Goal: Task Accomplishment & Management: Manage account settings

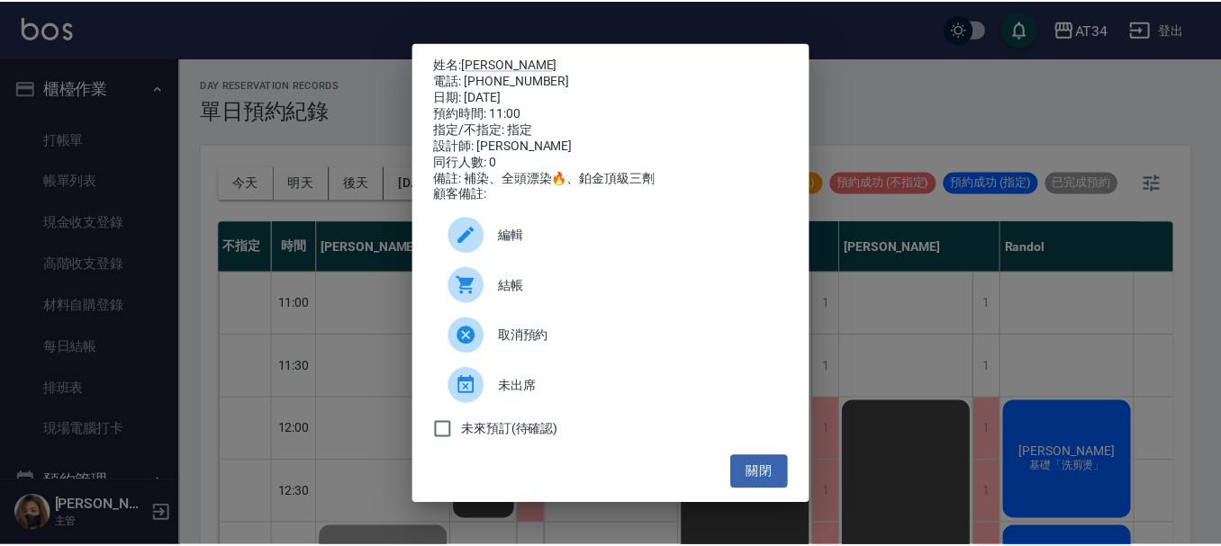
scroll to position [781, 316]
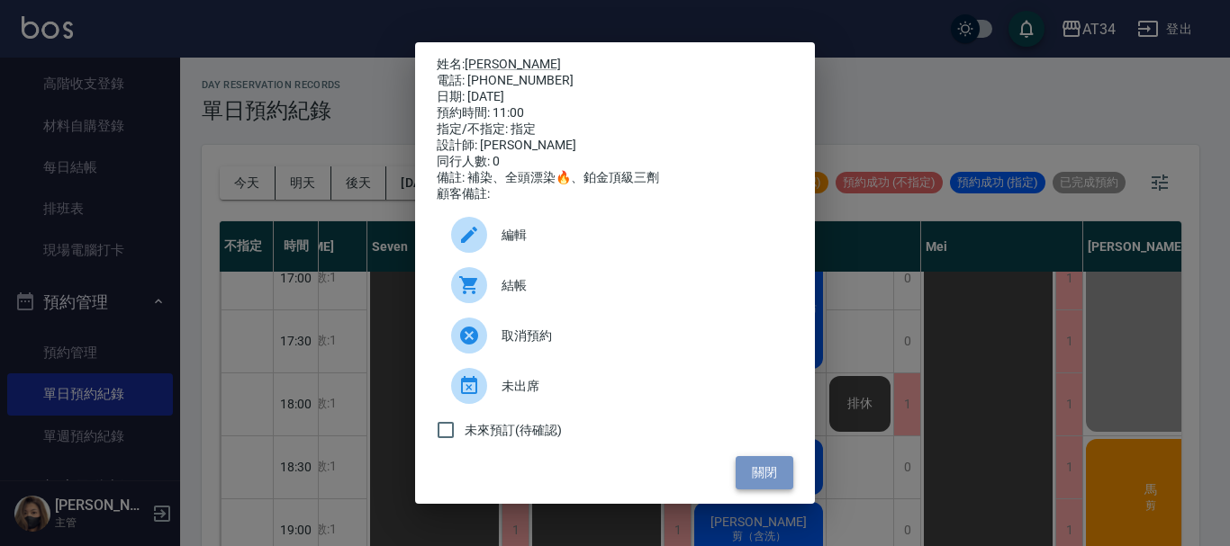
click at [768, 479] on button "關閉" at bounding box center [765, 472] width 58 height 33
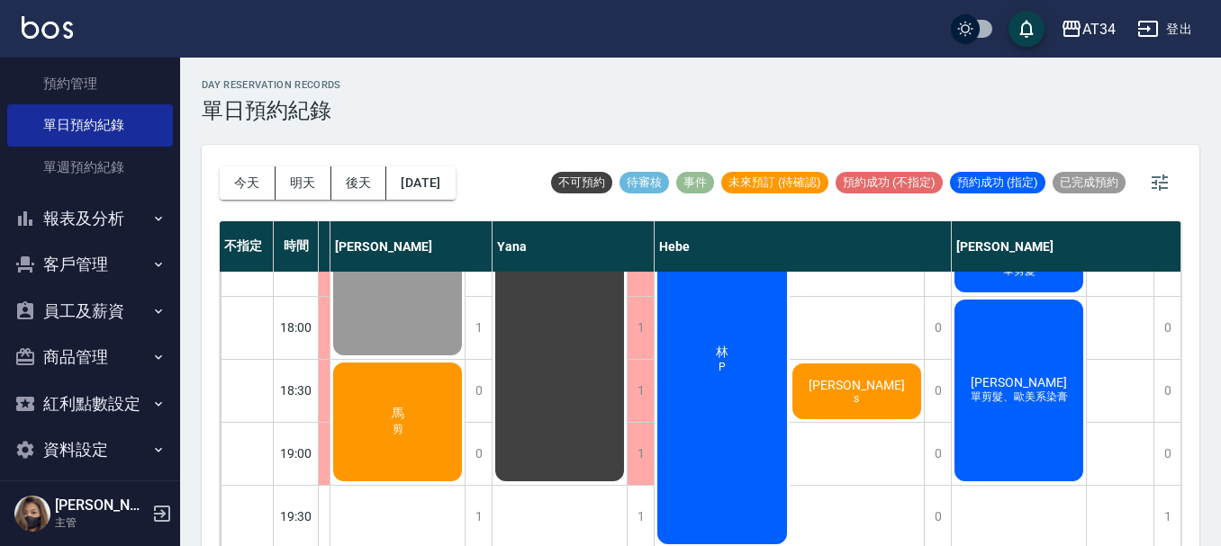
scroll to position [450, 0]
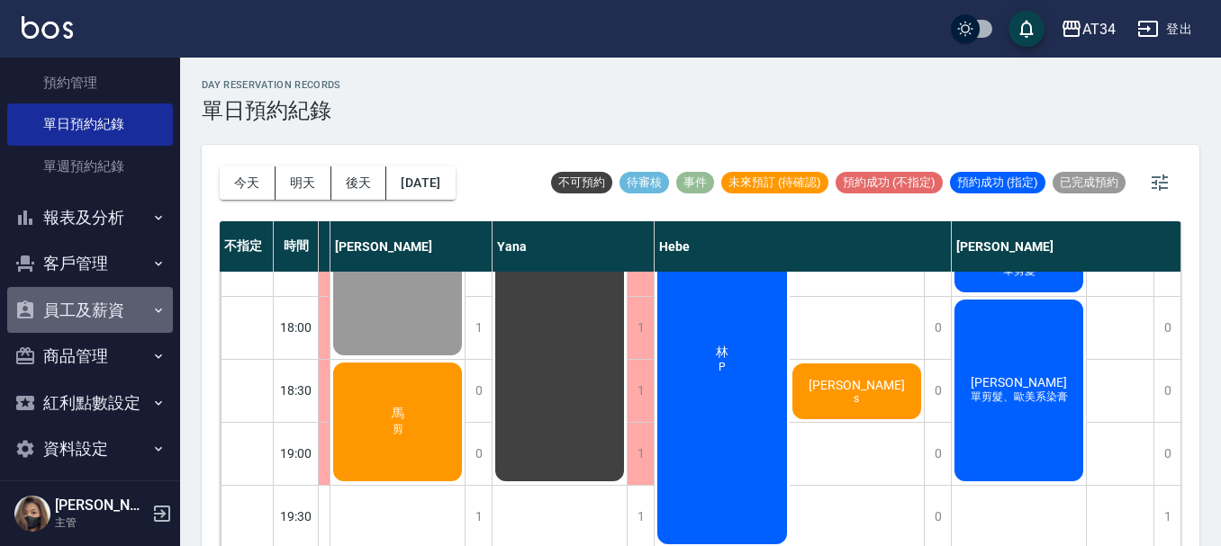
click at [108, 313] on button "員工及薪資" at bounding box center [90, 310] width 166 height 47
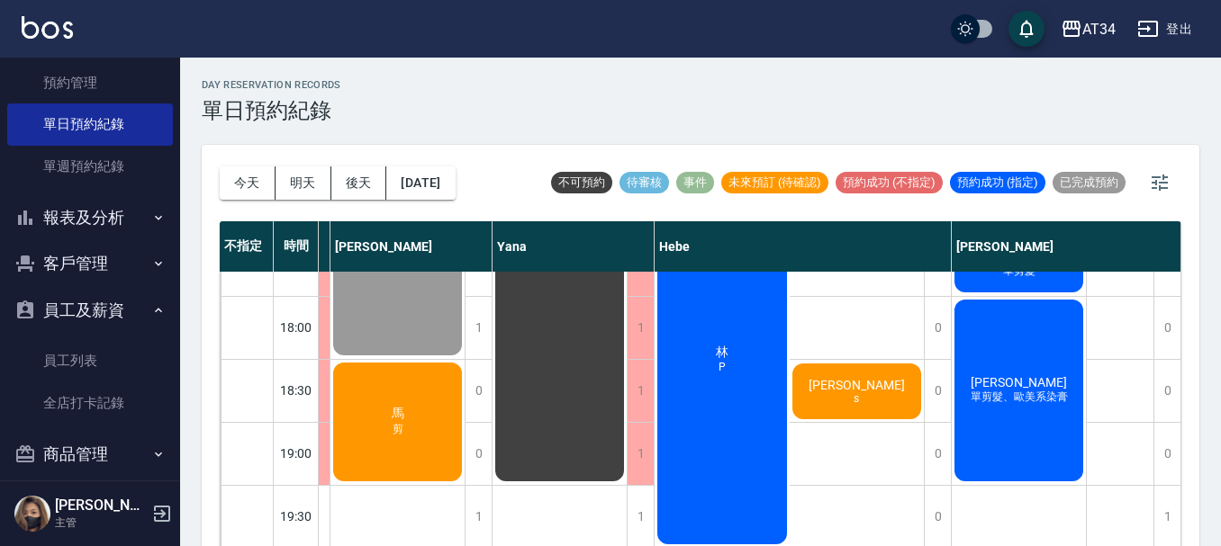
scroll to position [540, 0]
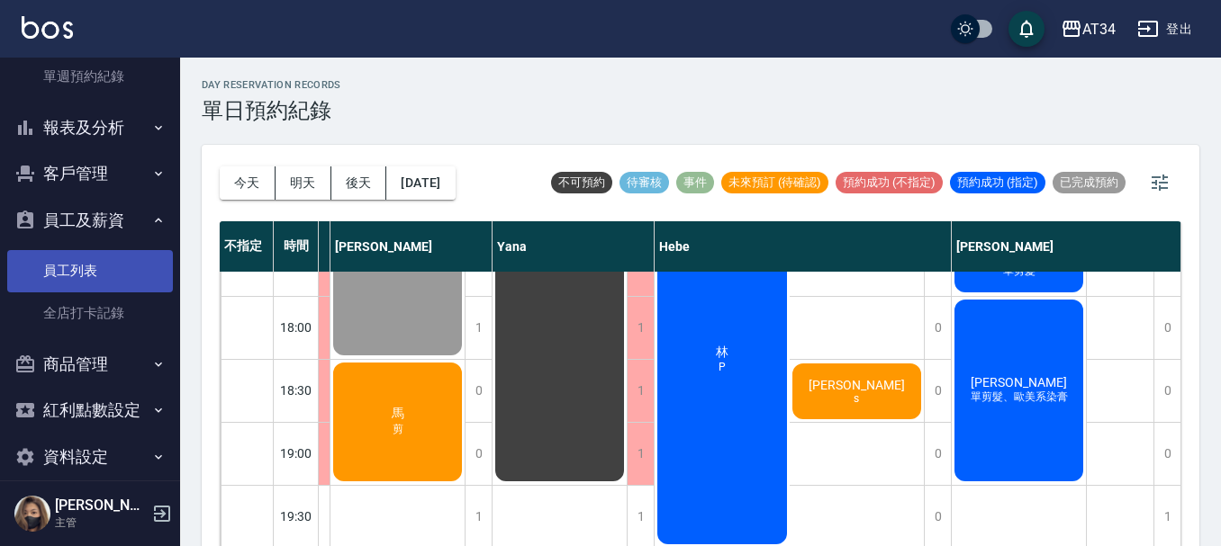
click at [81, 280] on link "員工列表" at bounding box center [90, 270] width 166 height 41
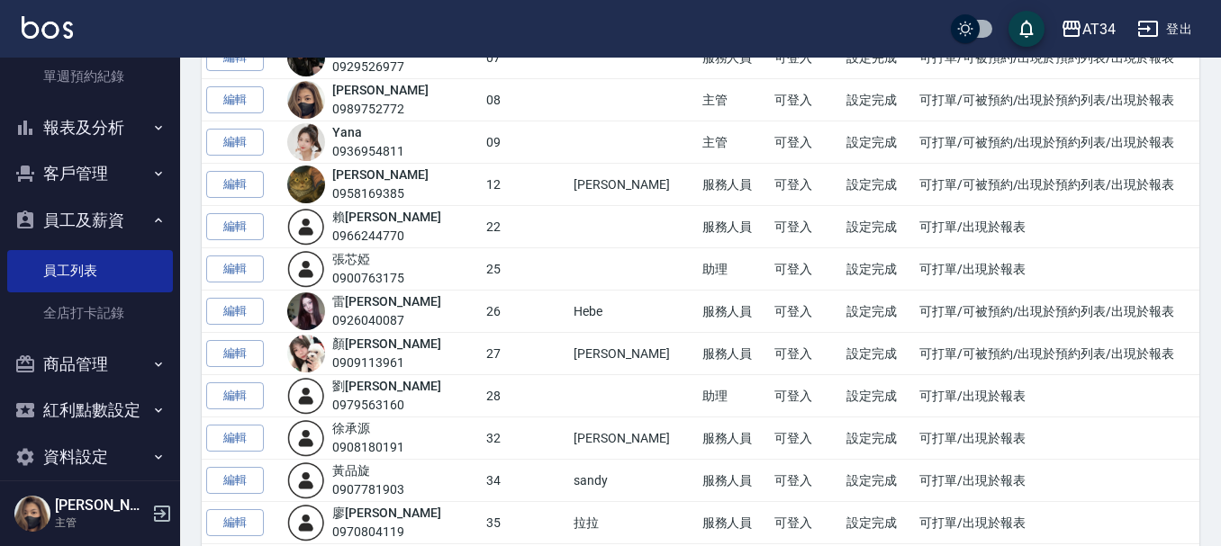
scroll to position [602, 0]
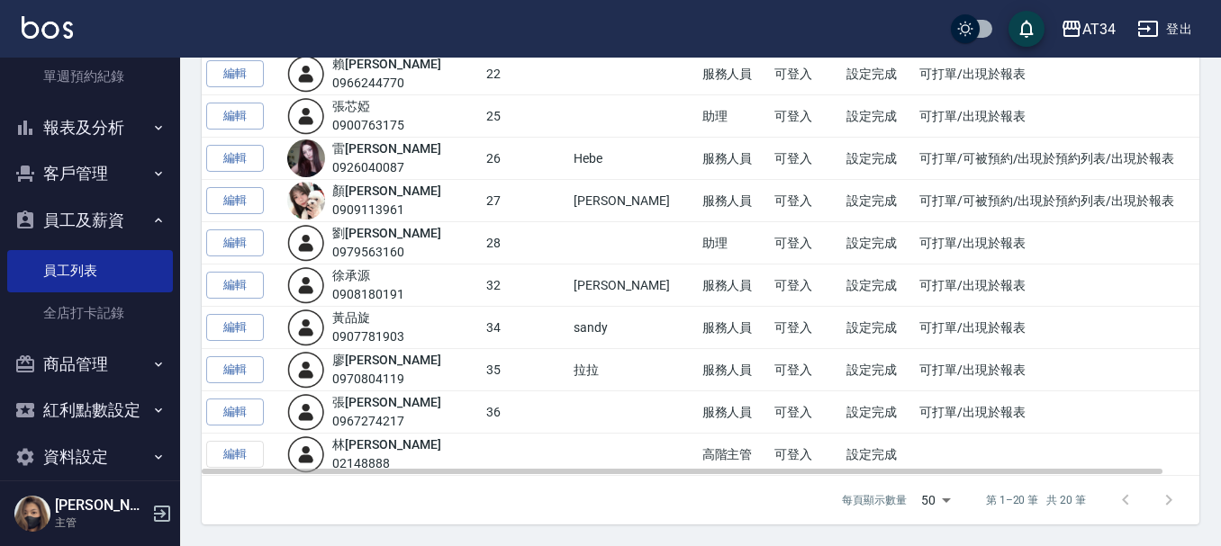
click at [395, 370] on div "0970804119" at bounding box center [386, 379] width 108 height 19
click at [537, 369] on td "35" at bounding box center [526, 370] width 88 height 42
click at [388, 367] on div "廖 子淳 0970804119" at bounding box center [386, 370] width 108 height 38
click at [325, 367] on img at bounding box center [306, 370] width 38 height 38
click at [345, 359] on link "廖 子淳" at bounding box center [386, 360] width 108 height 14
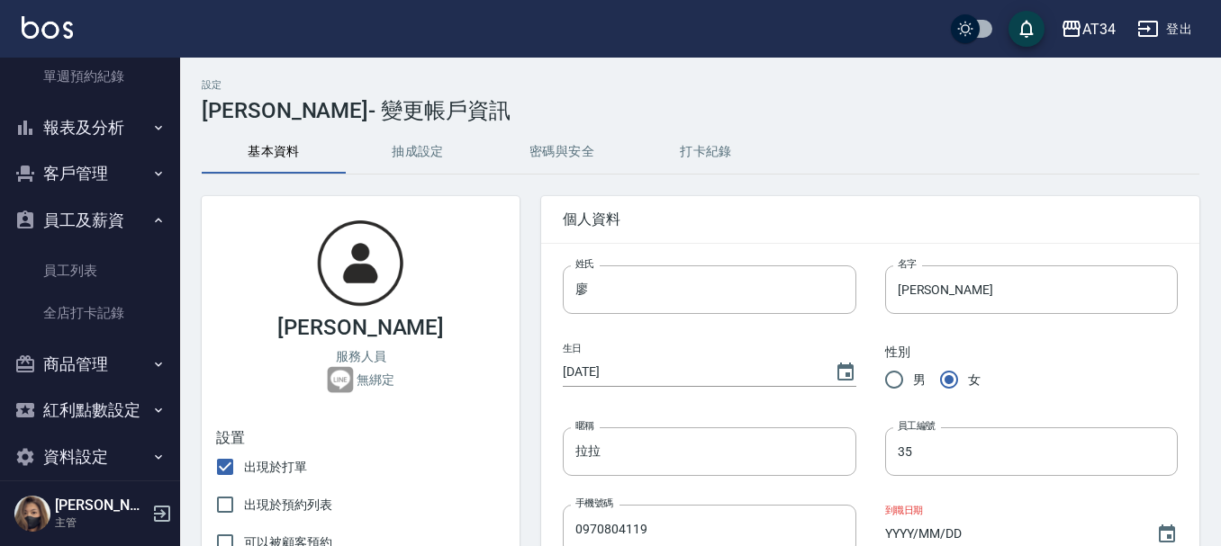
click at [443, 158] on button "抽成設定" at bounding box center [418, 152] width 144 height 43
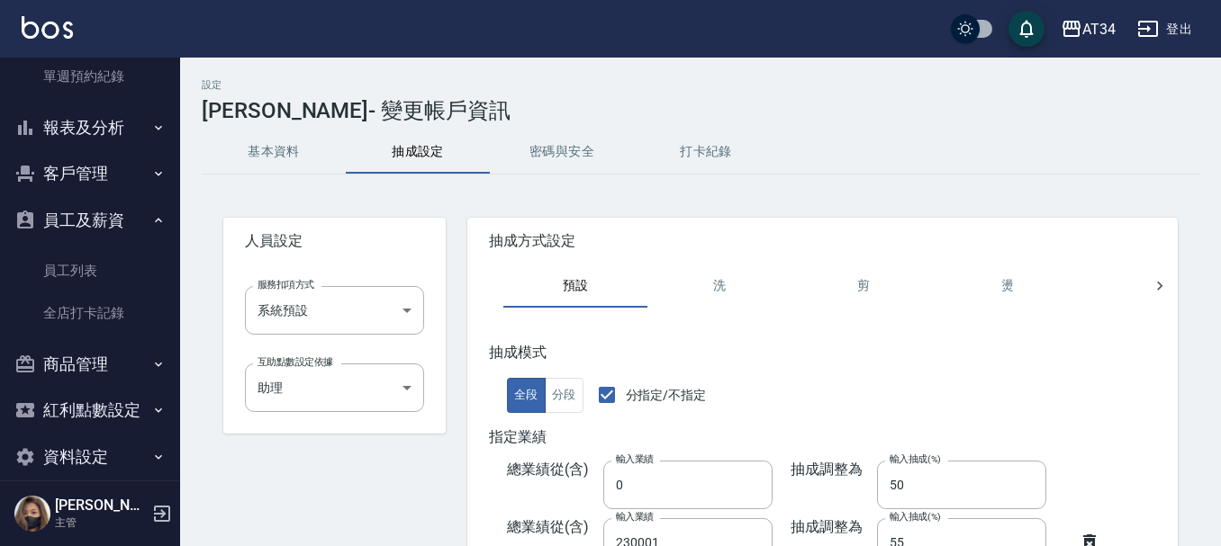
click at [670, 140] on button "打卡紀錄" at bounding box center [706, 152] width 144 height 43
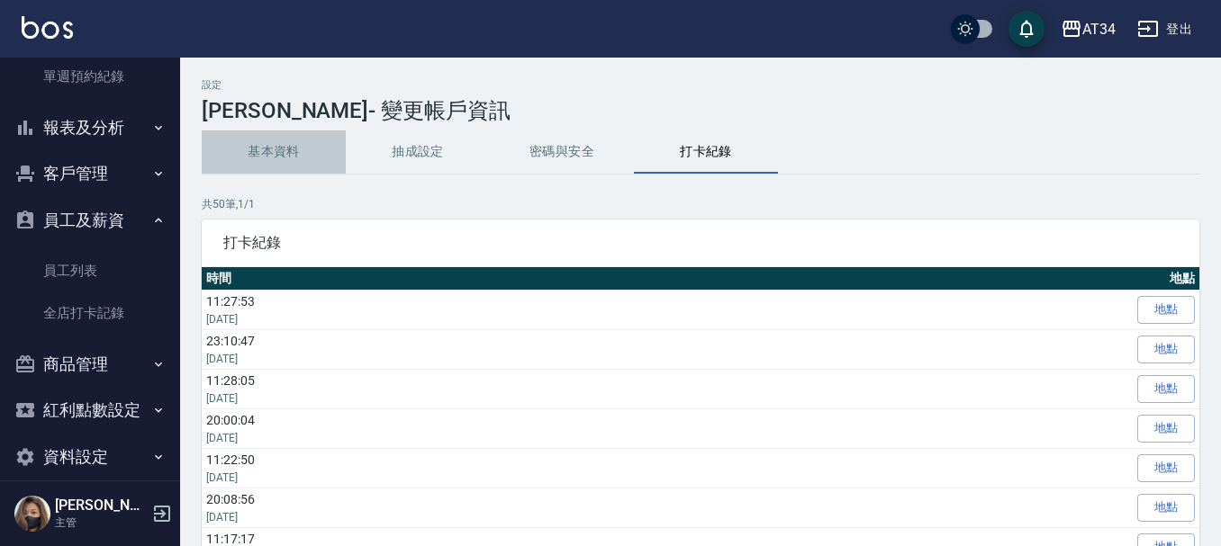
click at [298, 156] on button "基本資料" at bounding box center [274, 152] width 144 height 43
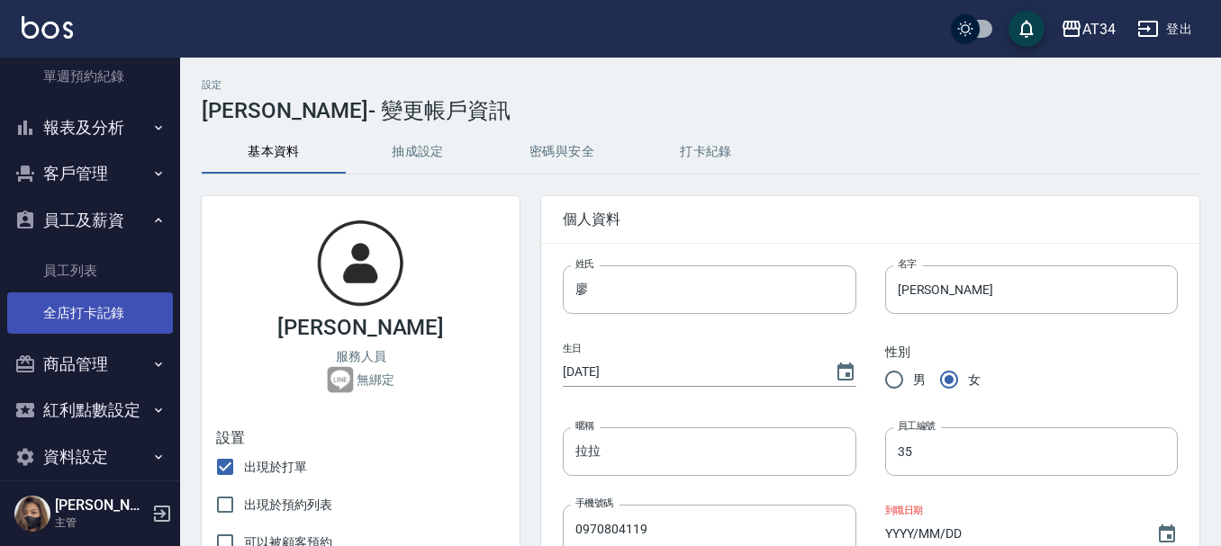
click at [117, 299] on link "全店打卡記錄" at bounding box center [90, 313] width 166 height 41
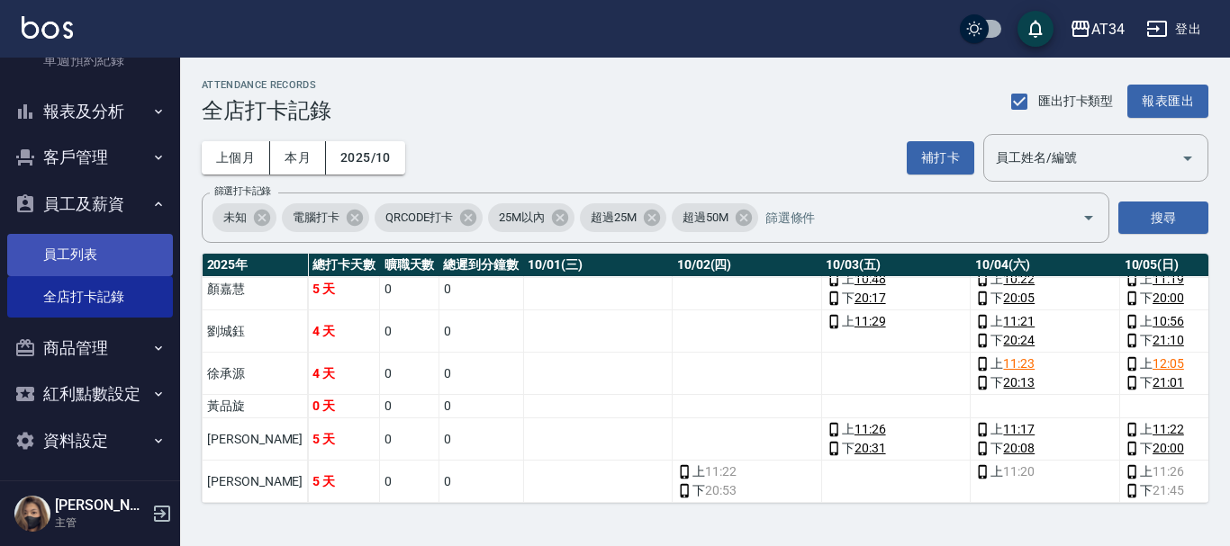
scroll to position [561, 0]
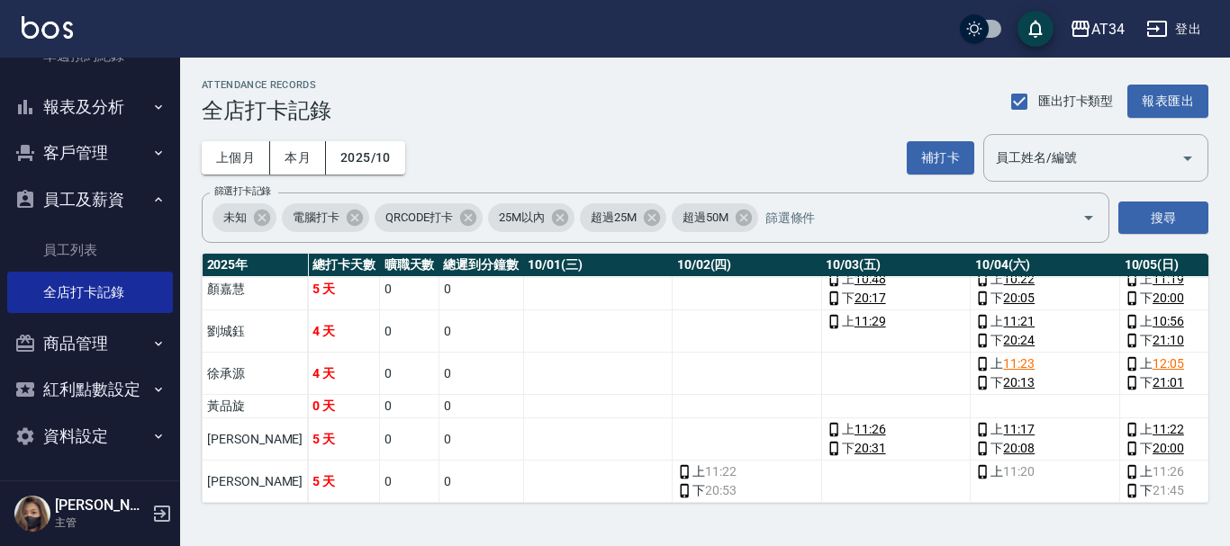
click at [117, 424] on button "資料設定" at bounding box center [90, 436] width 166 height 47
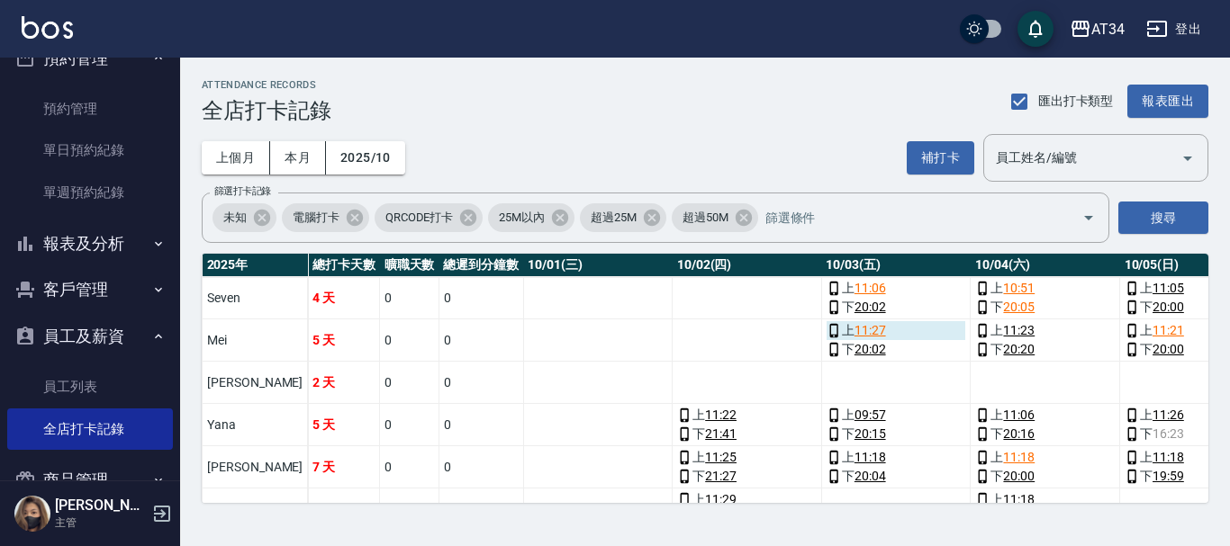
scroll to position [0, 0]
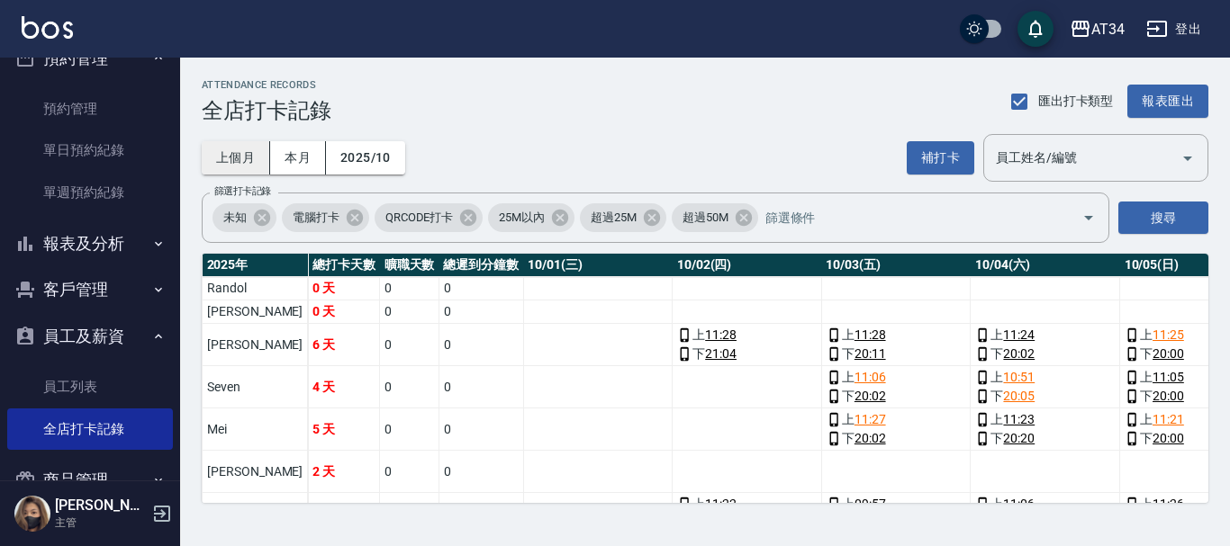
click at [241, 163] on button "上個月" at bounding box center [236, 157] width 68 height 33
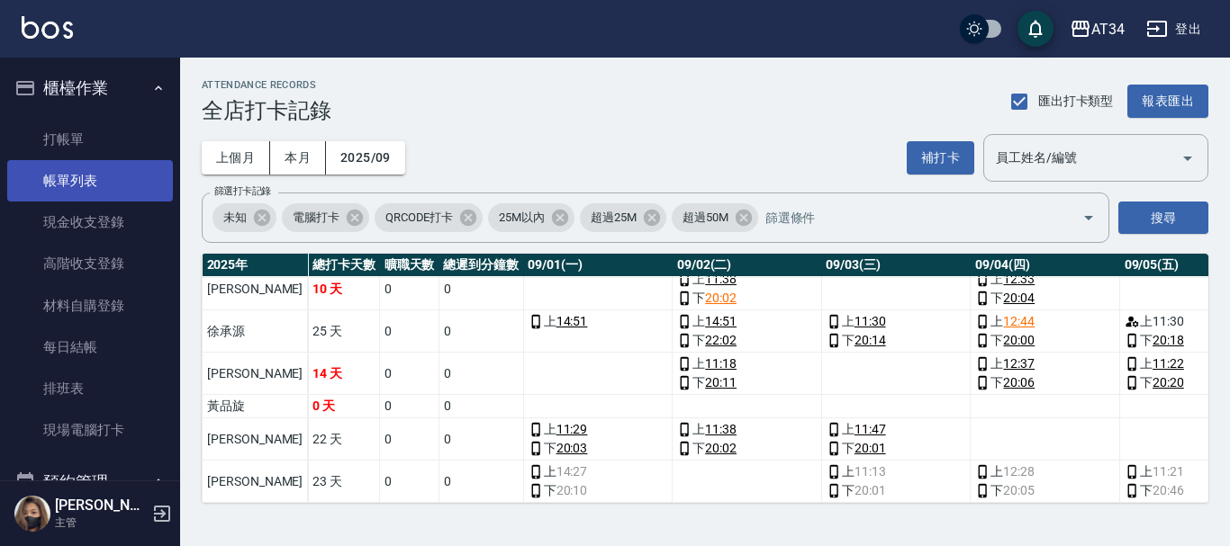
click at [95, 189] on link "帳單列表" at bounding box center [90, 180] width 166 height 41
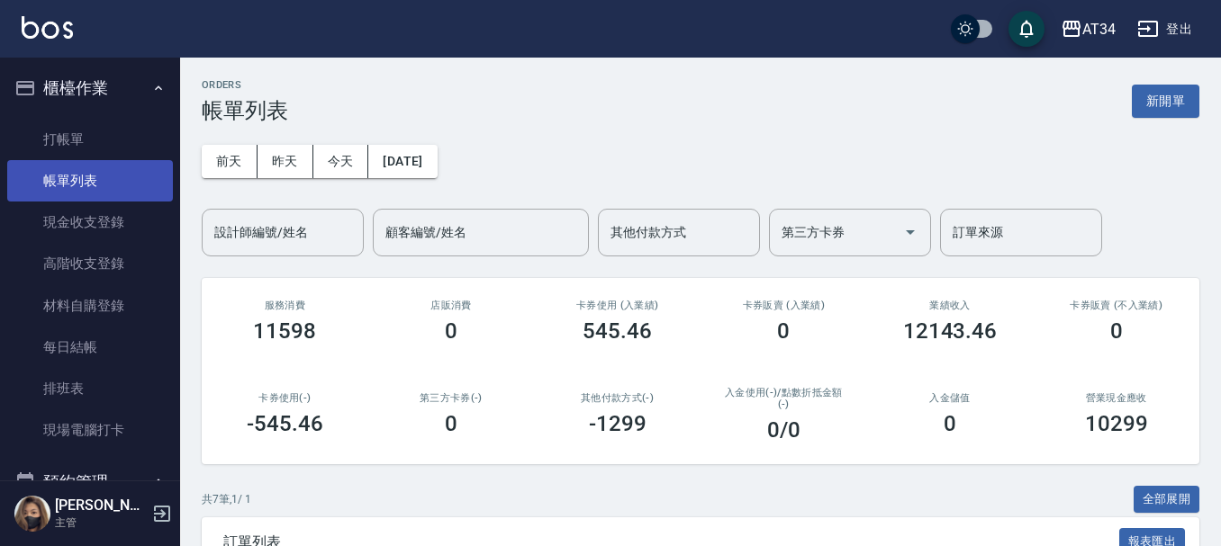
click at [53, 180] on link "帳單列表" at bounding box center [90, 180] width 166 height 41
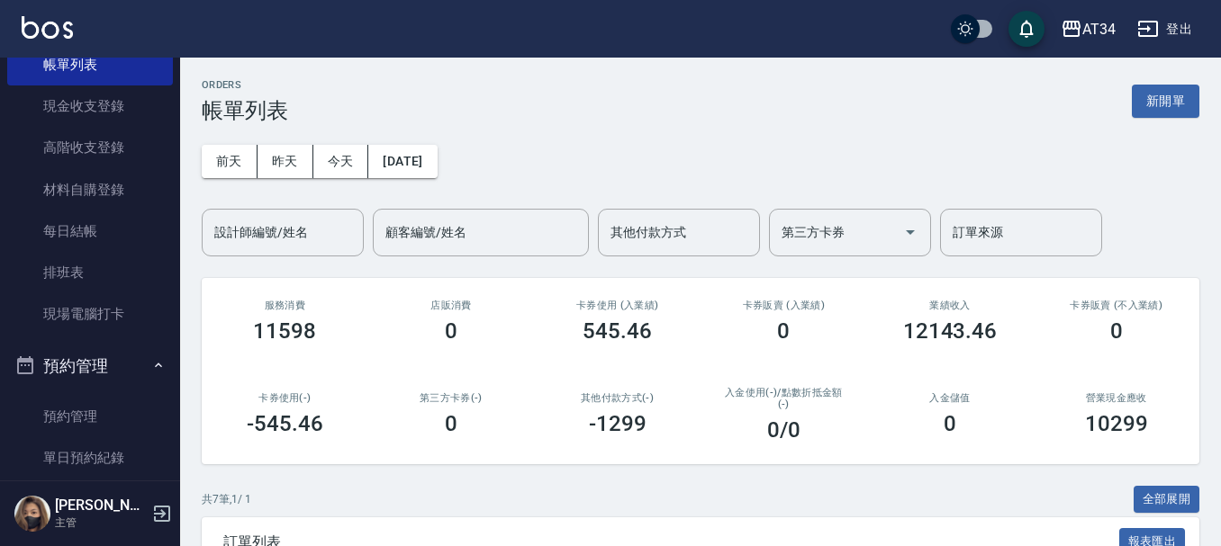
scroll to position [270, 0]
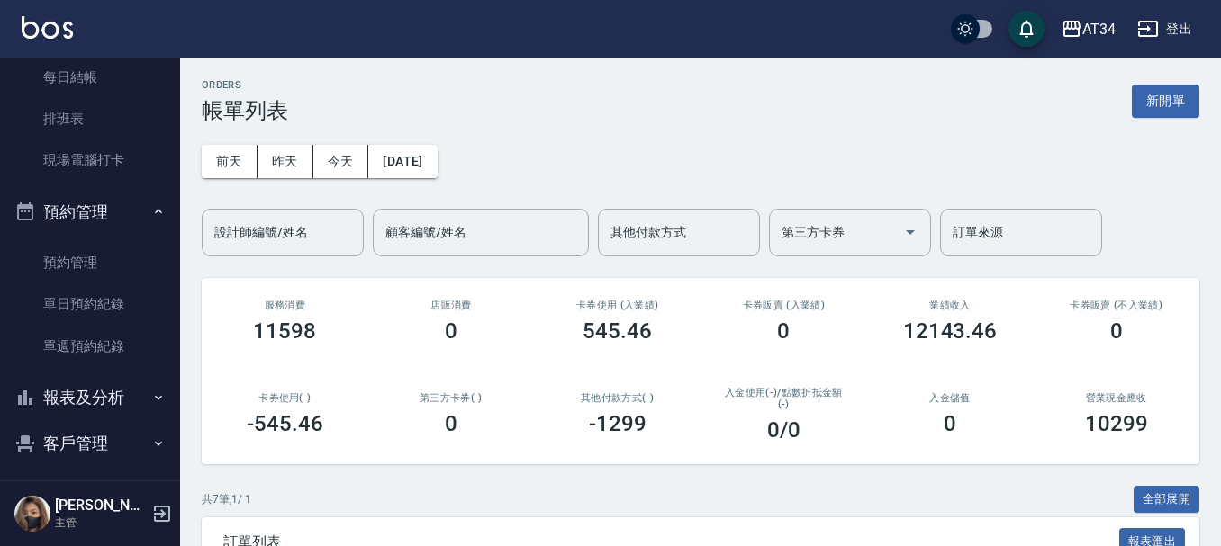
click at [140, 215] on button "預約管理" at bounding box center [90, 212] width 166 height 47
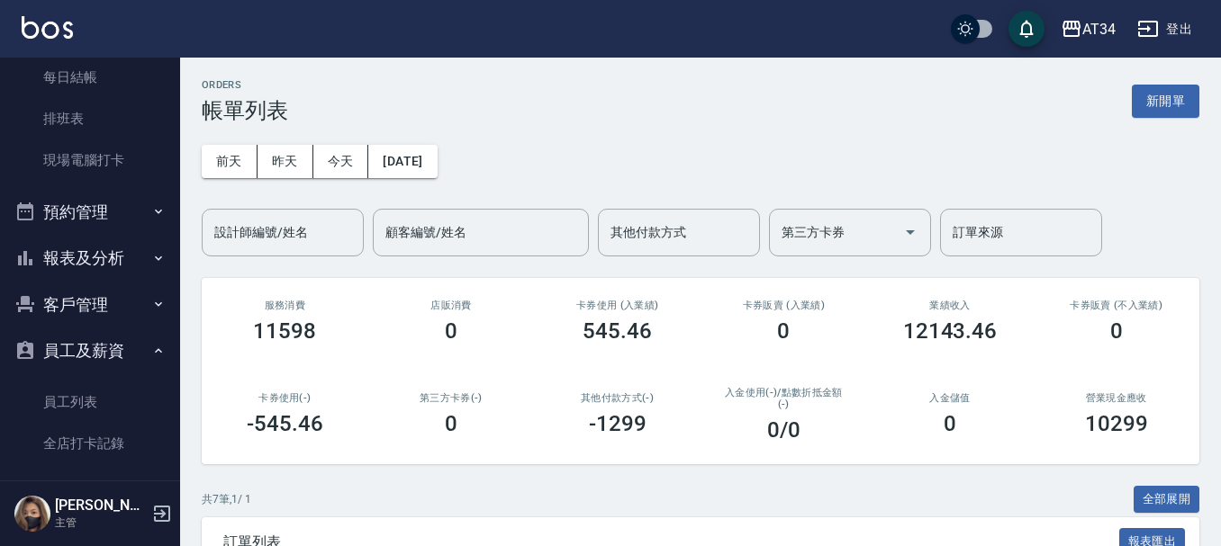
click at [131, 240] on button "報表及分析" at bounding box center [90, 258] width 166 height 47
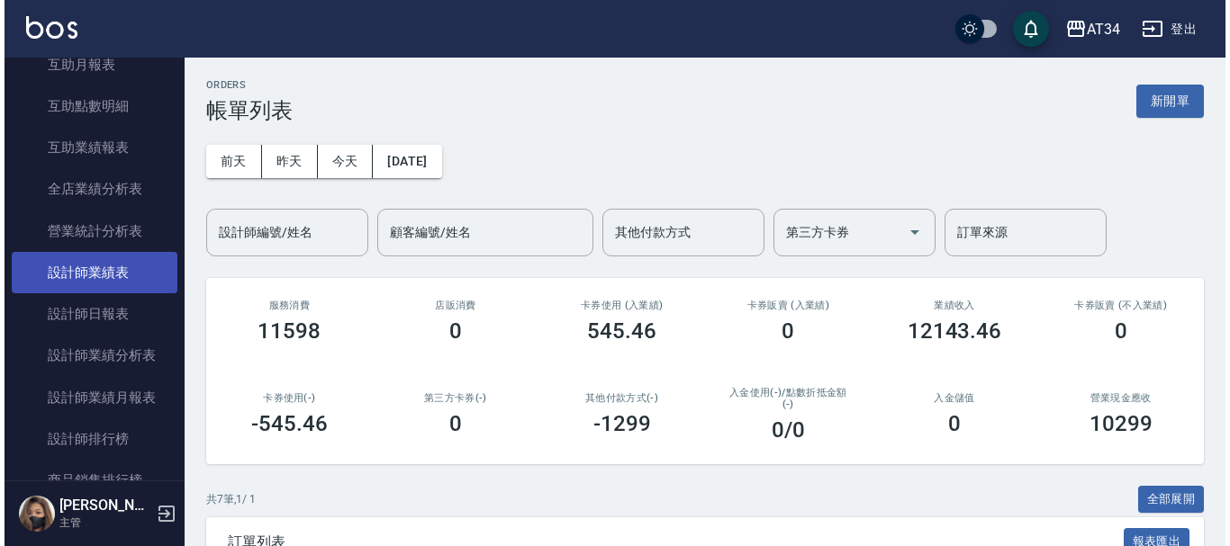
scroll to position [720, 0]
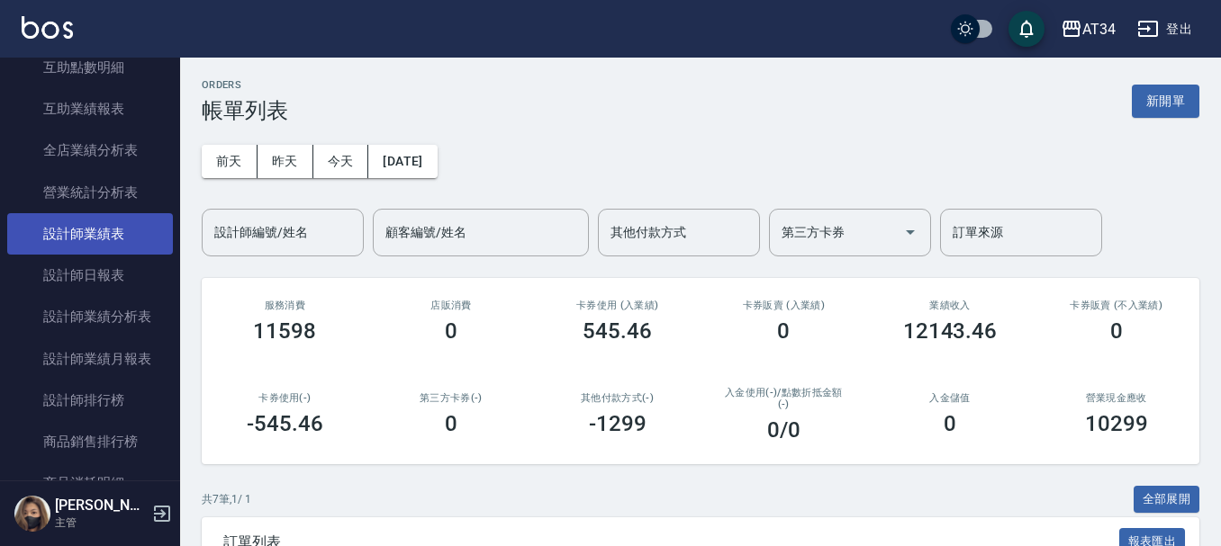
click at [85, 244] on link "設計師業績表" at bounding box center [90, 233] width 166 height 41
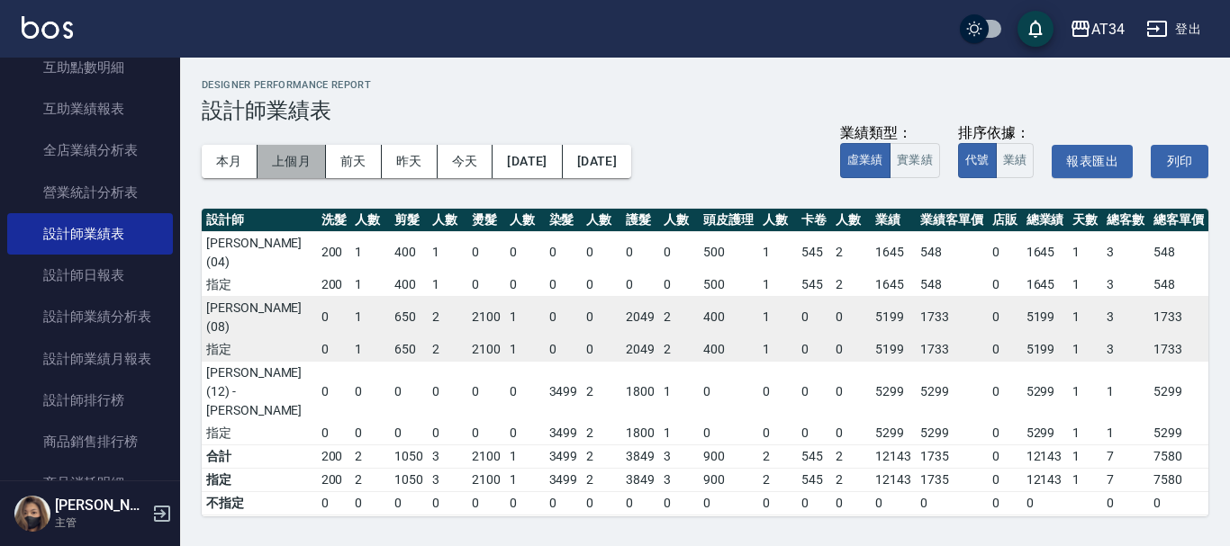
click at [283, 157] on button "上個月" at bounding box center [291, 161] width 68 height 33
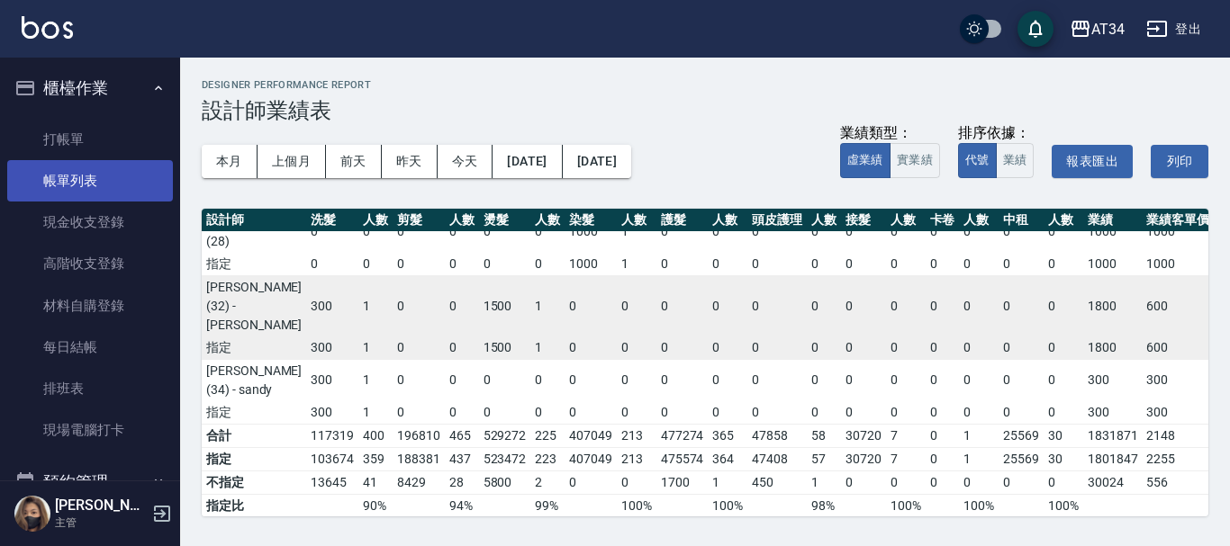
click at [80, 184] on link "帳單列表" at bounding box center [90, 180] width 166 height 41
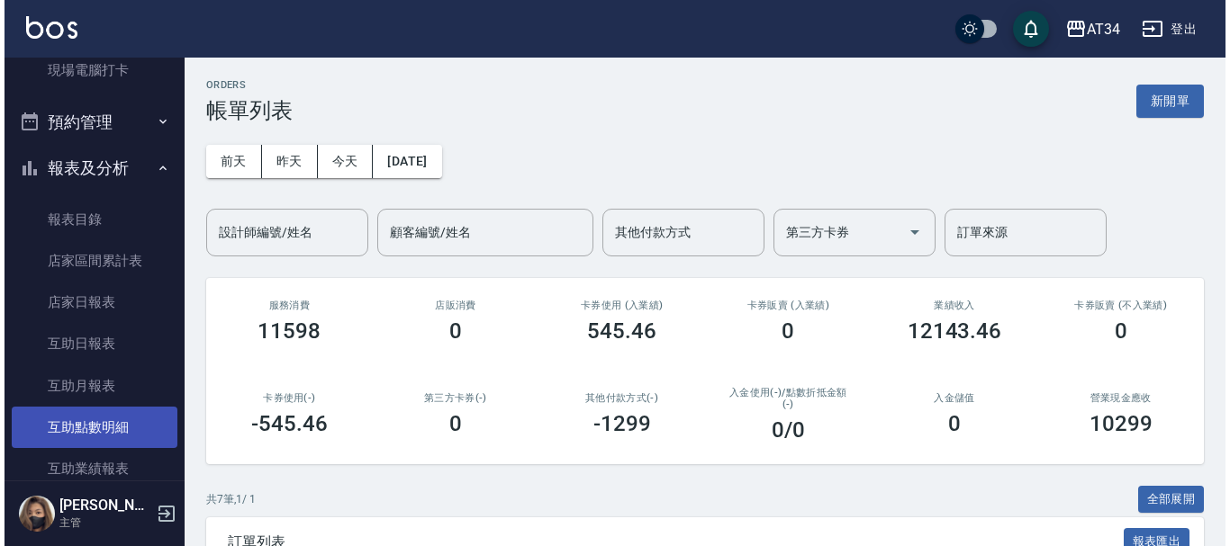
scroll to position [540, 0]
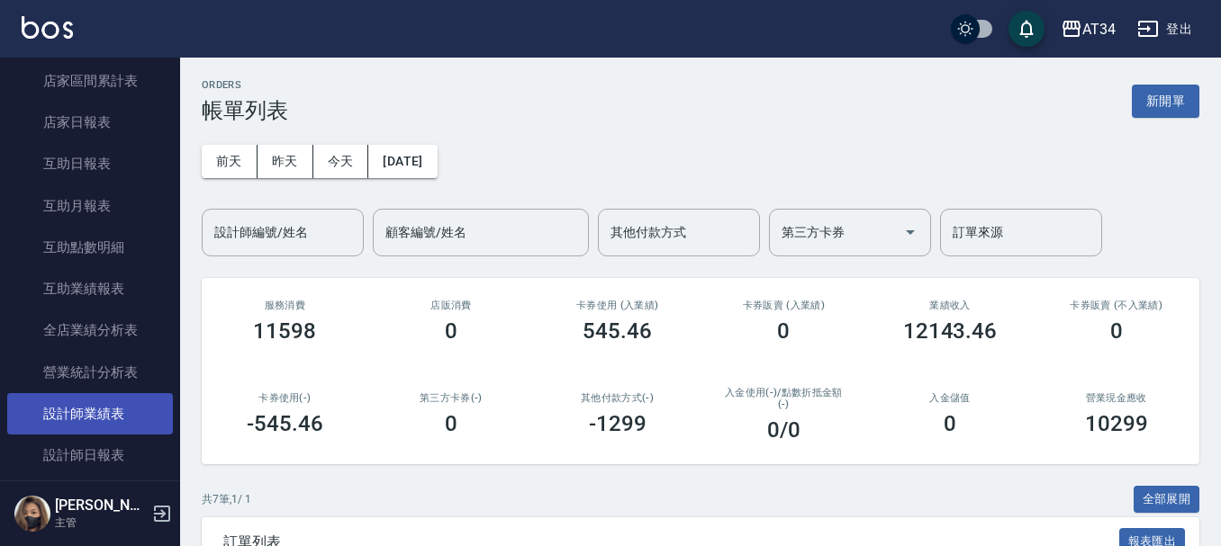
click at [104, 413] on link "設計師業績表" at bounding box center [90, 413] width 166 height 41
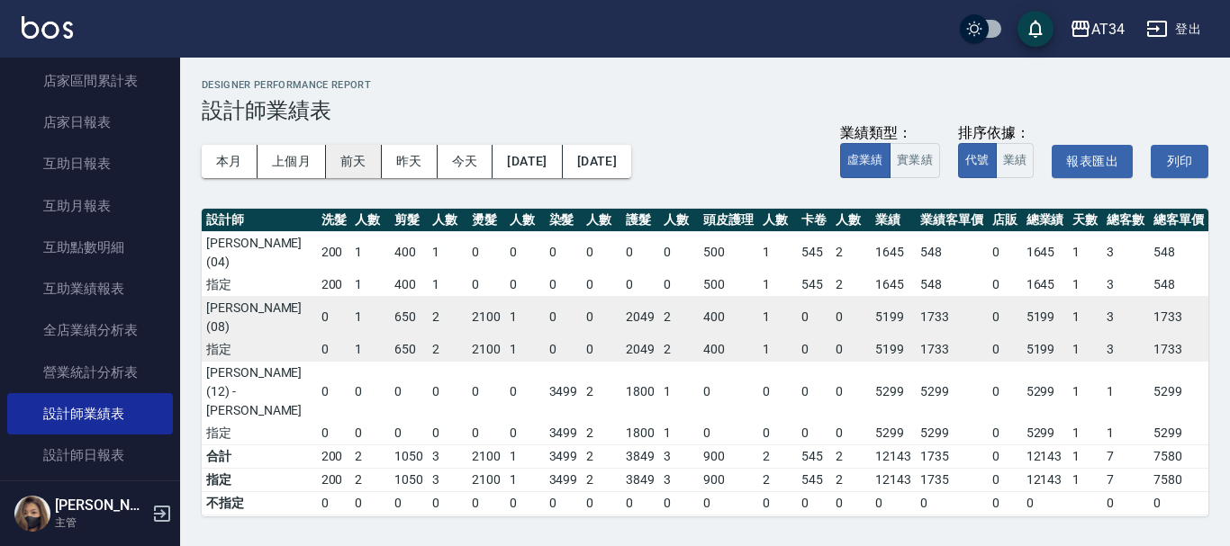
click at [330, 159] on button "前天" at bounding box center [354, 161] width 56 height 33
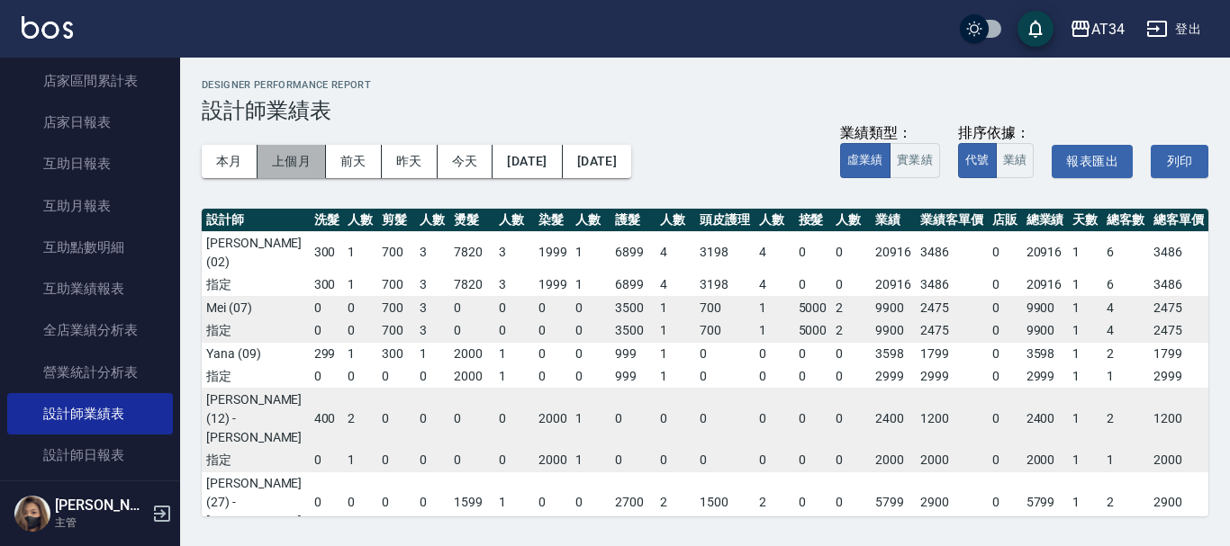
click at [312, 161] on button "上個月" at bounding box center [291, 161] width 68 height 33
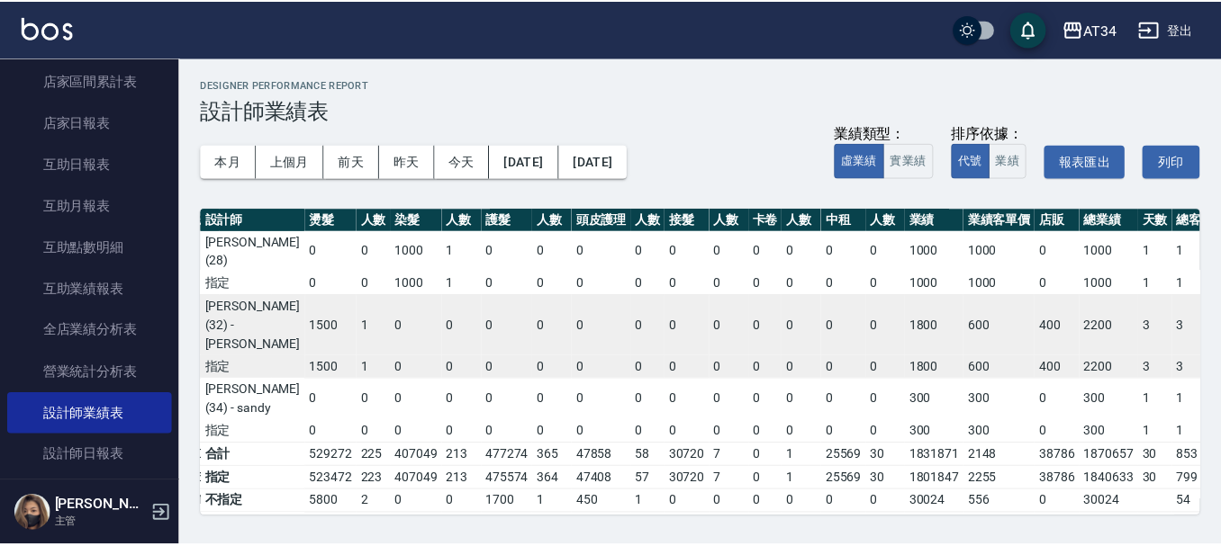
scroll to position [630, 194]
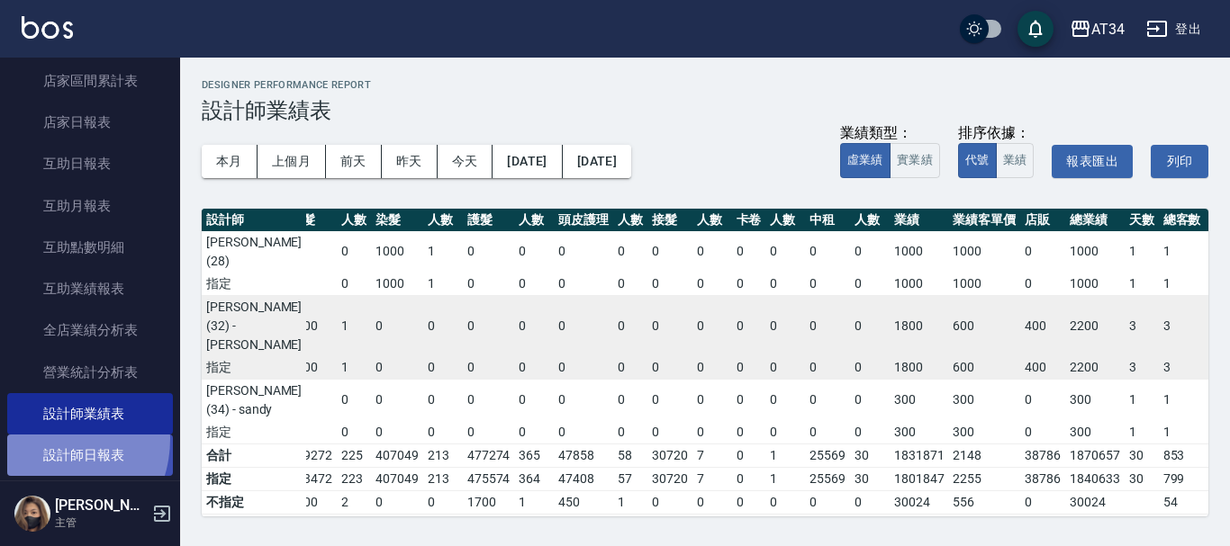
click at [42, 439] on link "設計師日報表" at bounding box center [90, 455] width 166 height 41
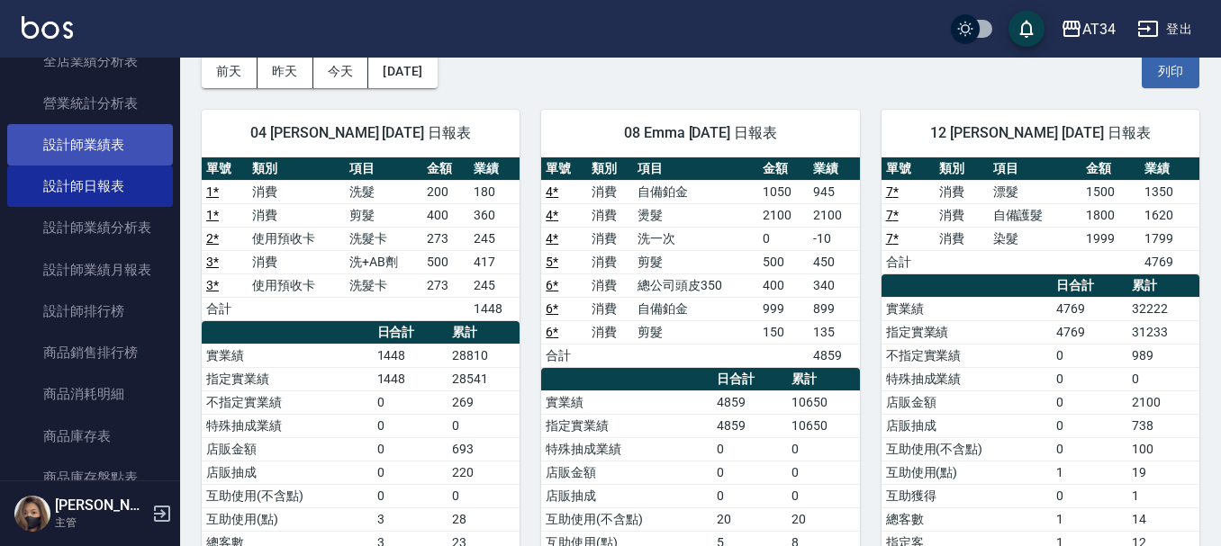
scroll to position [810, 0]
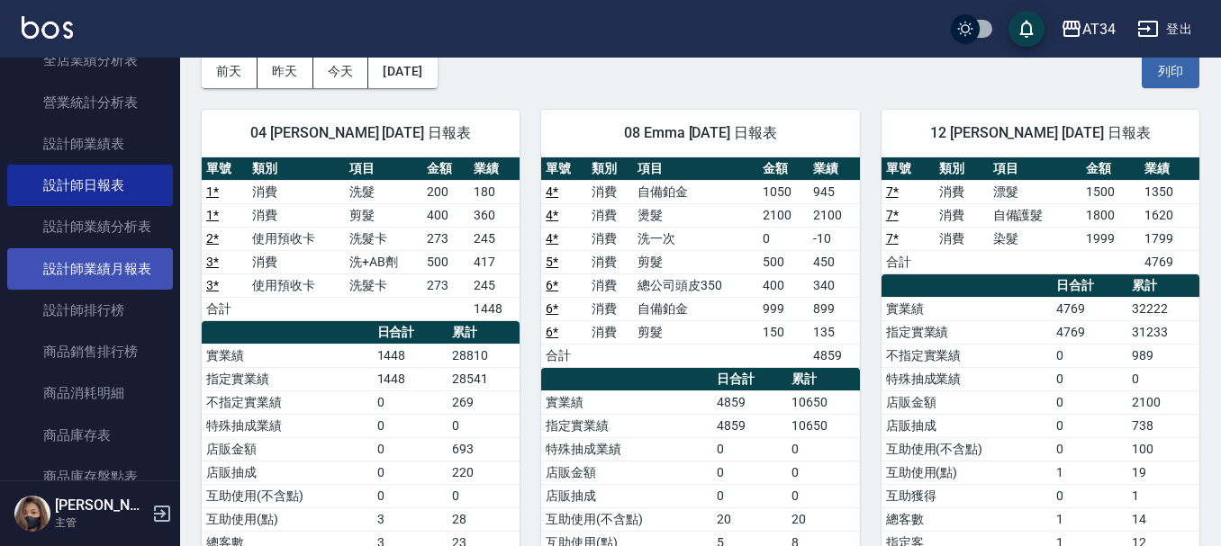
click at [102, 270] on link "設計師業績月報表" at bounding box center [90, 268] width 166 height 41
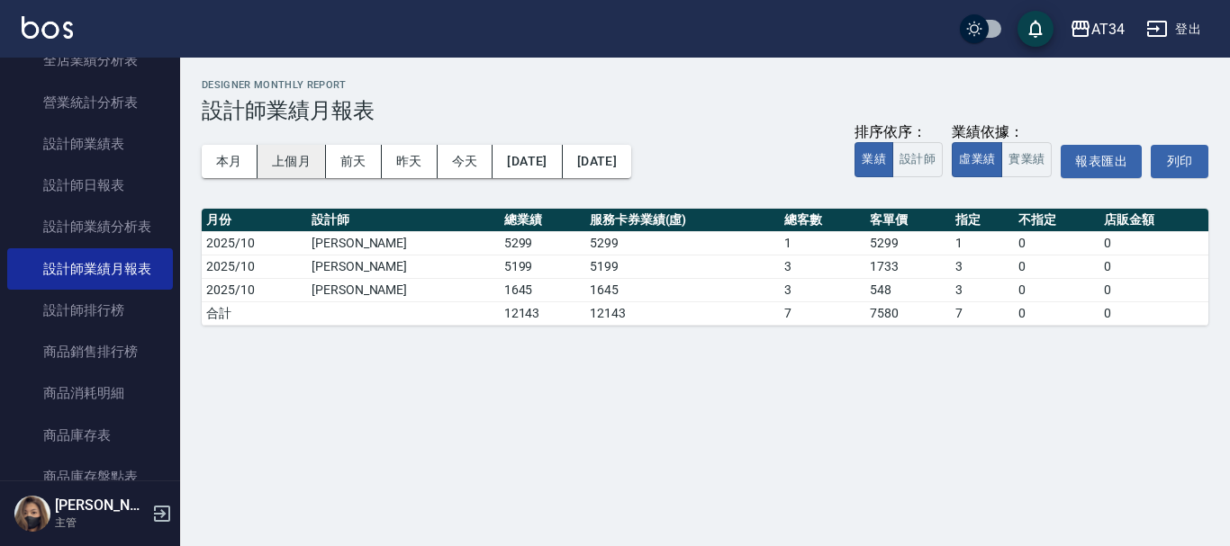
click at [322, 166] on button "上個月" at bounding box center [291, 161] width 68 height 33
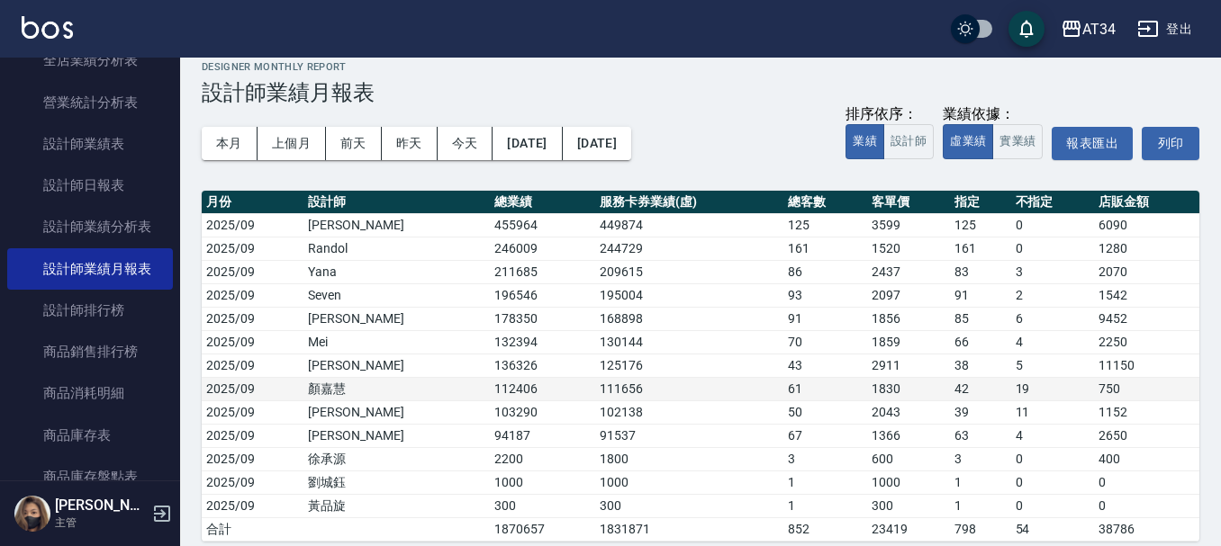
scroll to position [35, 0]
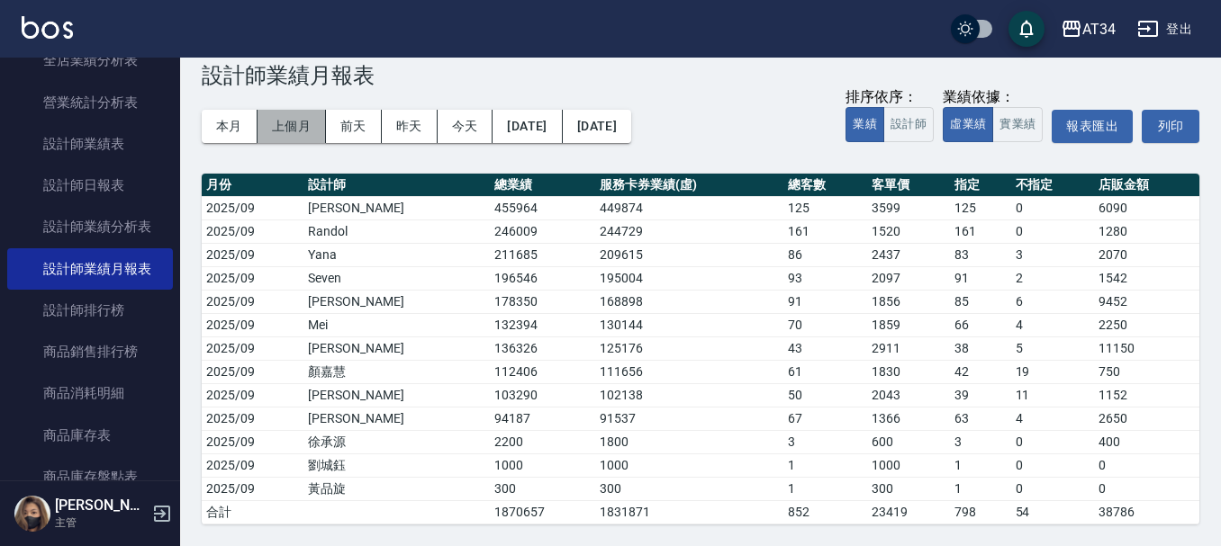
click at [284, 132] on button "上個月" at bounding box center [291, 126] width 68 height 33
click at [243, 122] on button "本月" at bounding box center [230, 126] width 56 height 33
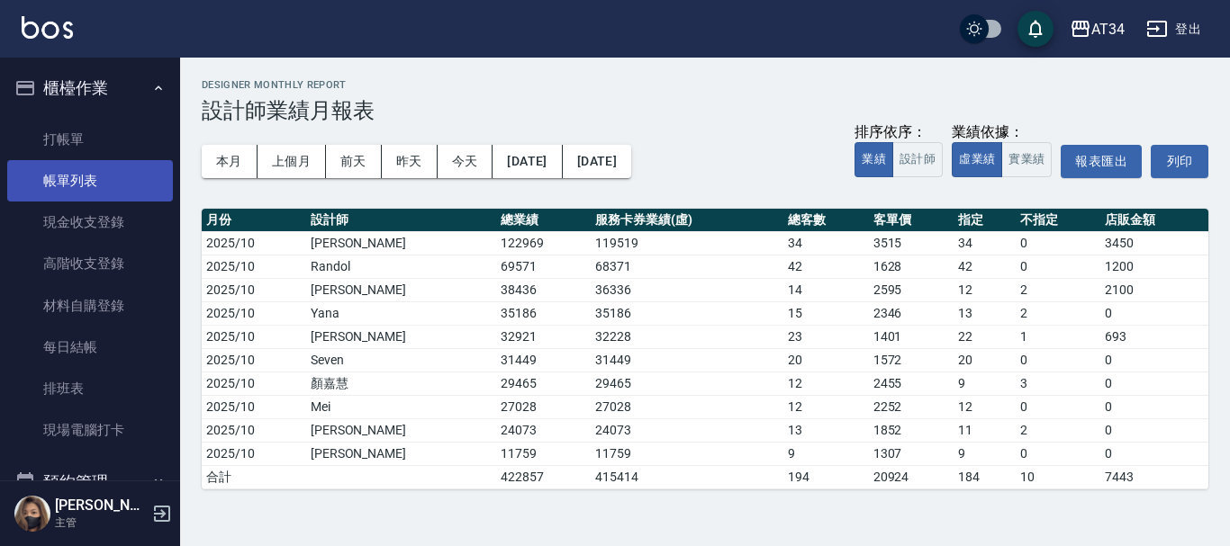
click at [95, 165] on link "帳單列表" at bounding box center [90, 180] width 166 height 41
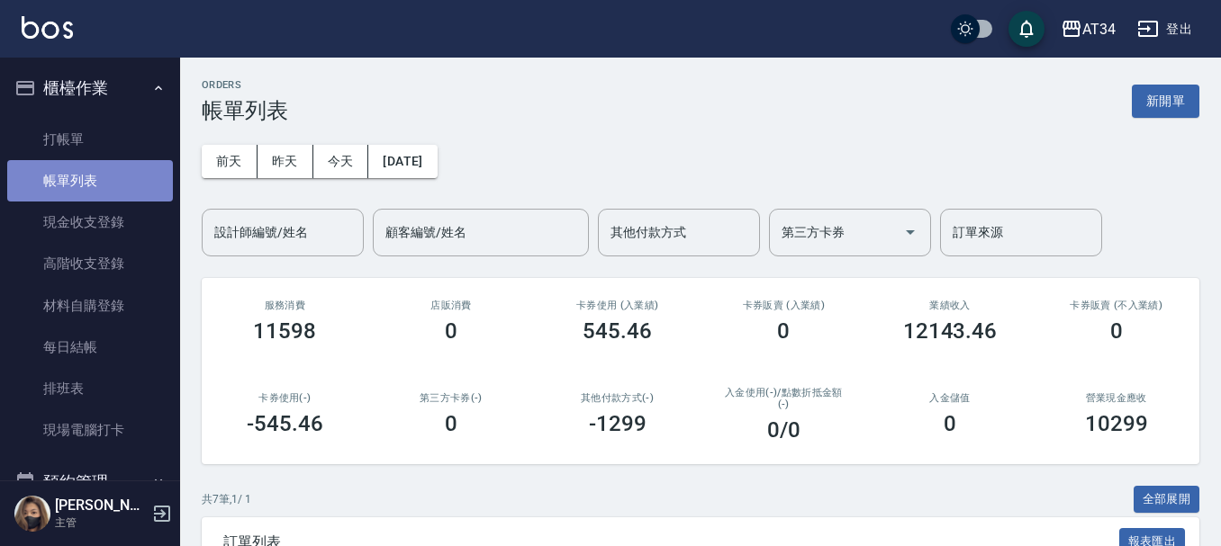
click at [95, 165] on link "帳單列表" at bounding box center [90, 180] width 166 height 41
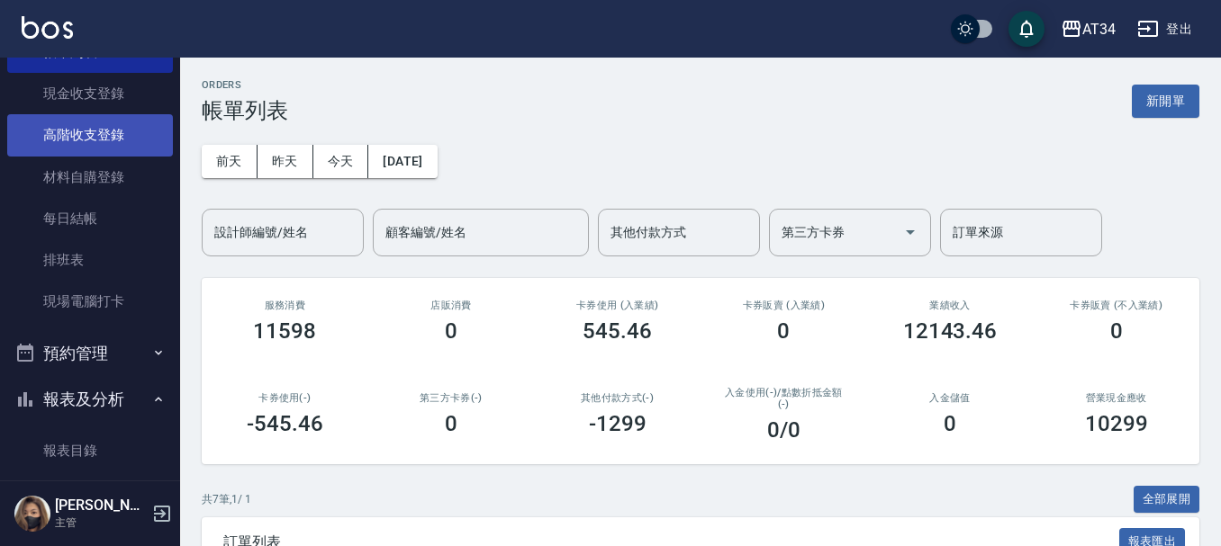
scroll to position [180, 0]
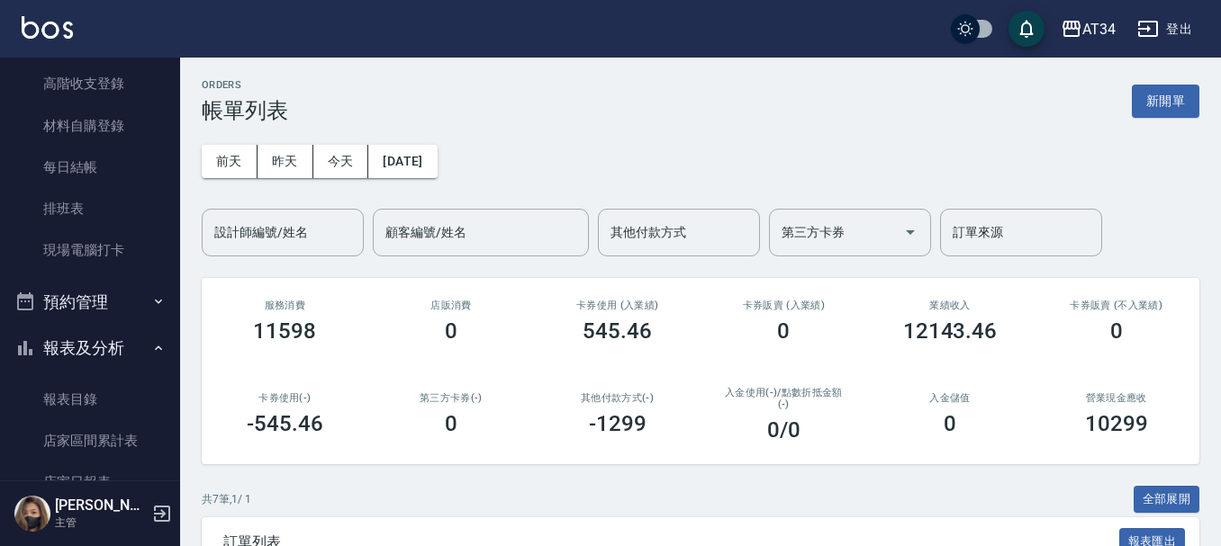
click at [101, 292] on button "預約管理" at bounding box center [90, 302] width 166 height 47
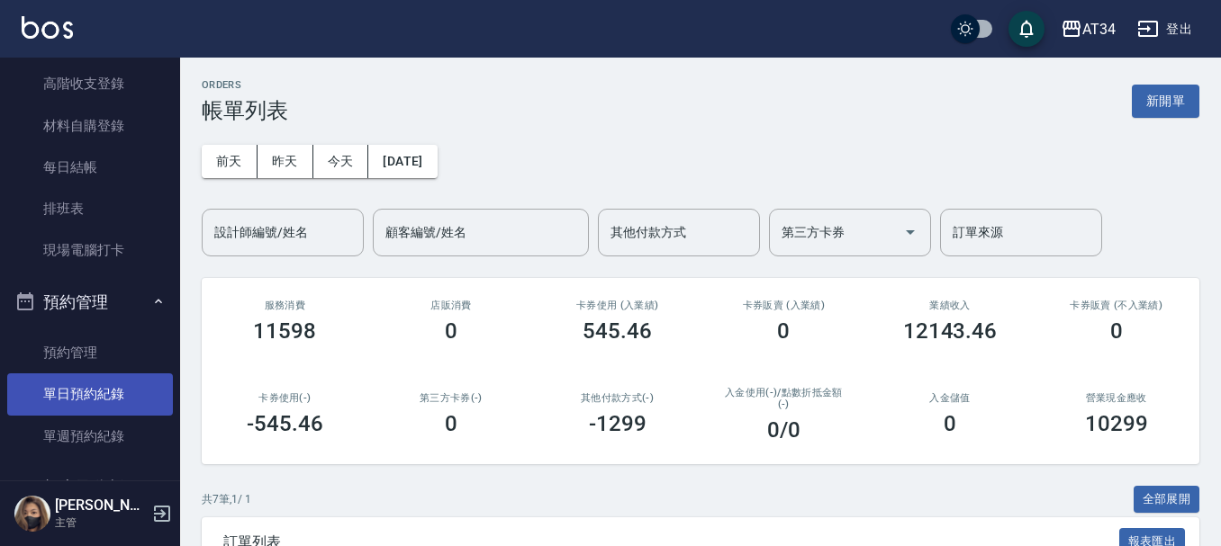
click at [111, 384] on link "單日預約紀錄" at bounding box center [90, 394] width 166 height 41
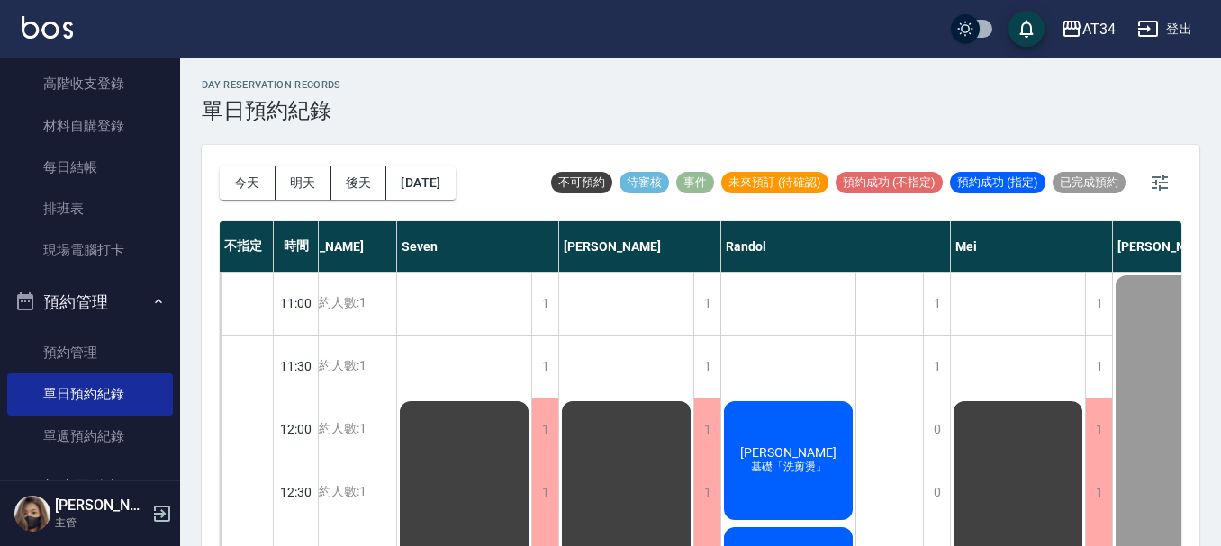
scroll to position [0, 269]
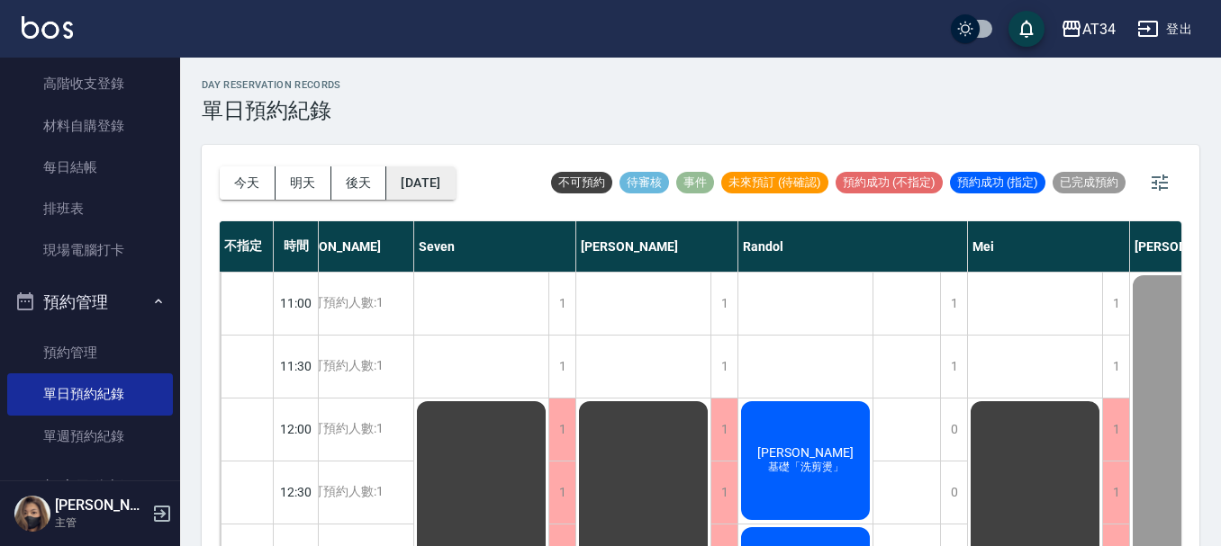
click at [433, 185] on button "[DATE]" at bounding box center [420, 183] width 68 height 33
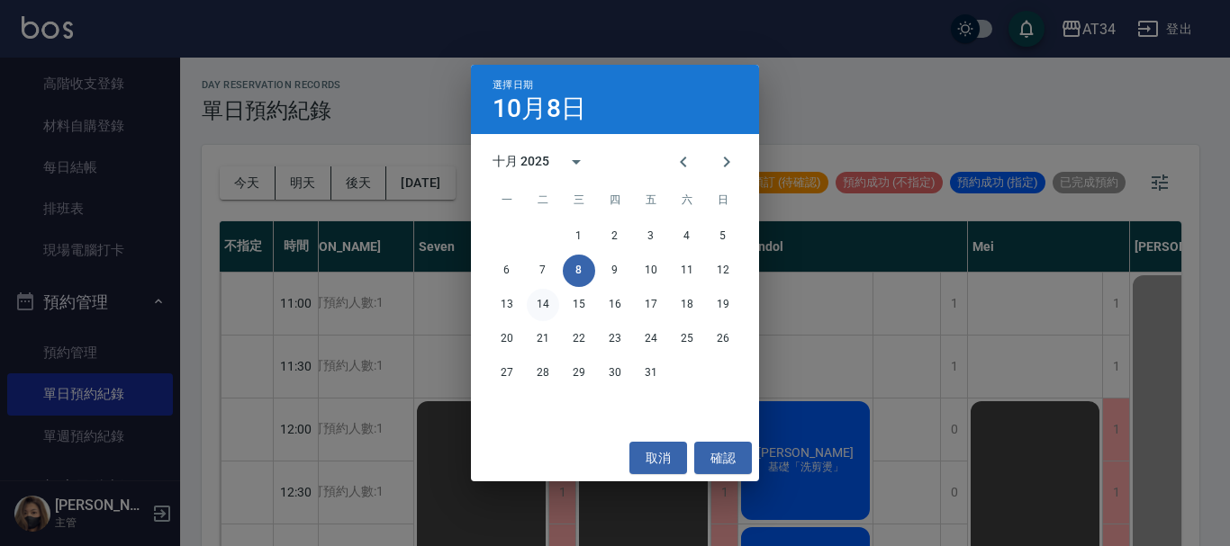
click at [534, 298] on button "14" at bounding box center [543, 305] width 32 height 32
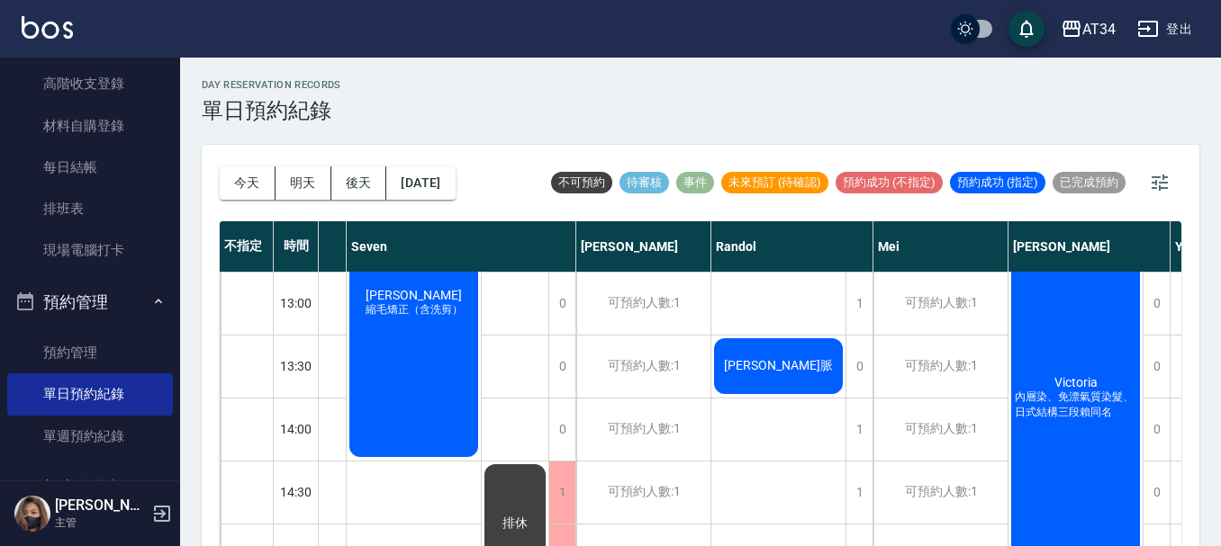
scroll to position [540, 269]
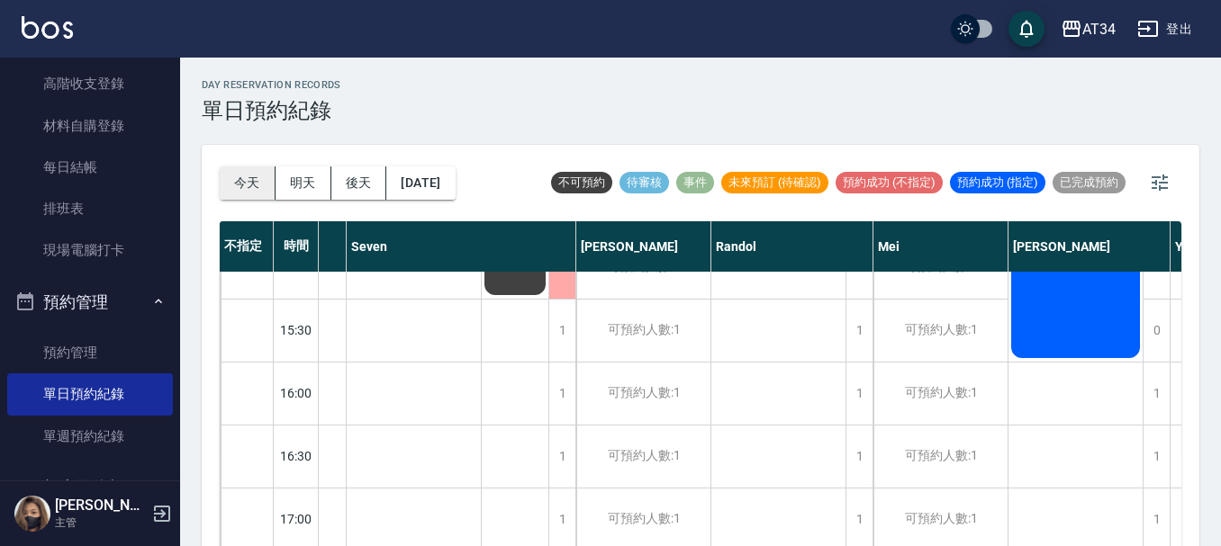
click at [246, 183] on button "今天" at bounding box center [248, 183] width 56 height 33
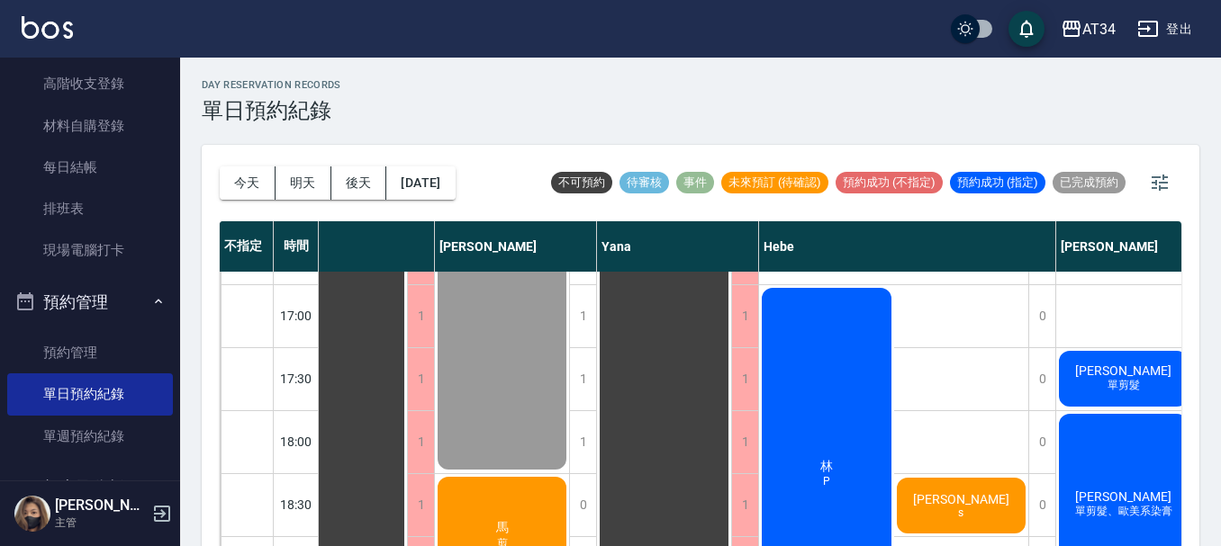
scroll to position [871, 964]
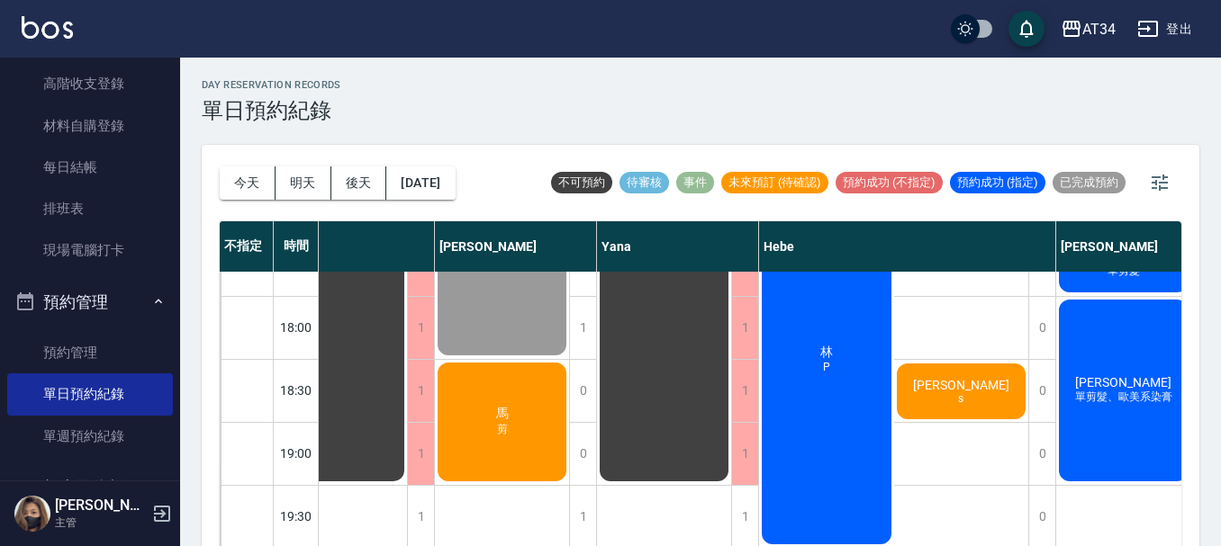
click at [924, 386] on div "黃湘涵 s" at bounding box center [961, 391] width 135 height 61
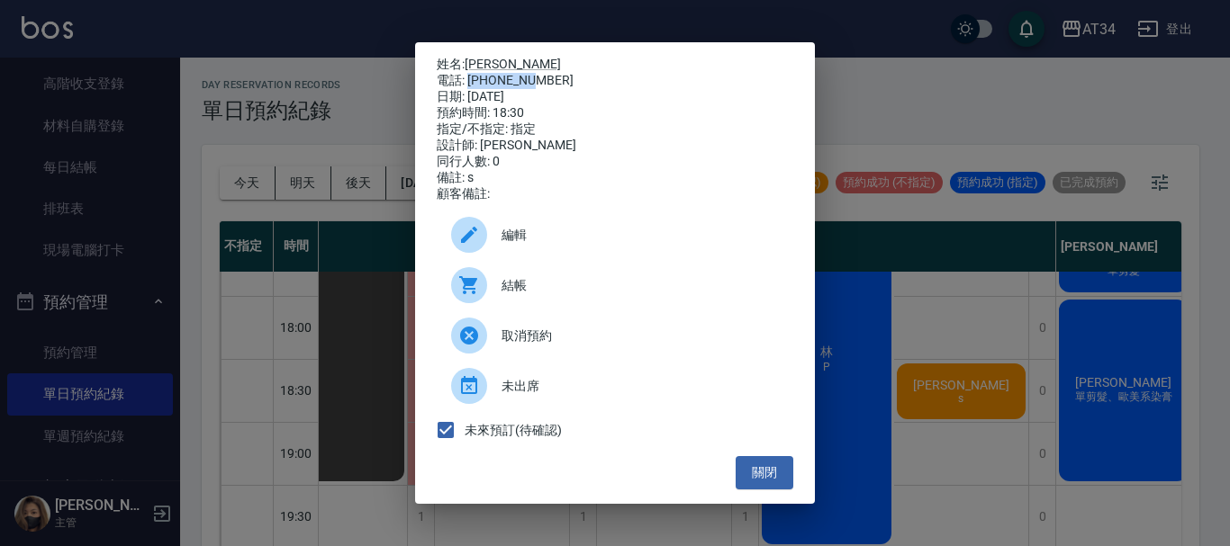
drag, startPoint x: 535, startPoint y: 76, endPoint x: 469, endPoint y: 83, distance: 66.1
click at [469, 83] on div "電話: 0921607913" at bounding box center [615, 81] width 357 height 16
copy div "092160791"
click at [422, 100] on div "姓名: 黃湘涵 電話: 0921607913 日期: 2025/10/08 預約時間: 18:30 指定/不指定: 指定 設計師: Hebe 同行人數: 0 …" at bounding box center [615, 273] width 400 height 462
click at [398, 156] on div "姓名: 黃湘涵 電話: 0921607913 日期: 2025/10/08 預約時間: 18:30 指定/不指定: 指定 設計師: Hebe 同行人數: 0 …" at bounding box center [615, 273] width 1230 height 546
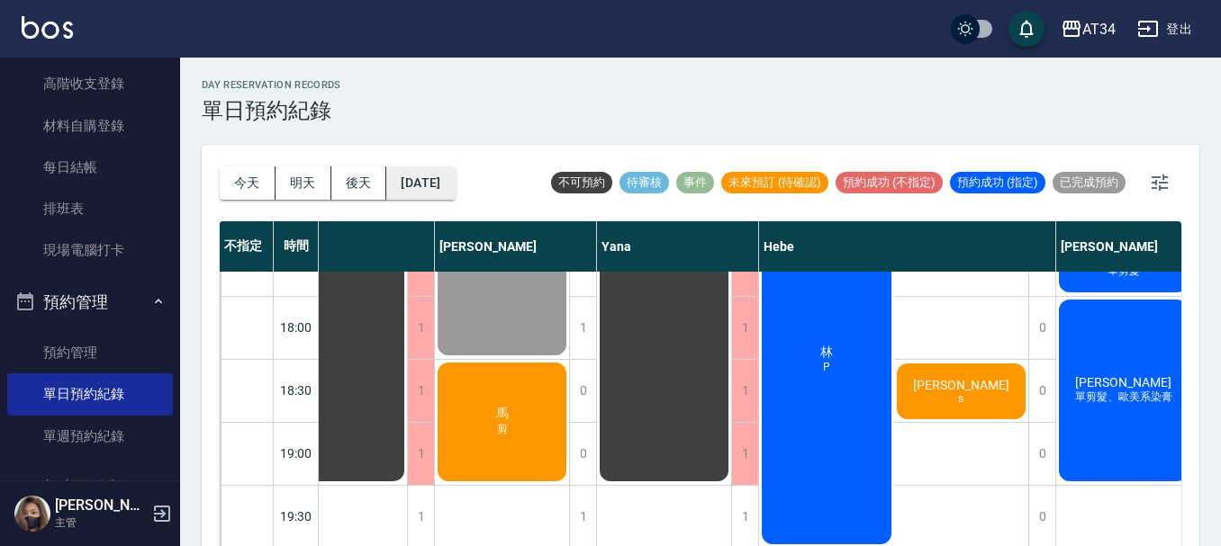
click at [412, 178] on button "[DATE]" at bounding box center [420, 183] width 68 height 33
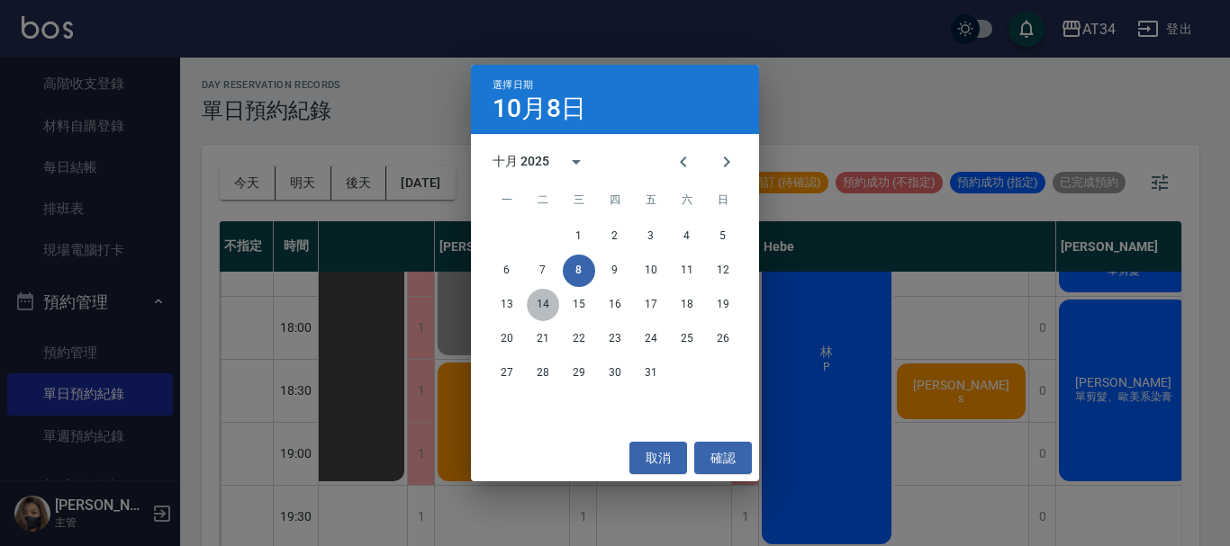
click at [534, 304] on button "14" at bounding box center [543, 305] width 32 height 32
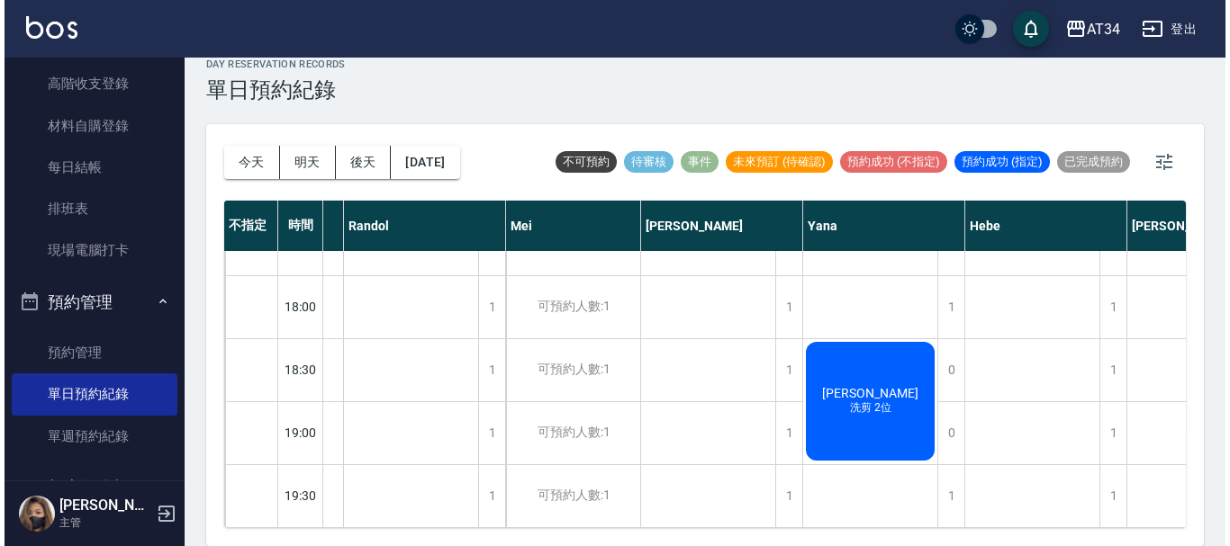
scroll to position [871, 754]
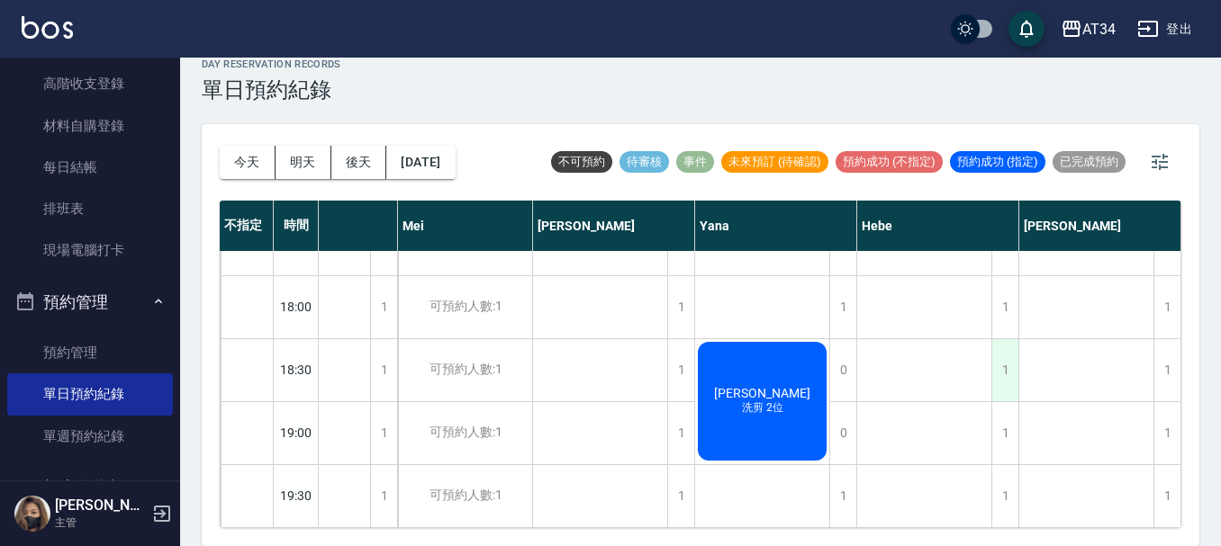
click at [996, 366] on div "1" at bounding box center [1004, 370] width 27 height 62
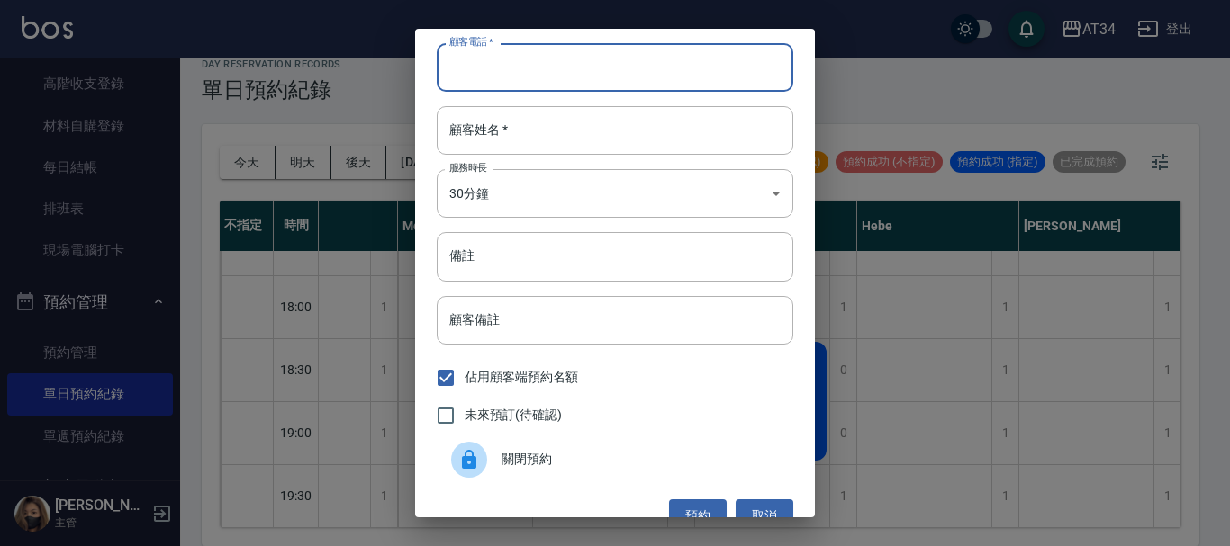
click at [536, 72] on input "顧客電話   *" at bounding box center [615, 67] width 357 height 49
paste input "092160791"
click at [524, 50] on input "092160791" at bounding box center [615, 67] width 357 height 49
click at [522, 66] on input "092160791" at bounding box center [615, 67] width 357 height 49
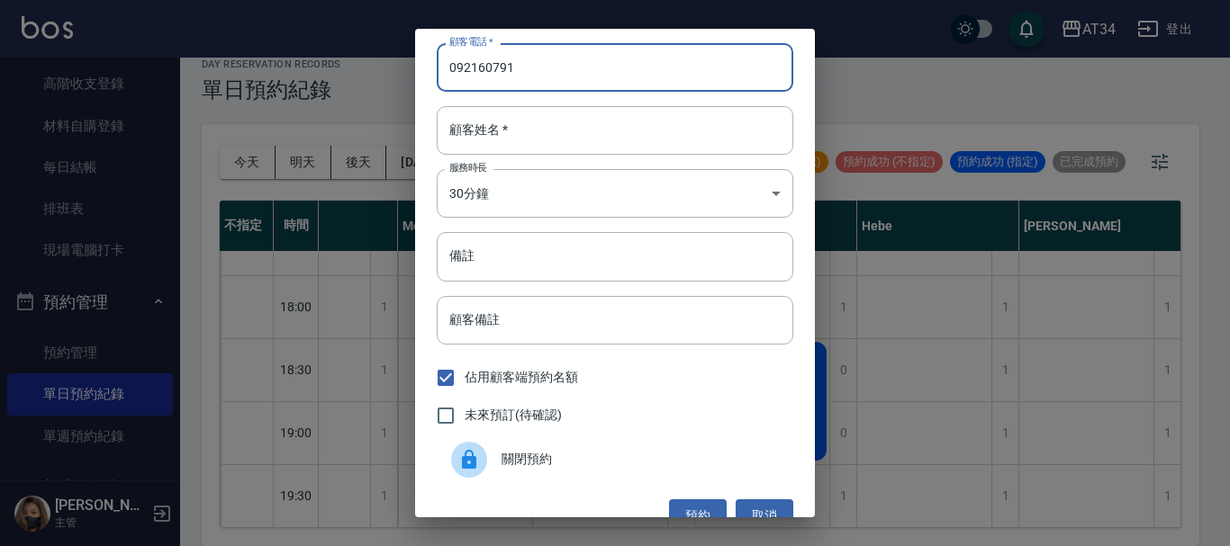
paste input "3"
type input "0921607913"
click at [508, 112] on input "顧客姓名   *" at bounding box center [615, 130] width 357 height 49
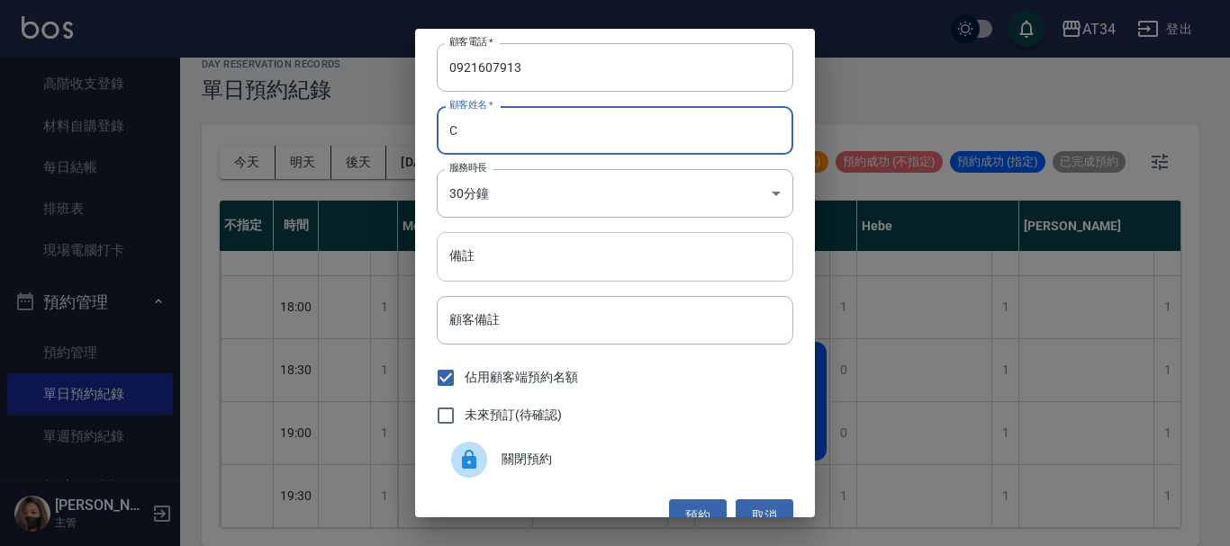
type input "C"
click at [481, 263] on input "備註" at bounding box center [615, 256] width 357 height 49
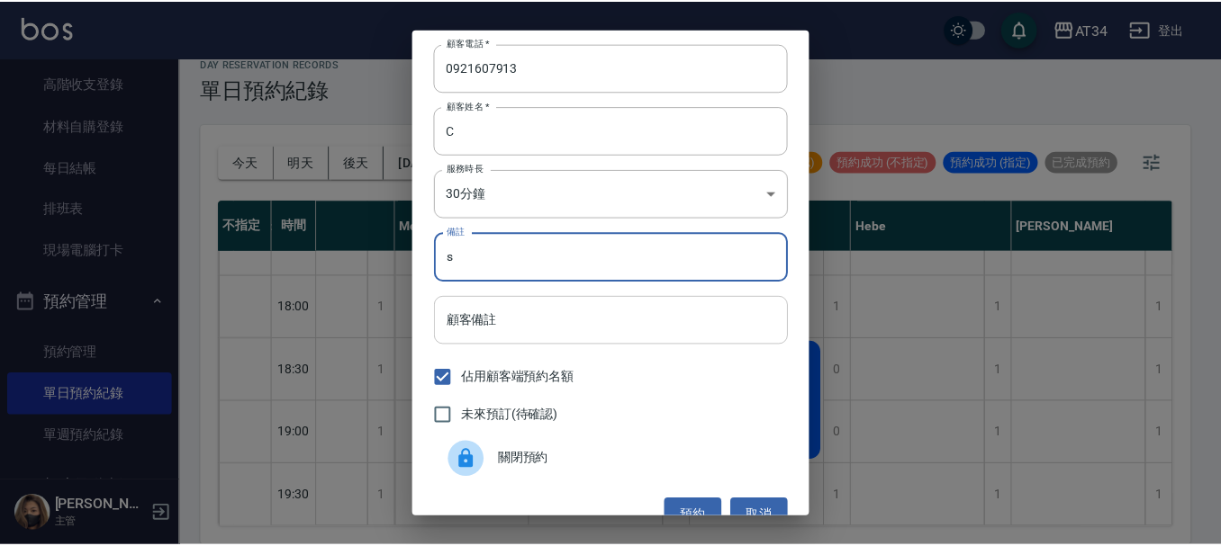
scroll to position [29, 0]
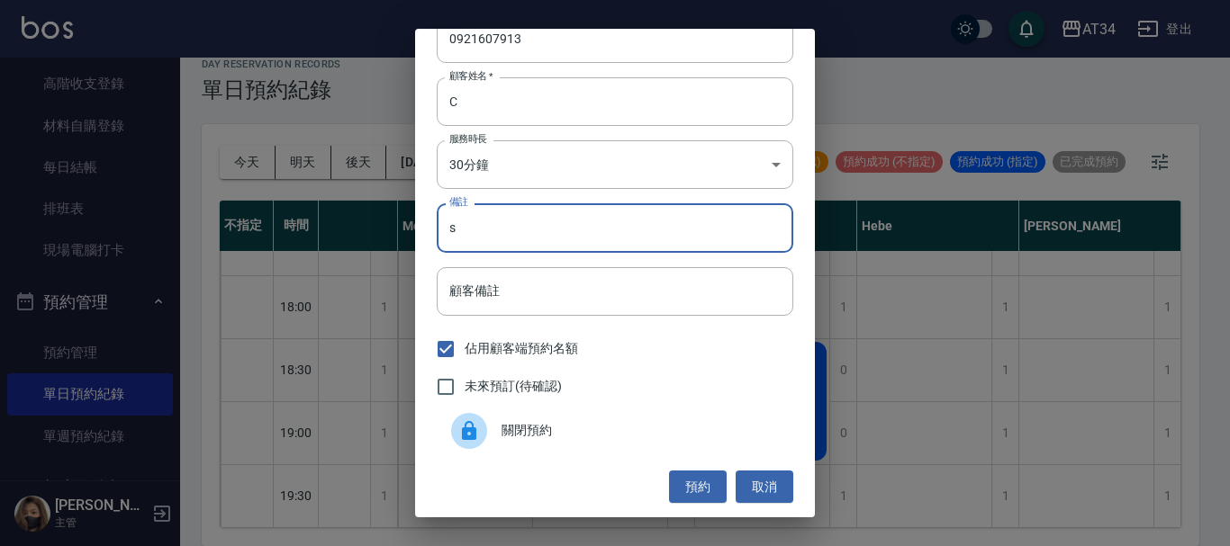
type input "s"
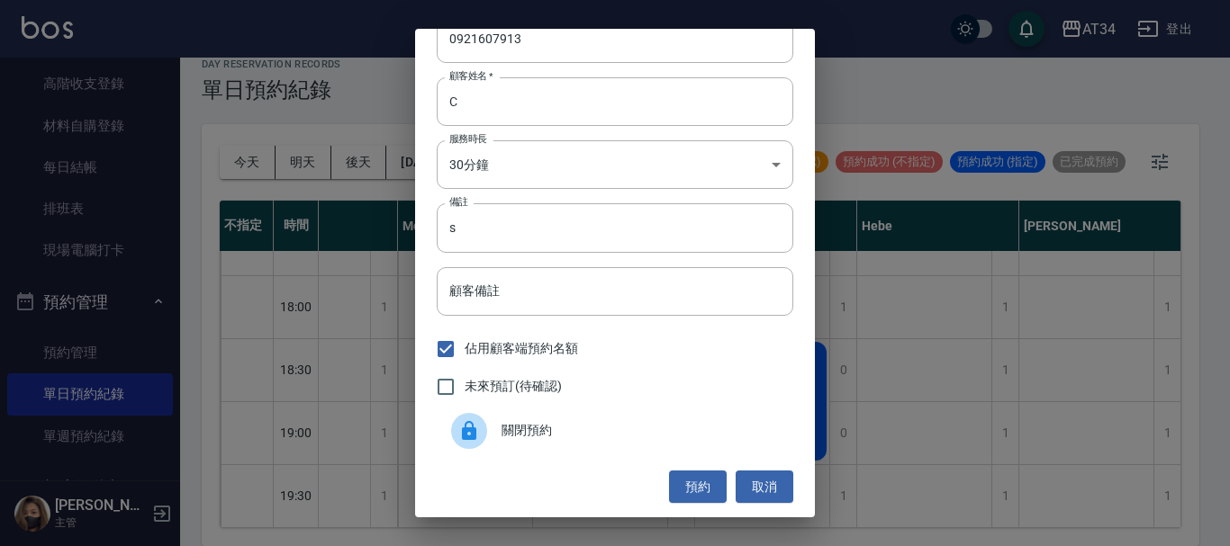
click at [480, 379] on span "未來預訂(待確認)" at bounding box center [513, 386] width 97 height 19
click at [465, 379] on input "未來預訂(待確認)" at bounding box center [446, 387] width 38 height 38
checkbox input "true"
click at [675, 486] on button "預約" at bounding box center [698, 487] width 58 height 33
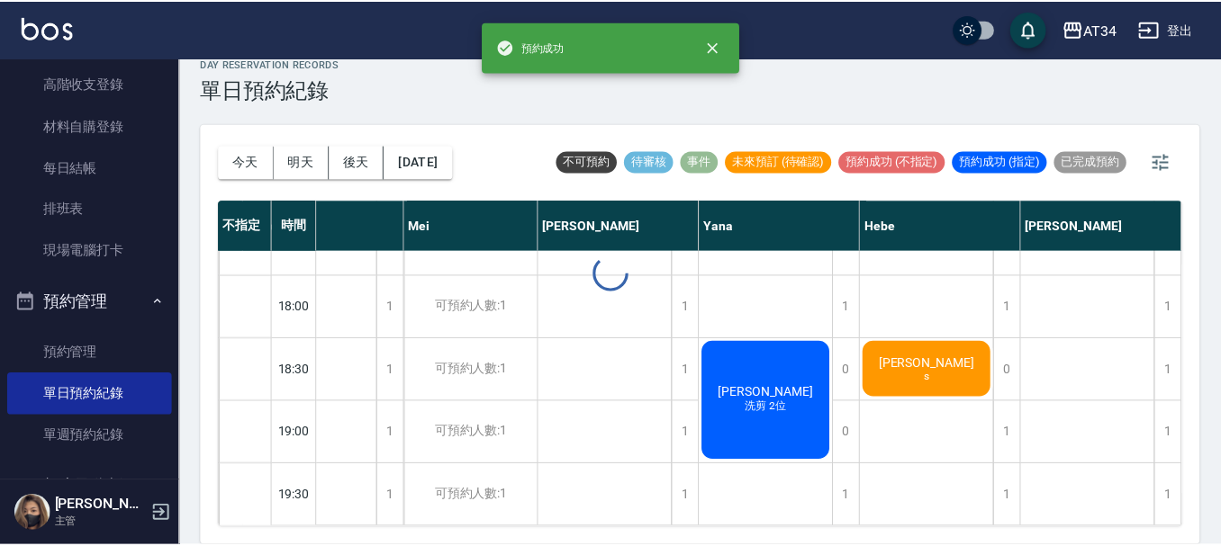
scroll to position [871, 745]
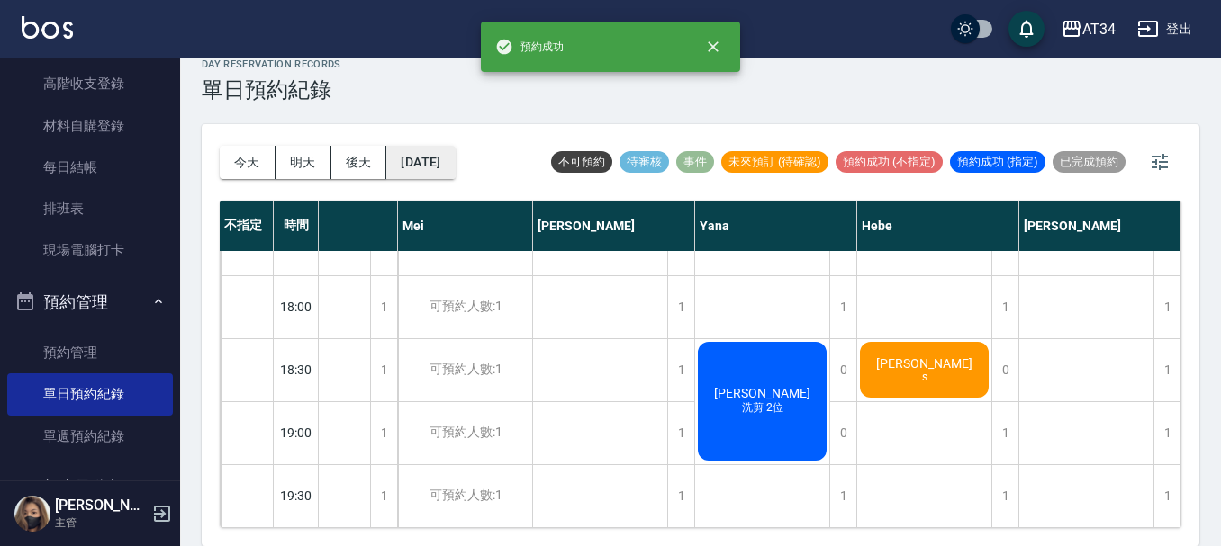
click at [409, 159] on button "2025/10/14" at bounding box center [420, 162] width 68 height 33
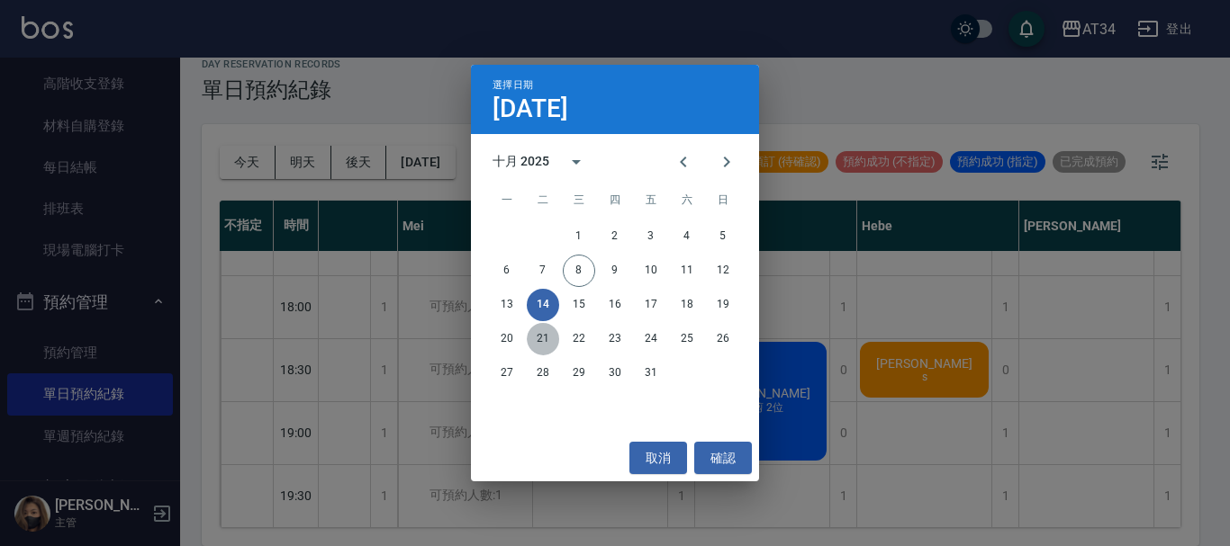
click at [544, 338] on button "21" at bounding box center [543, 339] width 32 height 32
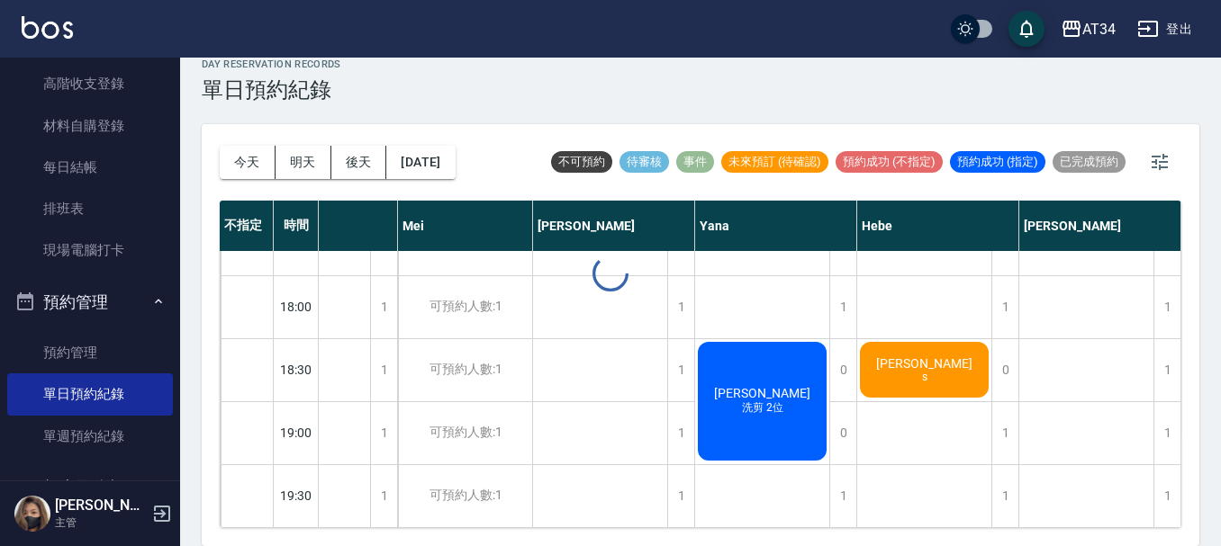
scroll to position [871, 605]
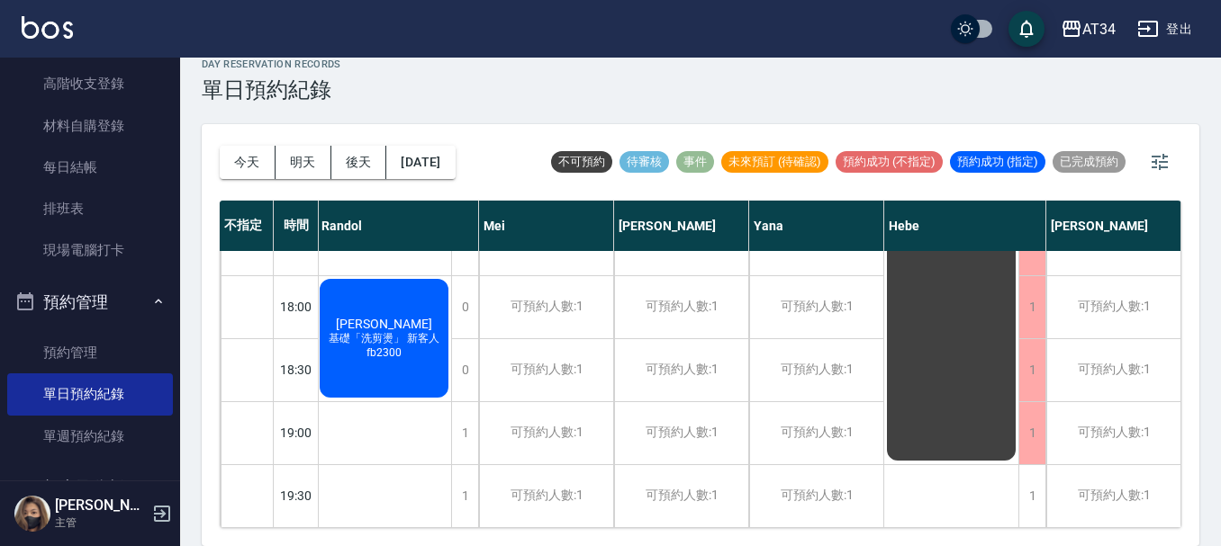
drag, startPoint x: 910, startPoint y: 512, endPoint x: 938, endPoint y: 512, distance: 27.9
click at [455, 167] on button "2025/10/21" at bounding box center [420, 162] width 68 height 33
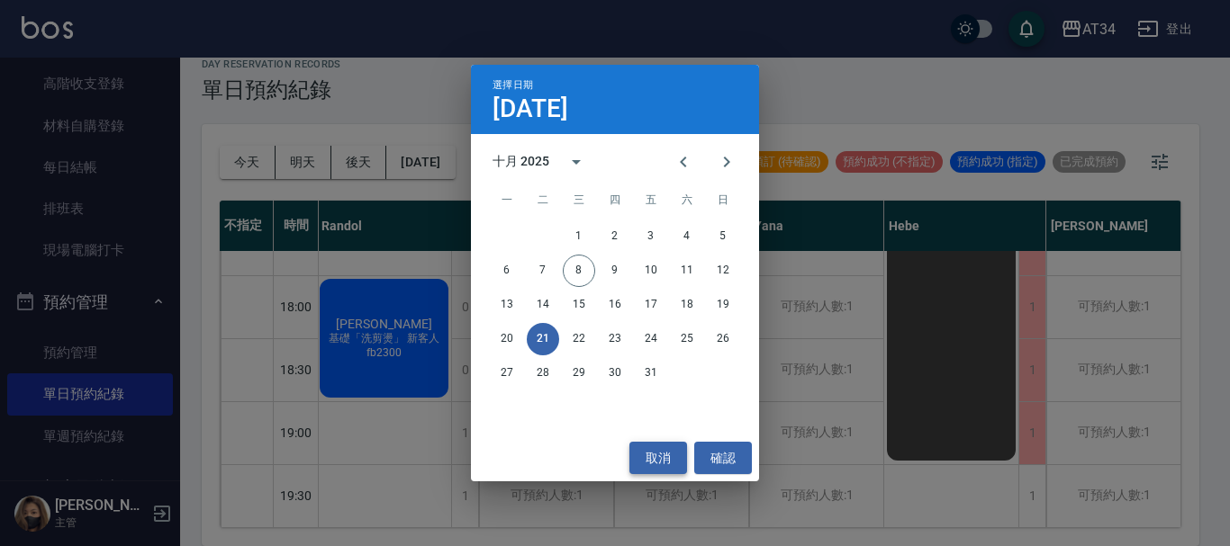
click at [677, 465] on button "取消" at bounding box center [658, 458] width 58 height 33
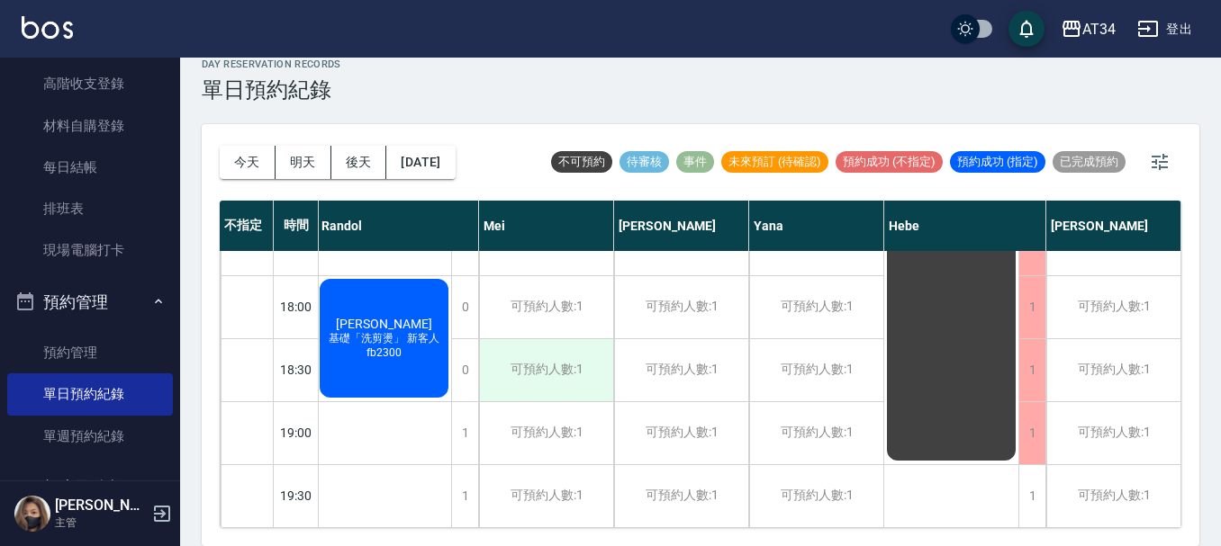
click at [528, 355] on div "可預約人數:1" at bounding box center [546, 370] width 134 height 62
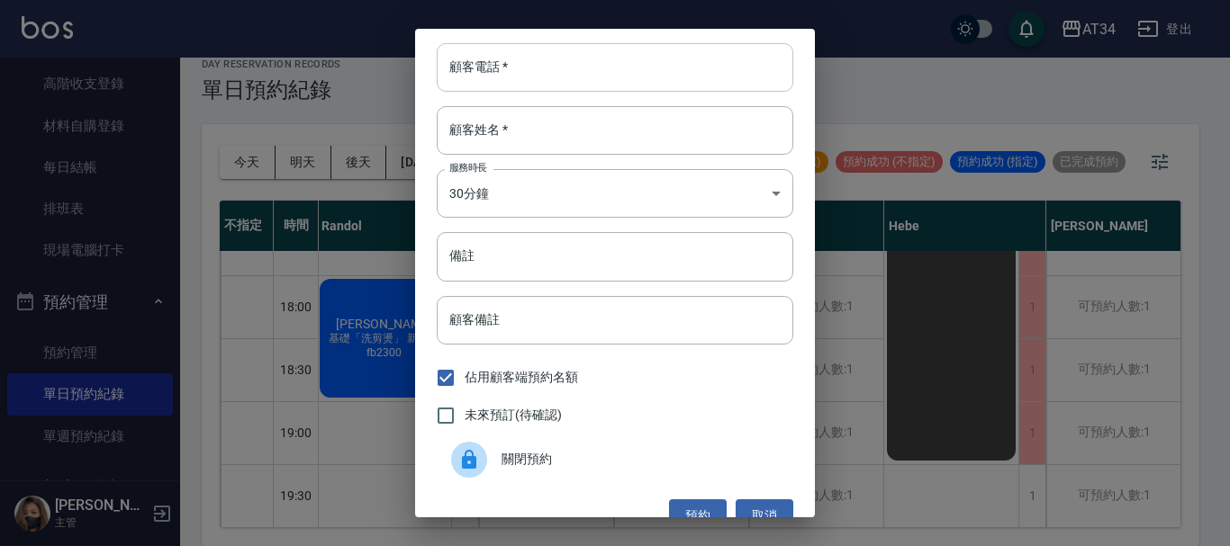
click at [539, 73] on input "顧客電話   *" at bounding box center [615, 67] width 357 height 49
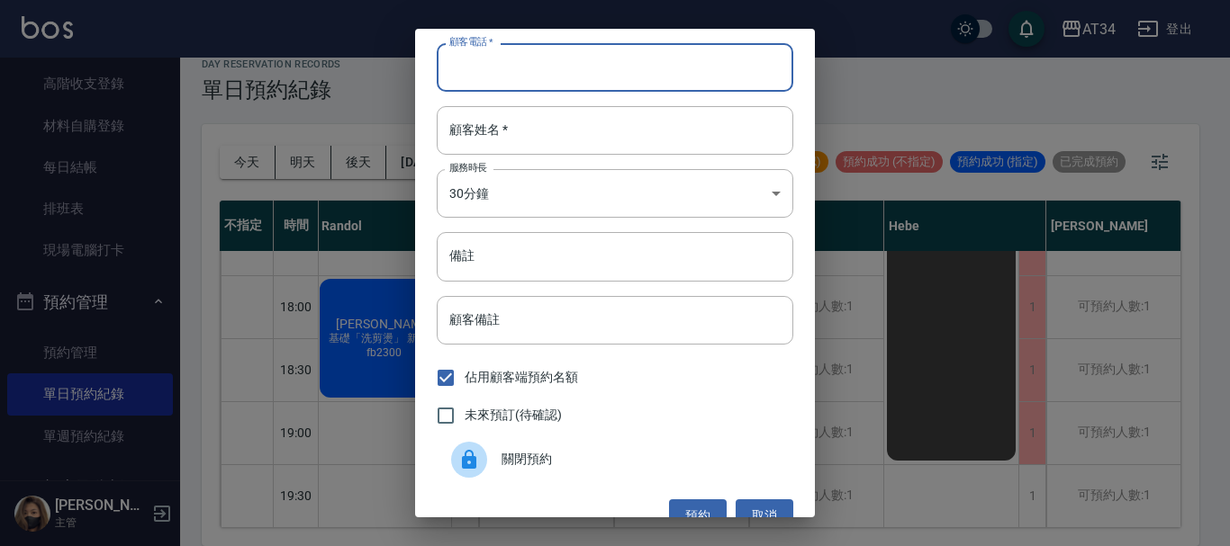
click at [637, 77] on input "顧客電話   *" at bounding box center [615, 67] width 357 height 49
paste input "092160791"
type input "0921607913"
click at [546, 140] on input "顧客姓名   *" at bounding box center [615, 130] width 357 height 49
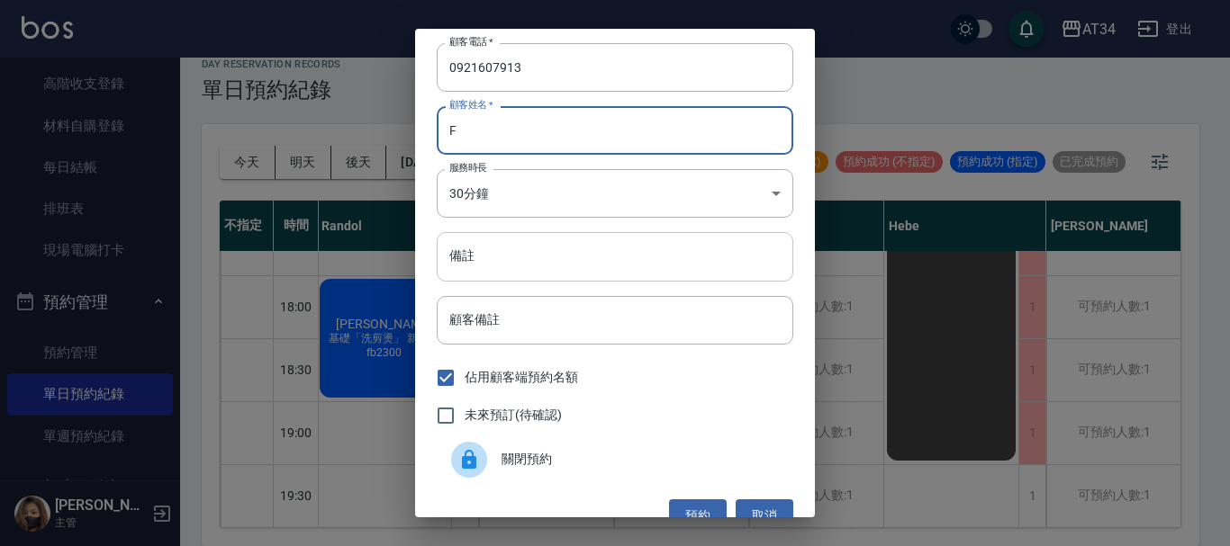
type input "F"
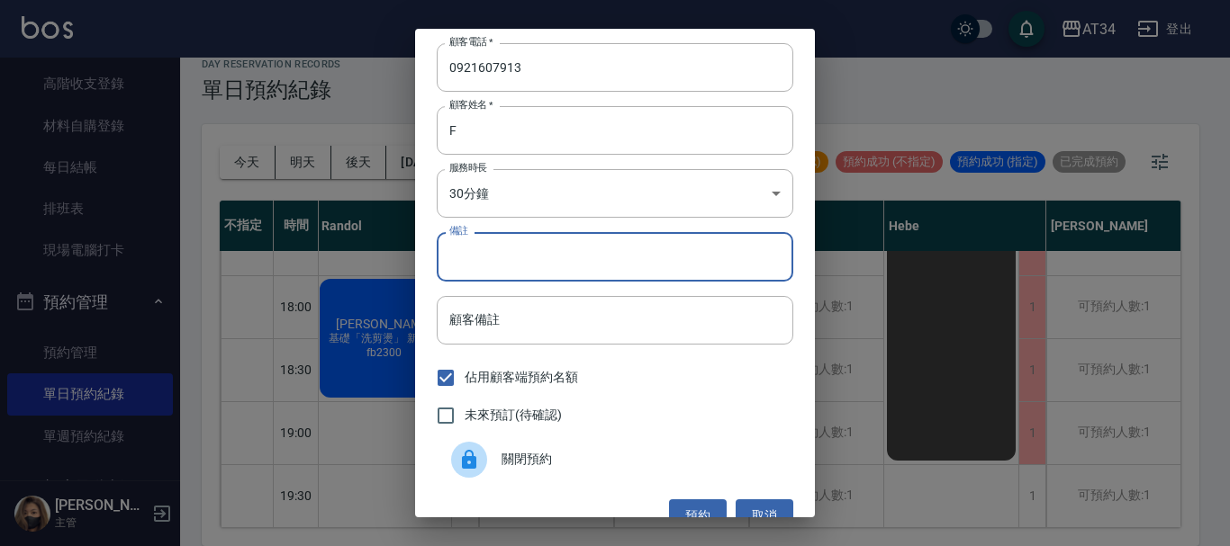
click at [526, 273] on input "備註" at bounding box center [615, 256] width 357 height 49
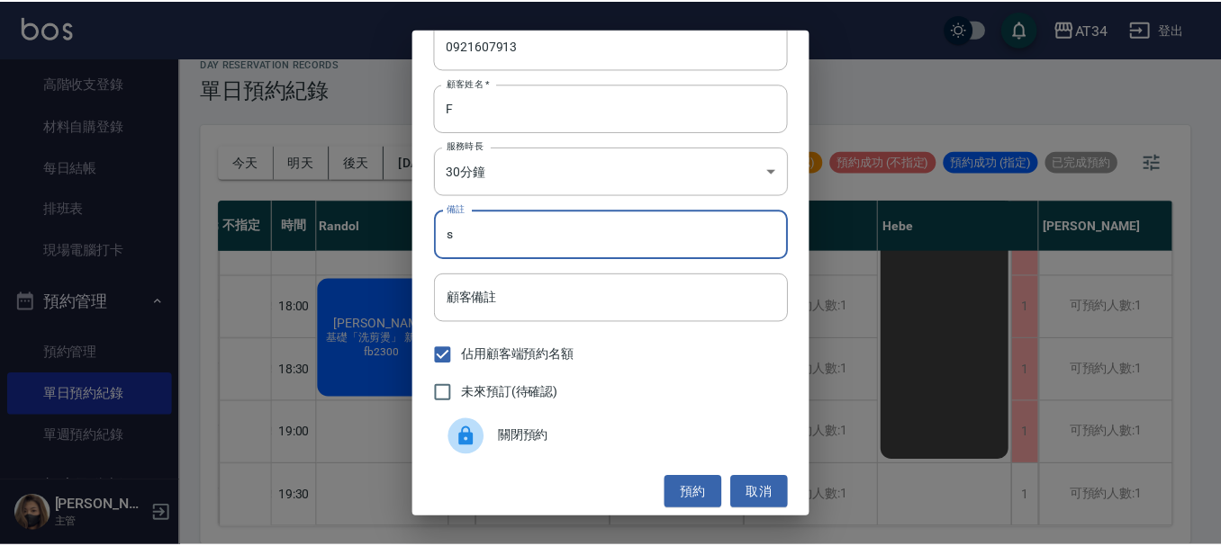
scroll to position [29, 0]
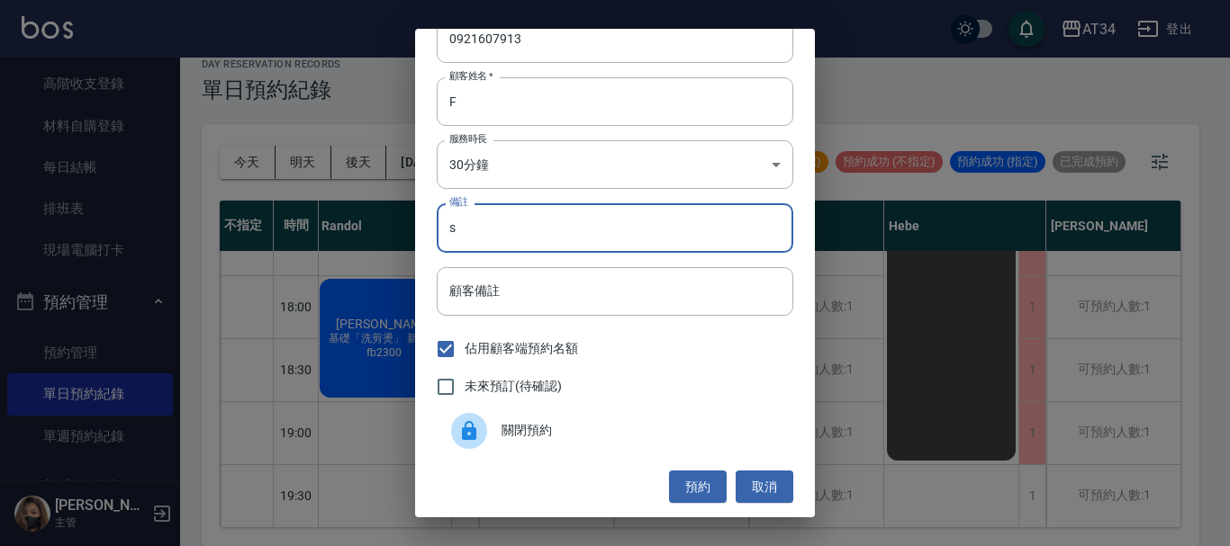
type input "s"
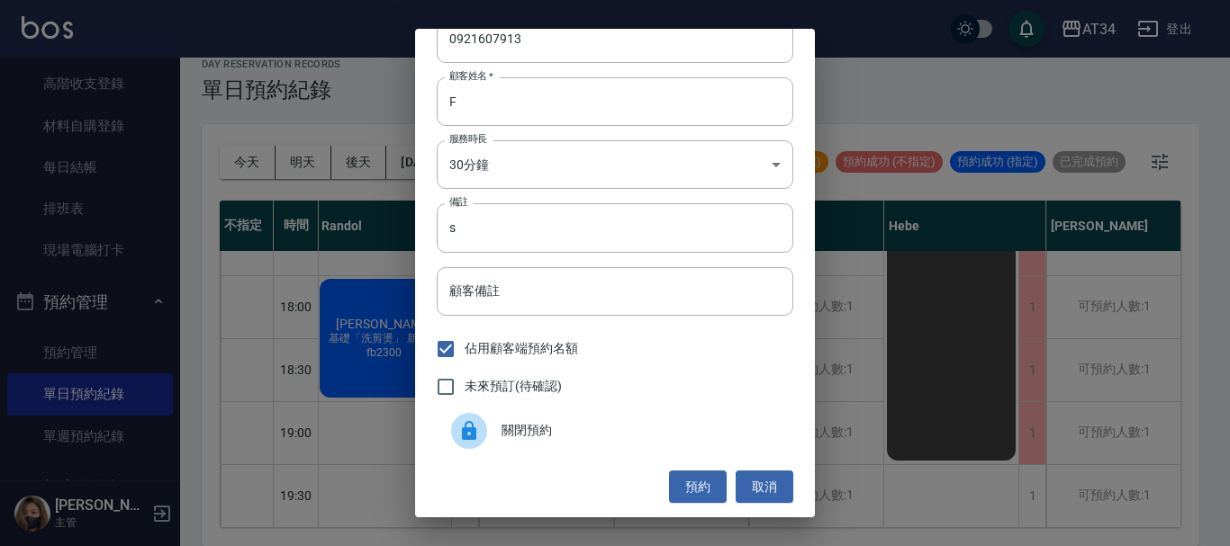
click at [563, 378] on div "未來預訂(待確認)" at bounding box center [615, 387] width 357 height 38
click at [561, 384] on span "未來預訂(待確認)" at bounding box center [513, 386] width 97 height 19
click at [465, 384] on input "未來預訂(待確認)" at bounding box center [446, 387] width 38 height 38
checkbox input "true"
click at [669, 483] on button "預約" at bounding box center [698, 487] width 58 height 33
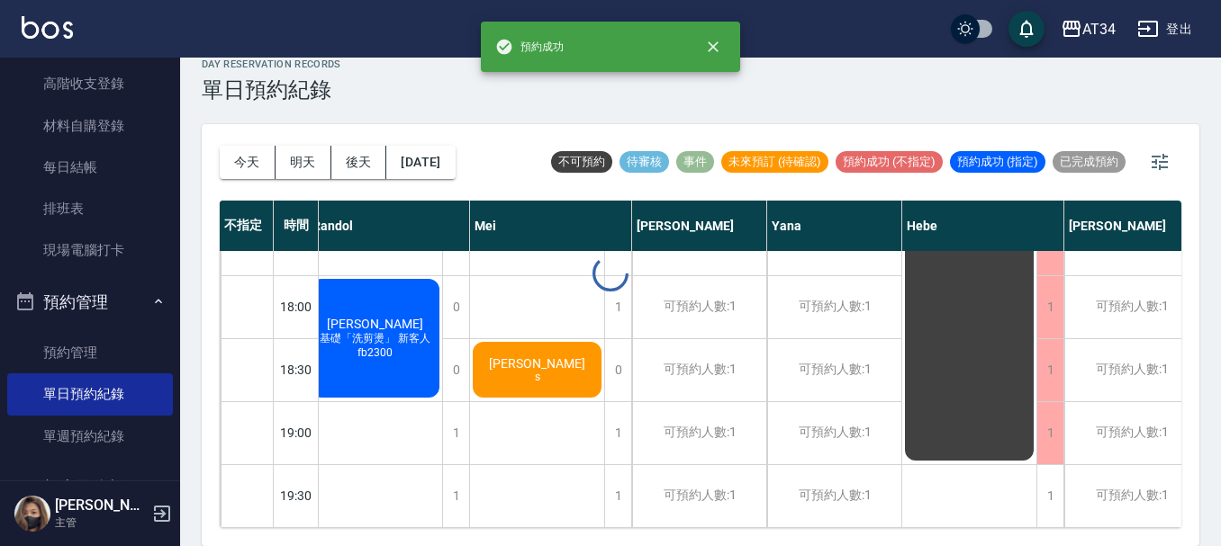
click at [460, 171] on div at bounding box center [610, 273] width 1221 height 546
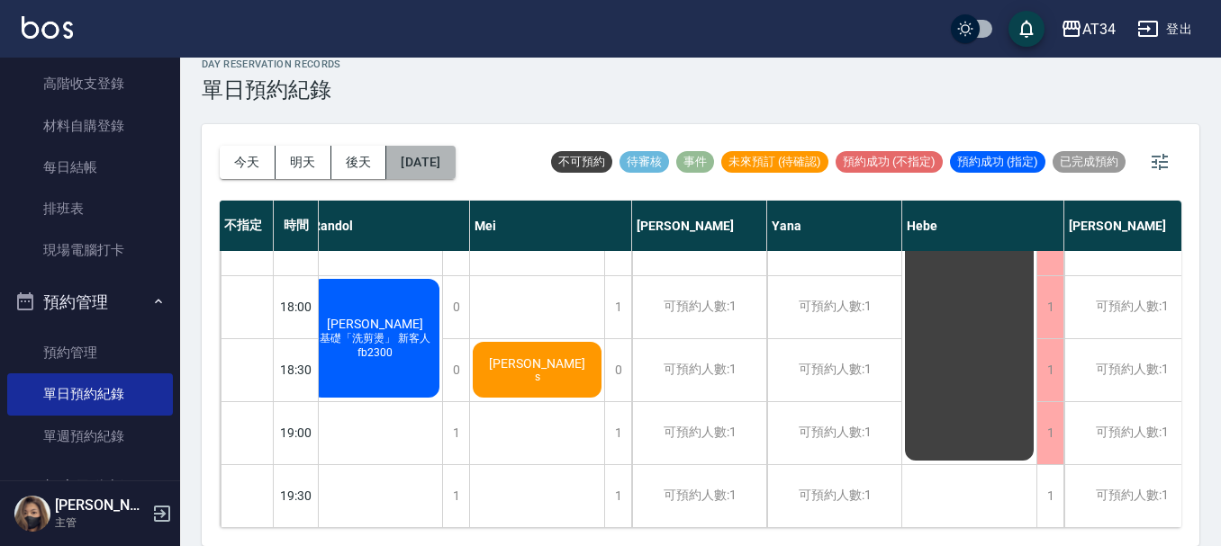
click at [455, 171] on button "2025/10/21" at bounding box center [420, 162] width 68 height 33
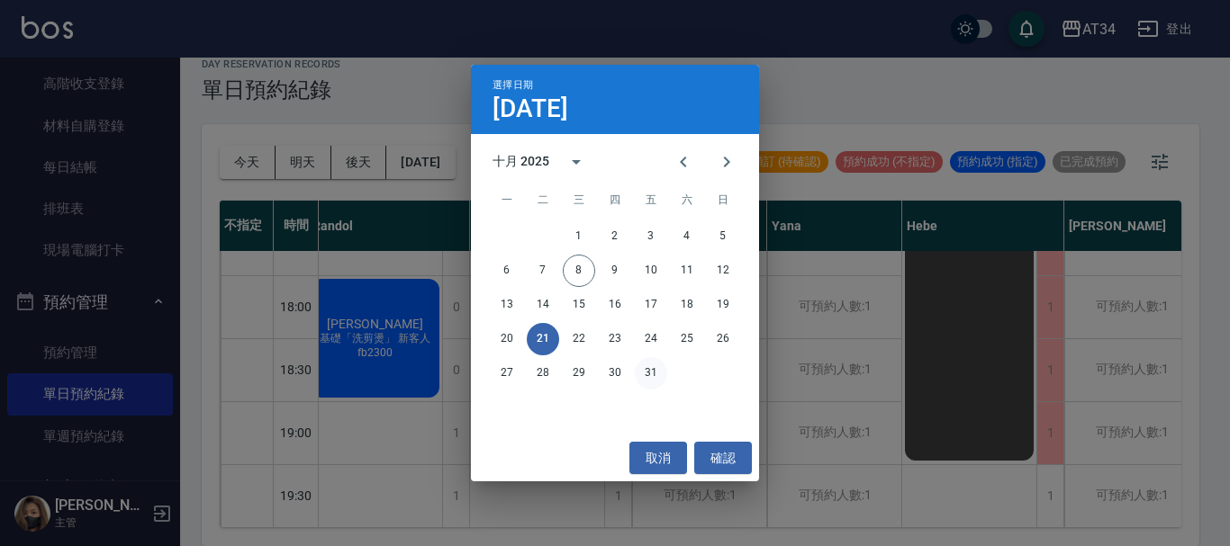
click at [653, 371] on button "31" at bounding box center [651, 373] width 32 height 32
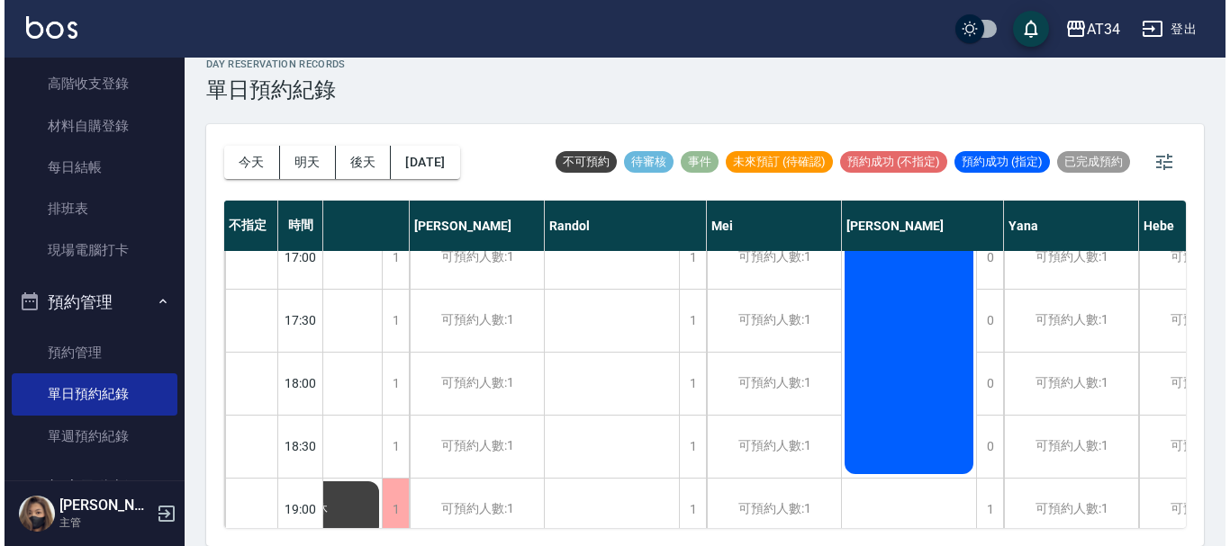
scroll to position [781, 578]
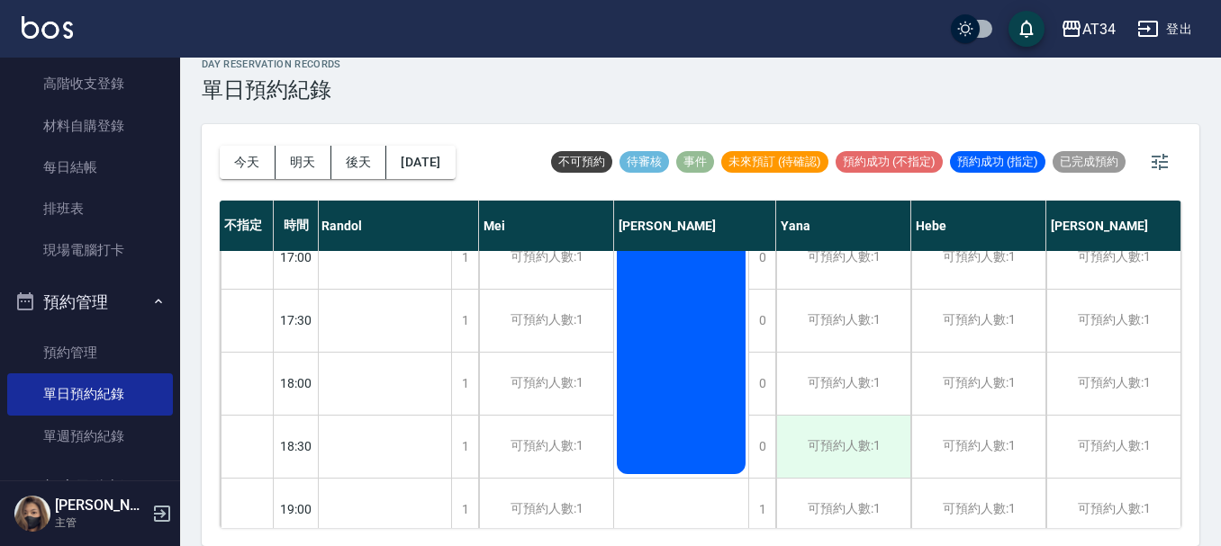
click at [837, 439] on div "可預約人數:1" at bounding box center [843, 447] width 134 height 62
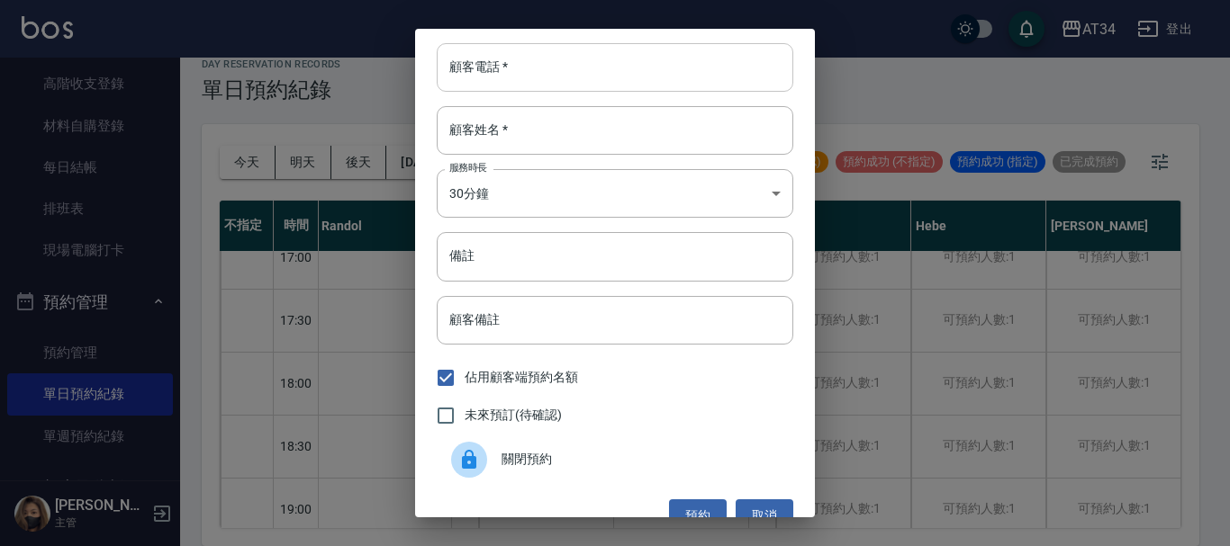
click at [539, 71] on input "顧客電話   *" at bounding box center [615, 67] width 357 height 49
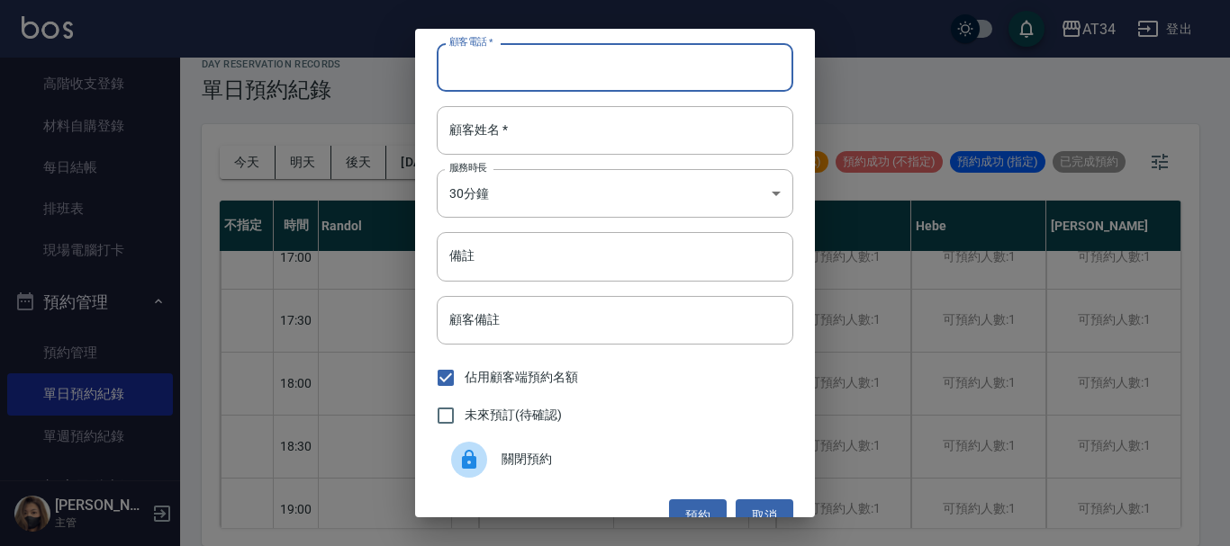
paste input "092160791"
type input "092160791"
click at [501, 424] on span "未來預訂(待確認)" at bounding box center [513, 415] width 97 height 19
click at [465, 424] on input "未來預訂(待確認)" at bounding box center [446, 416] width 38 height 38
checkbox input "true"
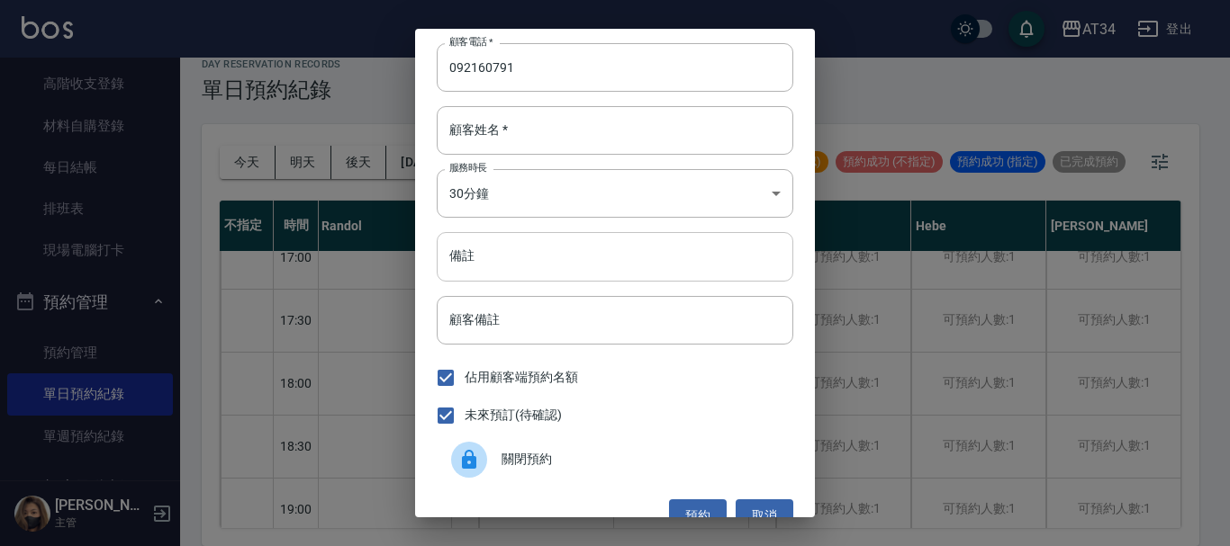
click at [514, 261] on input "備註" at bounding box center [615, 256] width 357 height 49
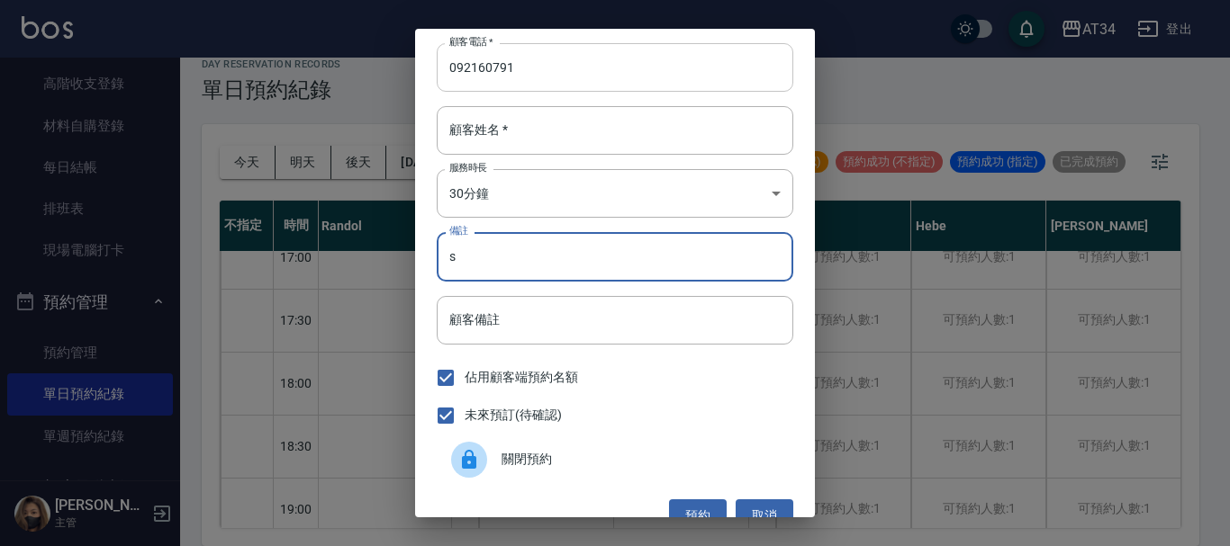
type input "s"
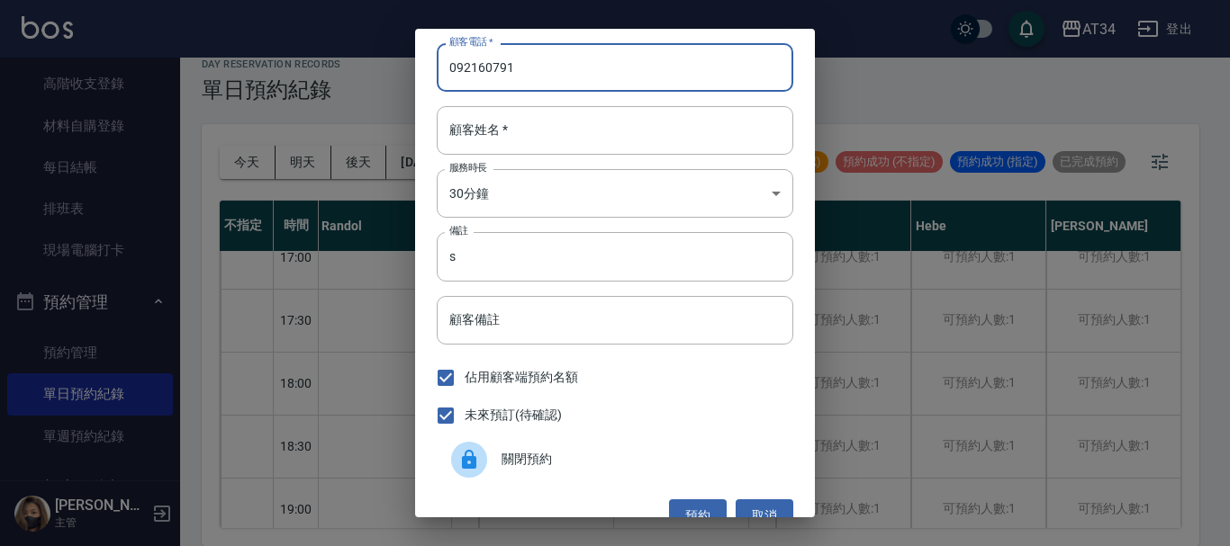
click at [592, 62] on input "092160791" at bounding box center [615, 67] width 357 height 49
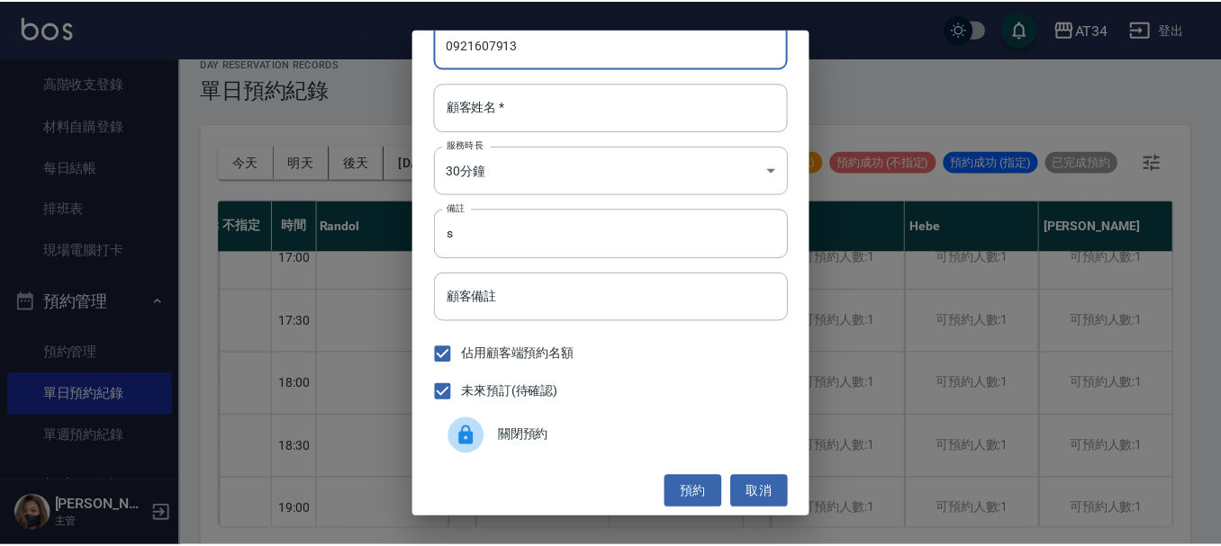
scroll to position [29, 0]
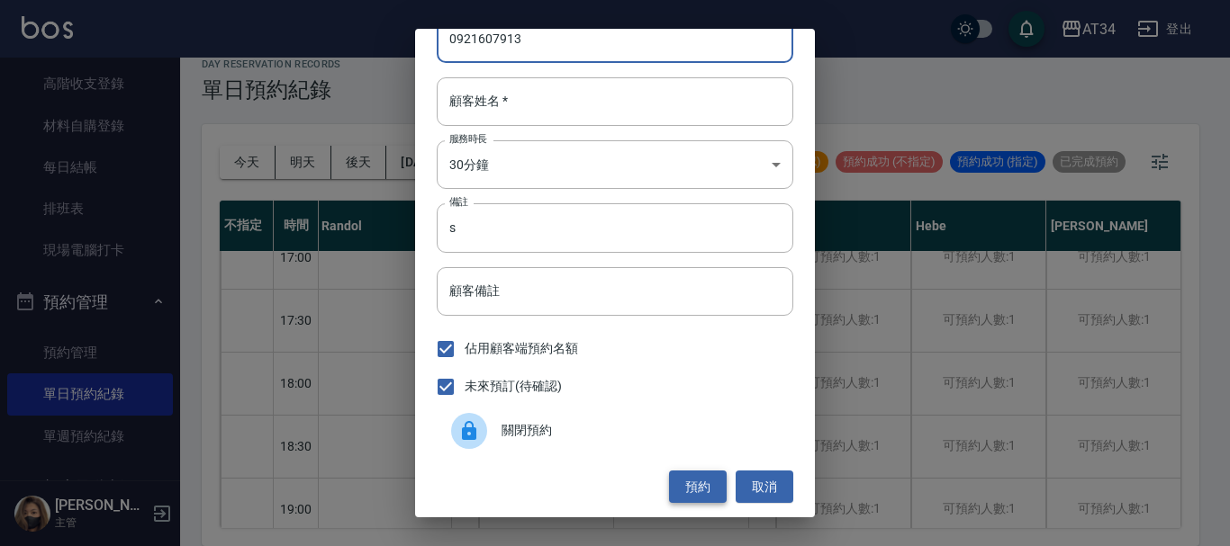
type input "0921607913"
click at [698, 475] on button "預約" at bounding box center [698, 487] width 58 height 33
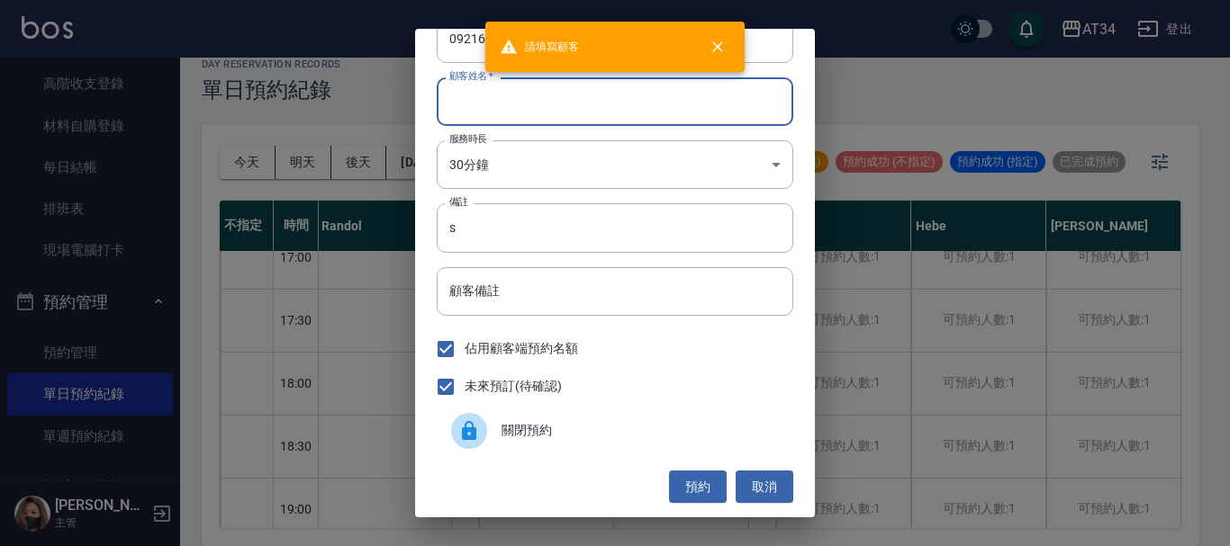
click at [586, 122] on input "顧客姓名   *" at bounding box center [615, 101] width 357 height 49
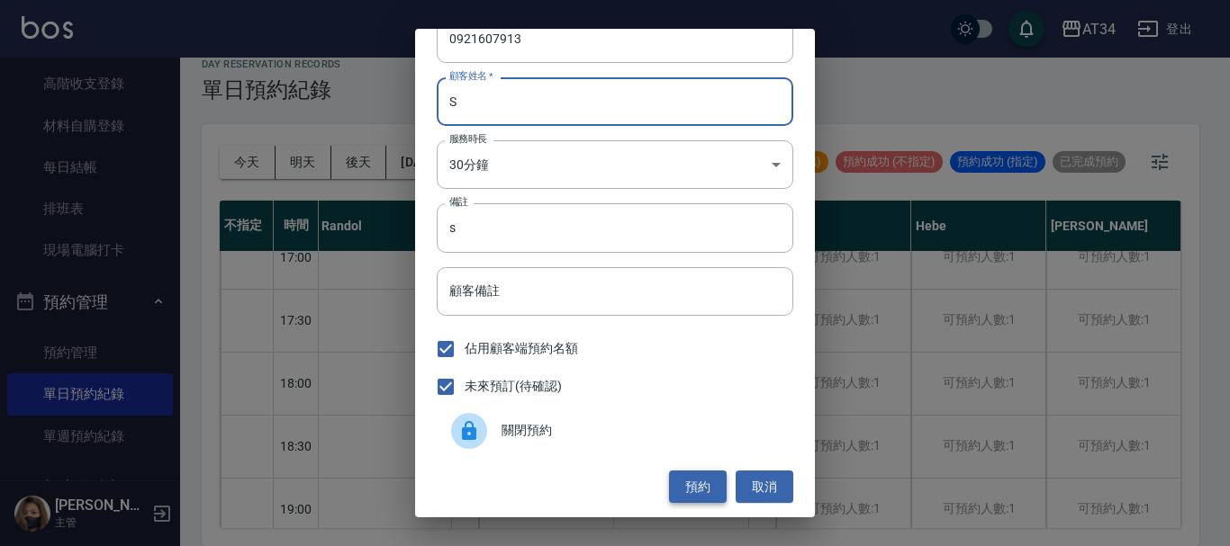
type input "S"
click at [696, 483] on button "預約" at bounding box center [698, 487] width 58 height 33
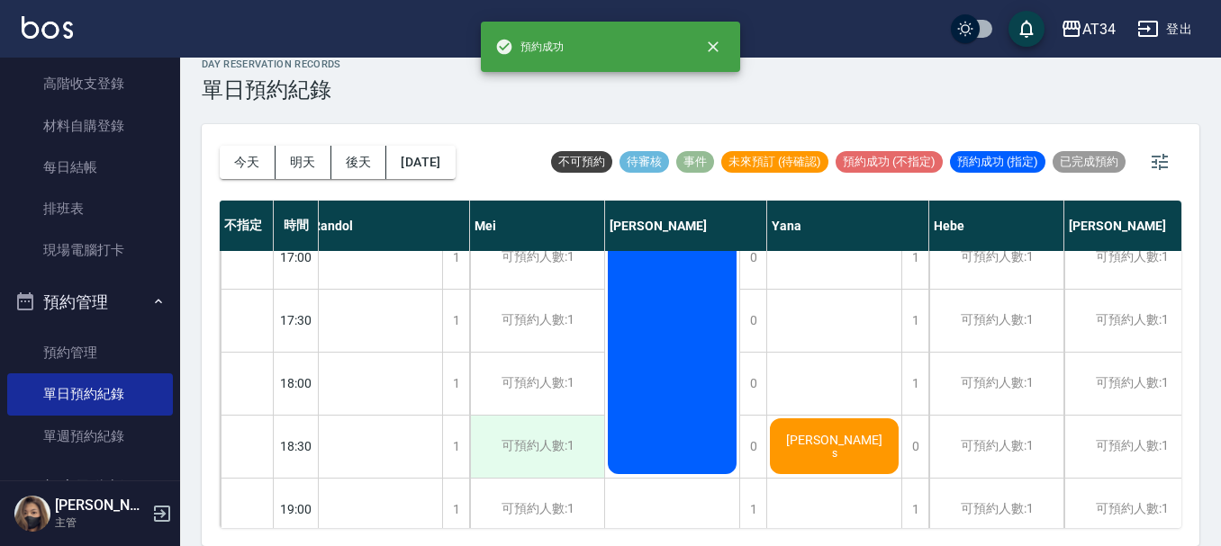
scroll to position [331, 578]
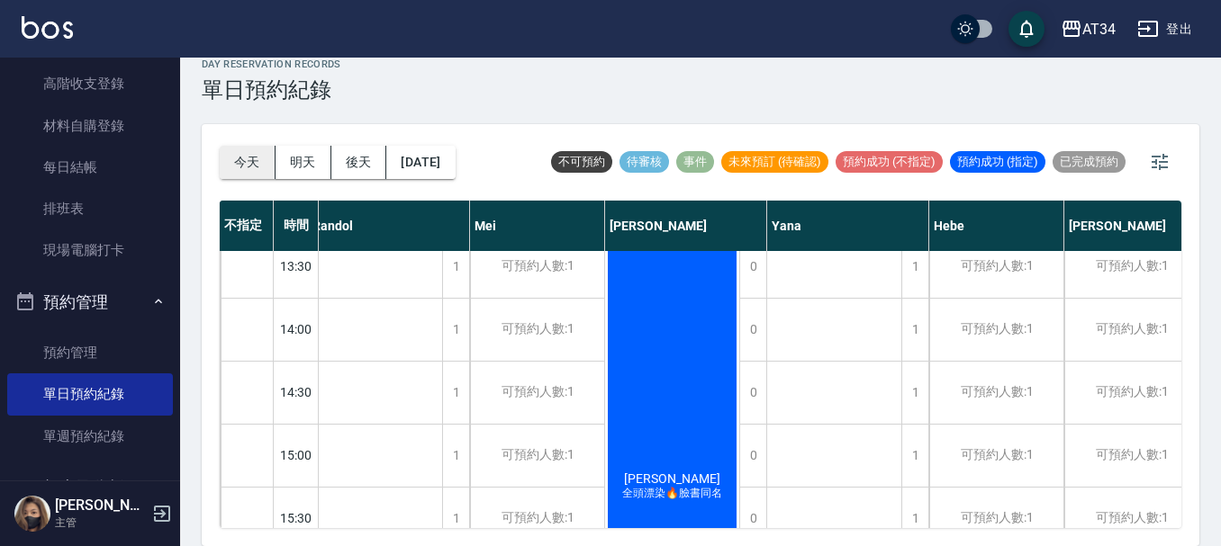
click at [266, 169] on button "今天" at bounding box center [248, 162] width 56 height 33
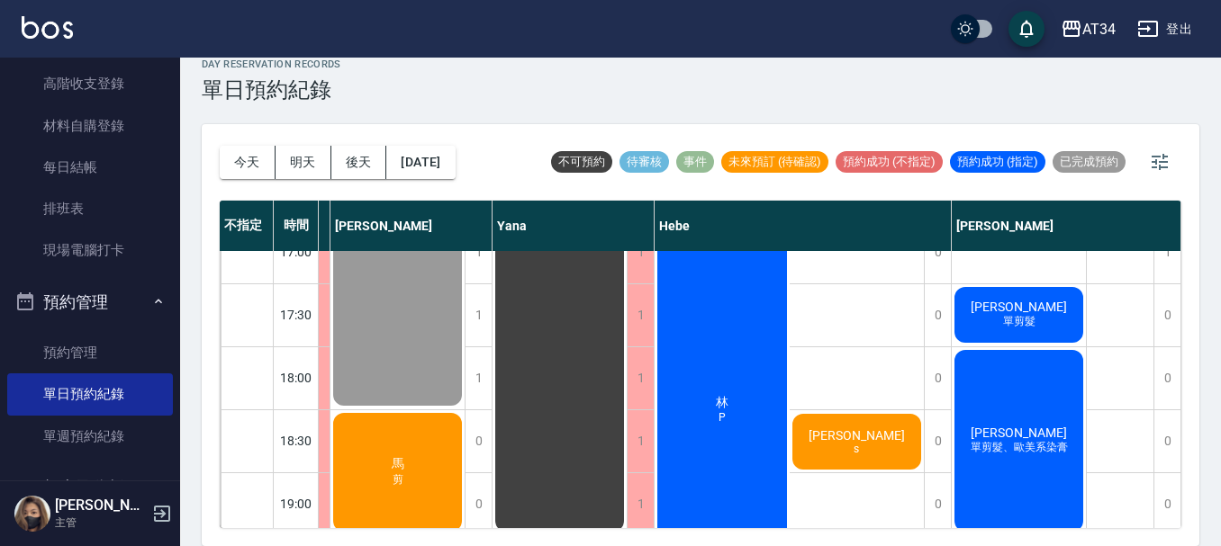
scroll to position [871, 1078]
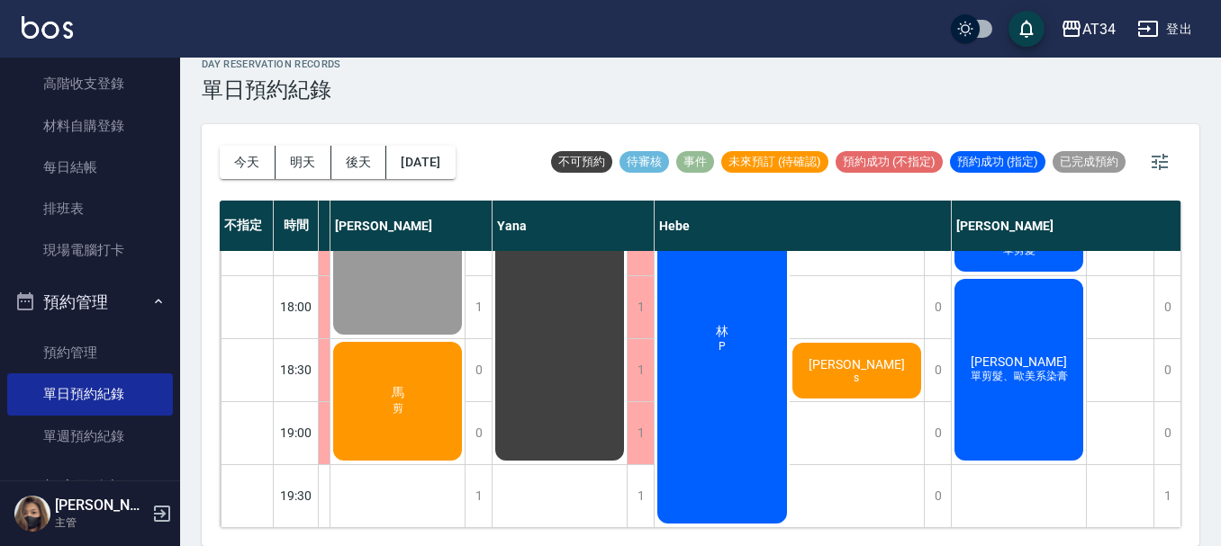
click at [819, 354] on div "黃湘涵 s" at bounding box center [857, 370] width 135 height 61
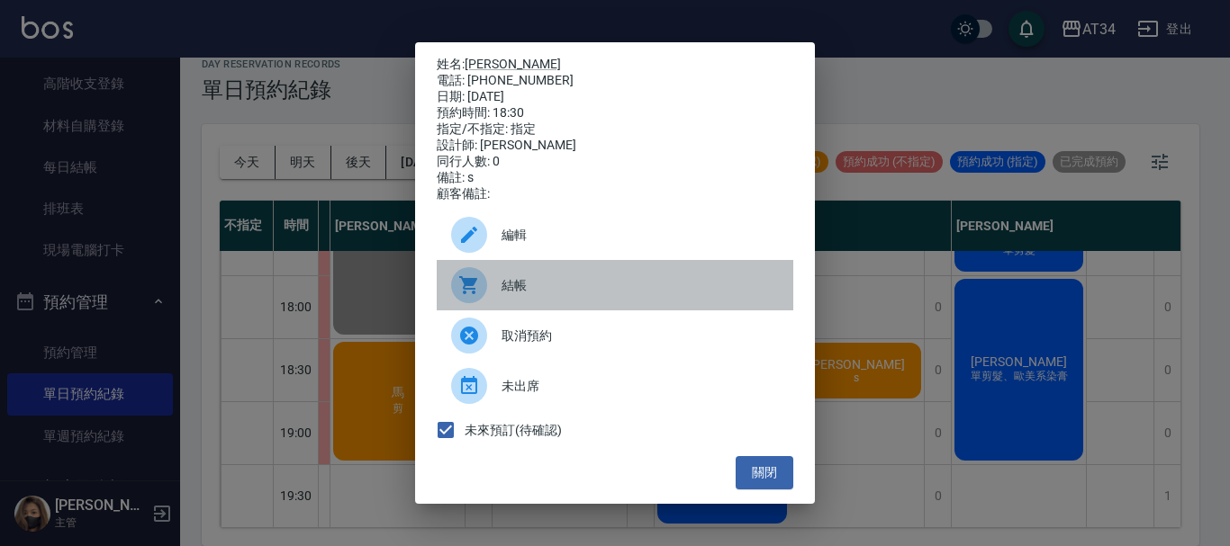
click at [538, 295] on span "結帳" at bounding box center [639, 285] width 277 height 19
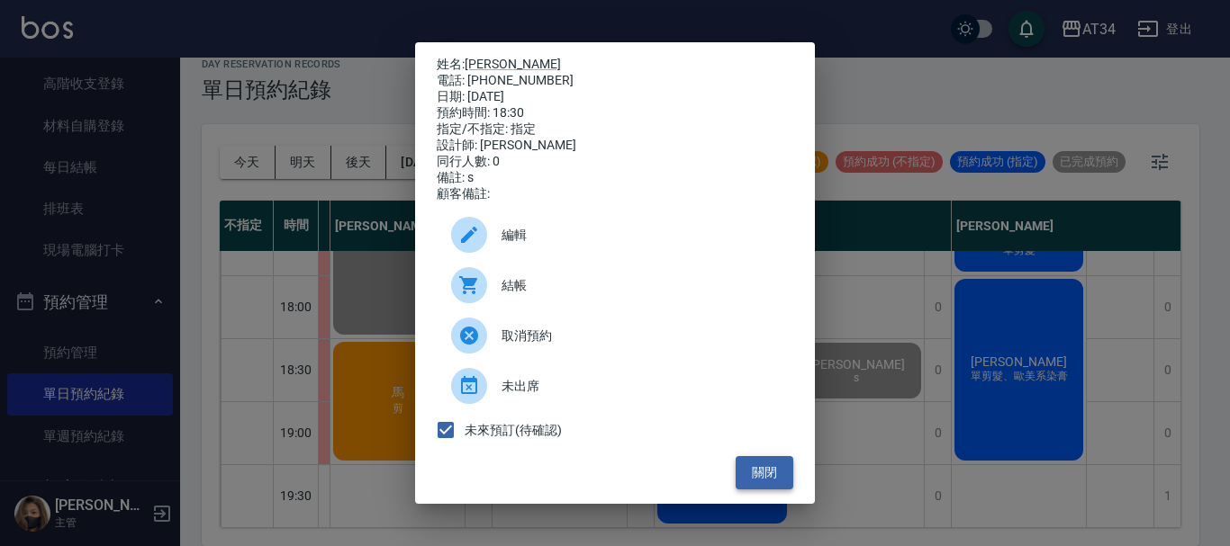
click at [747, 473] on button "關閉" at bounding box center [765, 472] width 58 height 33
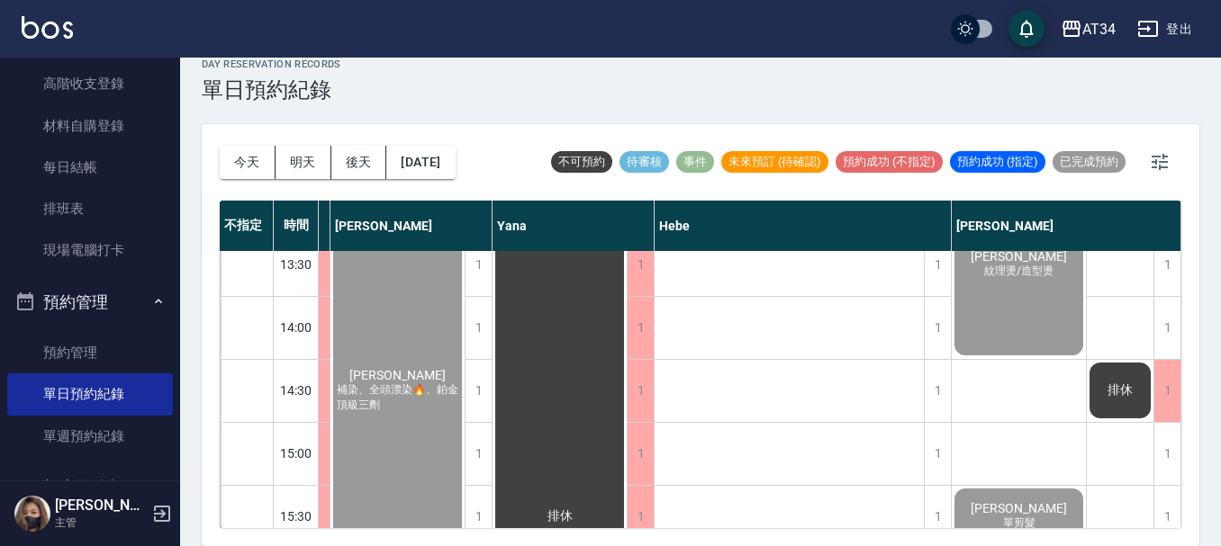
scroll to position [331, 1069]
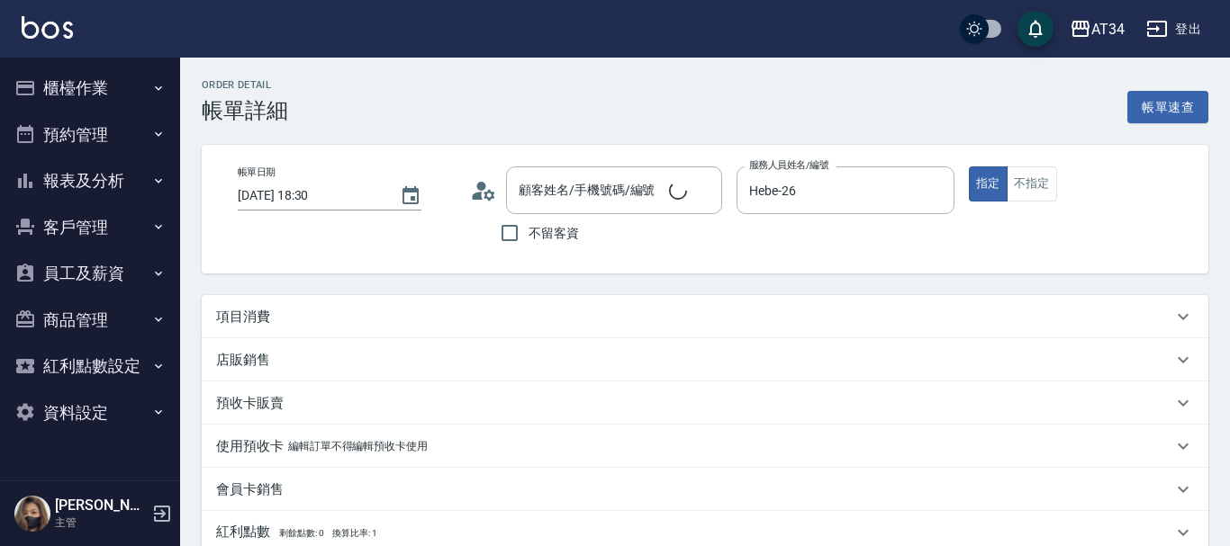
type input "Hebe-26"
type input "s"
click at [426, 314] on div "項目消費" at bounding box center [694, 317] width 956 height 19
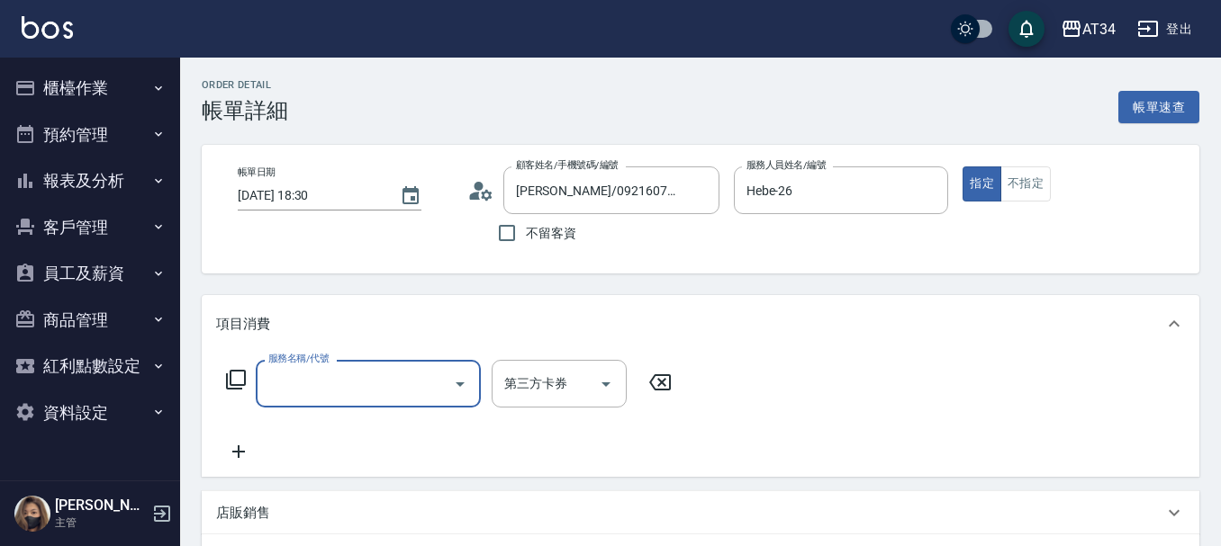
type input "黃湘涵/0921607913/0921607913"
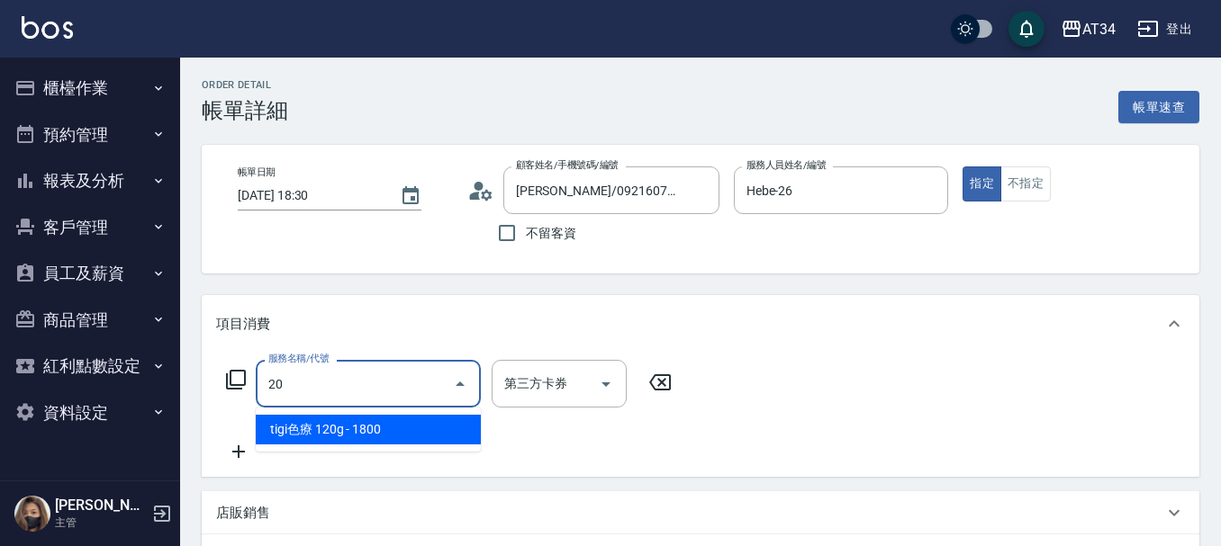
type input "201"
type input "30"
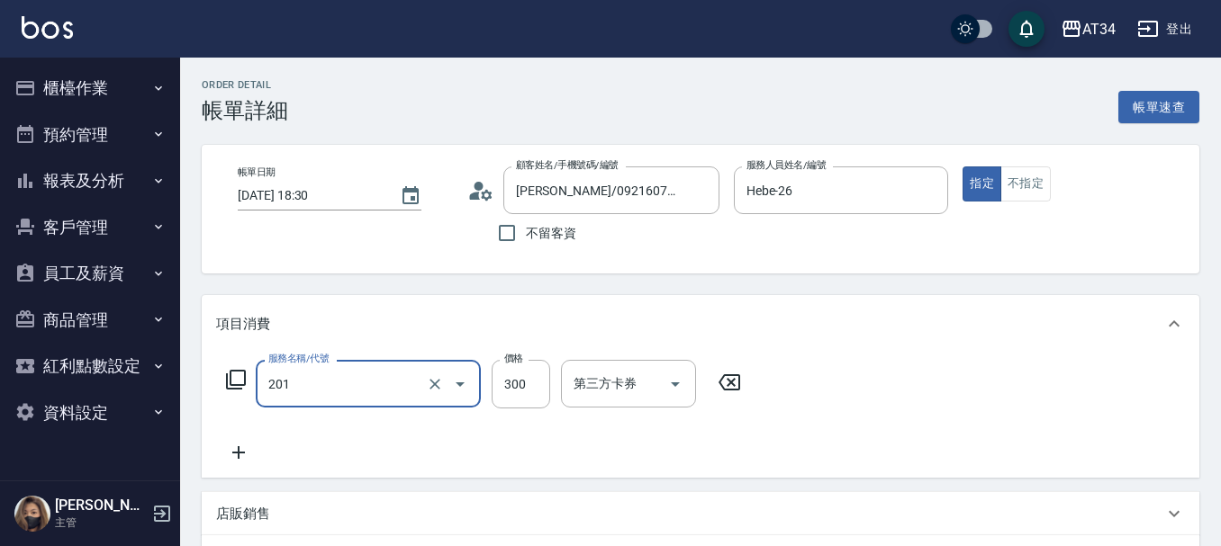
type input "洗髮(201)"
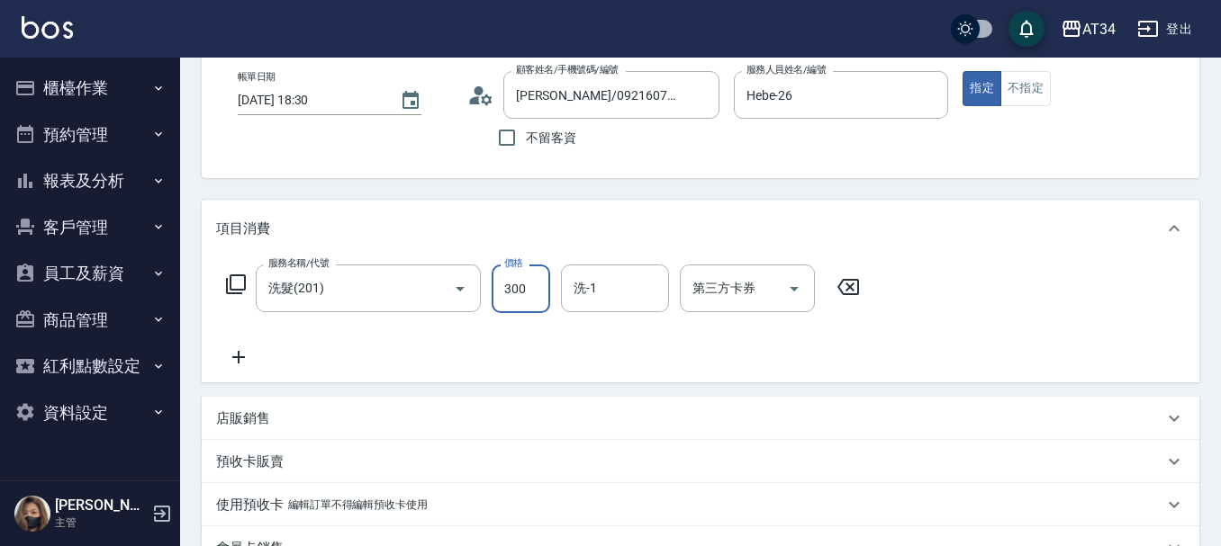
scroll to position [23, 0]
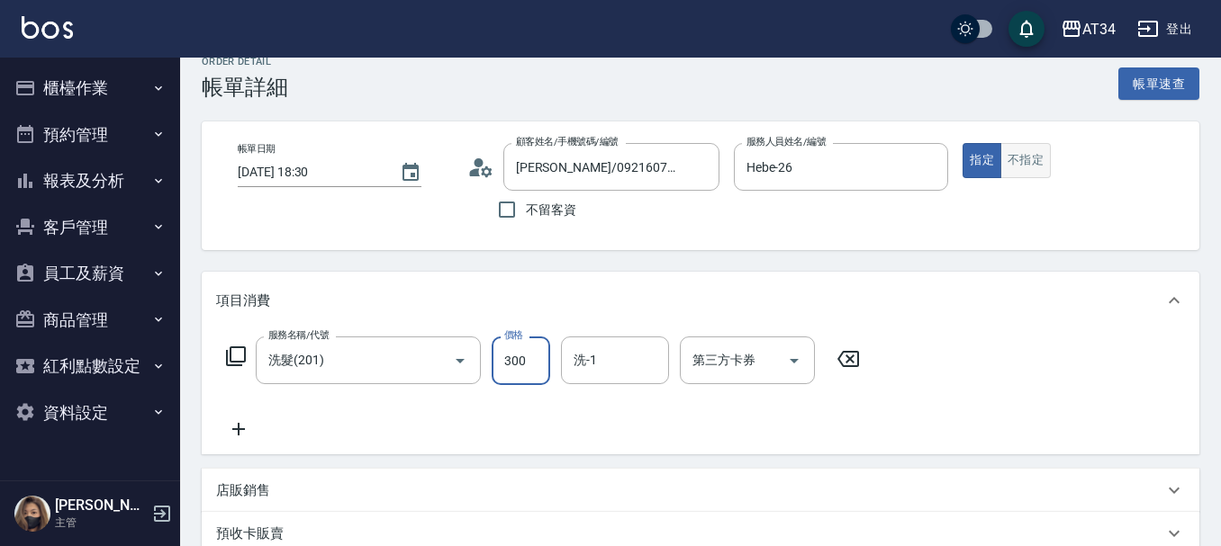
click at [1006, 167] on button "不指定" at bounding box center [1025, 160] width 50 height 35
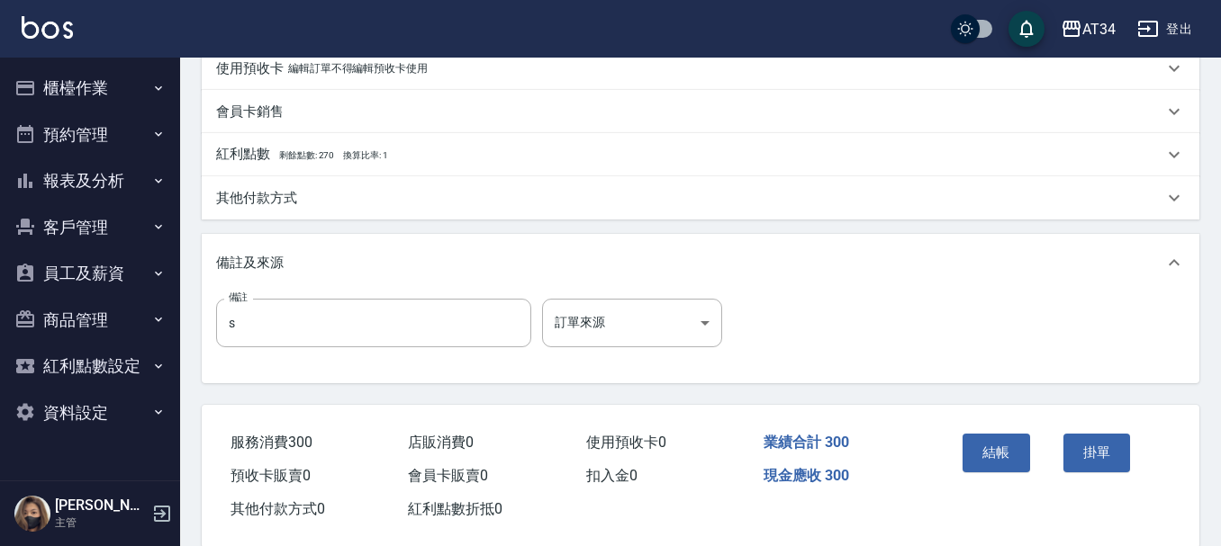
scroll to position [564, 0]
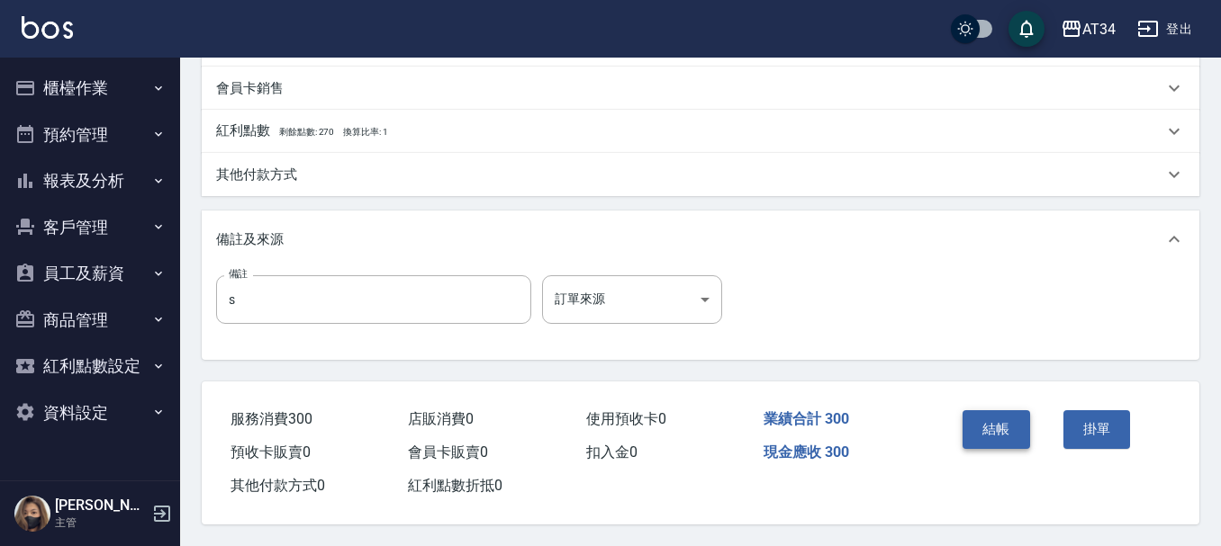
click at [997, 432] on button "結帳" at bounding box center [996, 430] width 68 height 38
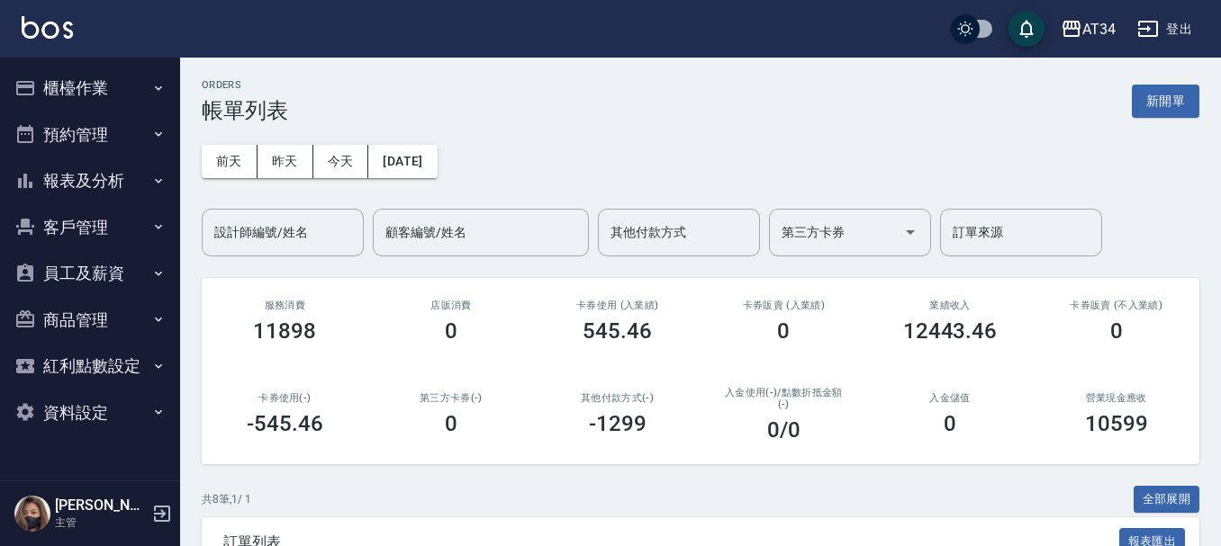
click at [65, 168] on button "報表及分析" at bounding box center [90, 181] width 166 height 47
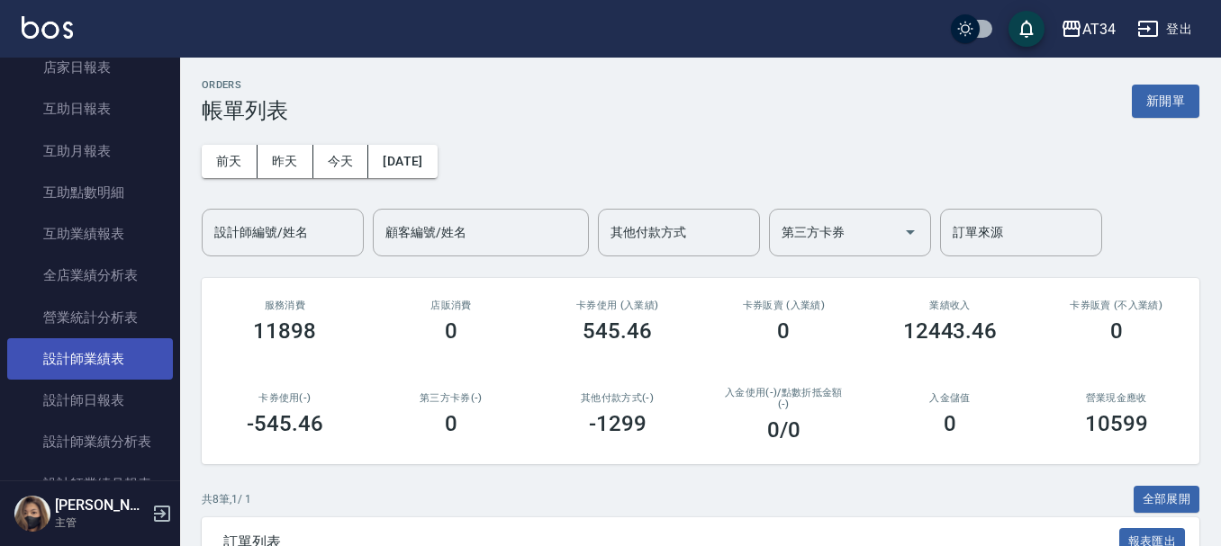
scroll to position [270, 0]
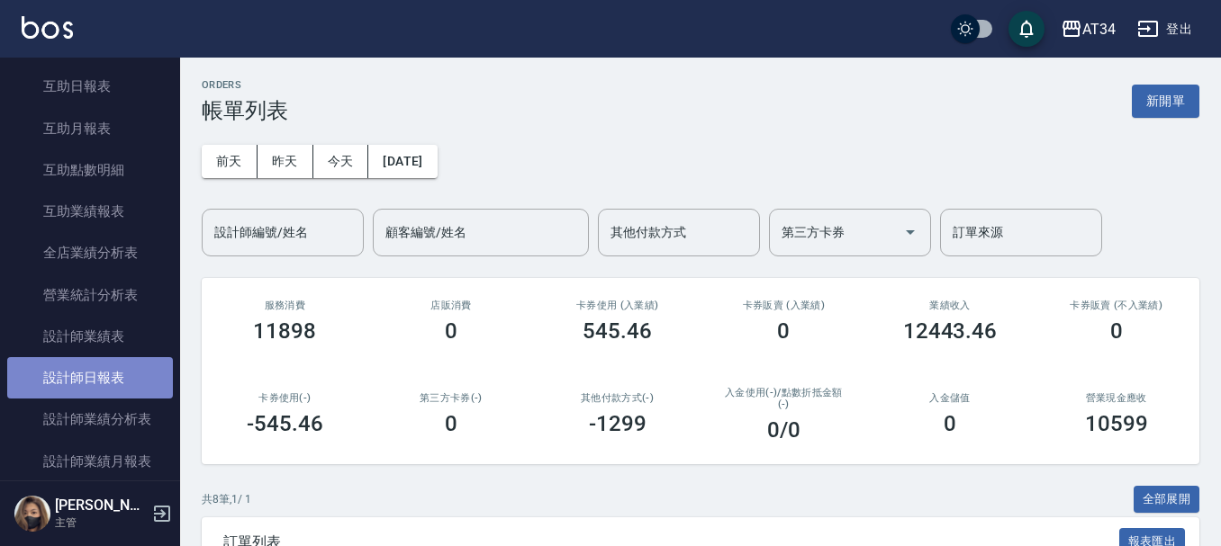
click at [120, 378] on link "設計師日報表" at bounding box center [90, 377] width 166 height 41
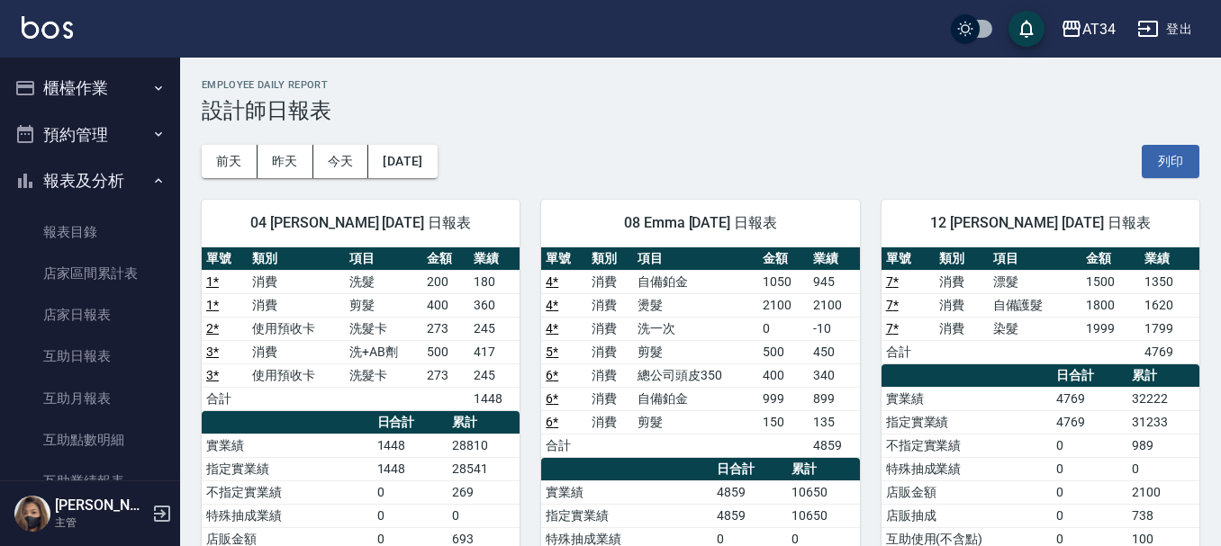
click at [101, 146] on button "預約管理" at bounding box center [90, 135] width 166 height 47
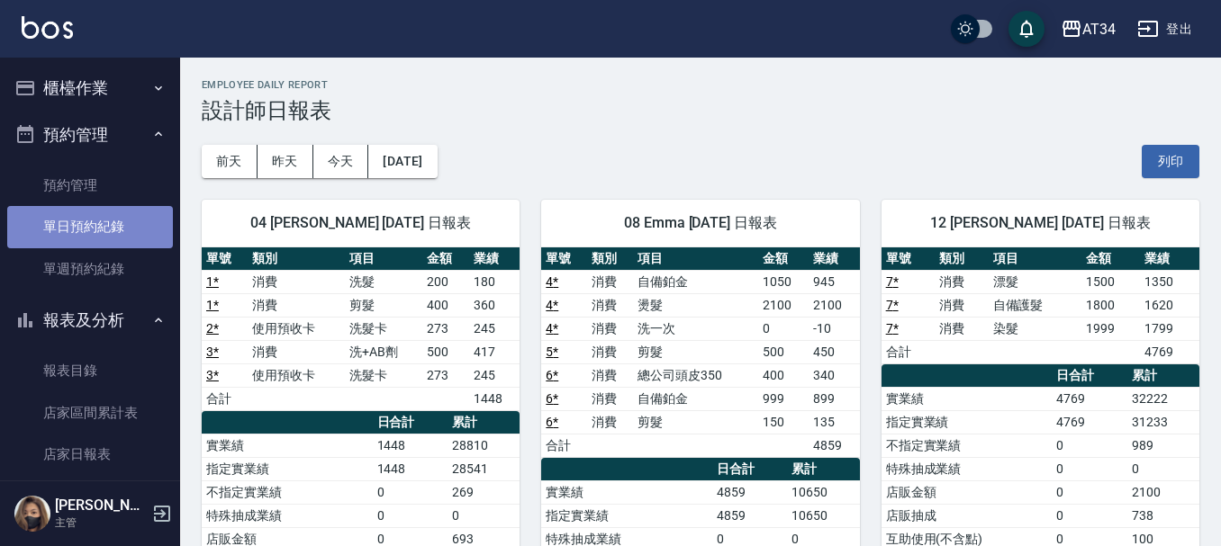
click at [97, 228] on link "單日預約紀錄" at bounding box center [90, 226] width 166 height 41
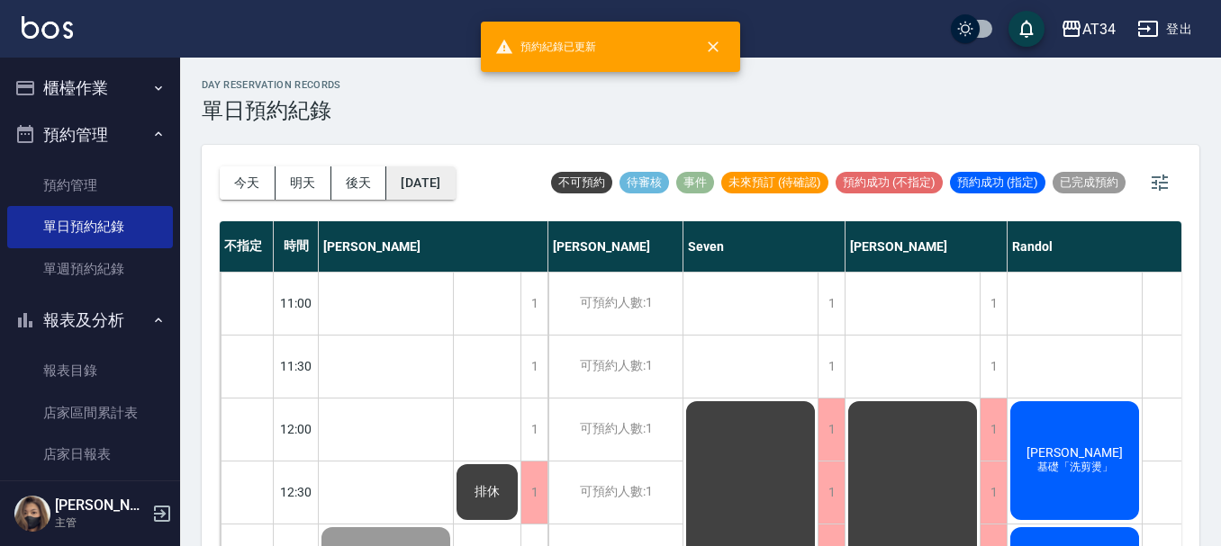
click at [440, 181] on button "[DATE]" at bounding box center [420, 183] width 68 height 33
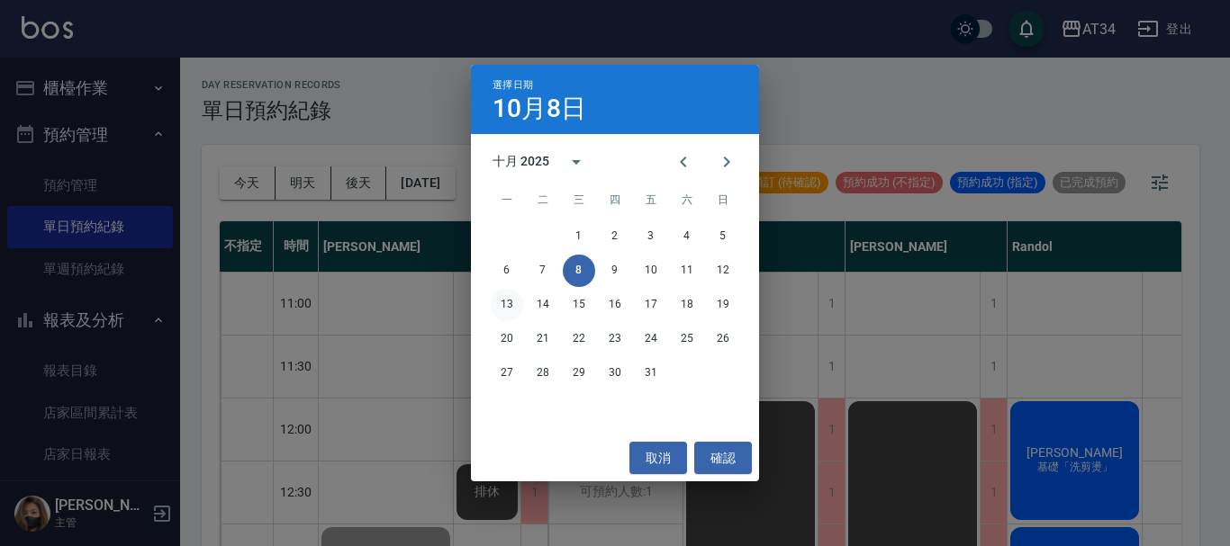
click at [517, 304] on button "13" at bounding box center [507, 305] width 32 height 32
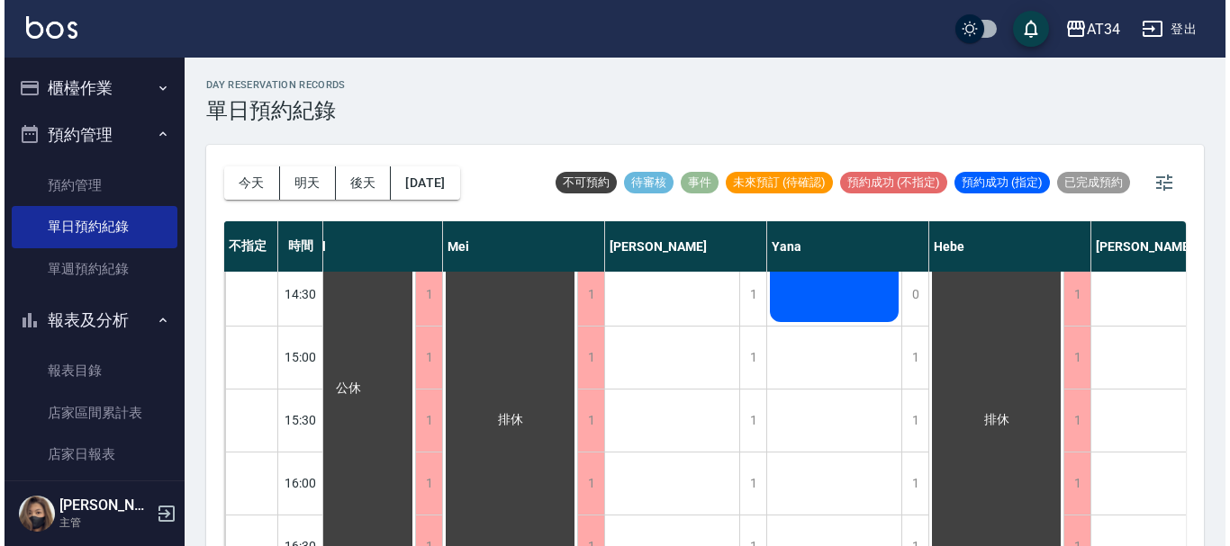
scroll to position [450, 806]
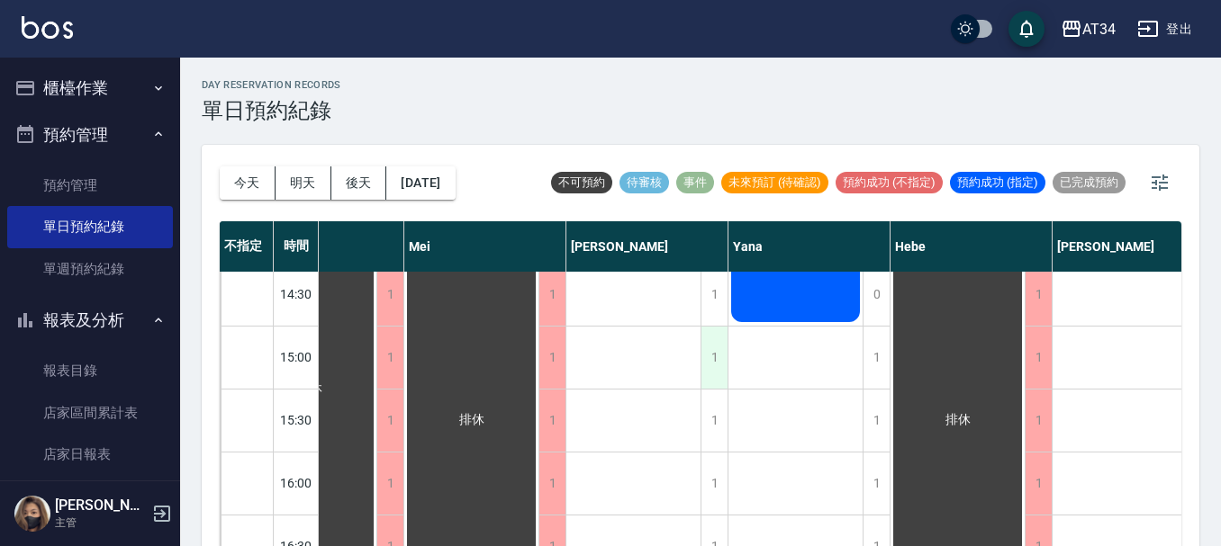
click at [711, 362] on div "1" at bounding box center [713, 358] width 27 height 62
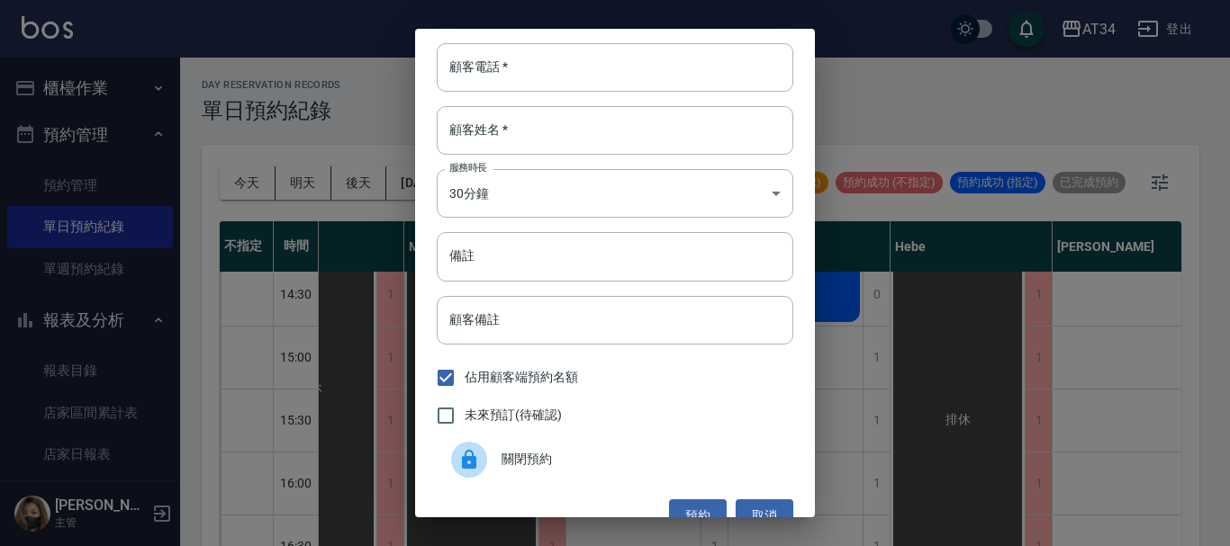
click at [528, 93] on div "顧客電話   * 顧客電話   * 顧客姓名   * 顧客姓名   * 服務時長 30分鐘 1 服務時長 備註 備註 顧客備註 顧客備註 佔用顧客端預約名額 …" at bounding box center [615, 273] width 400 height 489
click at [527, 74] on input "顧客電話   *" at bounding box center [615, 67] width 357 height 49
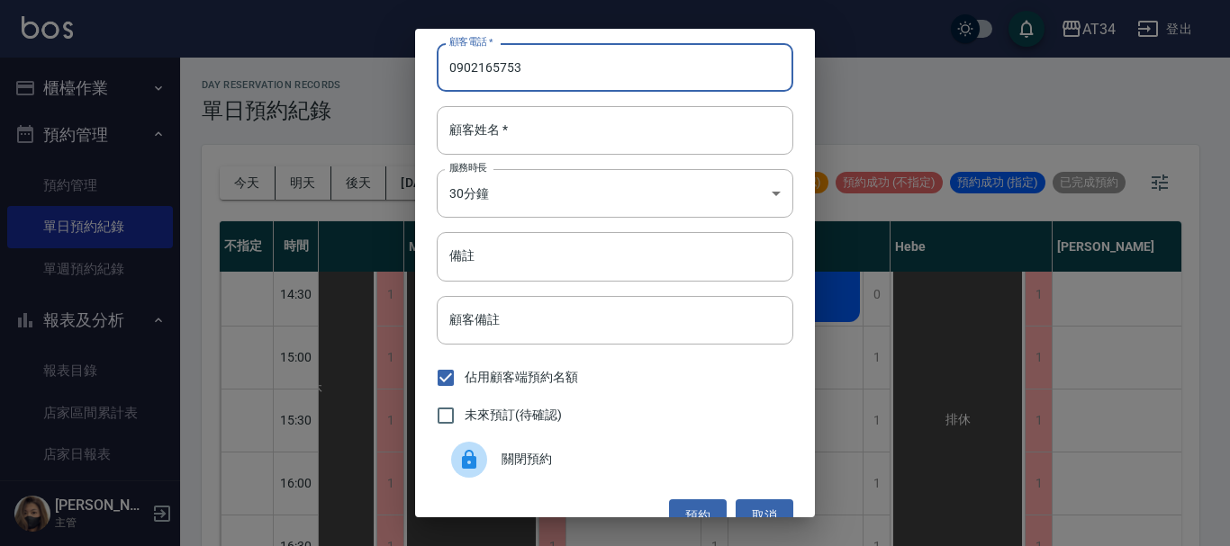
type input "0902165753"
click at [510, 192] on body "AT34 登出 櫃檯作業 打帳單 帳單列表 現金收支登錄 高階收支登錄 材料自購登錄 每日結帳 排班表 現場電腦打卡 預約管理 預約管理 單日預約紀錄 單週預…" at bounding box center [615, 283] width 1230 height 567
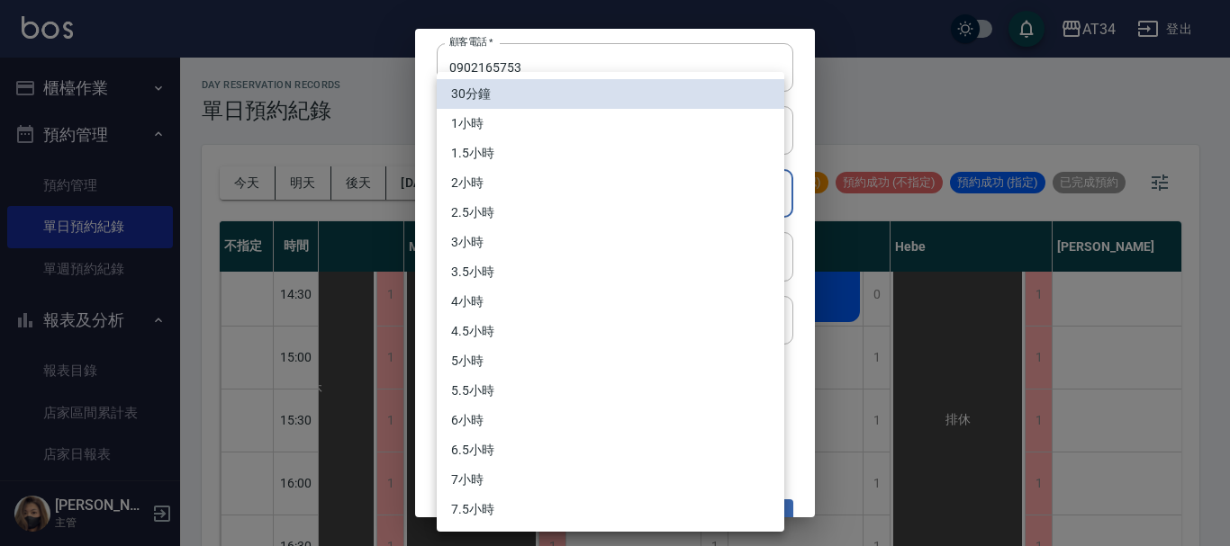
click at [496, 131] on li "1小時" at bounding box center [611, 124] width 348 height 30
type input "2"
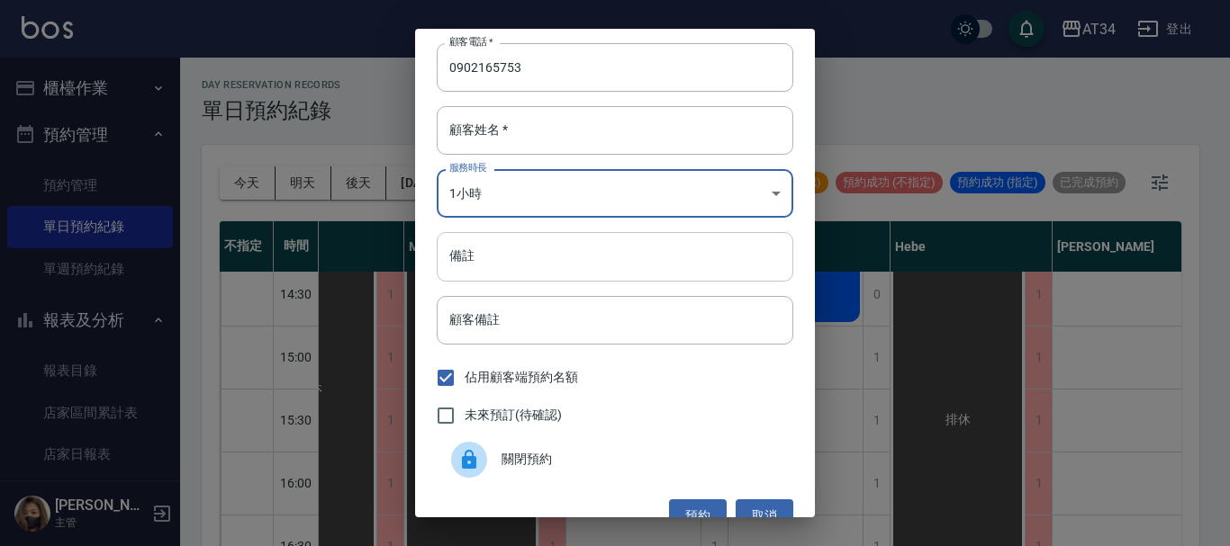
click at [505, 257] on input "備註" at bounding box center [615, 256] width 357 height 49
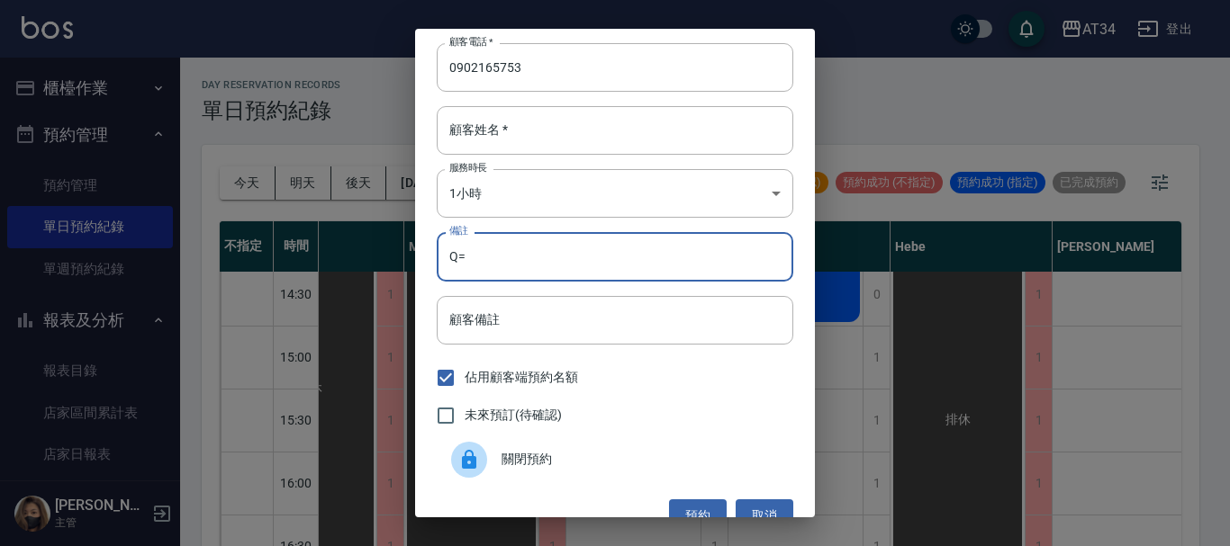
type input "Q"
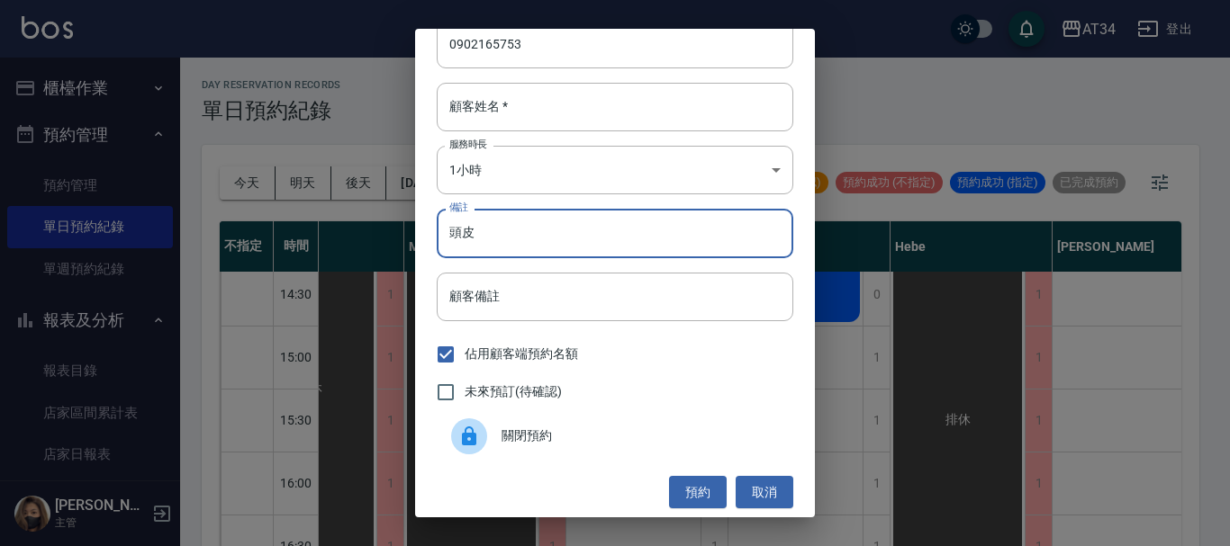
scroll to position [29, 0]
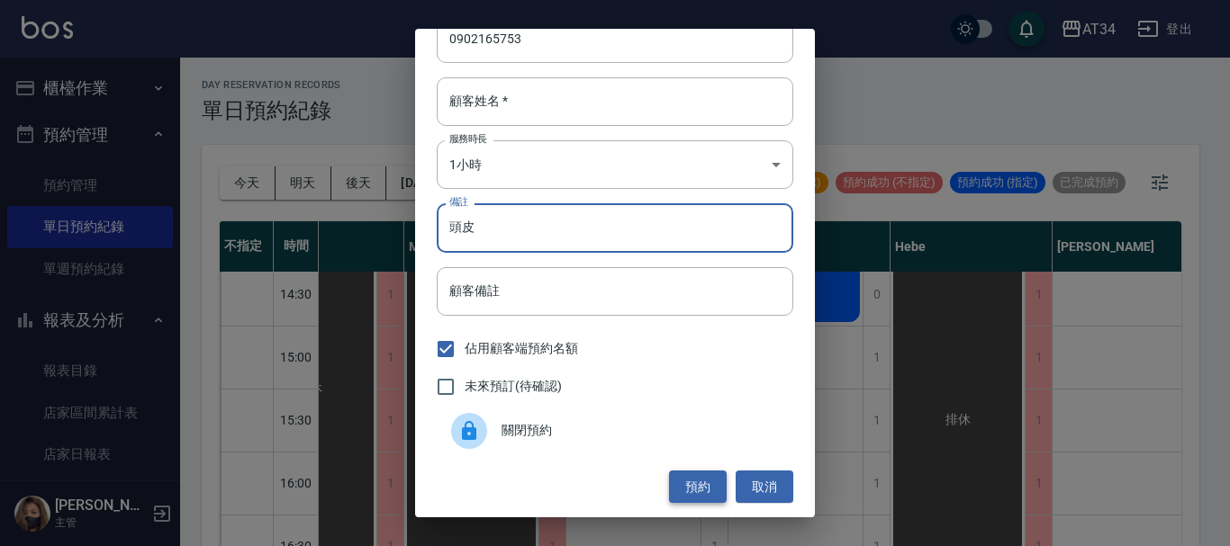
type input "頭皮"
click at [679, 477] on button "預約" at bounding box center [698, 487] width 58 height 33
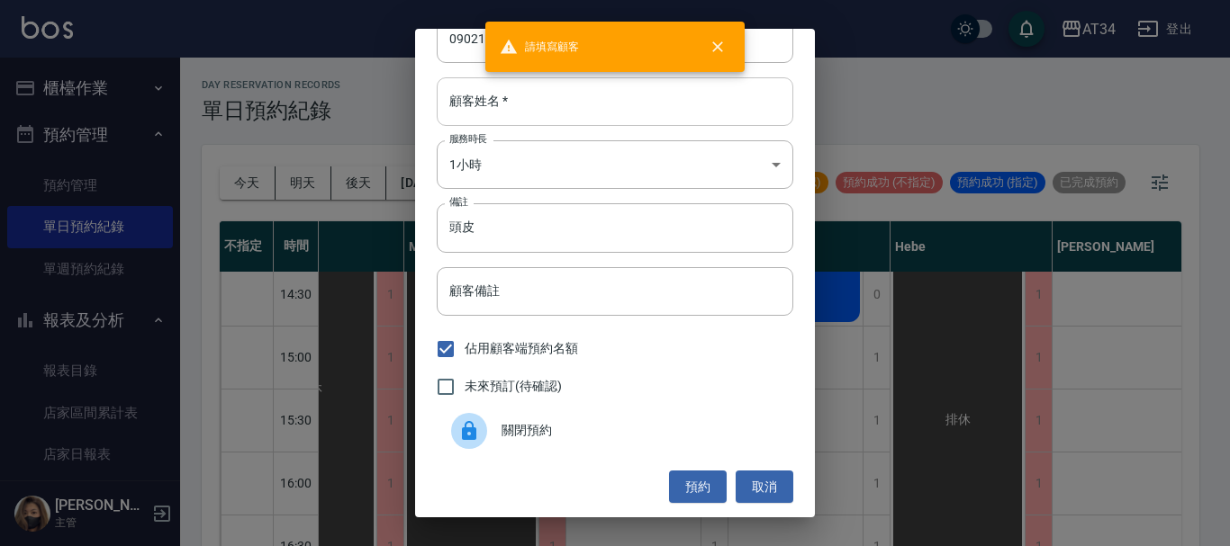
click at [542, 114] on input "顧客姓名   *" at bounding box center [615, 101] width 357 height 49
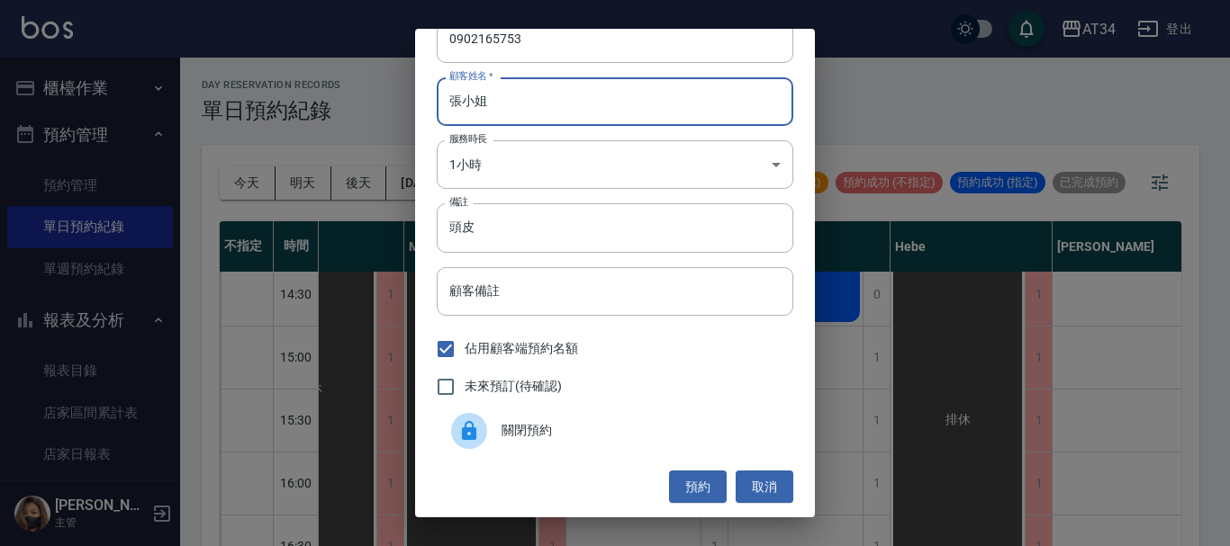
type input "張小姐"
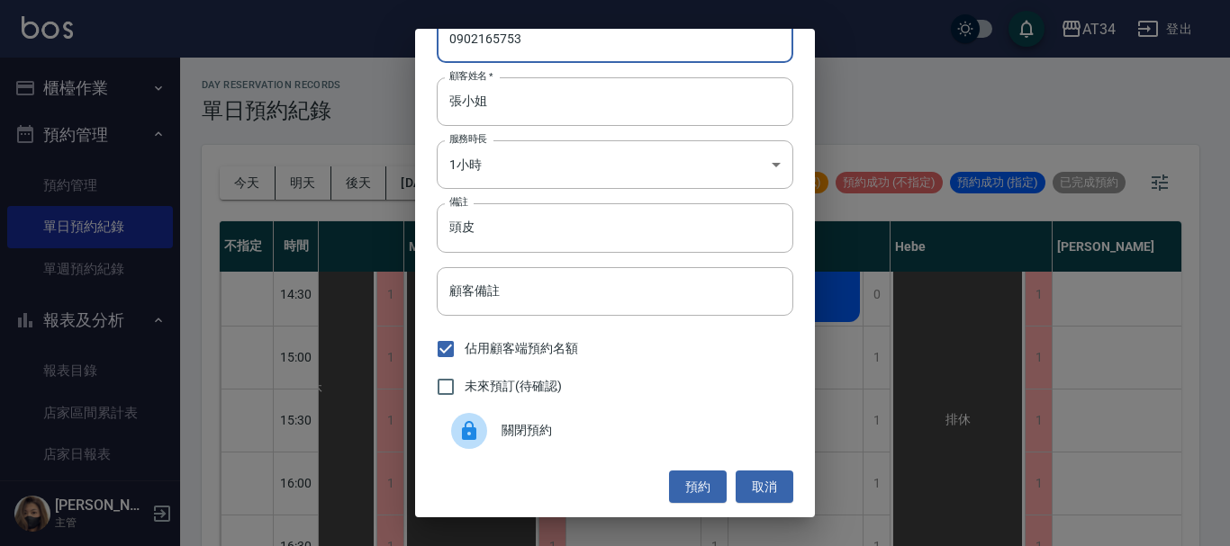
scroll to position [0, 0]
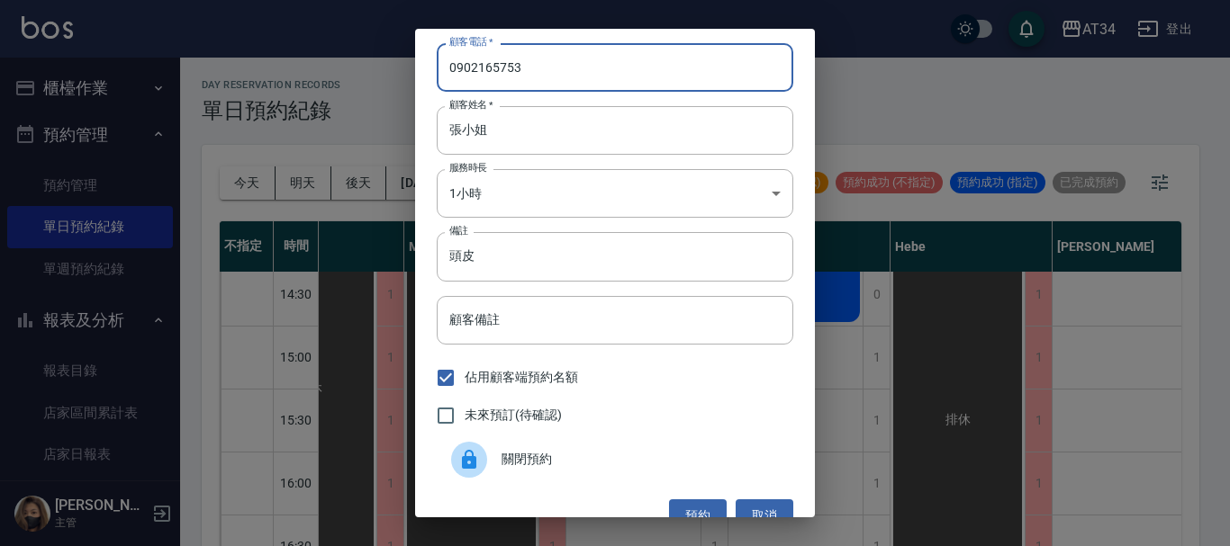
drag, startPoint x: 534, startPoint y: 40, endPoint x: 437, endPoint y: 38, distance: 97.2
click at [437, 38] on div "顧客電話   * 0902165753 顧客電話   * 顧客姓名   * 張小姐 顧客姓名   * 服務時長 1小時 2 服務時長 備註 頭皮 備註 顧客備…" at bounding box center [615, 273] width 400 height 489
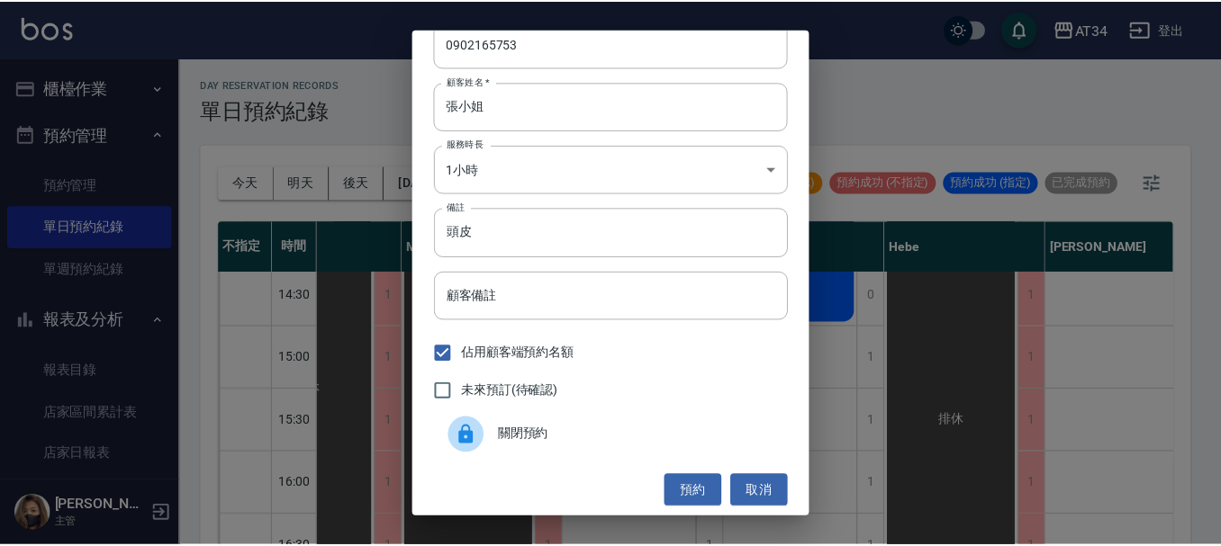
scroll to position [29, 0]
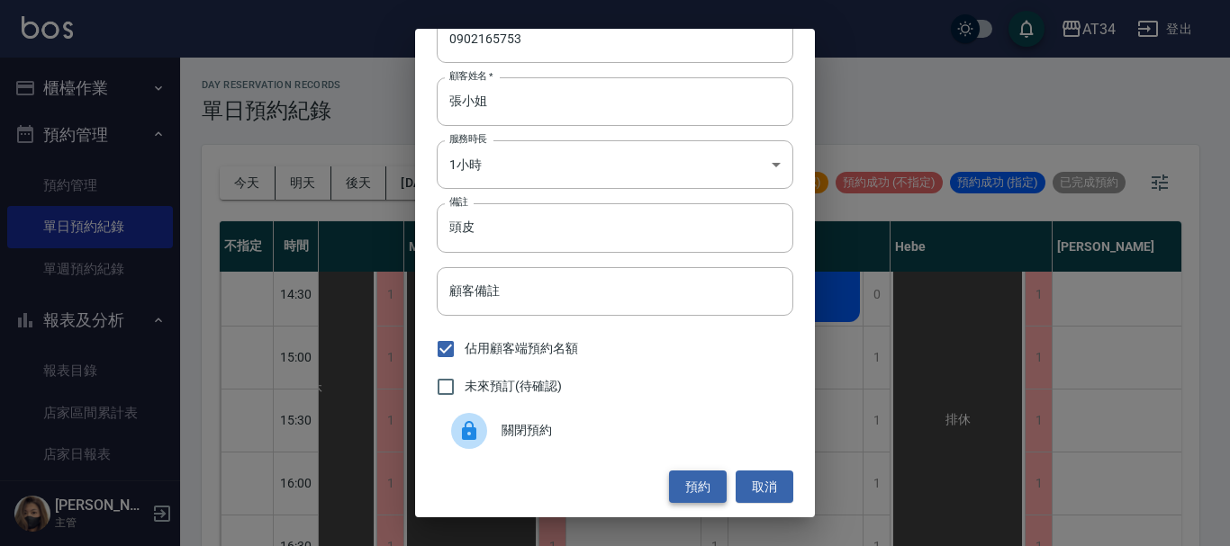
click at [683, 484] on button "預約" at bounding box center [698, 487] width 58 height 33
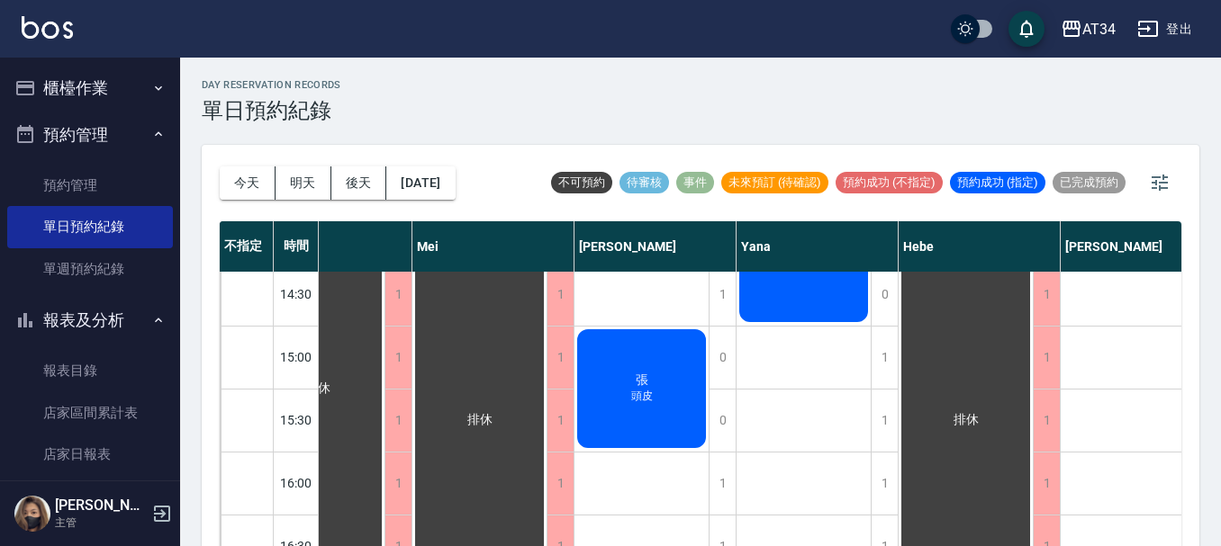
scroll to position [450, 848]
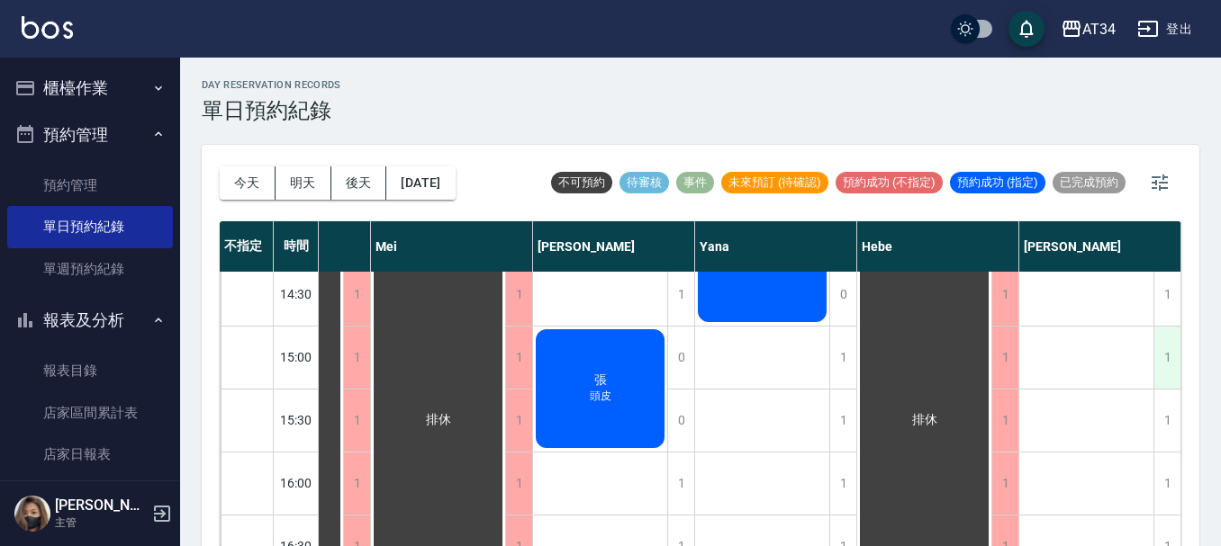
click at [1162, 357] on div "1" at bounding box center [1166, 358] width 27 height 62
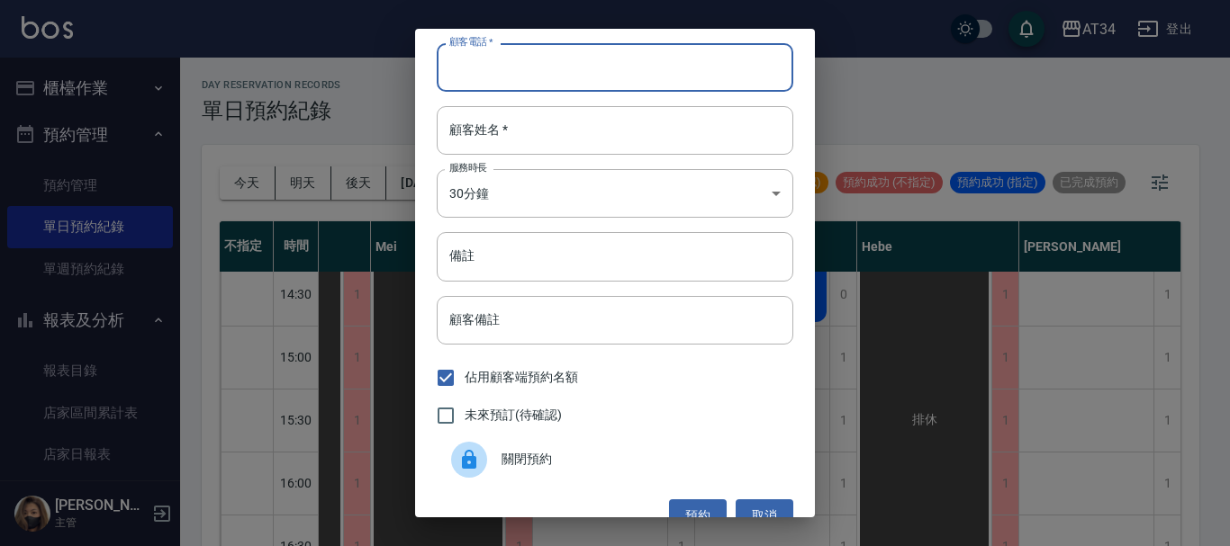
click at [600, 83] on input "顧客電話   *" at bounding box center [615, 67] width 357 height 49
paste input "092160791"
type input "092160791"
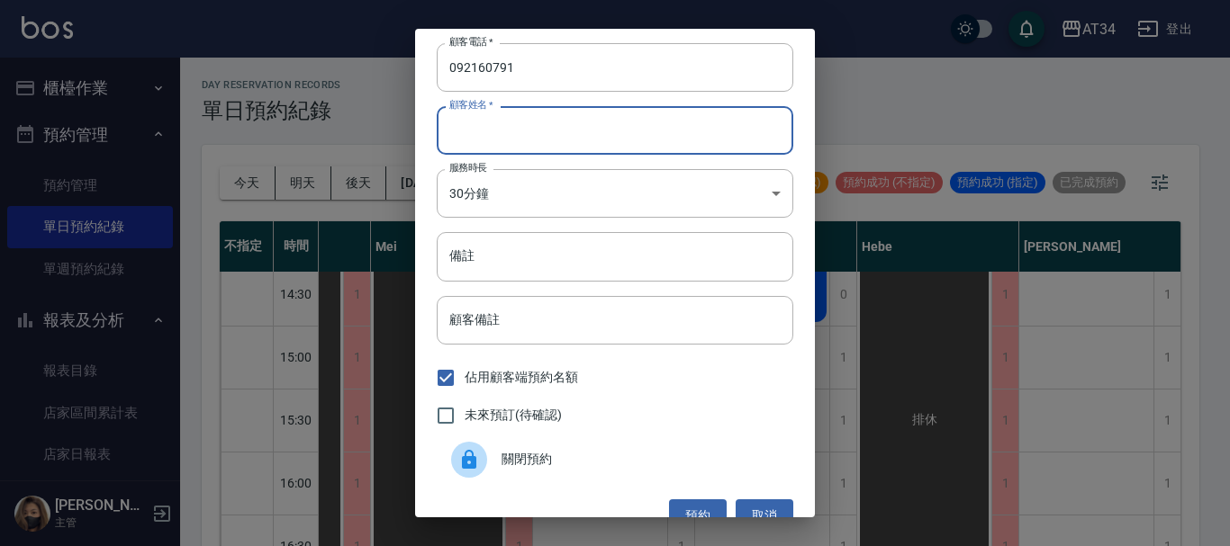
click at [573, 132] on input "顧客姓名   *" at bounding box center [615, 130] width 357 height 49
type input "5"
type input "張小姐"
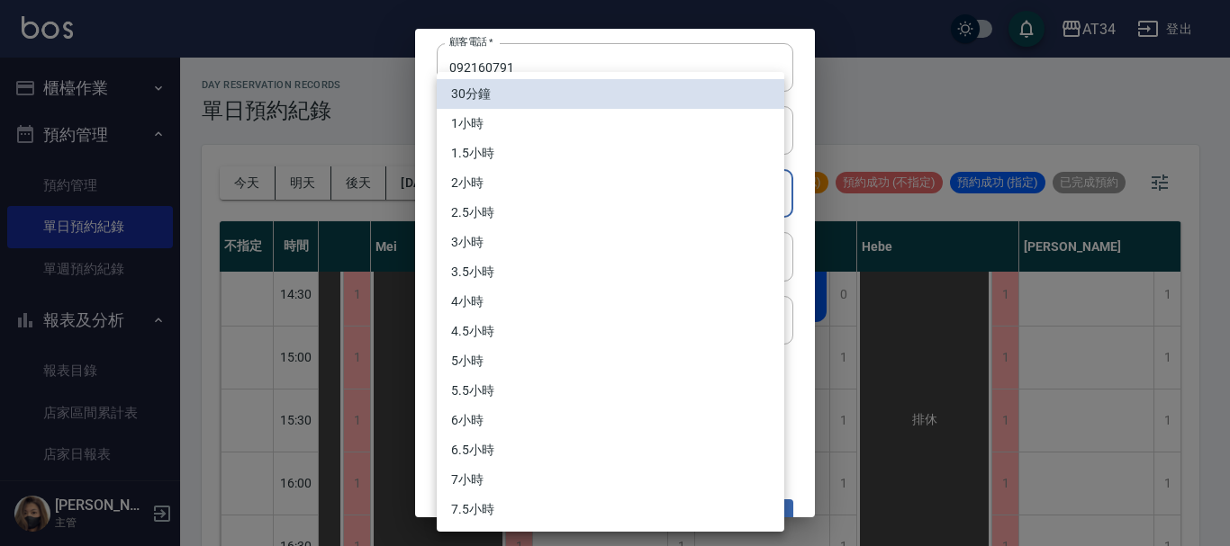
click at [569, 193] on body "AT34 登出 櫃檯作業 打帳單 帳單列表 現金收支登錄 高階收支登錄 材料自購登錄 每日結帳 排班表 現場電腦打卡 預約管理 預約管理 單日預約紀錄 單週預…" at bounding box center [615, 283] width 1230 height 567
click at [493, 110] on li "1小時" at bounding box center [611, 124] width 348 height 30
type input "2"
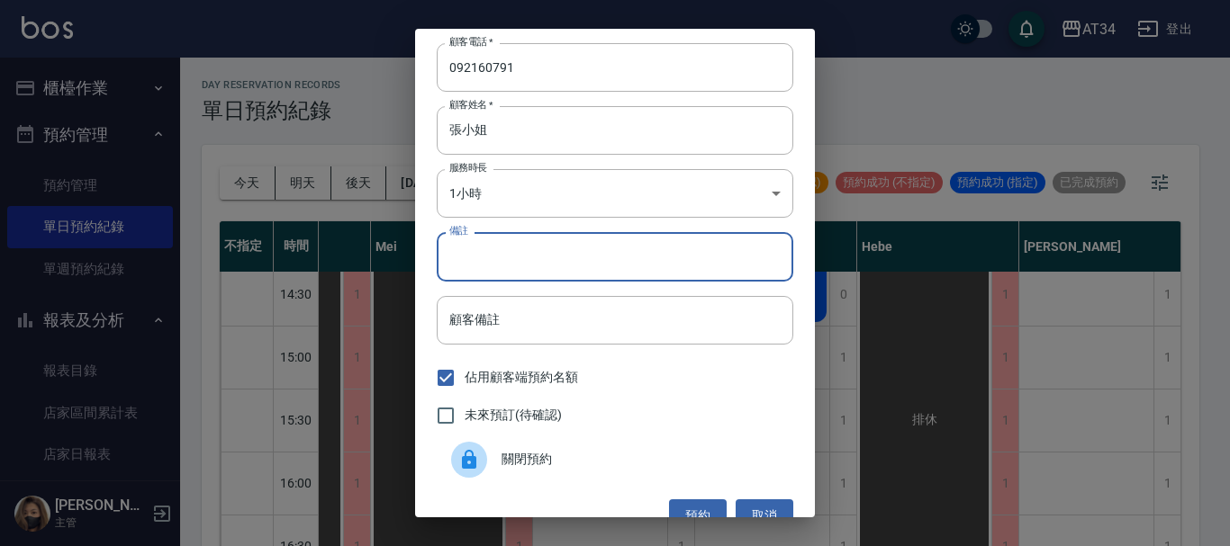
click at [495, 244] on input "備註" at bounding box center [615, 256] width 357 height 49
type input "投"
type input "頭皮"
click at [530, 417] on span "未來預訂(待確認)" at bounding box center [513, 415] width 97 height 19
click at [465, 417] on input "未來預訂(待確認)" at bounding box center [446, 416] width 38 height 38
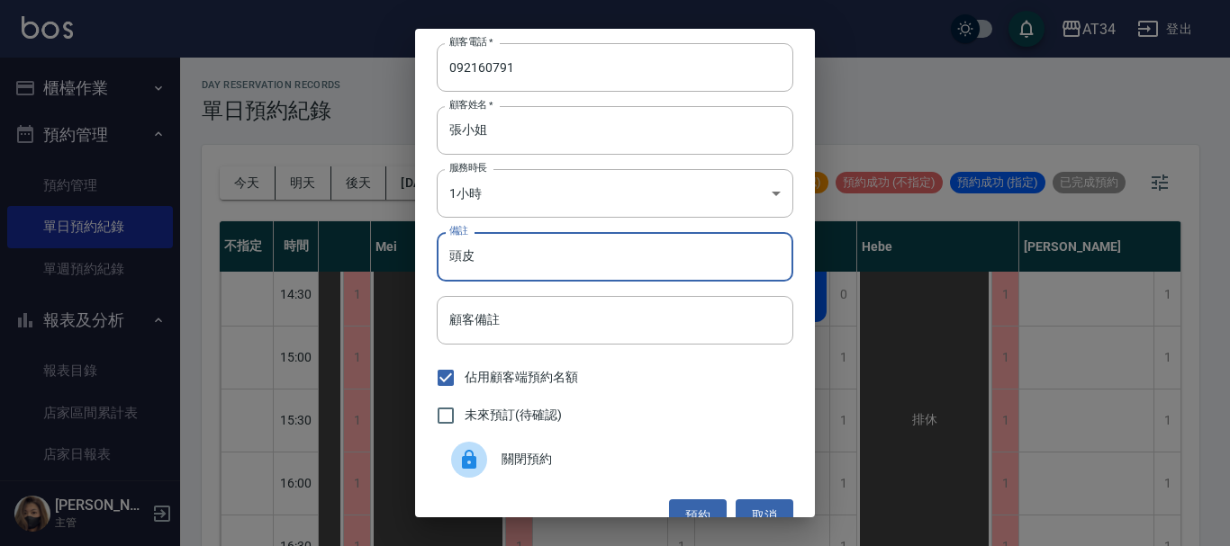
checkbox input "true"
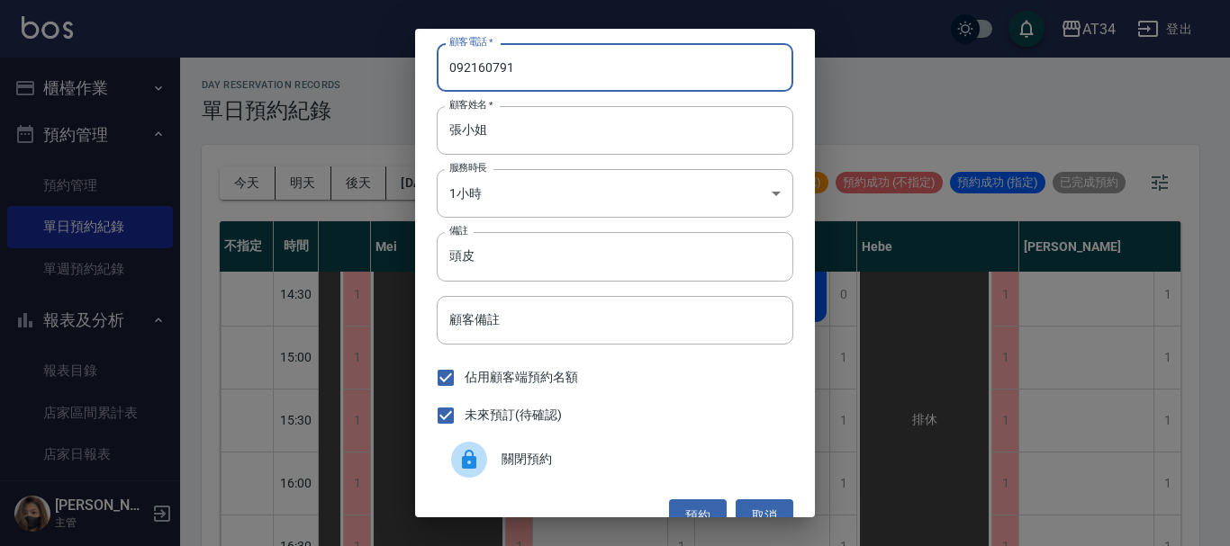
drag, startPoint x: 526, startPoint y: 65, endPoint x: 315, endPoint y: 67, distance: 210.7
click at [315, 67] on div "顧客電話   * 092160791 顧客電話   * 顧客姓名   * 張小姐 顧客姓名   * 服務時長 1小時 2 服務時長 備註 頭皮 備註 顧客備註…" at bounding box center [615, 273] width 1230 height 546
click at [761, 504] on button "取消" at bounding box center [765, 516] width 58 height 33
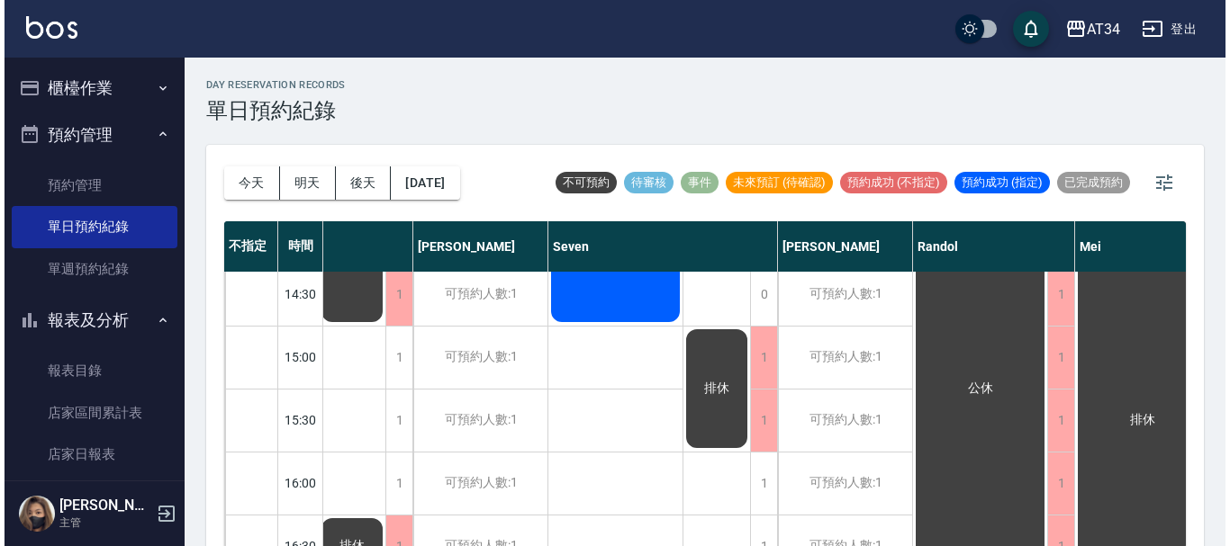
scroll to position [450, 371]
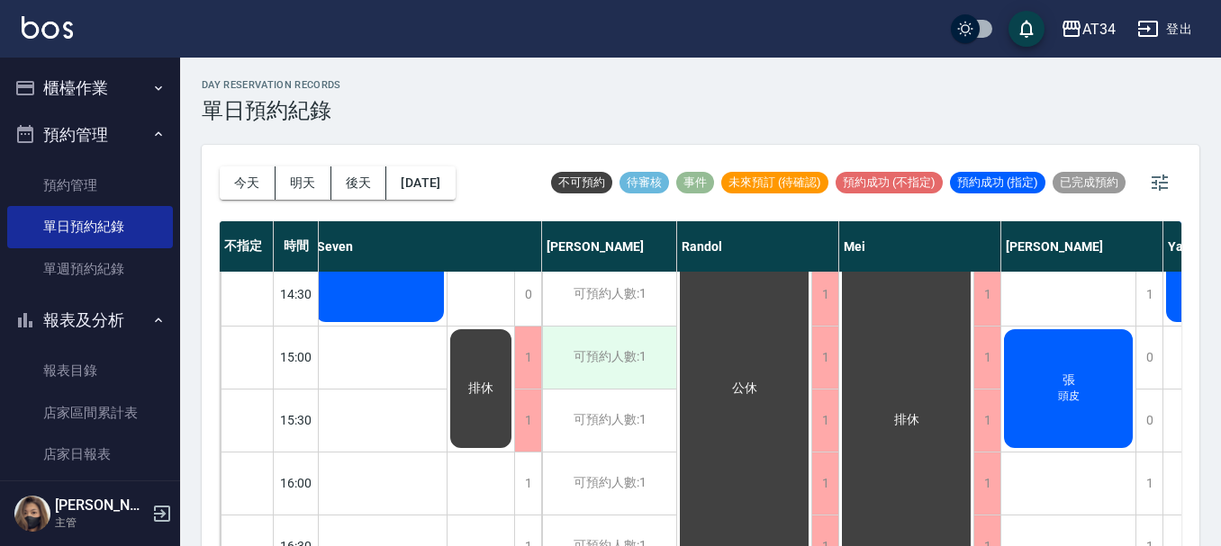
click at [615, 353] on div "可預約人數:1" at bounding box center [609, 358] width 134 height 62
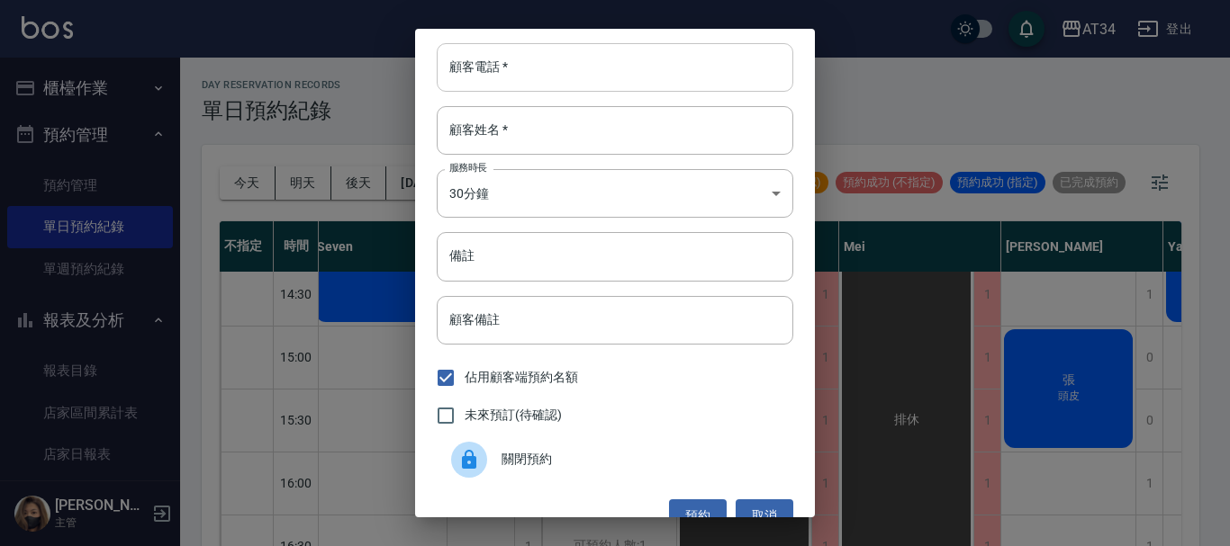
click at [542, 66] on input "顧客電話   *" at bounding box center [615, 67] width 357 height 49
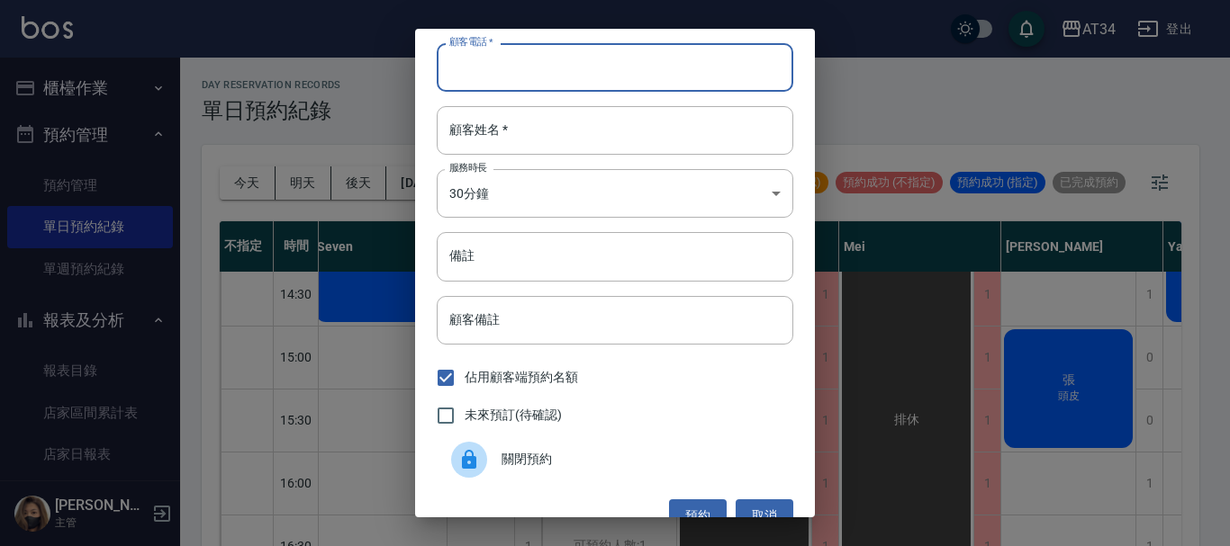
paste input "092160791"
type input "092160791"
click at [524, 127] on input "顧客姓名   *" at bounding box center [615, 130] width 357 height 49
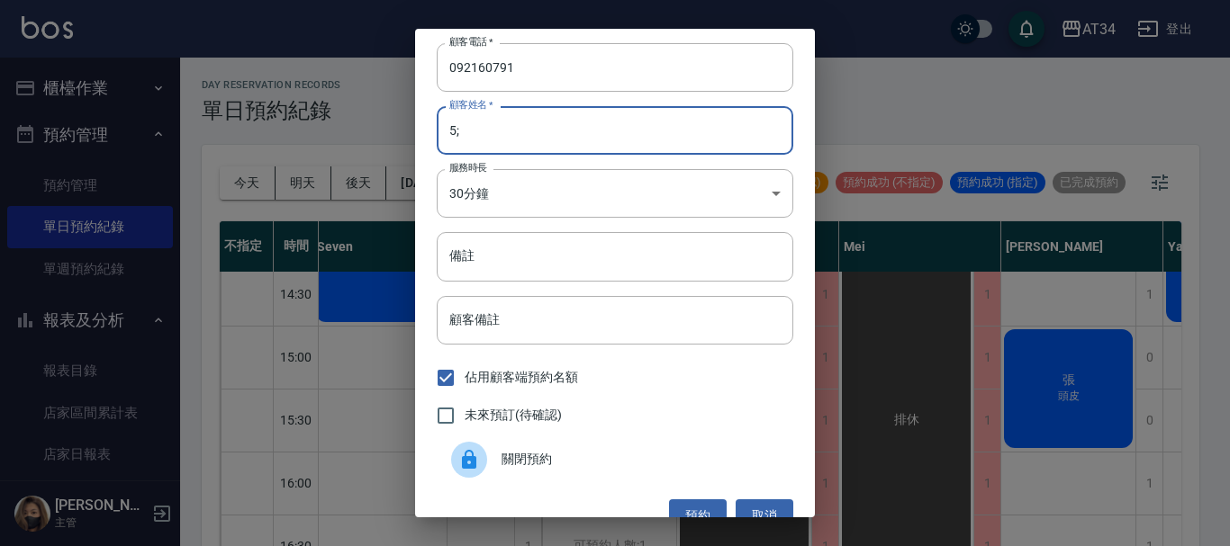
type input "5"
type input "張"
click at [502, 175] on body "AT34 登出 櫃檯作業 打帳單 帳單列表 現金收支登錄 高階收支登錄 材料自購登錄 每日結帳 排班表 現場電腦打卡 預約管理 預約管理 單日預約紀錄 單週預…" at bounding box center [615, 283] width 1230 height 567
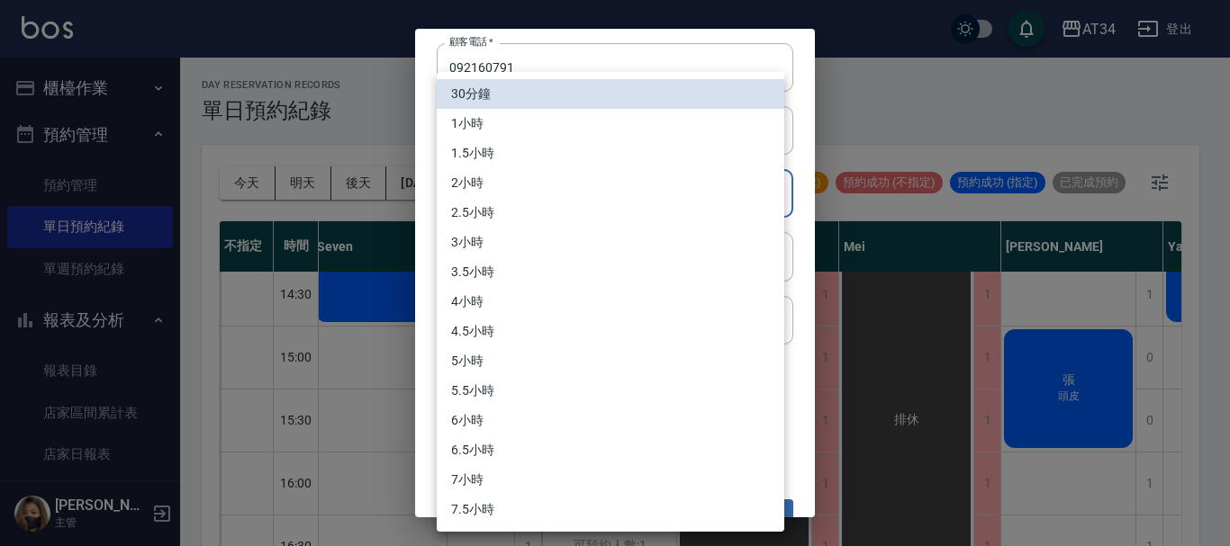
click at [495, 122] on li "1小時" at bounding box center [611, 124] width 348 height 30
type input "2"
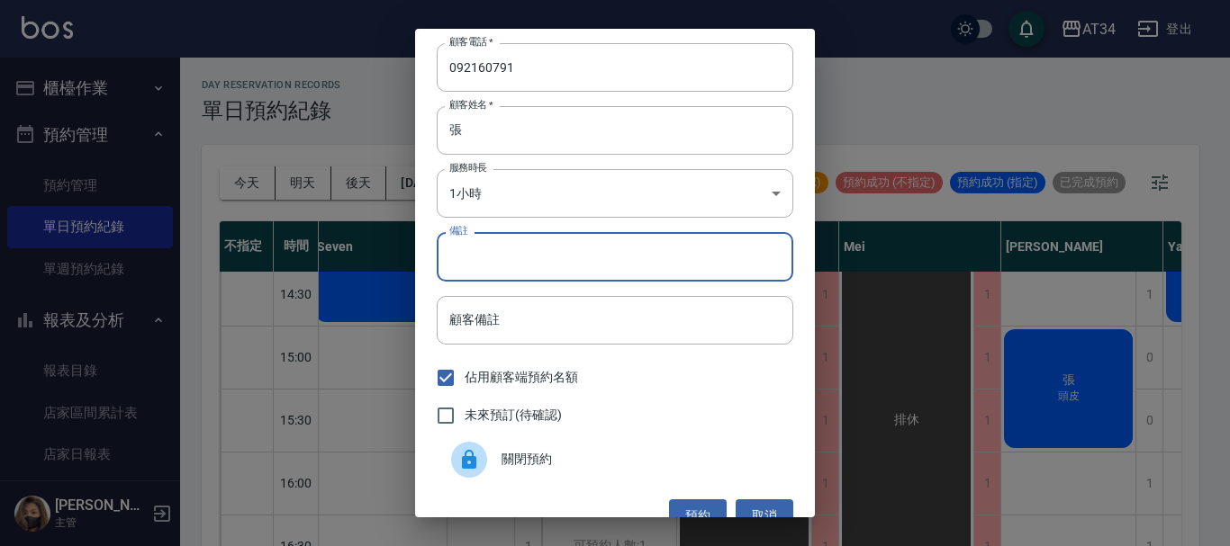
drag, startPoint x: 513, startPoint y: 246, endPoint x: 522, endPoint y: 242, distance: 9.7
click at [513, 246] on input "備註" at bounding box center [615, 256] width 357 height 49
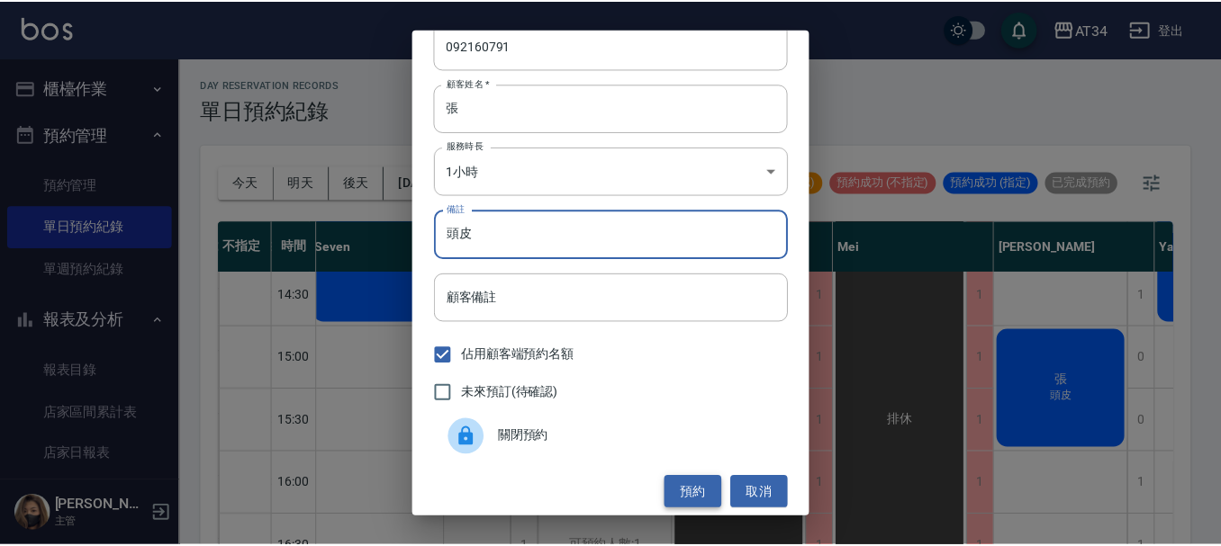
scroll to position [29, 0]
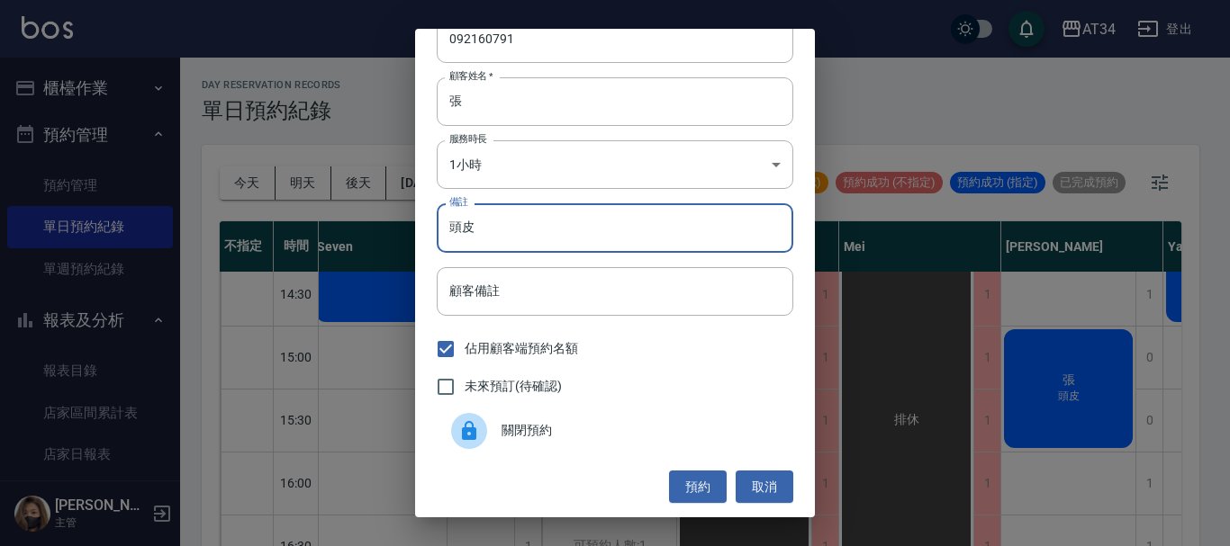
type input "頭皮"
click at [677, 490] on button "預約" at bounding box center [698, 487] width 58 height 33
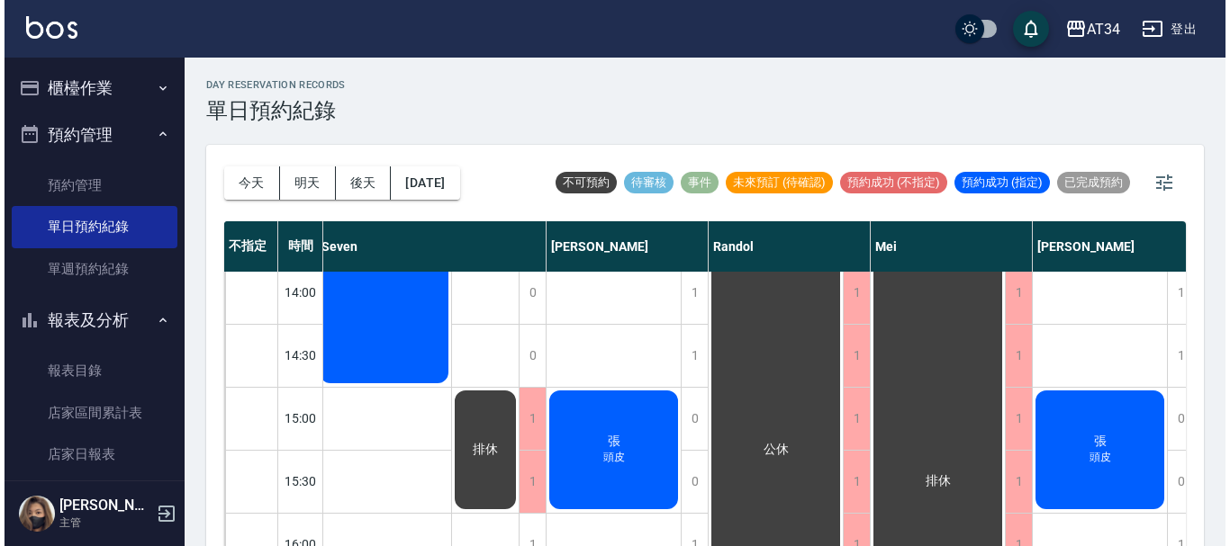
scroll to position [360, 371]
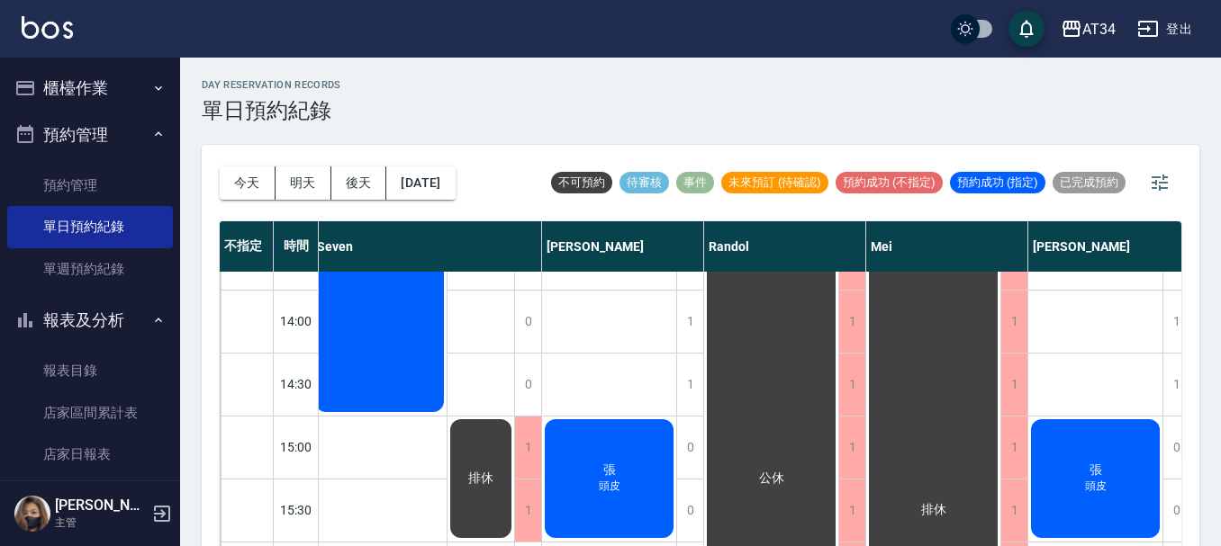
click at [596, 468] on div "張 頭皮" at bounding box center [609, 479] width 134 height 124
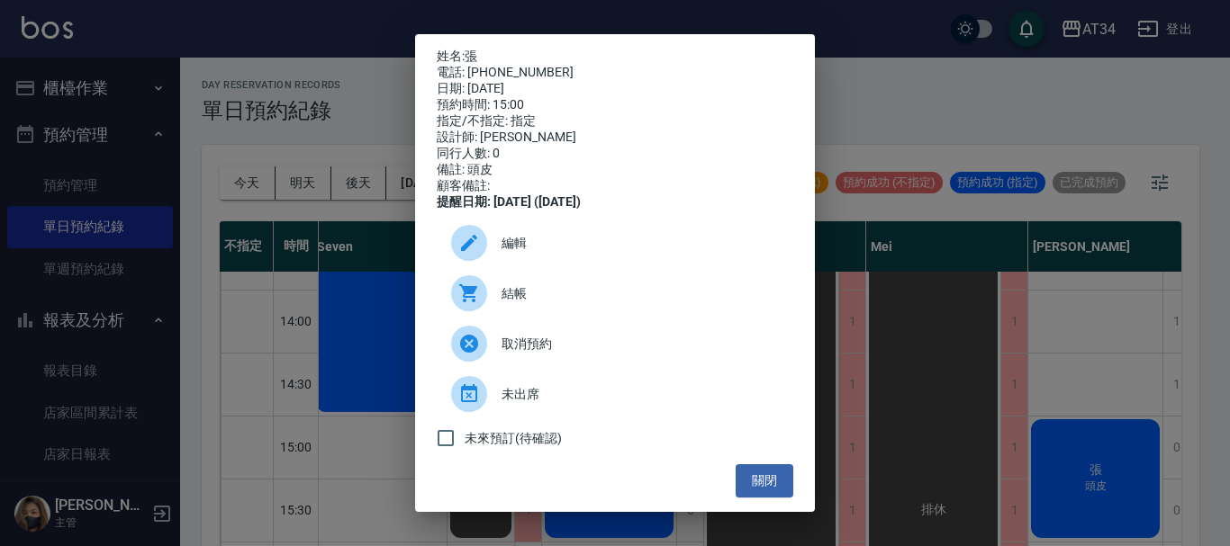
click at [545, 250] on span "編輯" at bounding box center [639, 243] width 277 height 19
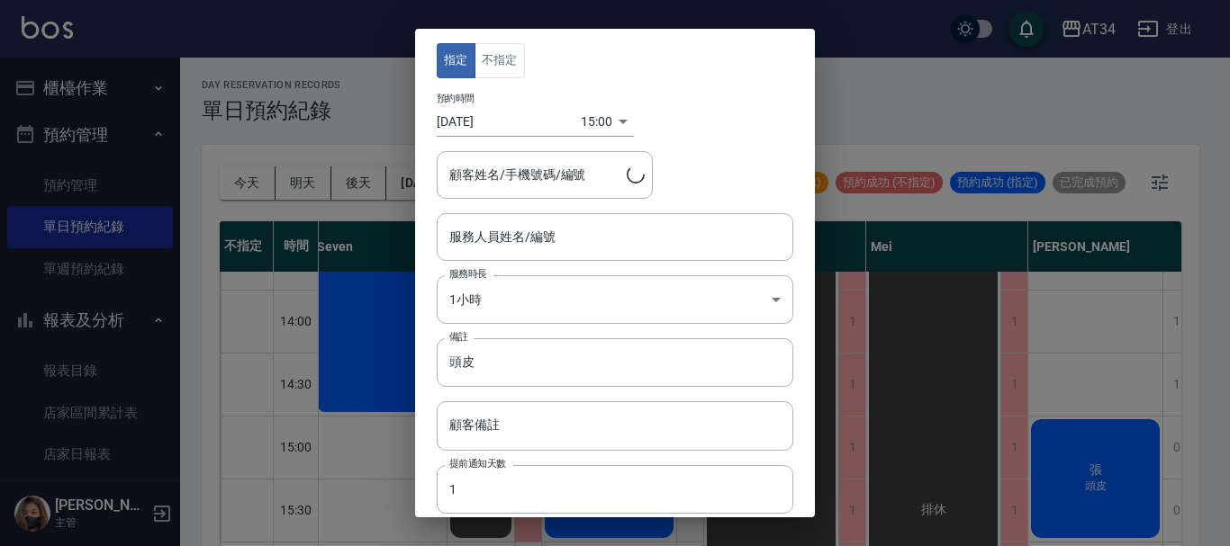
type input "annie-27"
type input "張/092160791"
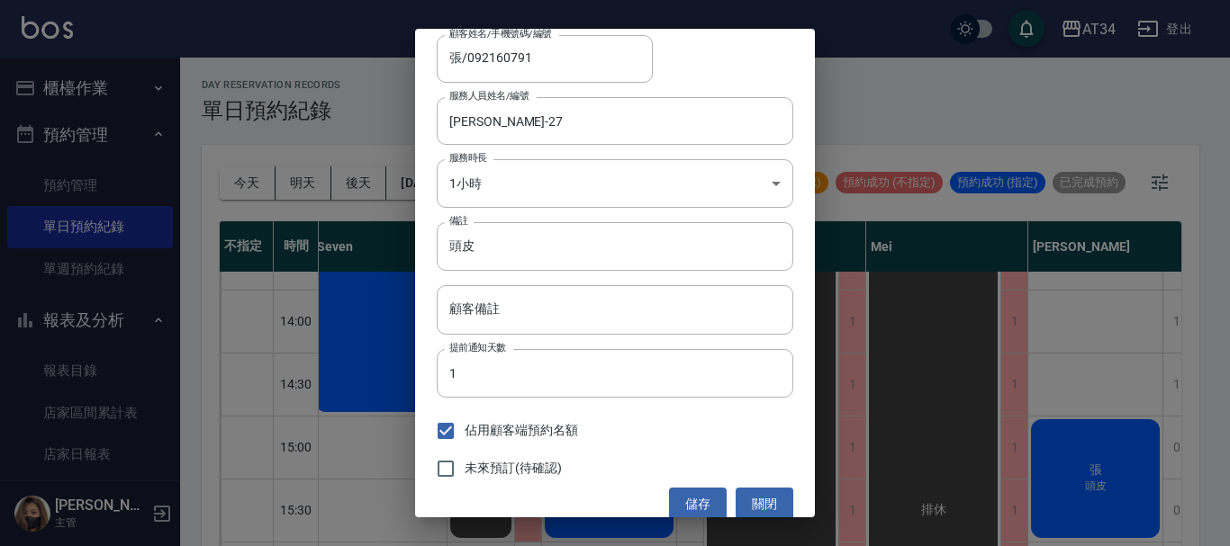
scroll to position [133, 0]
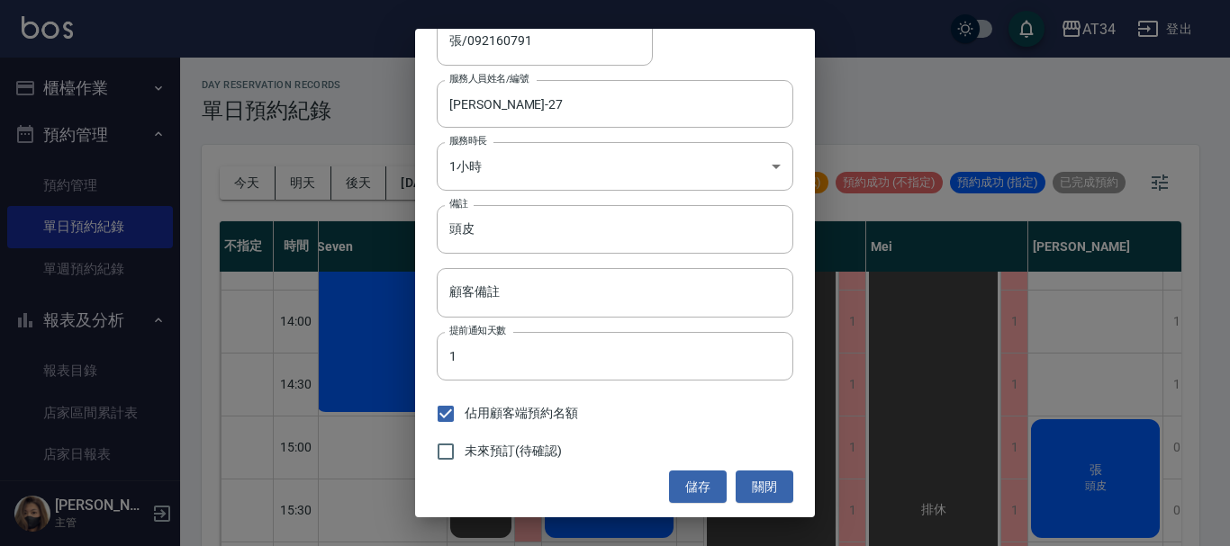
click at [497, 447] on span "未來預訂(待確認)" at bounding box center [513, 451] width 97 height 19
click at [465, 447] on input "未來預訂(待確認)" at bounding box center [446, 452] width 38 height 38
checkbox input "true"
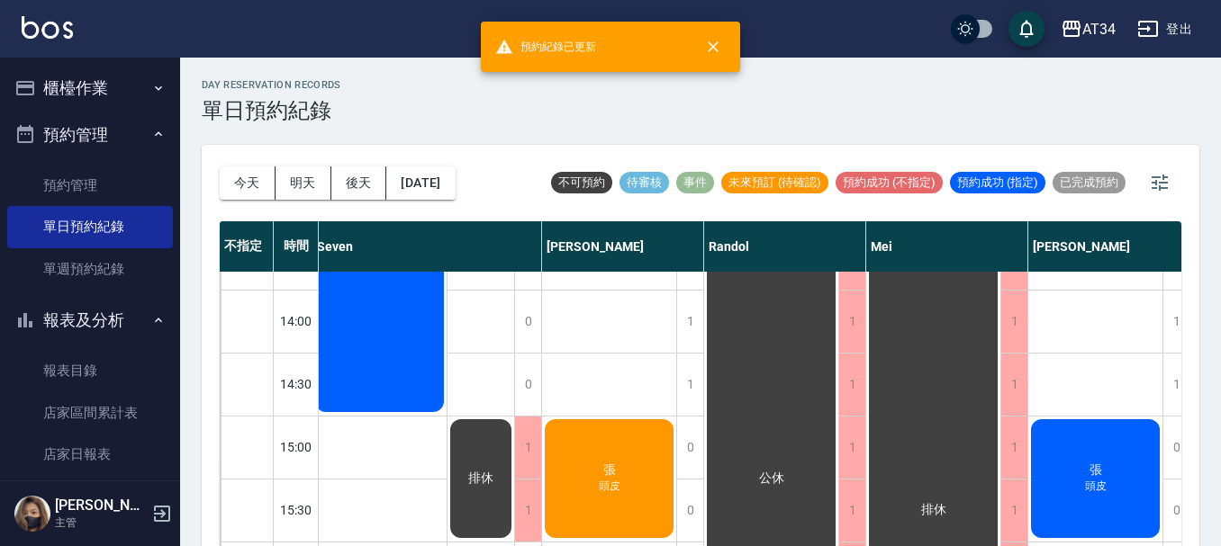
click at [585, 454] on div "張 頭皮" at bounding box center [609, 479] width 134 height 124
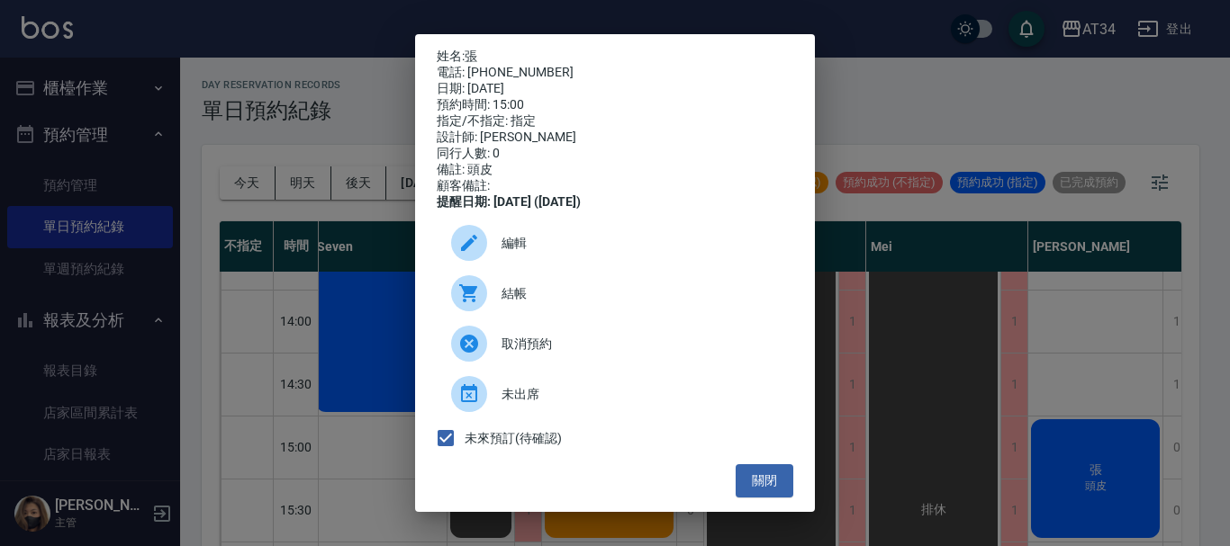
click at [526, 253] on span "編輯" at bounding box center [639, 243] width 277 height 19
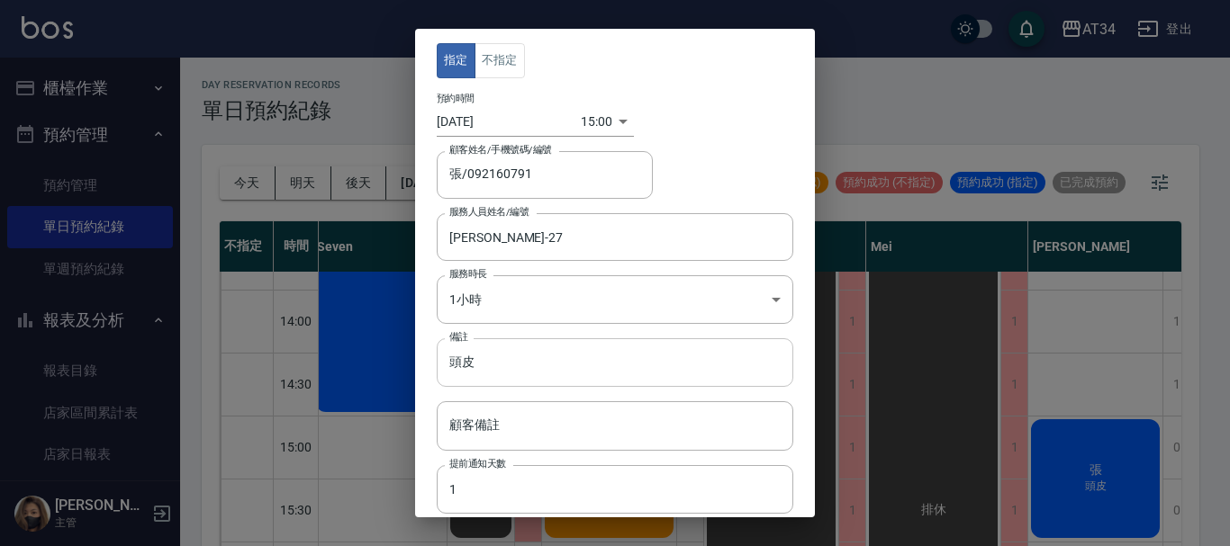
click at [529, 342] on input "頭皮" at bounding box center [615, 363] width 357 height 49
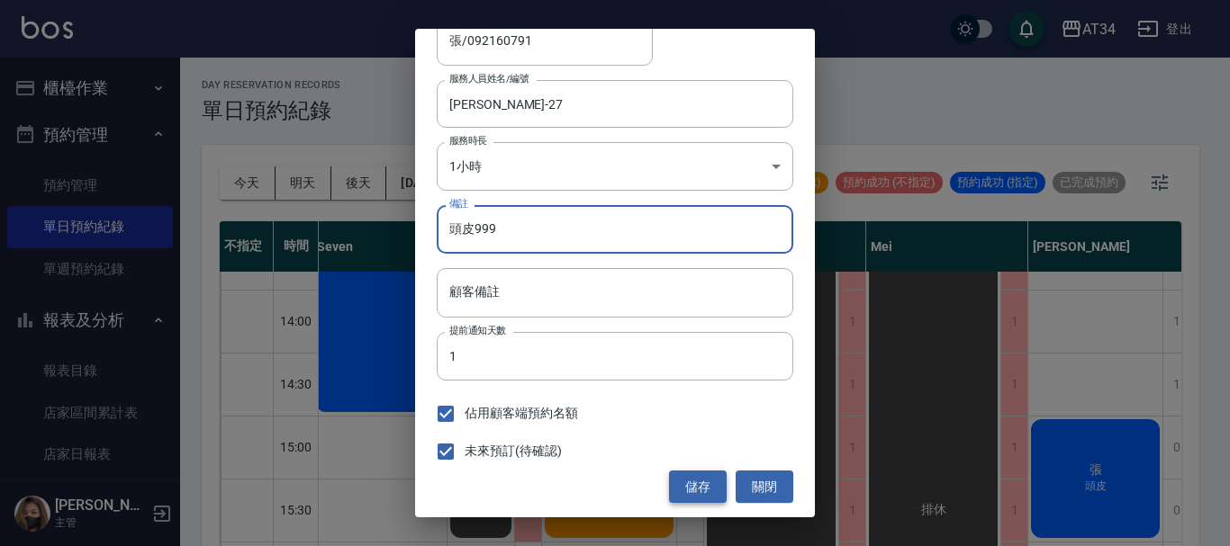
type input "頭皮999"
click at [680, 476] on button "儲存" at bounding box center [698, 487] width 58 height 33
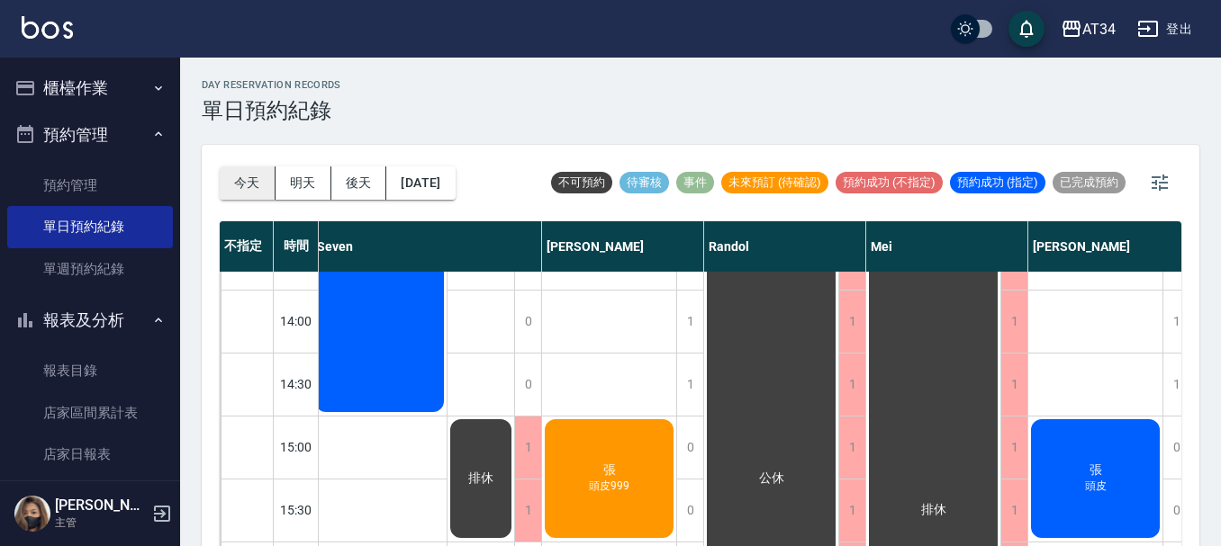
click at [260, 185] on button "今天" at bounding box center [248, 183] width 56 height 33
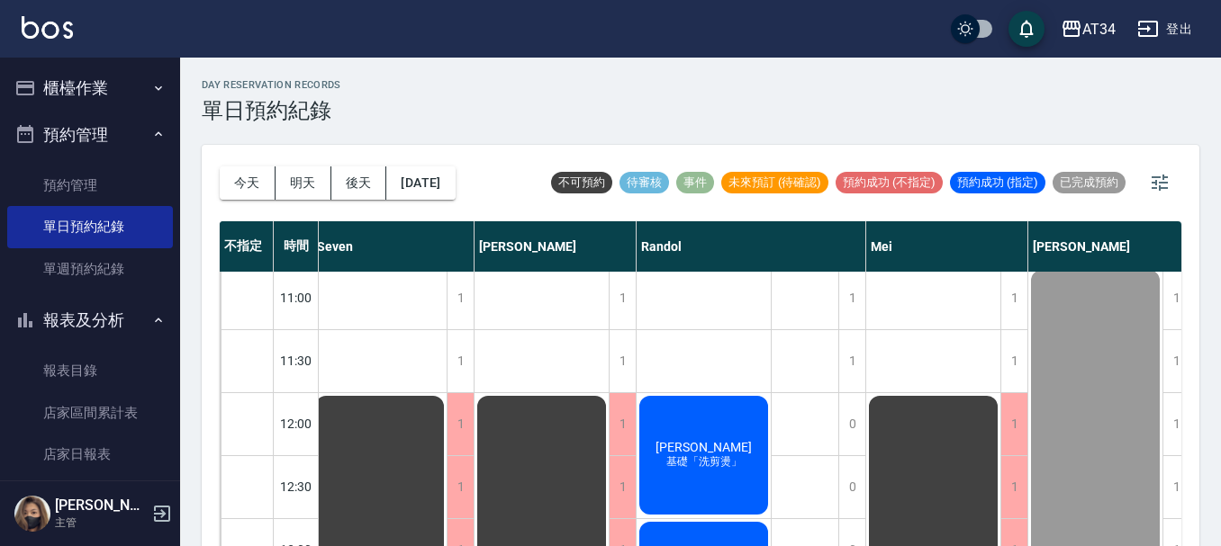
scroll to position [0, 371]
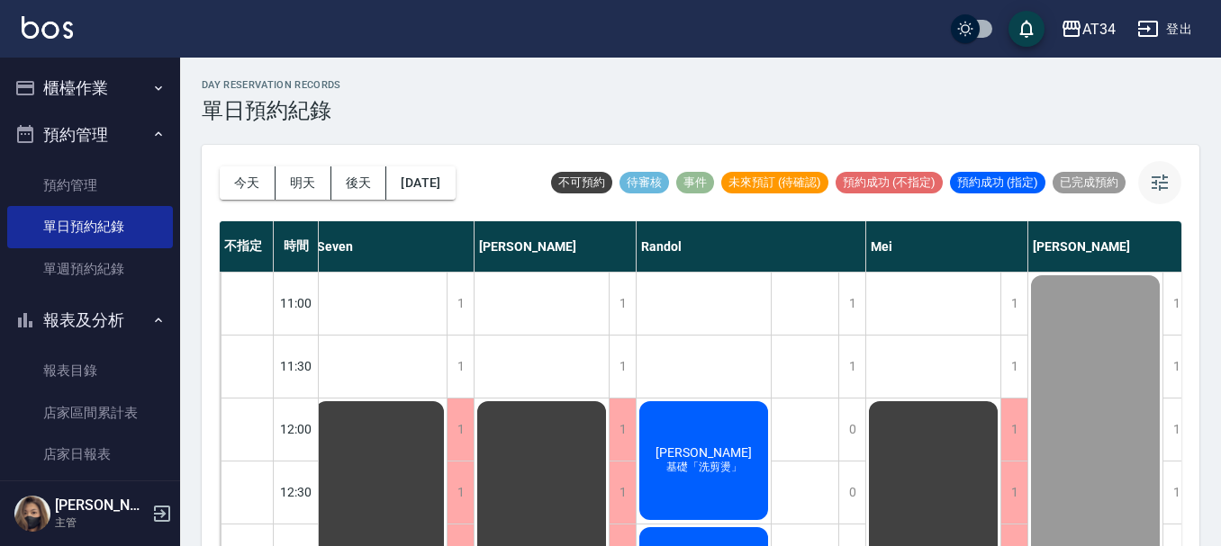
click at [1158, 185] on icon "button" at bounding box center [1160, 183] width 22 height 22
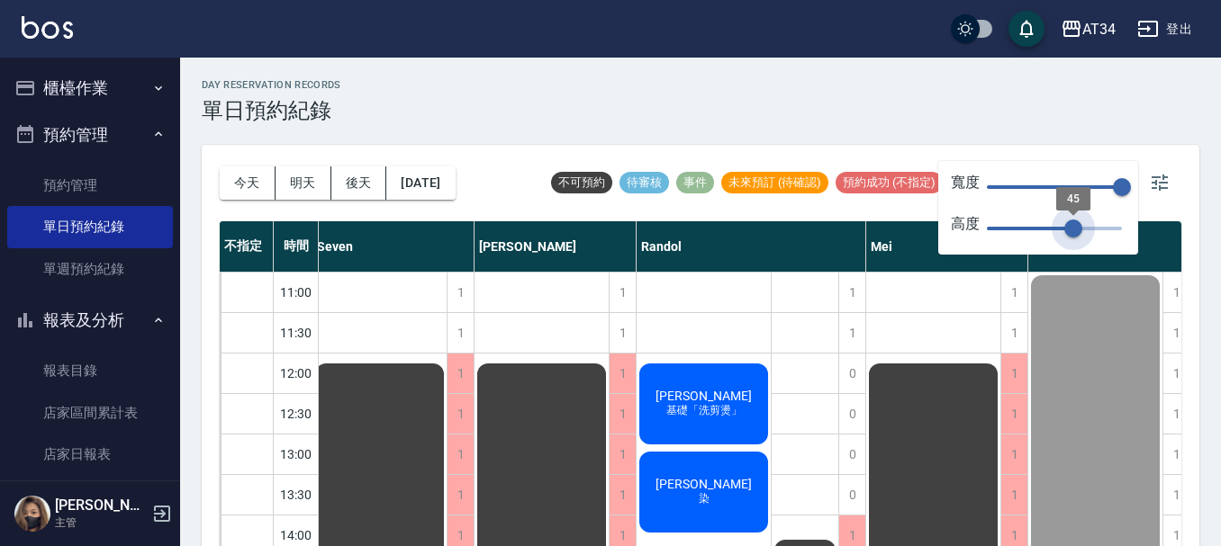
type input "44"
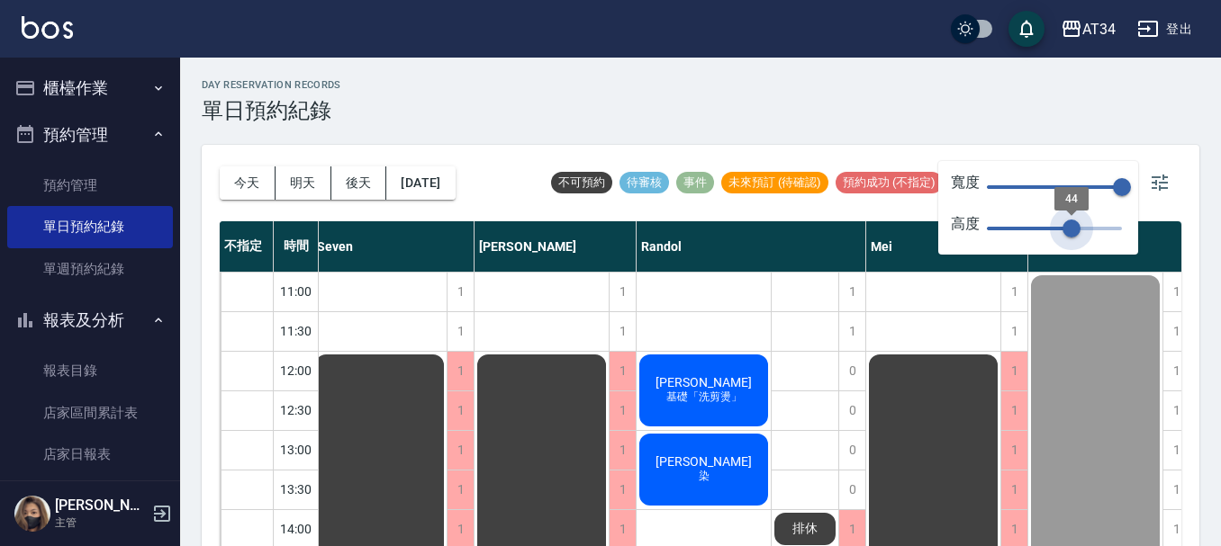
drag, startPoint x: 1124, startPoint y: 221, endPoint x: 1072, endPoint y: 235, distance: 53.3
click at [1072, 235] on span "44" at bounding box center [1071, 229] width 18 height 18
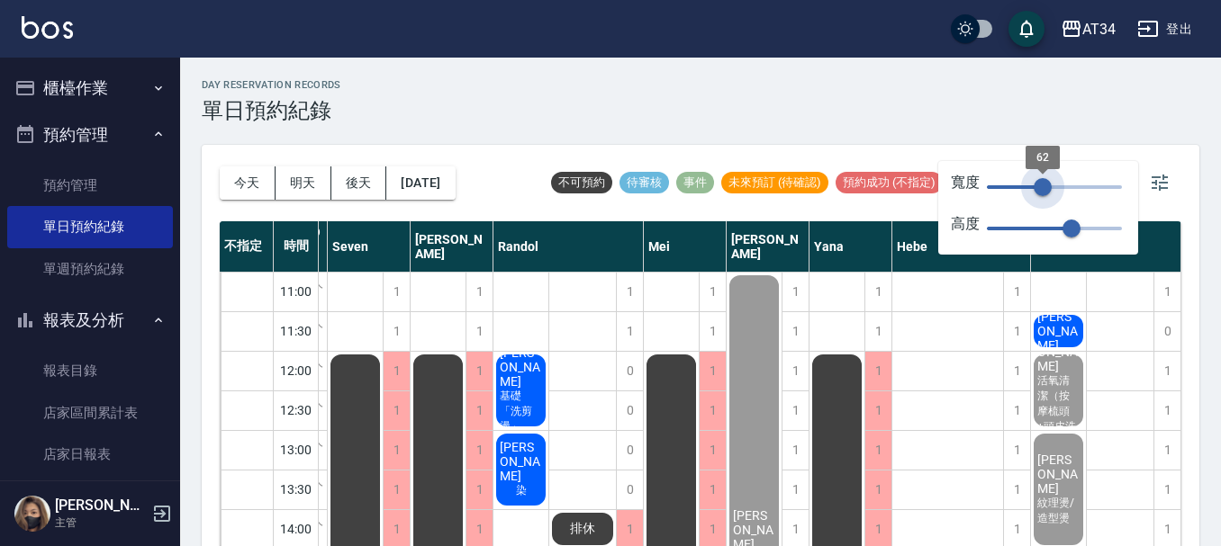
type input "60"
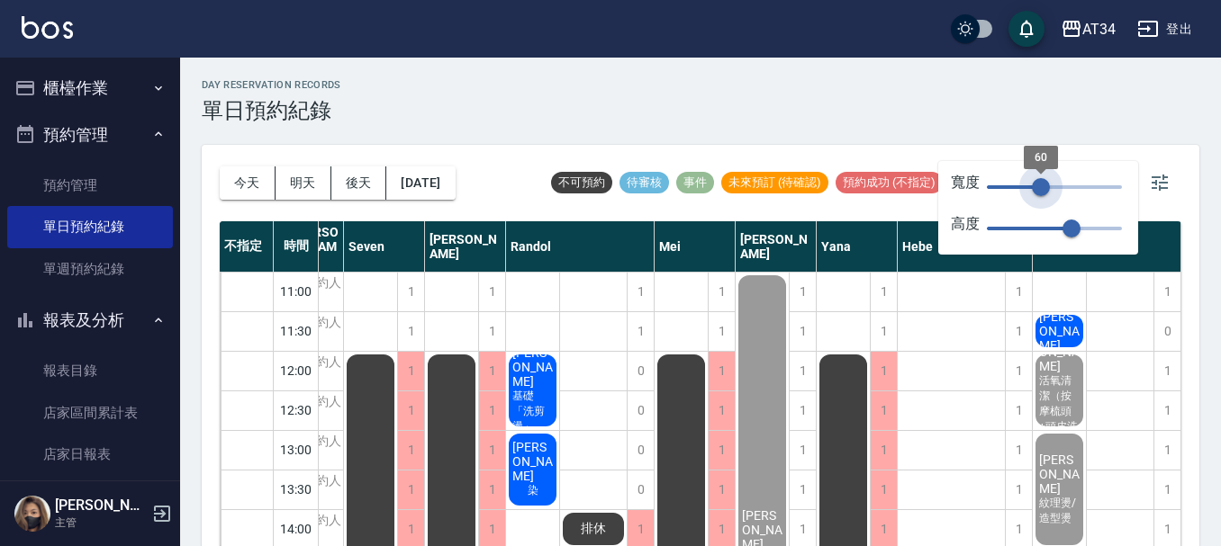
drag, startPoint x: 1115, startPoint y: 185, endPoint x: 1041, endPoint y: 198, distance: 74.9
click at [1041, 196] on span "60" at bounding box center [1041, 187] width 18 height 18
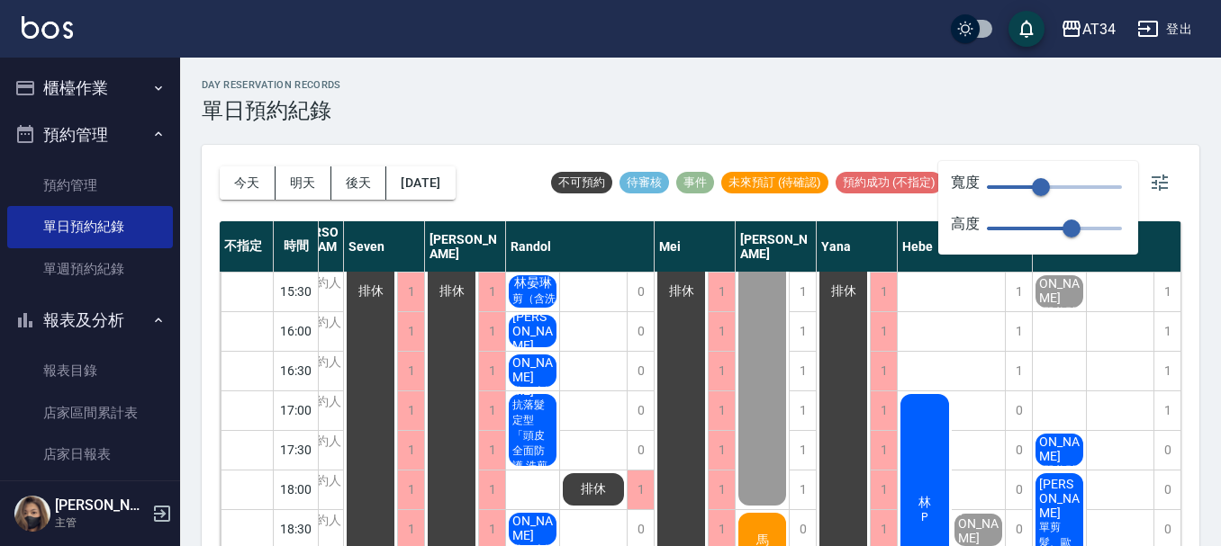
scroll to position [360, 186]
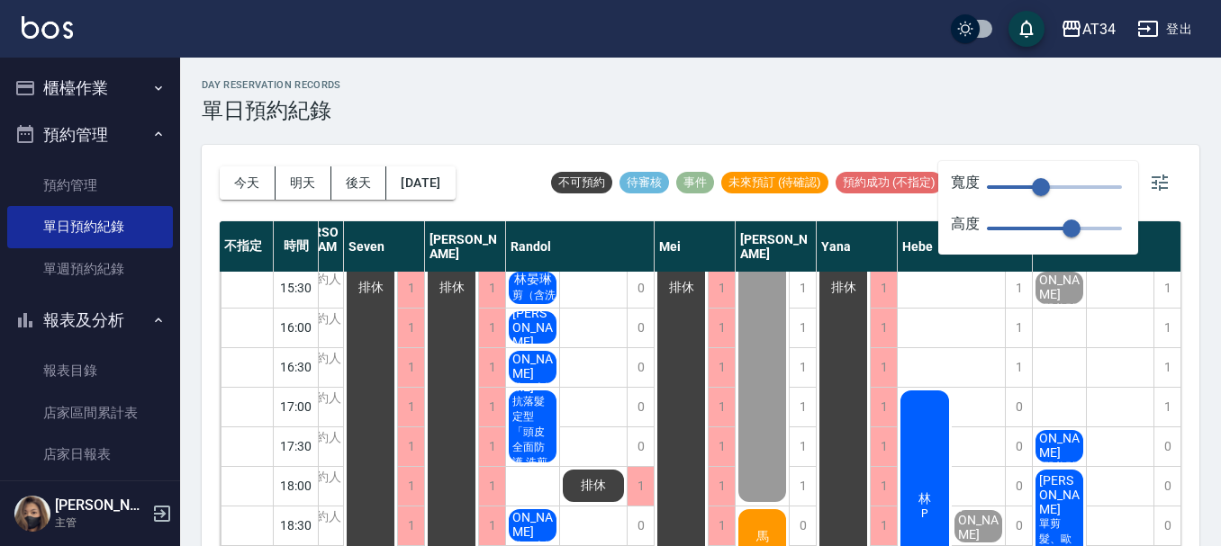
click at [1057, 439] on span "[PERSON_NAME]" at bounding box center [1059, 438] width 48 height 43
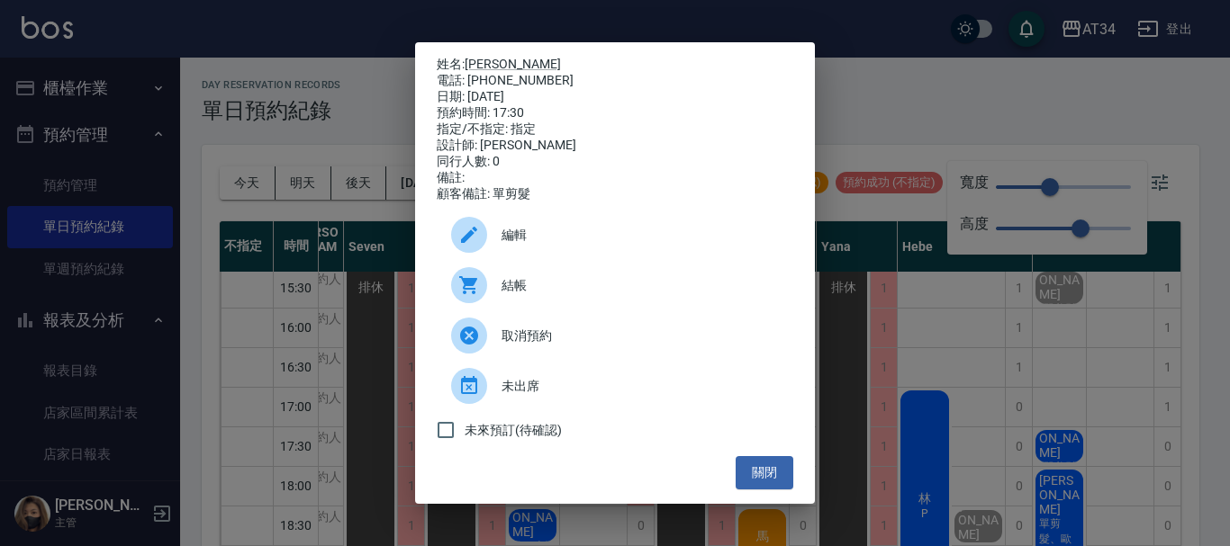
click at [530, 279] on div "結帳" at bounding box center [615, 285] width 357 height 50
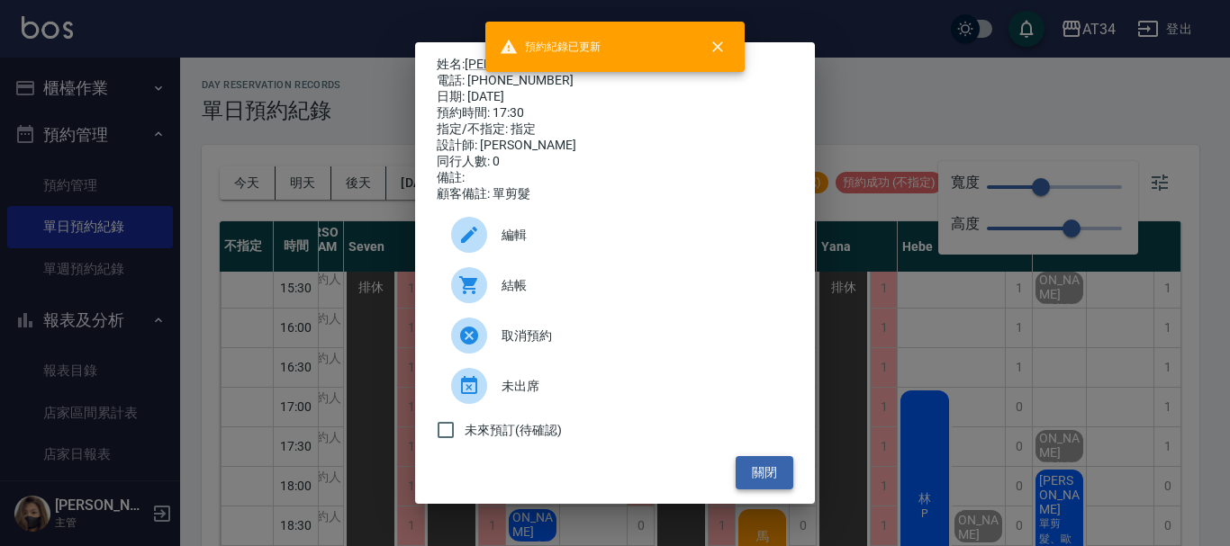
click at [781, 479] on button "關閉" at bounding box center [765, 472] width 58 height 33
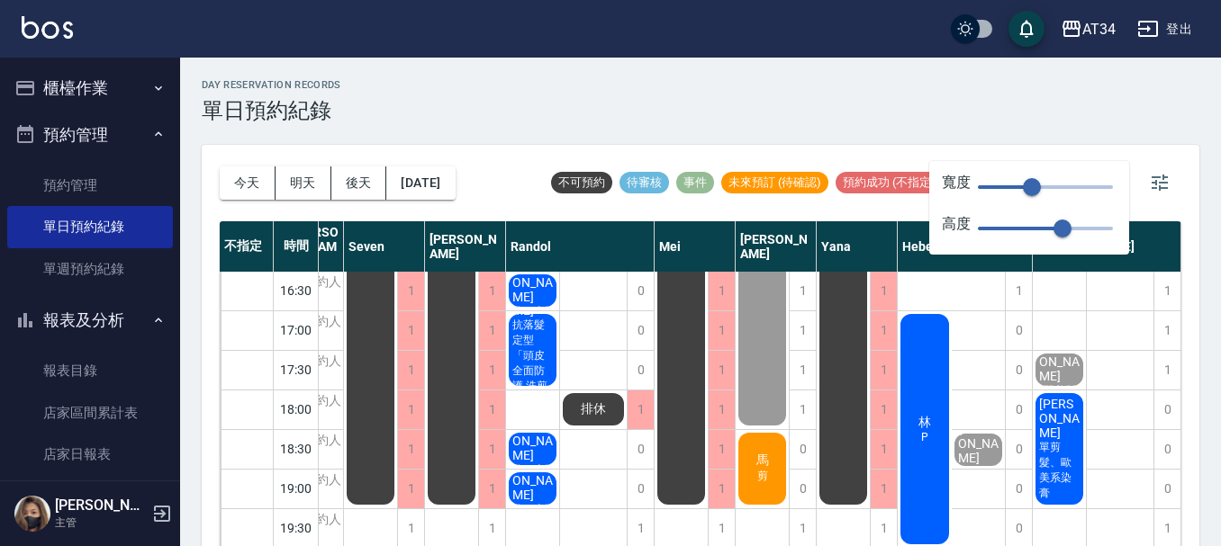
scroll to position [450, 177]
click at [1065, 399] on span "[PERSON_NAME]" at bounding box center [1059, 418] width 48 height 43
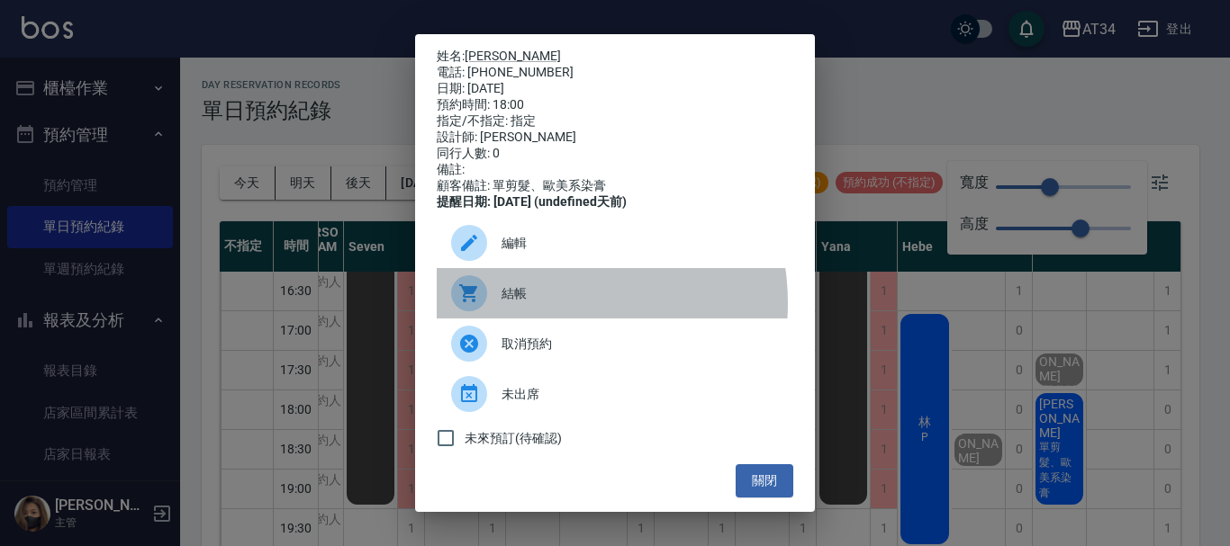
click at [542, 316] on div "結帳" at bounding box center [615, 293] width 357 height 50
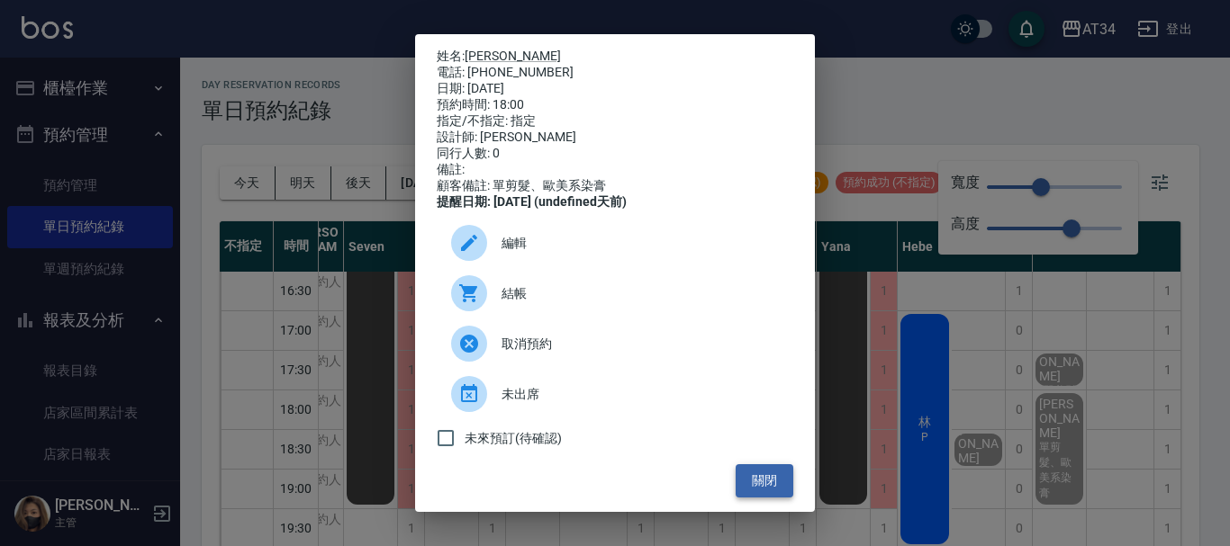
click at [768, 498] on button "關閉" at bounding box center [765, 481] width 58 height 33
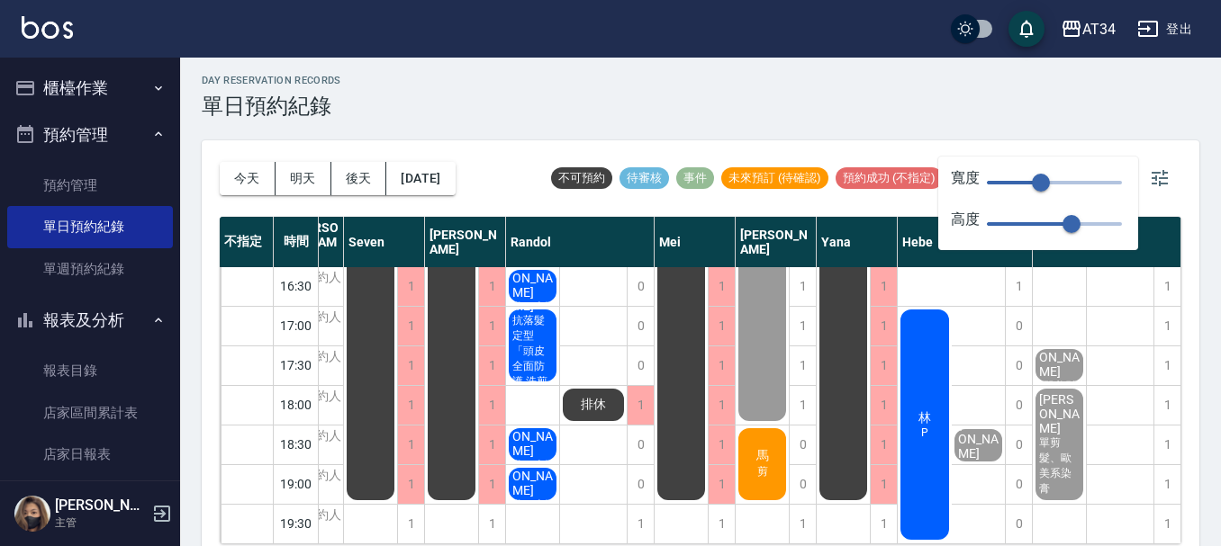
scroll to position [0, 0]
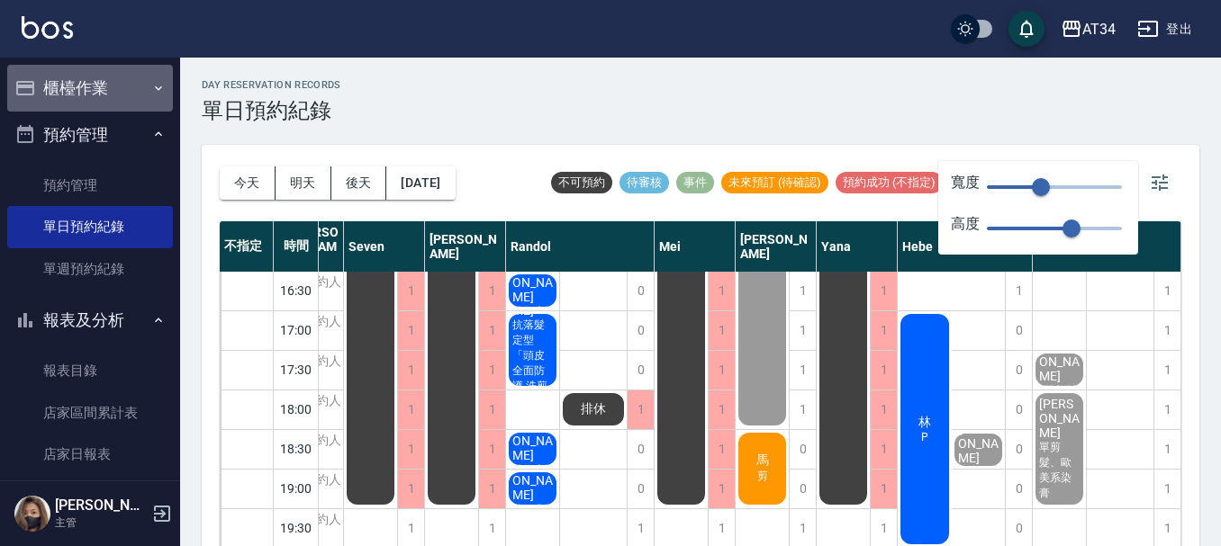
click at [89, 85] on button "櫃檯作業" at bounding box center [90, 88] width 166 height 47
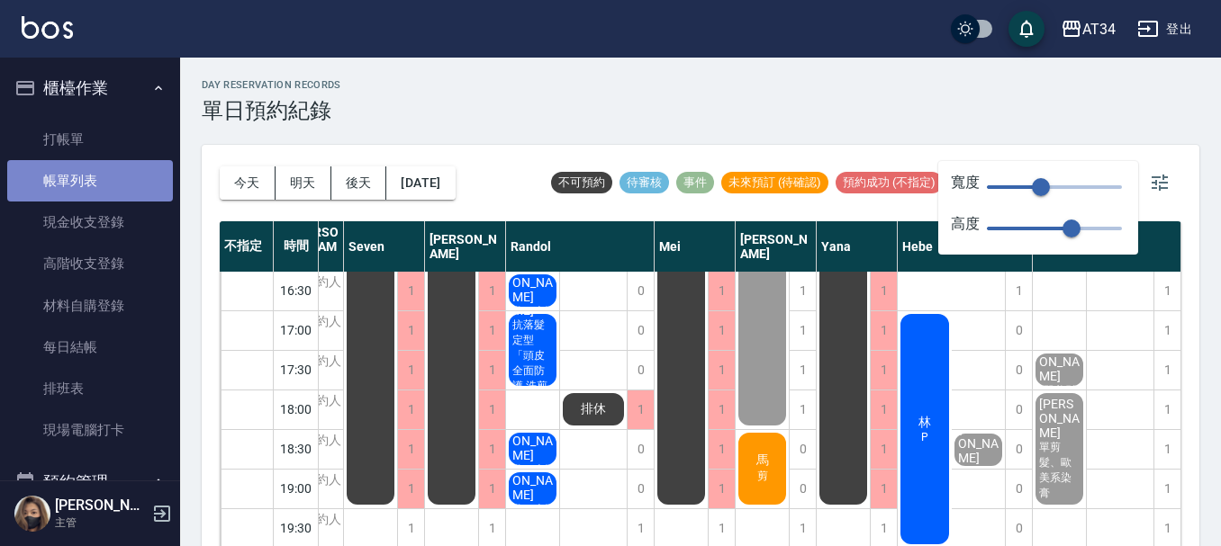
click at [104, 176] on link "帳單列表" at bounding box center [90, 180] width 166 height 41
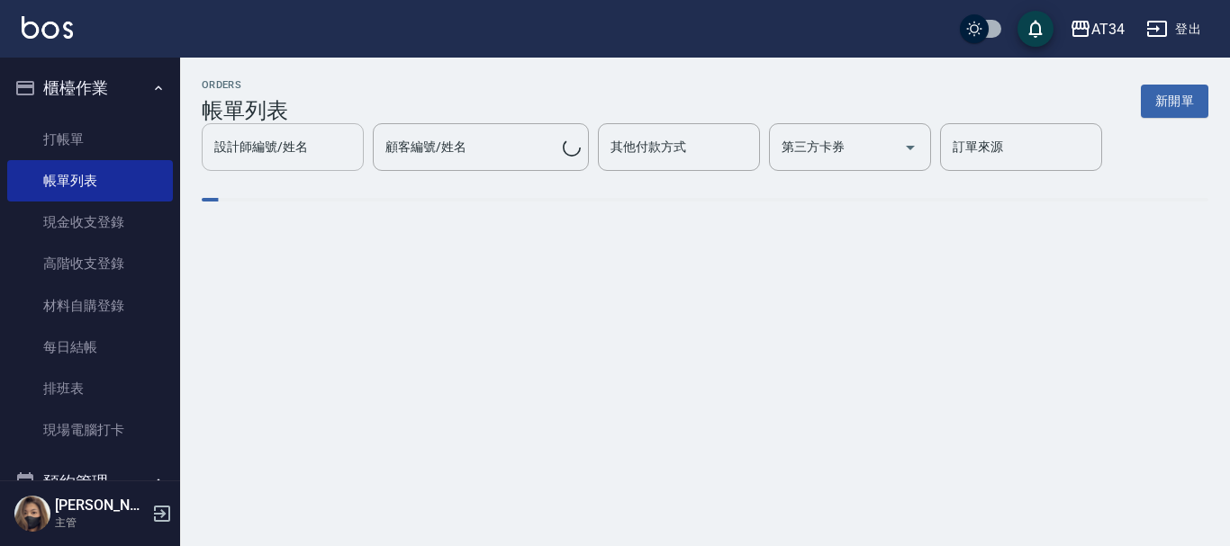
click at [286, 163] on input "設計師編號/姓名" at bounding box center [283, 147] width 146 height 32
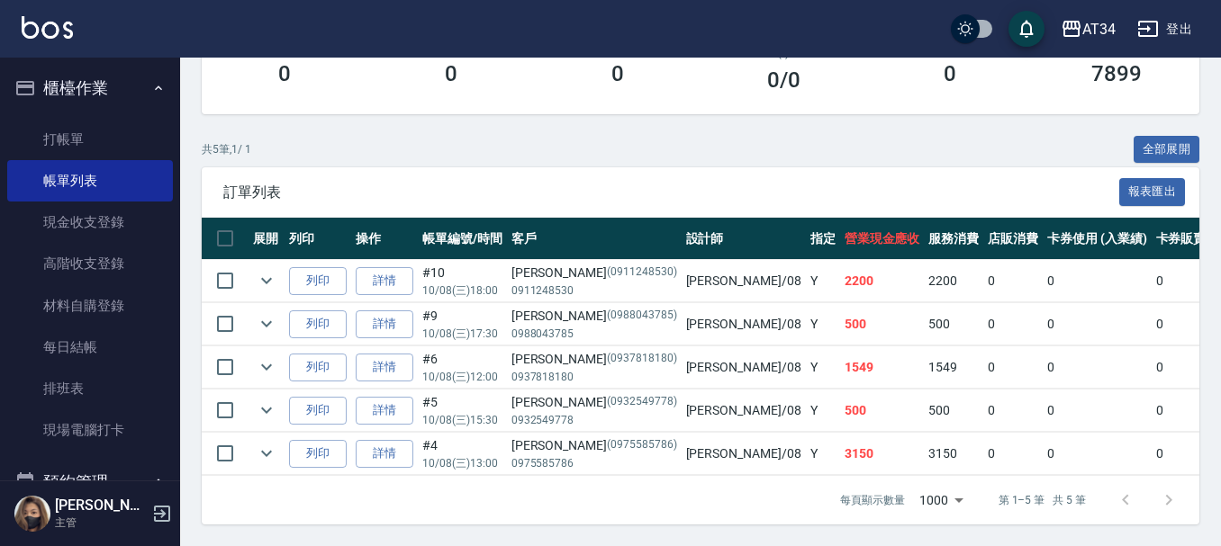
scroll to position [274, 0]
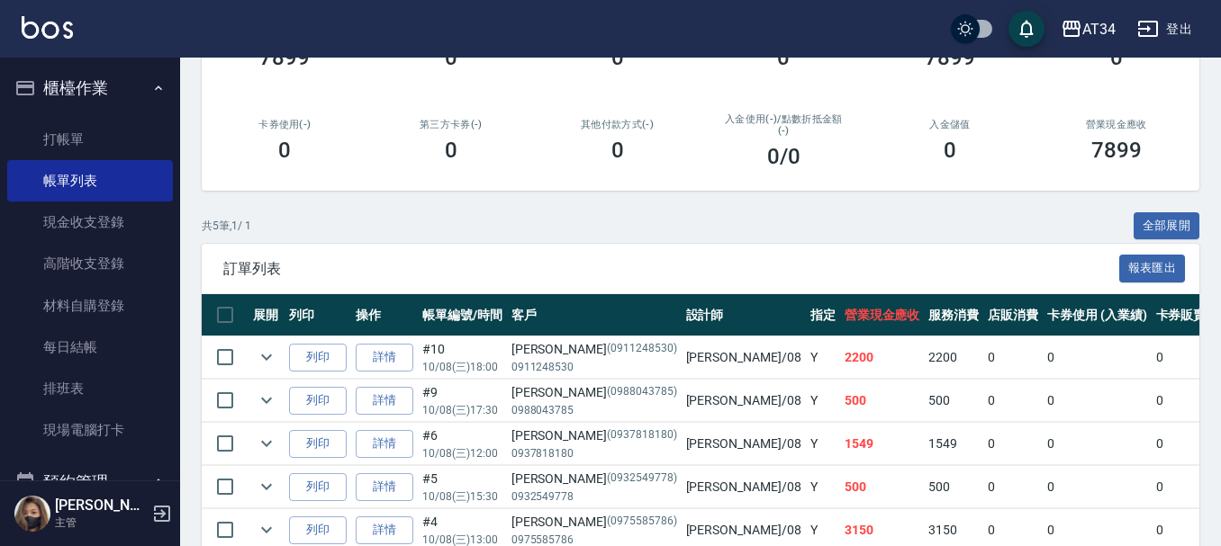
type input "Emma-08"
click at [375, 176] on div "第三方卡券(-) 0" at bounding box center [451, 140] width 167 height 87
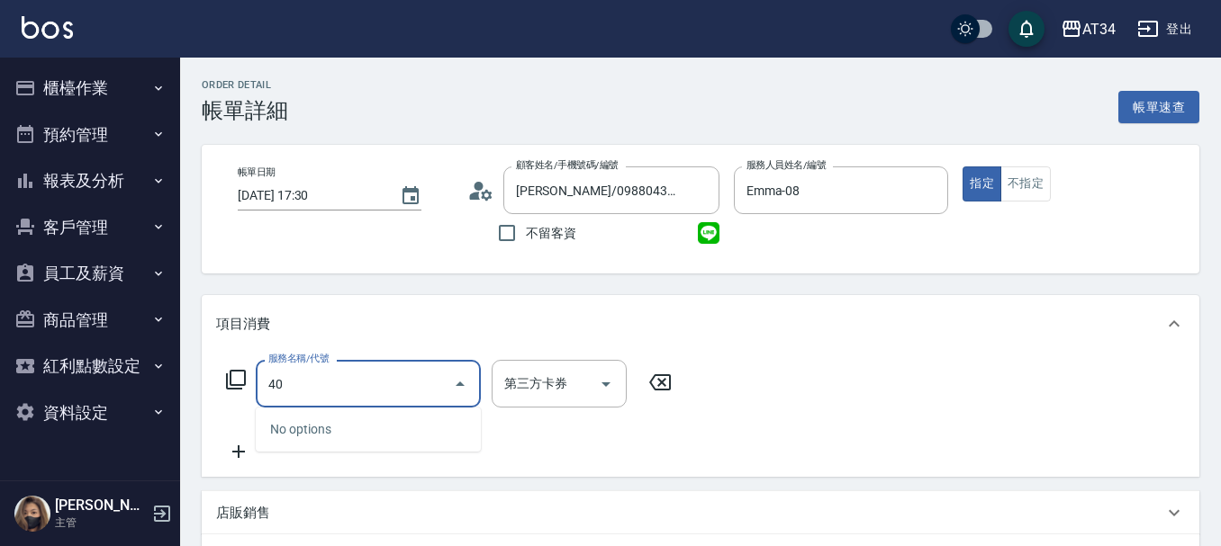
type input "401"
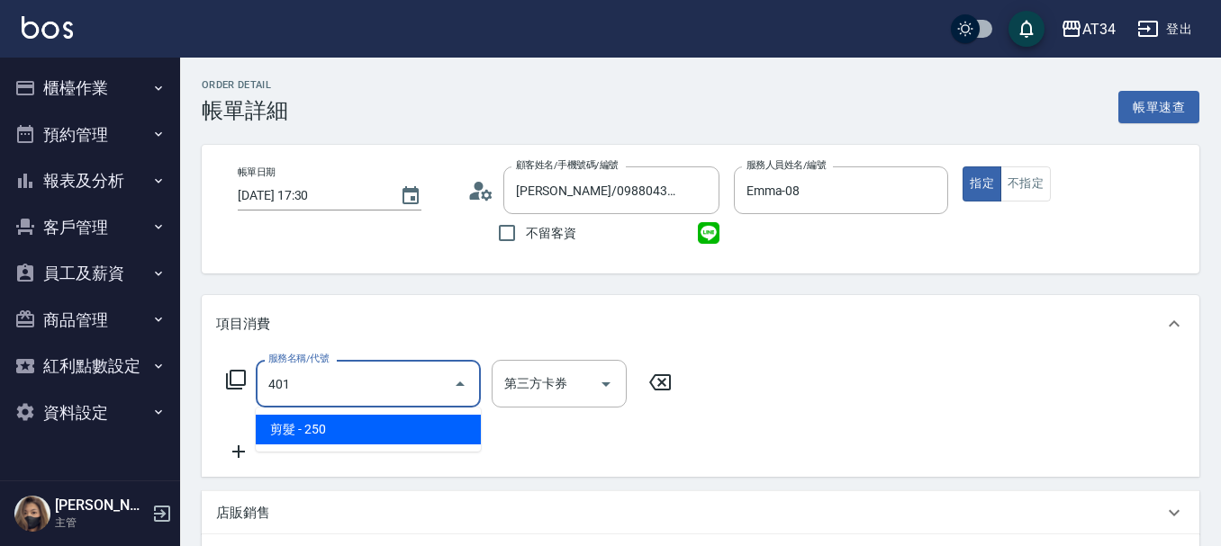
type input "20"
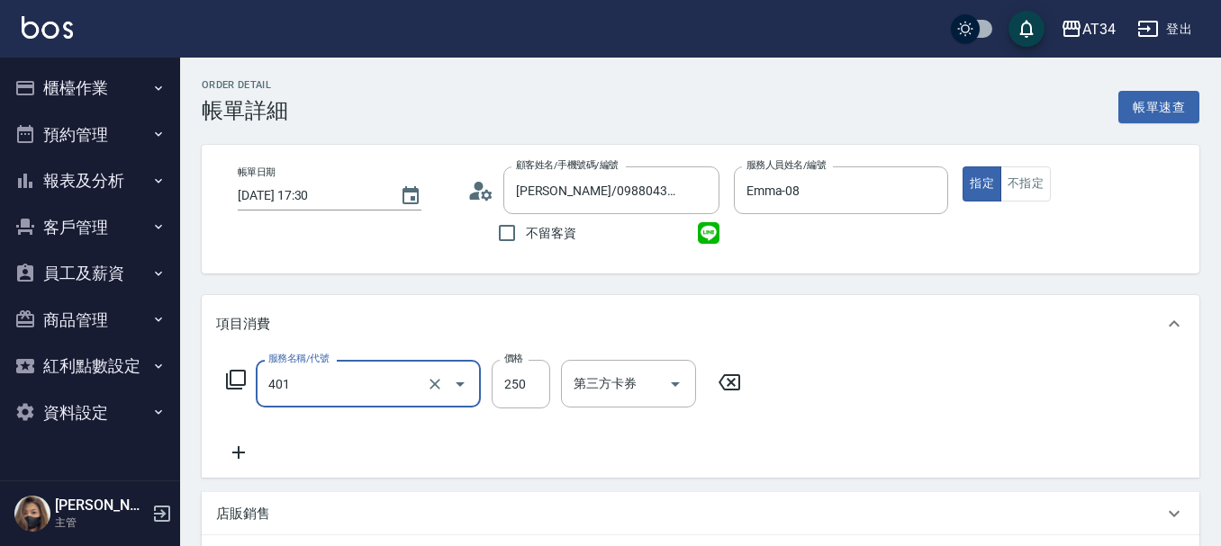
type input "剪髮(401)"
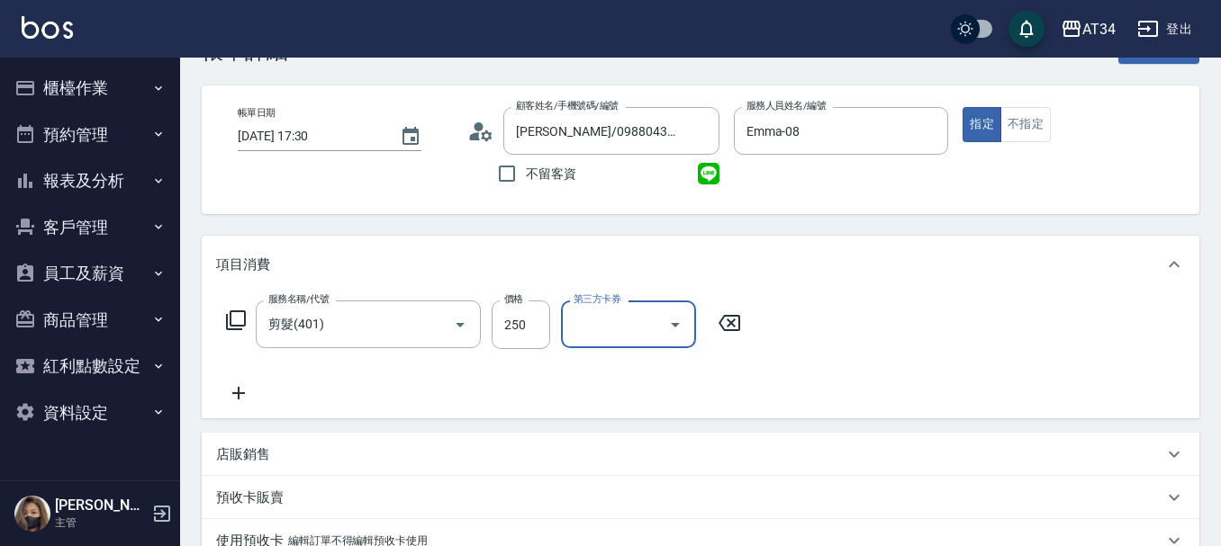
scroll to position [90, 0]
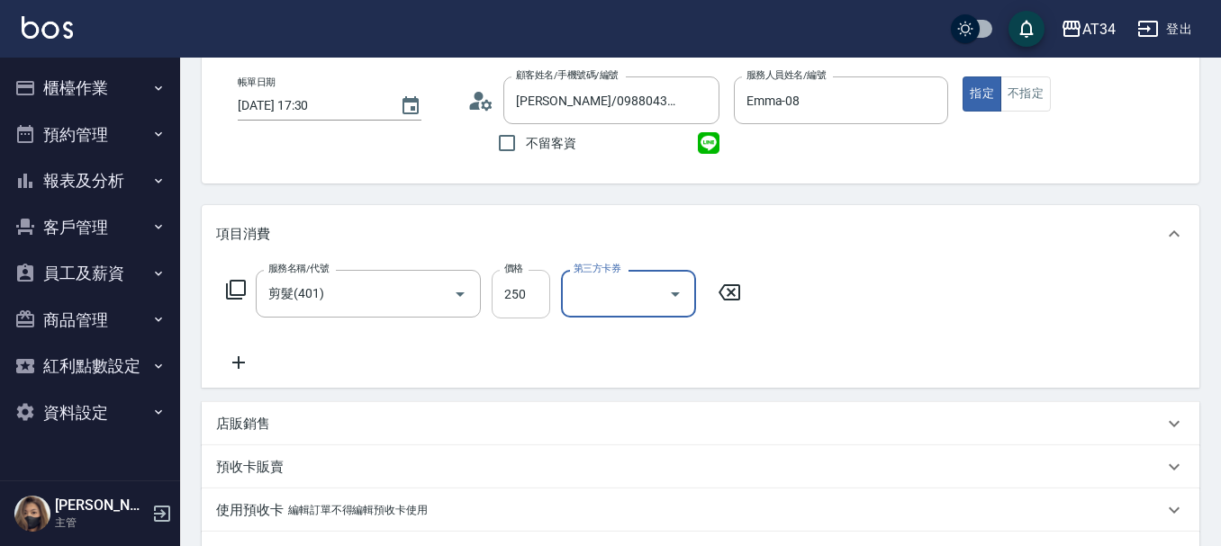
click at [512, 314] on input "250" at bounding box center [521, 294] width 59 height 49
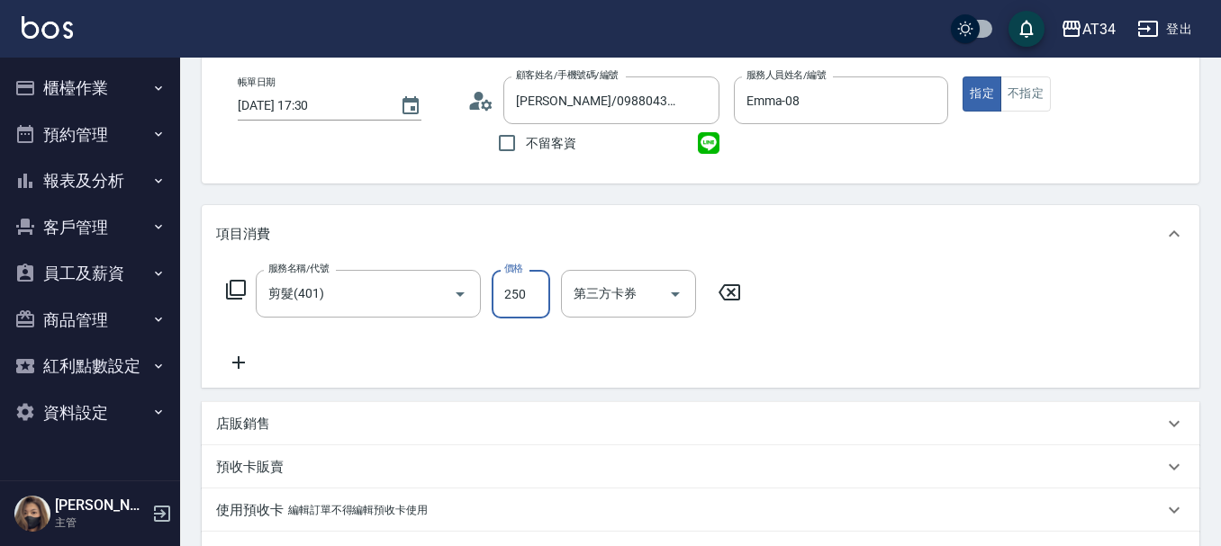
type input "0"
type input "50"
type input "500"
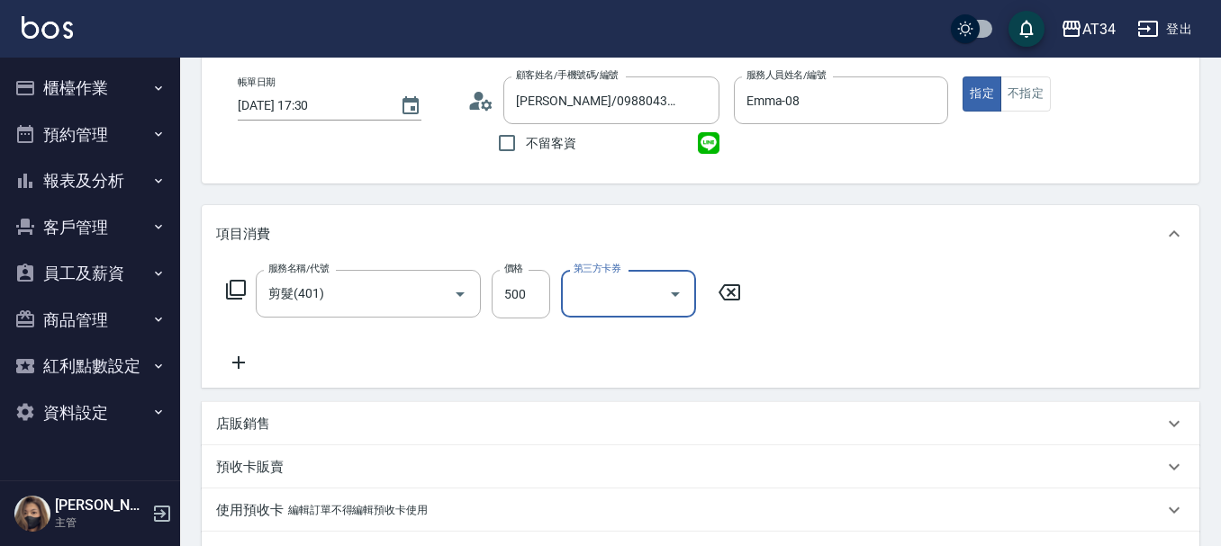
scroll to position [443, 0]
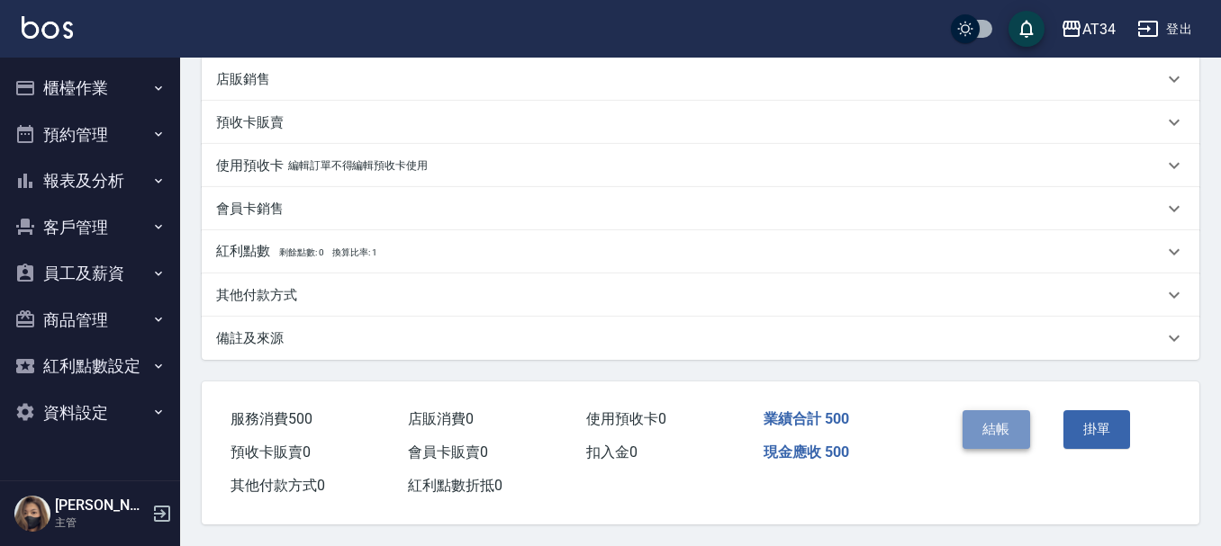
click at [982, 427] on button "結帳" at bounding box center [996, 430] width 68 height 38
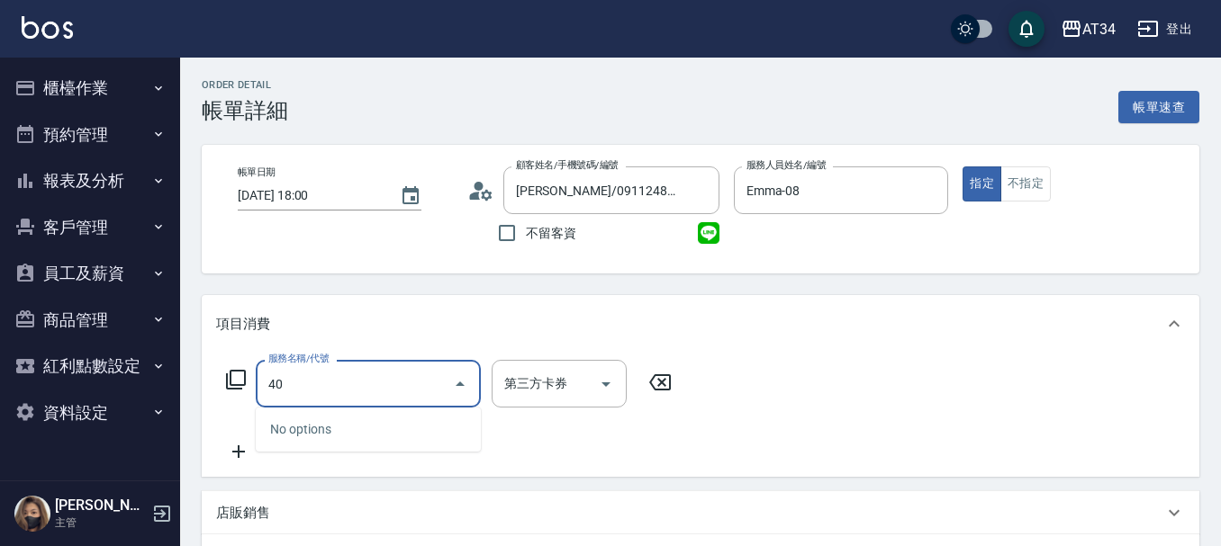
type input "401"
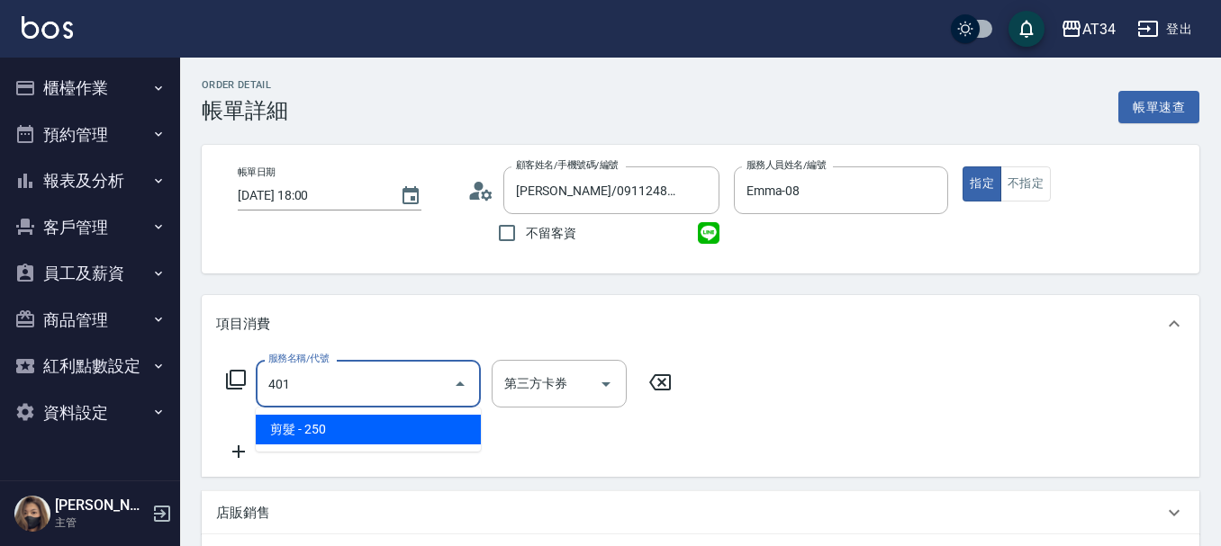
type input "20"
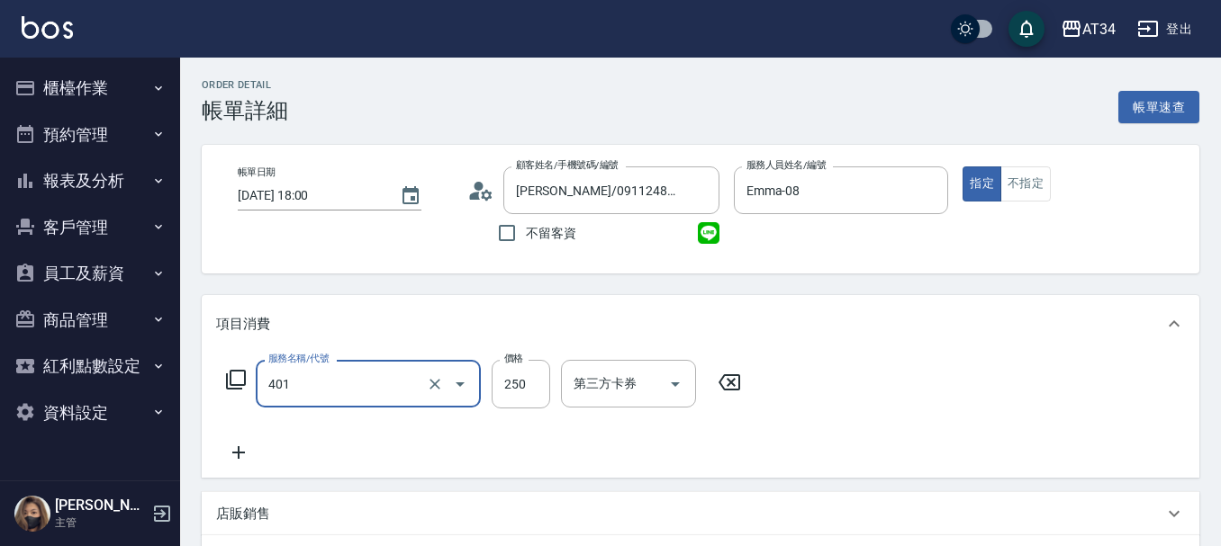
type input "剪髮(401)"
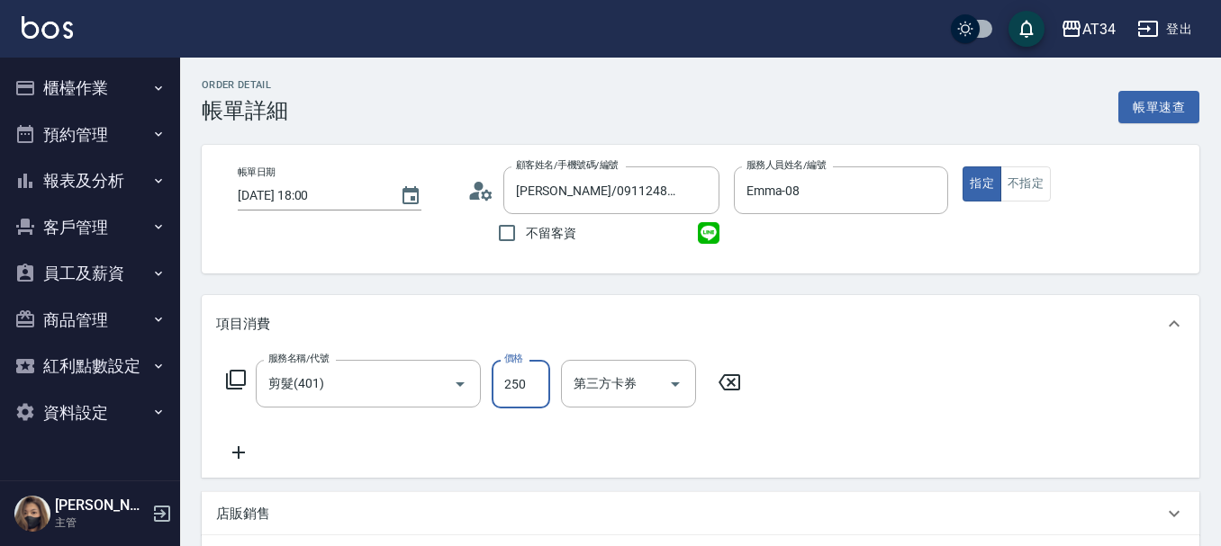
type input "0"
type input "40"
type input "400"
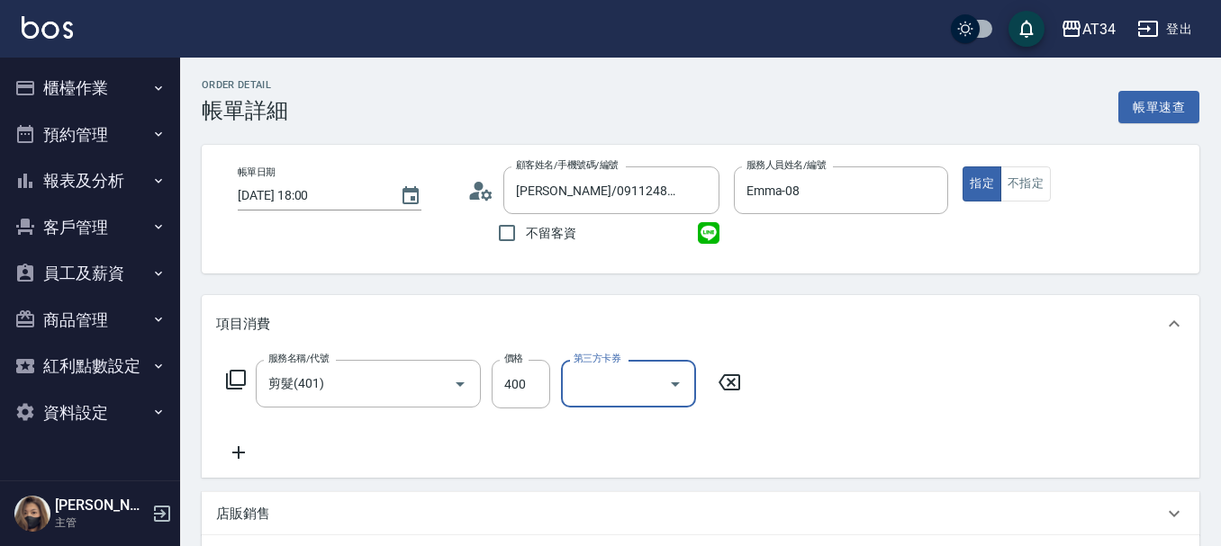
click at [242, 451] on icon at bounding box center [238, 453] width 45 height 22
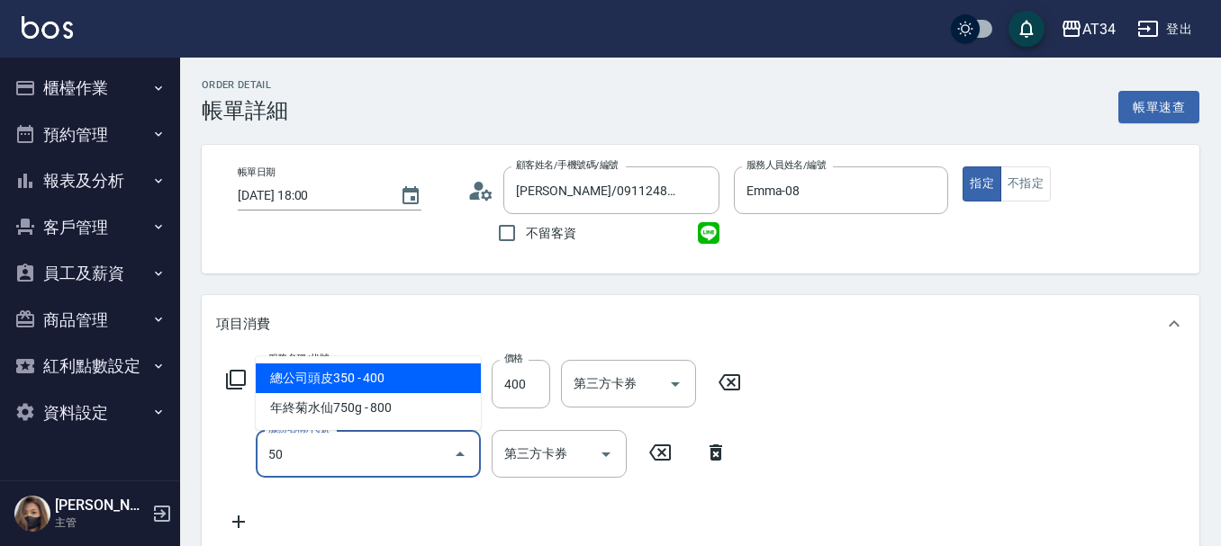
type input "501"
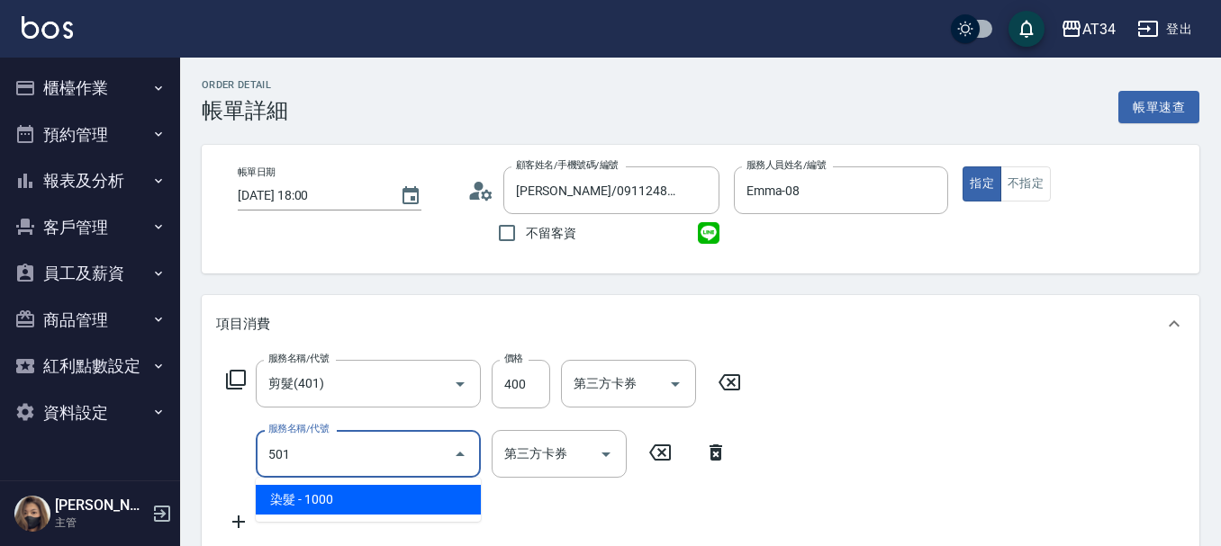
type input "140"
type input "染髮(501)"
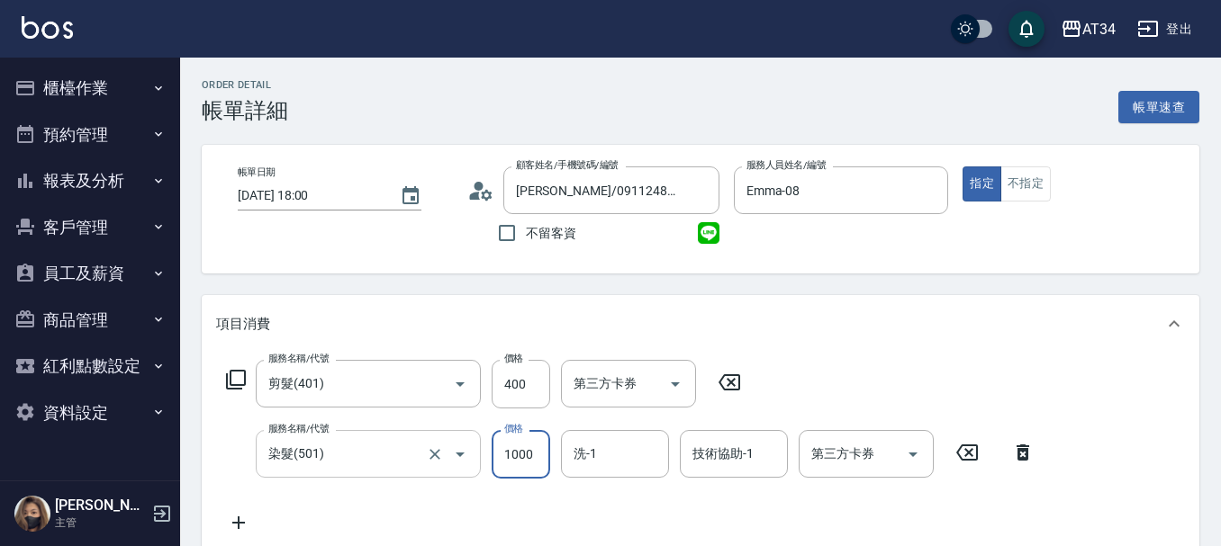
type input "40"
type input "15"
type input "50"
type input "150"
type input "190"
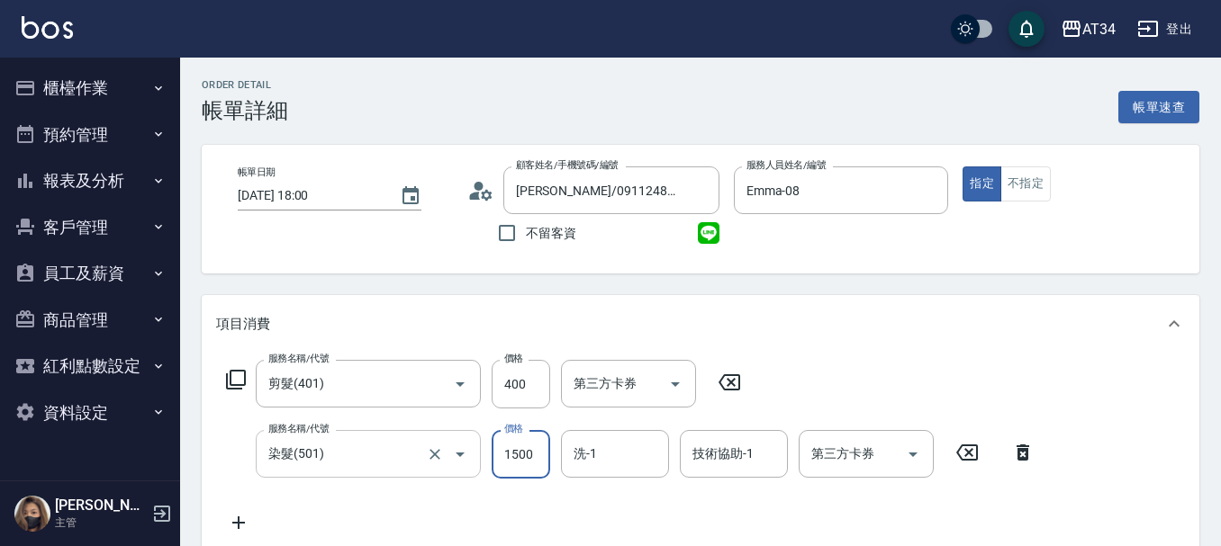
type input "1500"
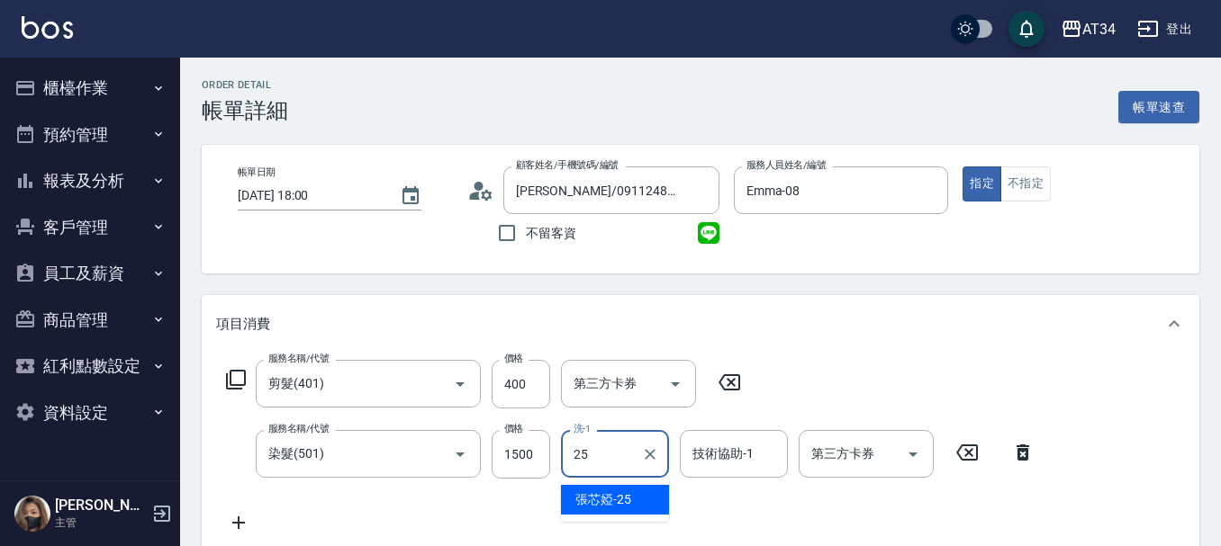
type input "張芯婭-25"
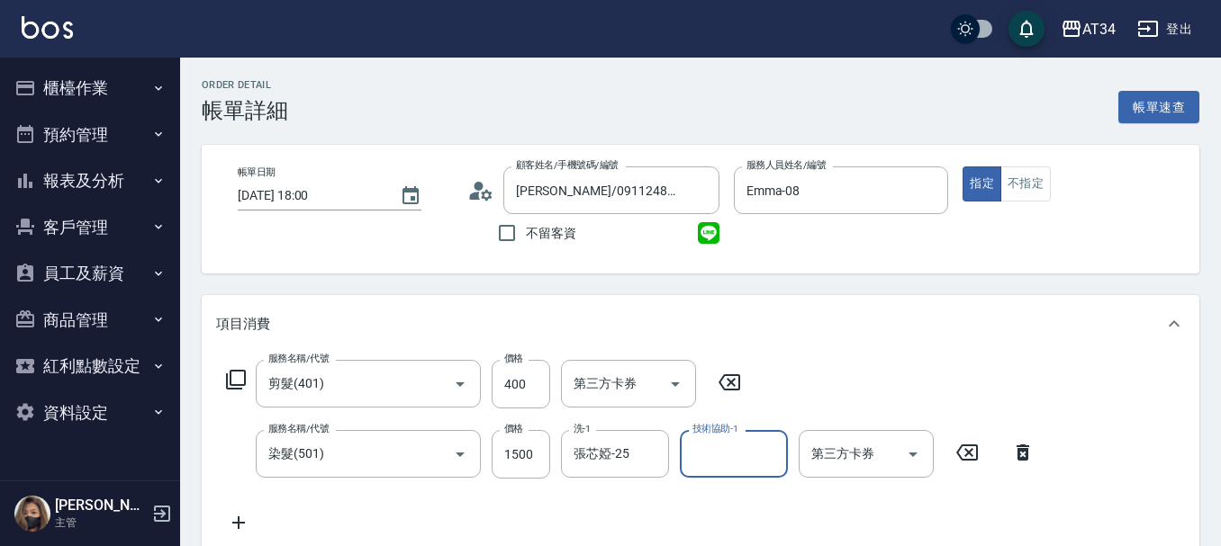
click at [241, 519] on icon at bounding box center [238, 523] width 45 height 22
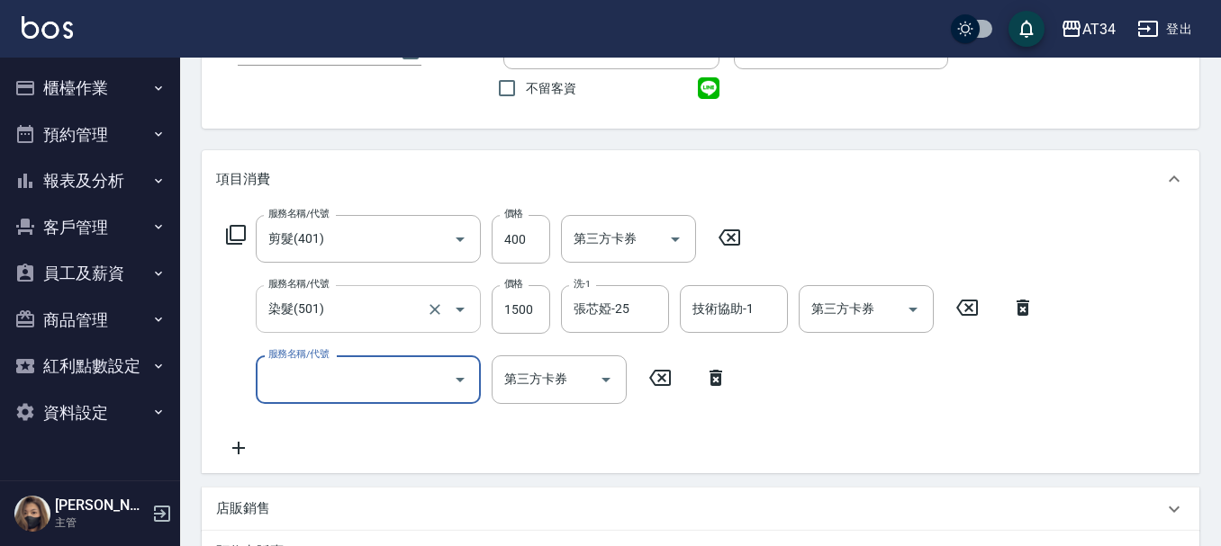
scroll to position [180, 0]
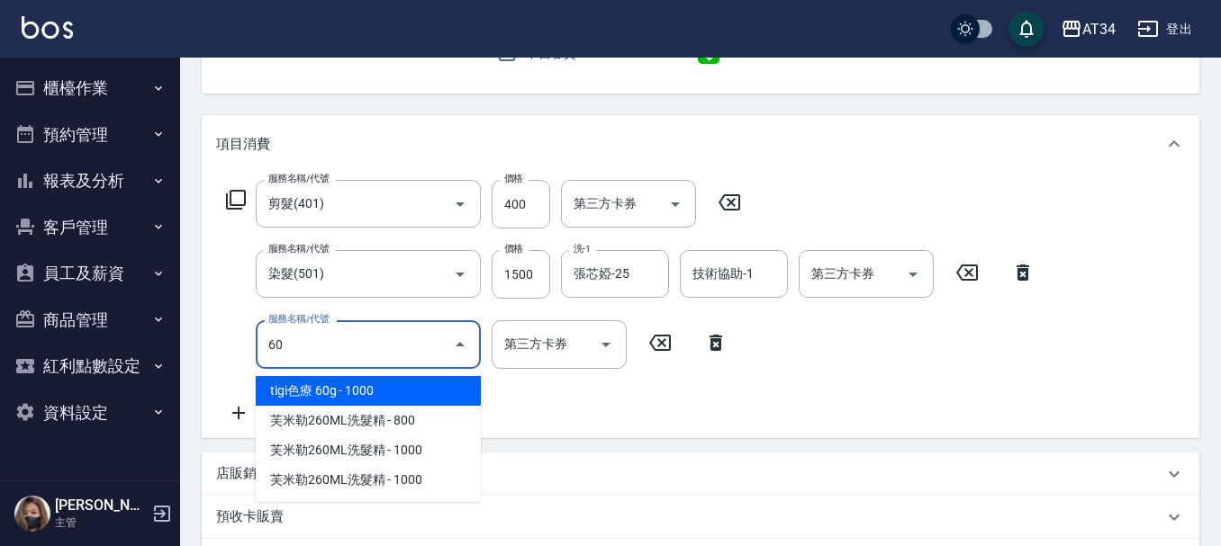
type input "601"
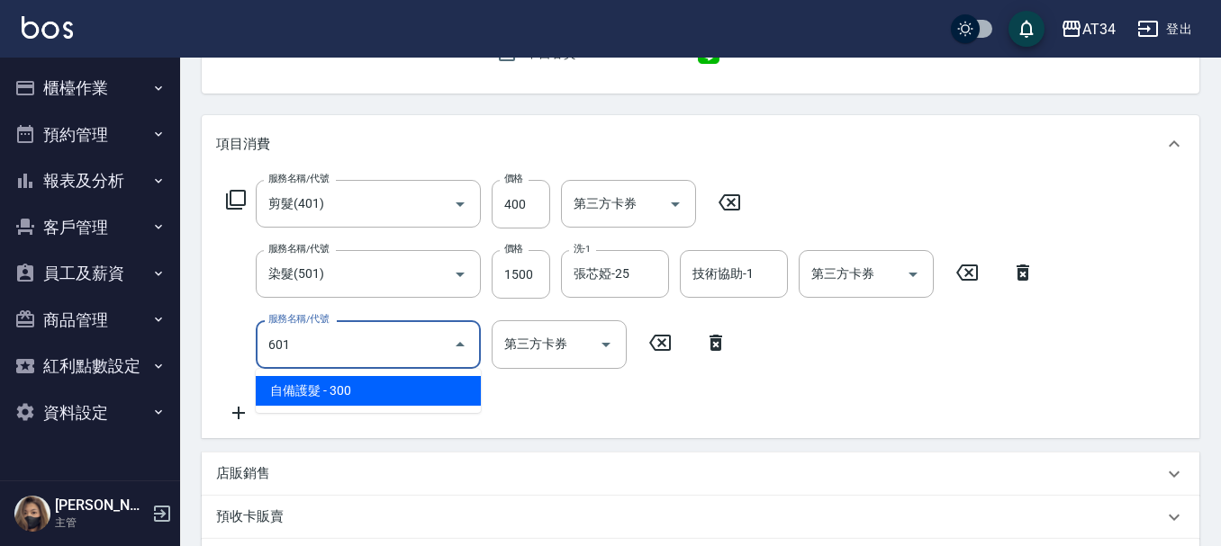
type input "220"
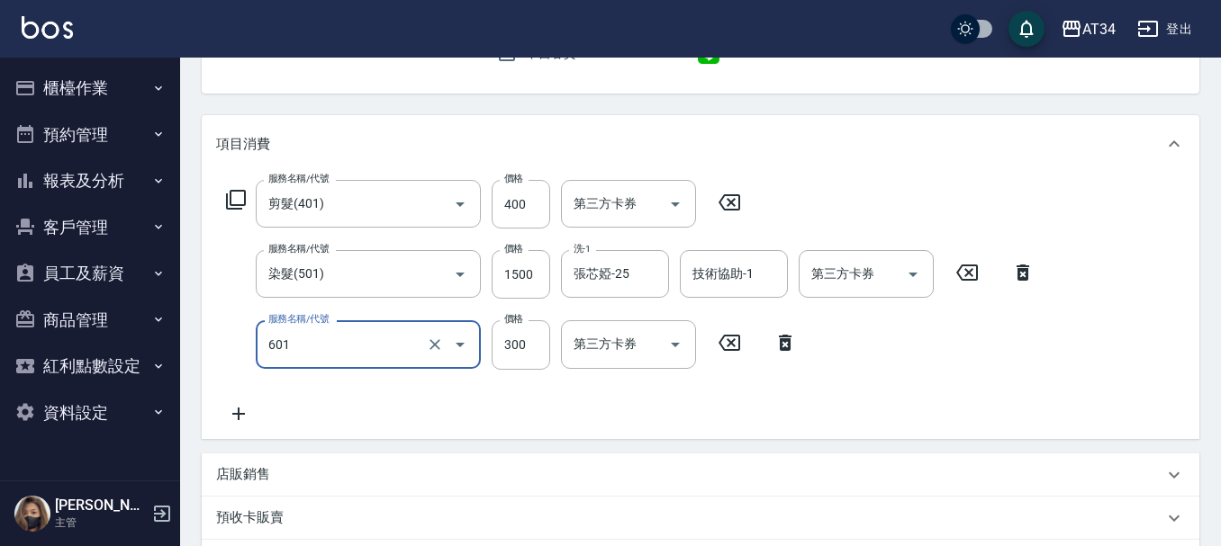
type input "自備護髮(601)"
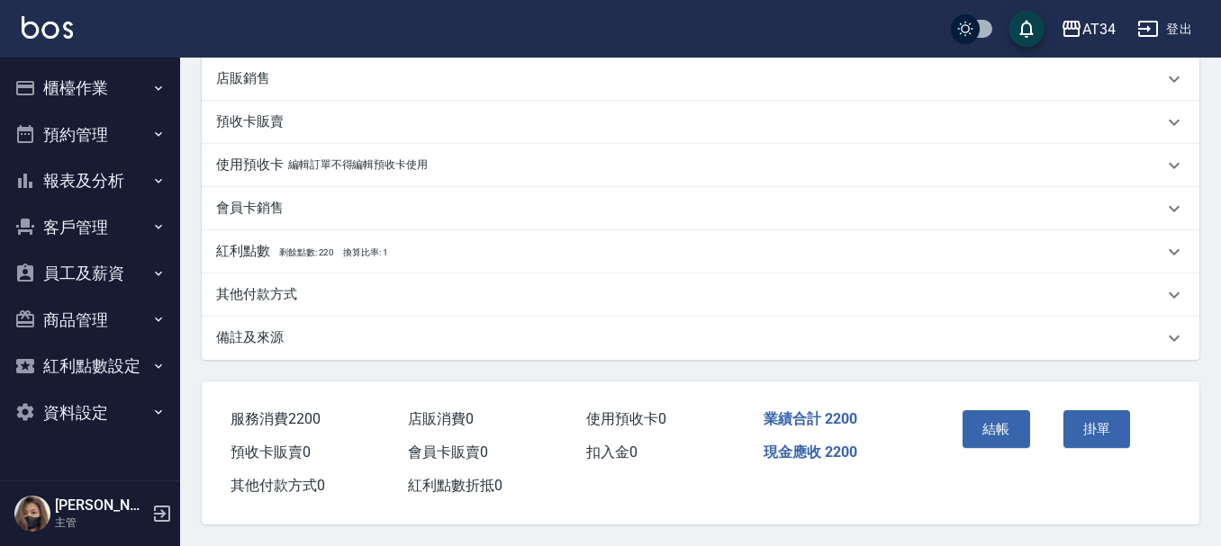
scroll to position [584, 0]
click at [999, 411] on button "結帳" at bounding box center [996, 430] width 68 height 38
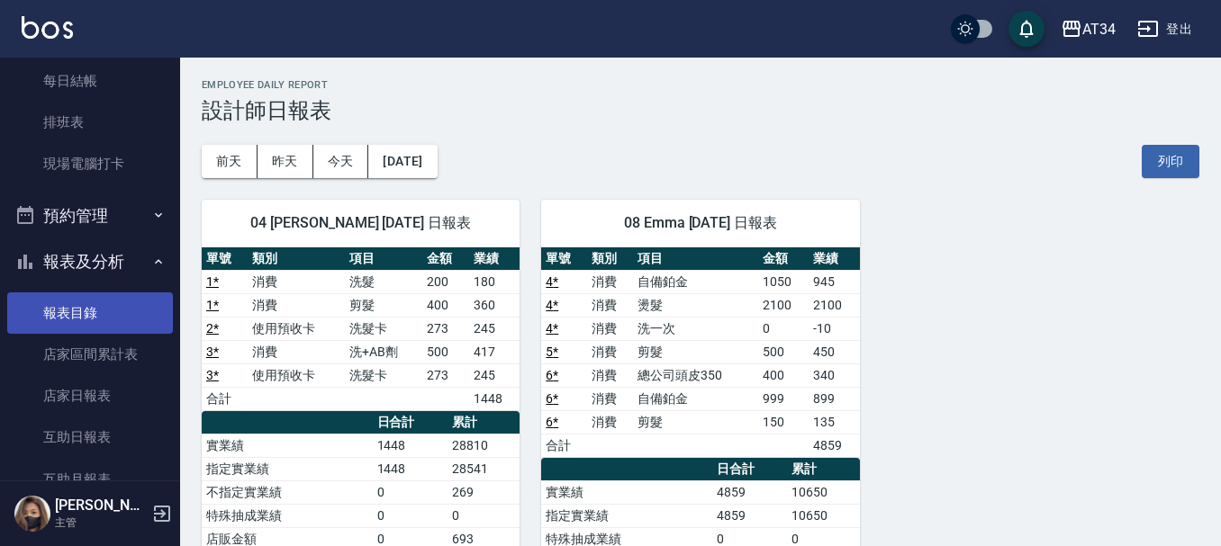
scroll to position [270, 0]
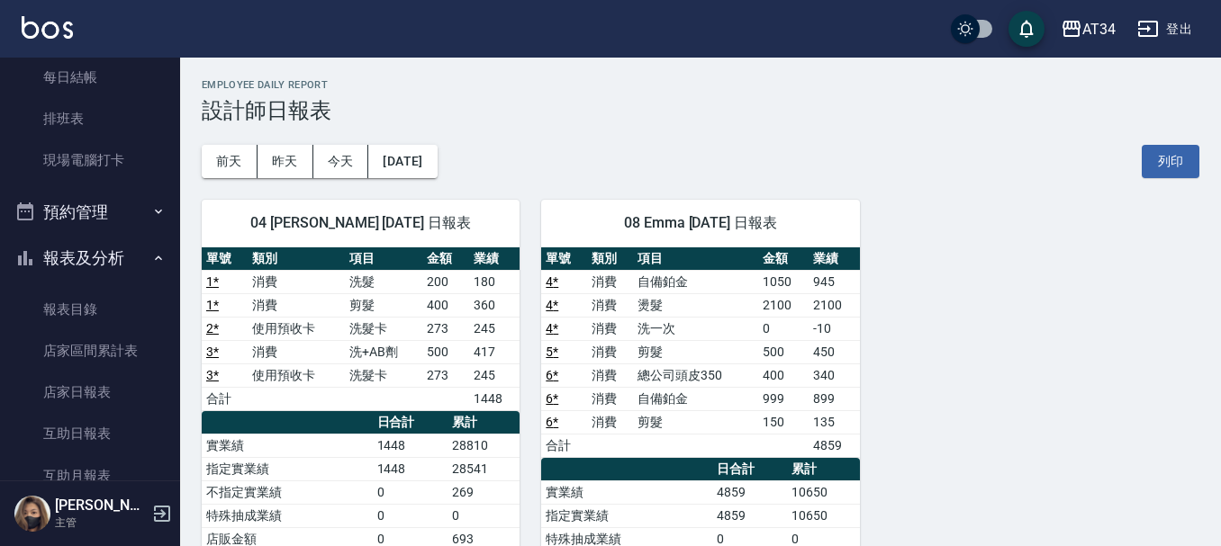
click at [96, 217] on button "預約管理" at bounding box center [90, 212] width 166 height 47
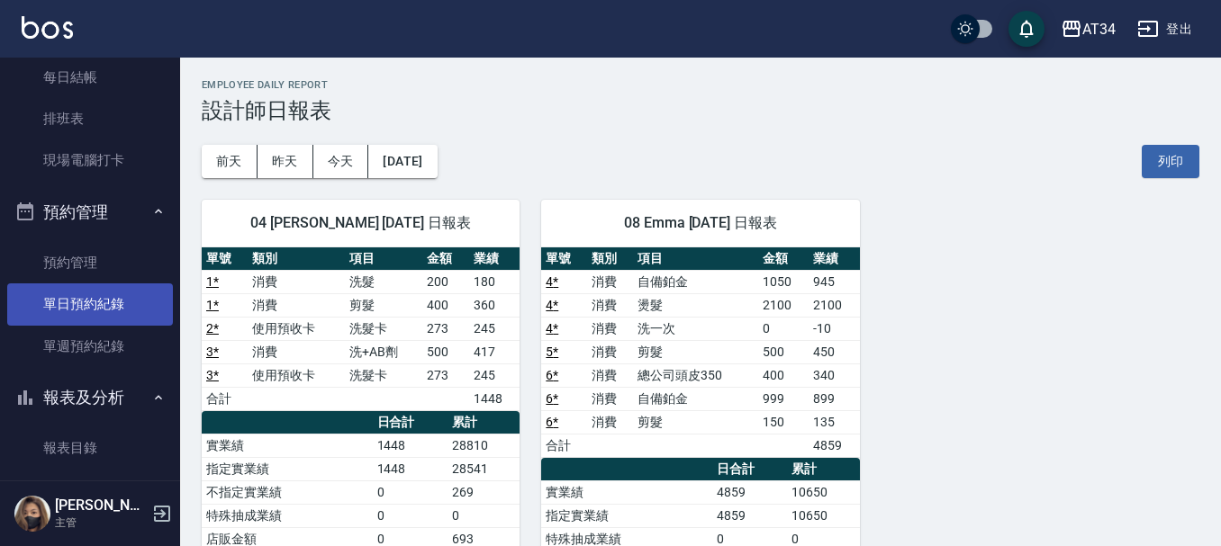
click at [95, 301] on link "單日預約紀錄" at bounding box center [90, 304] width 166 height 41
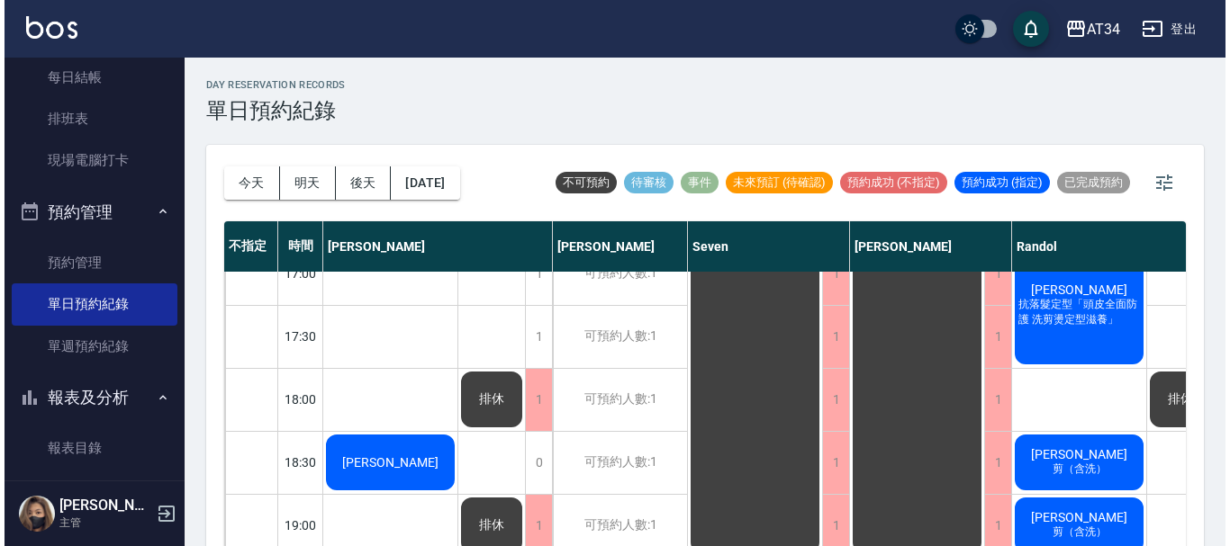
scroll to position [810, 0]
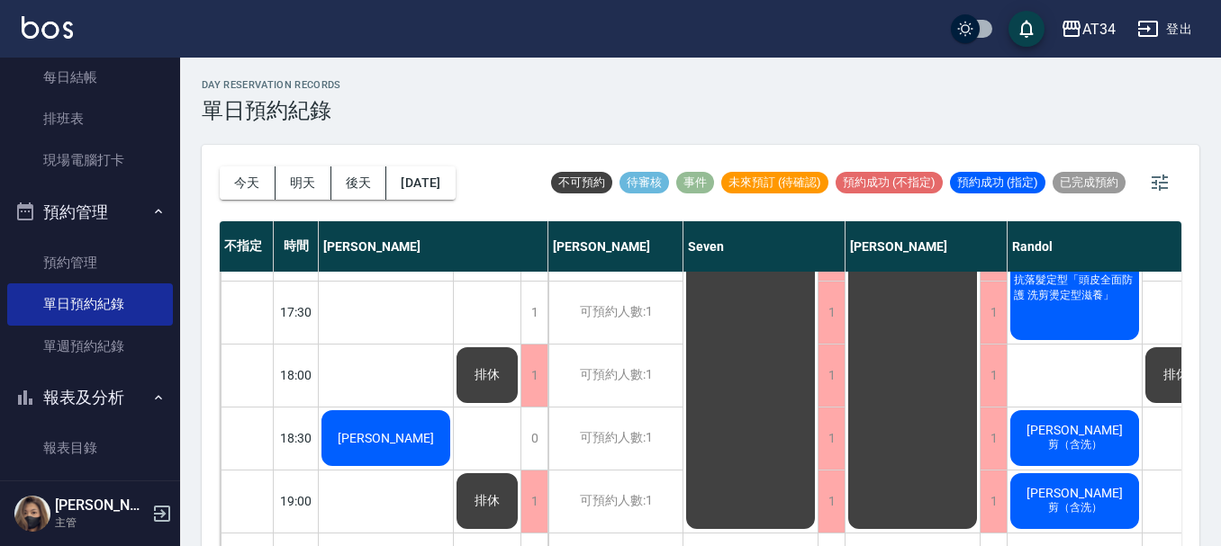
click at [395, 426] on div "[PERSON_NAME]" at bounding box center [386, 438] width 134 height 61
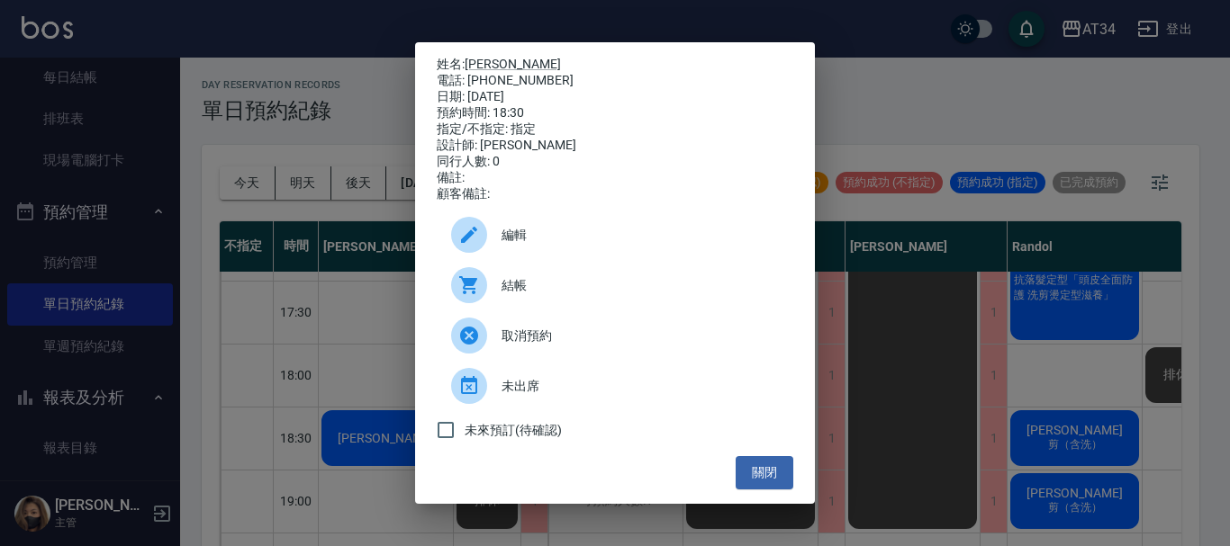
click at [548, 295] on span "結帳" at bounding box center [639, 285] width 277 height 19
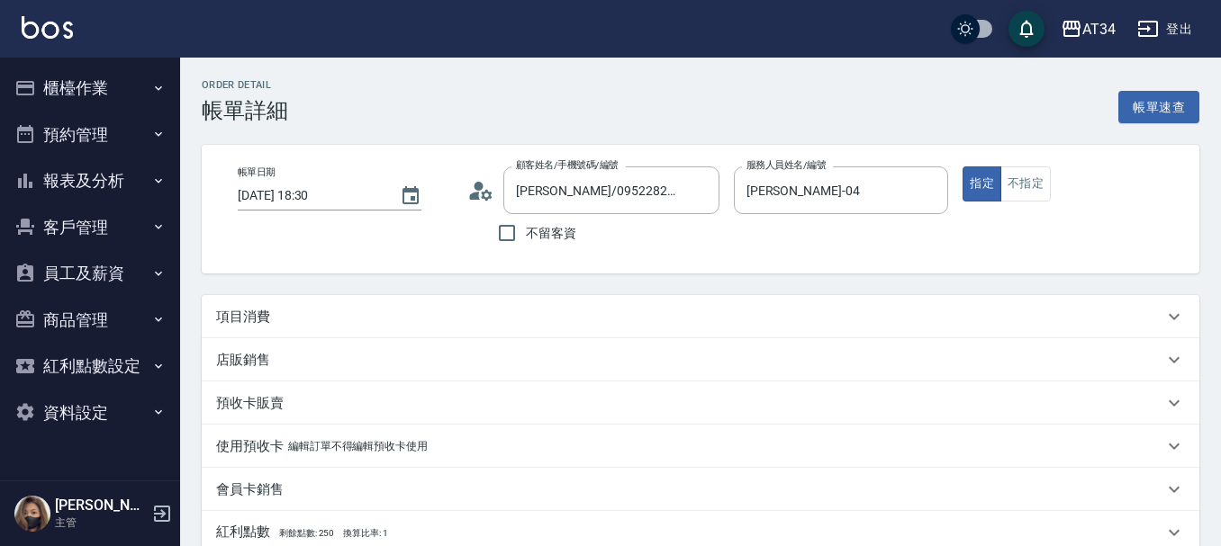
click at [255, 315] on p "項目消費" at bounding box center [243, 317] width 54 height 19
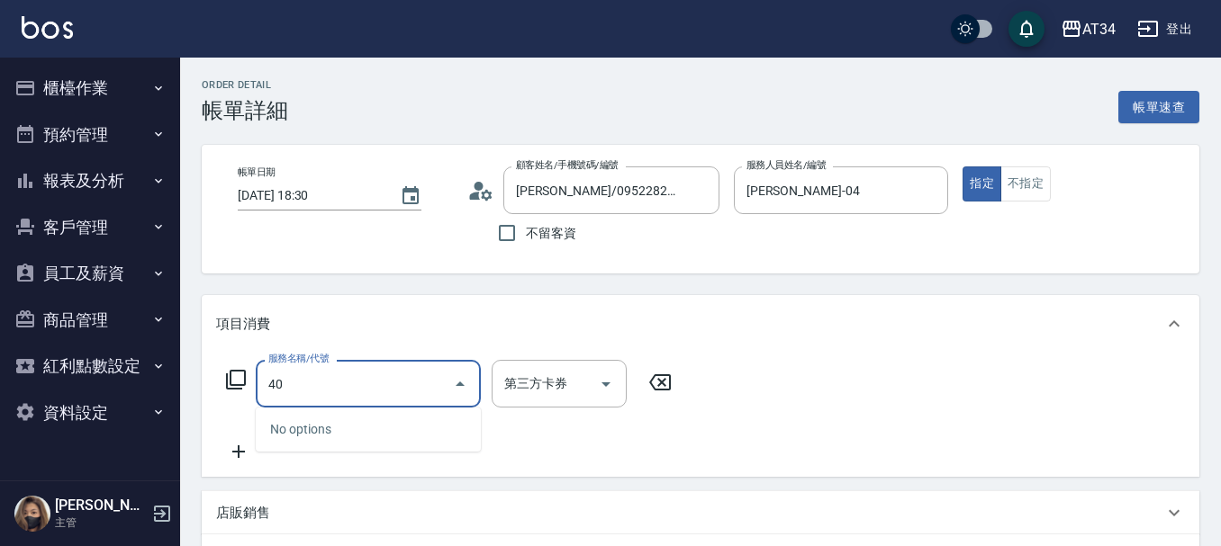
type input "401"
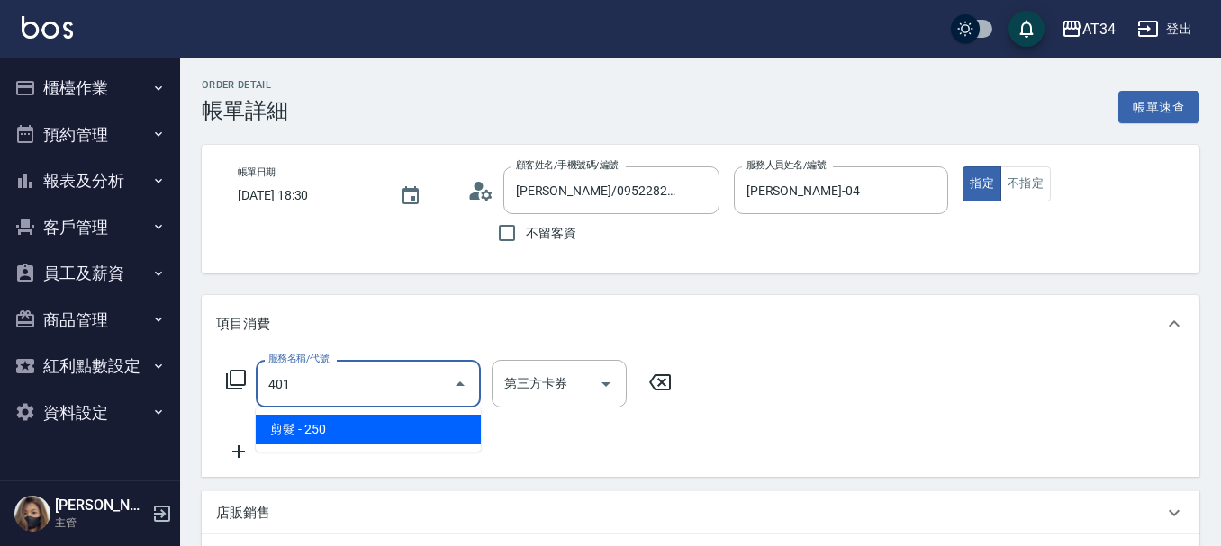
type input "20"
type input "剪髮(401)"
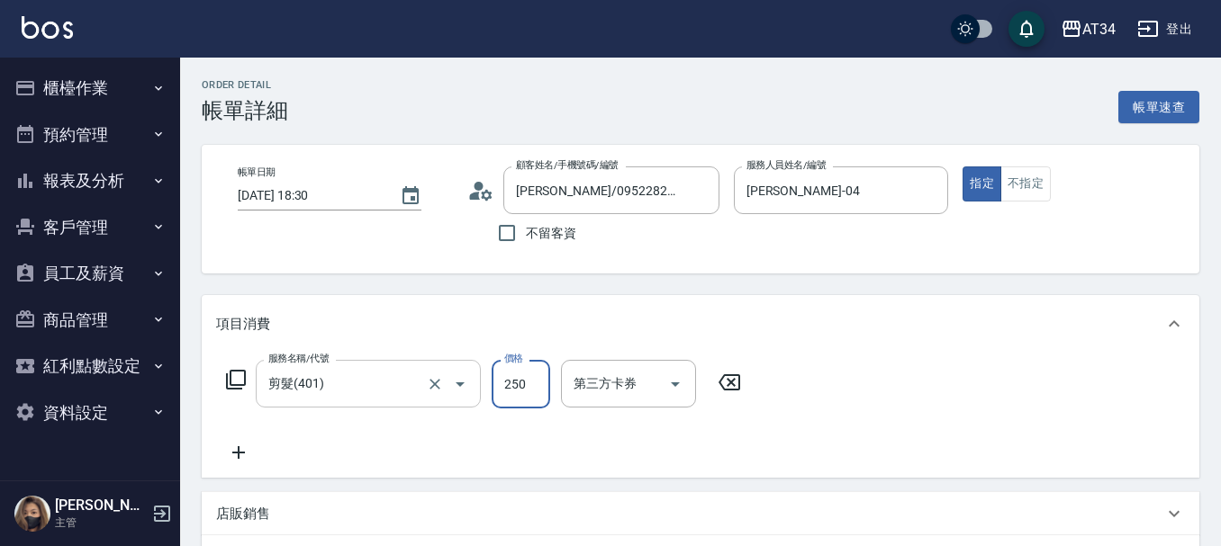
type input "4"
type input "0"
type input "400"
type input "40"
type input "400"
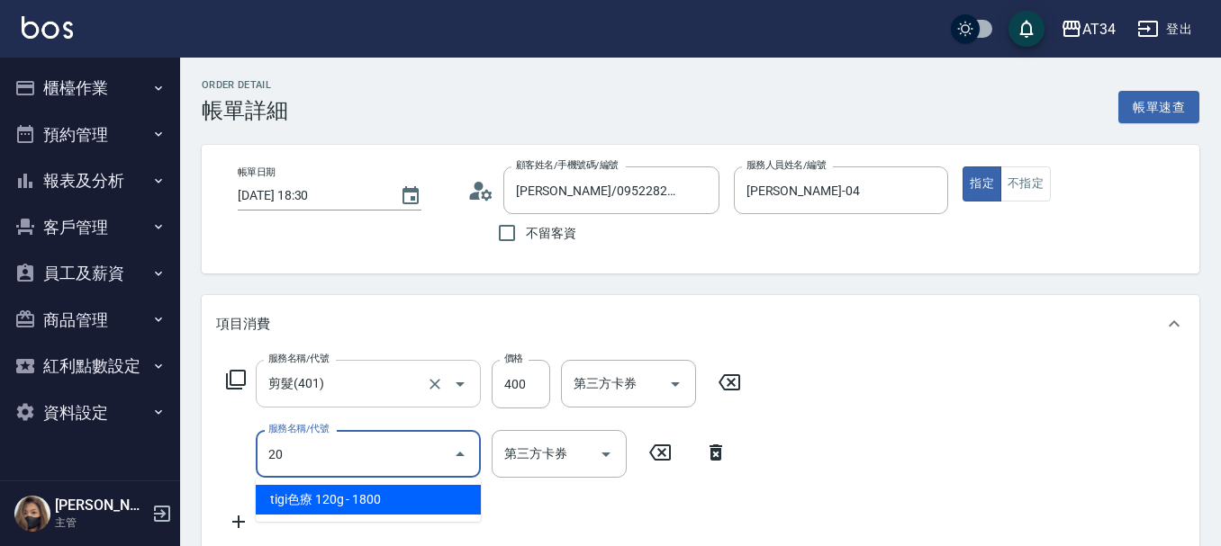
type input "201"
type input "70"
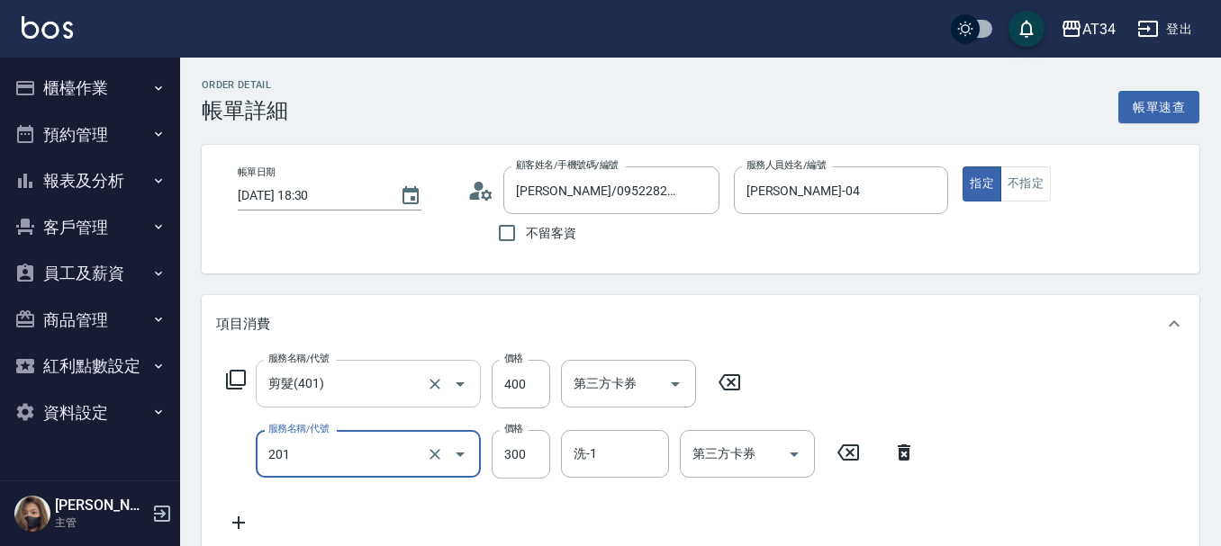
type input "洗髮(201)"
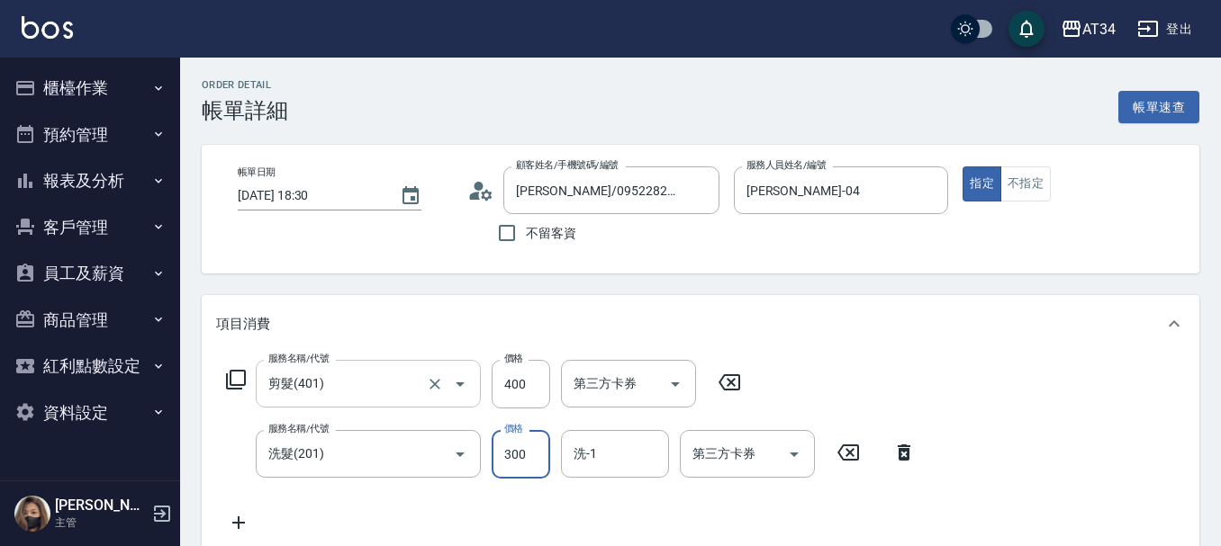
type input "2"
type input "40"
type input "200"
type input "60"
type input "200"
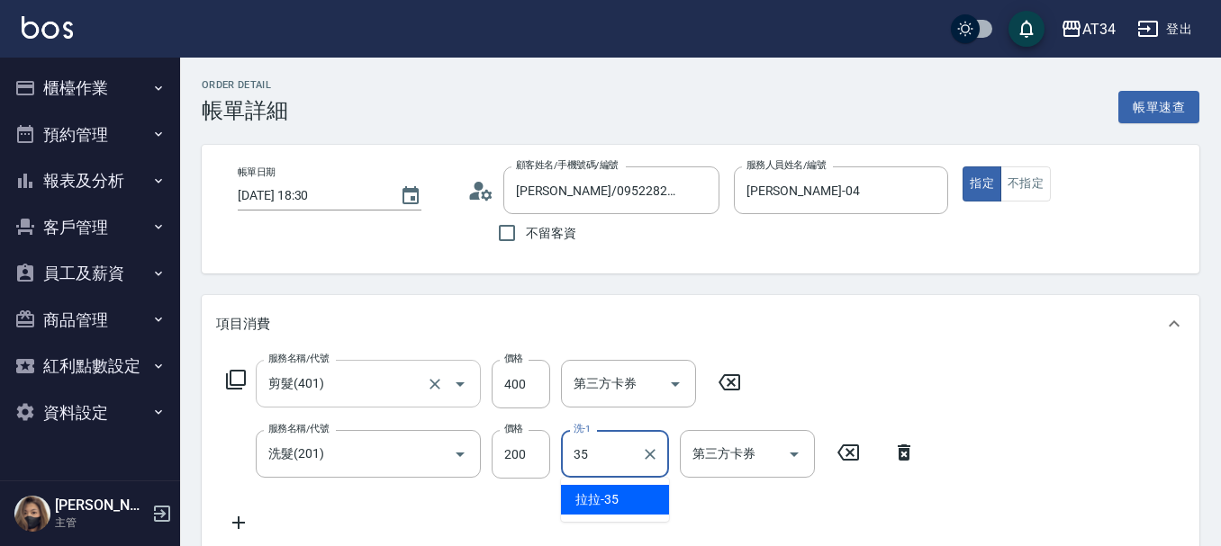
type input "拉拉-35"
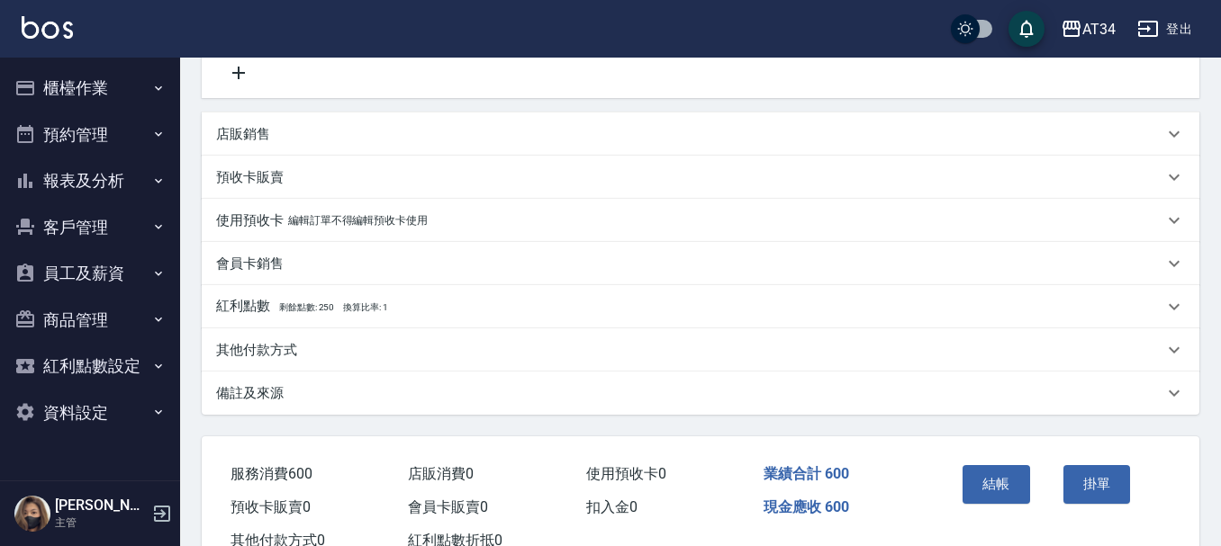
scroll to position [513, 0]
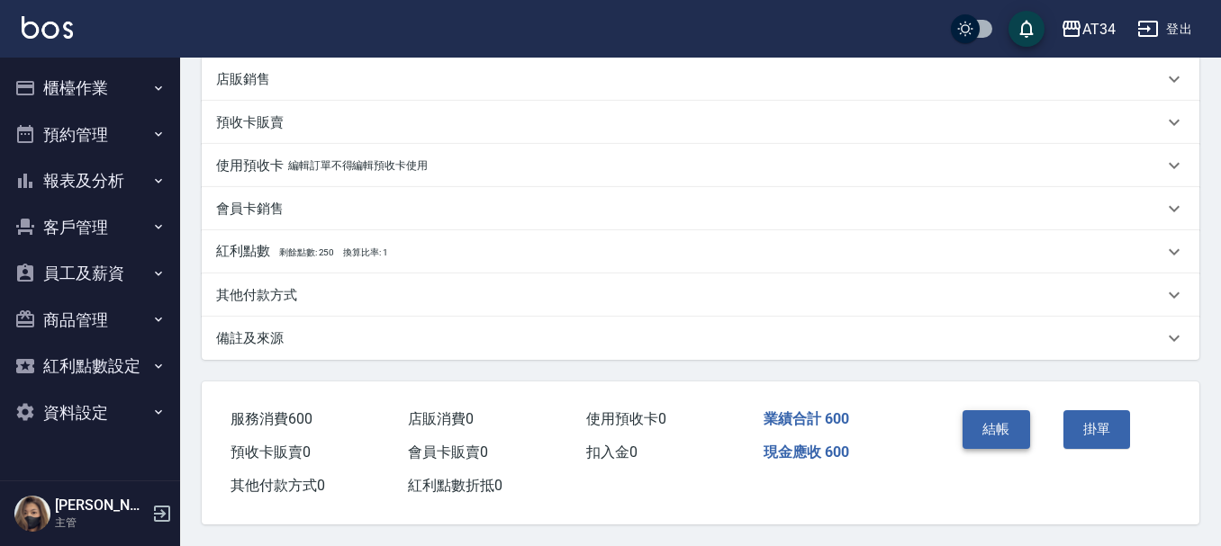
click at [984, 429] on button "結帳" at bounding box center [996, 430] width 68 height 38
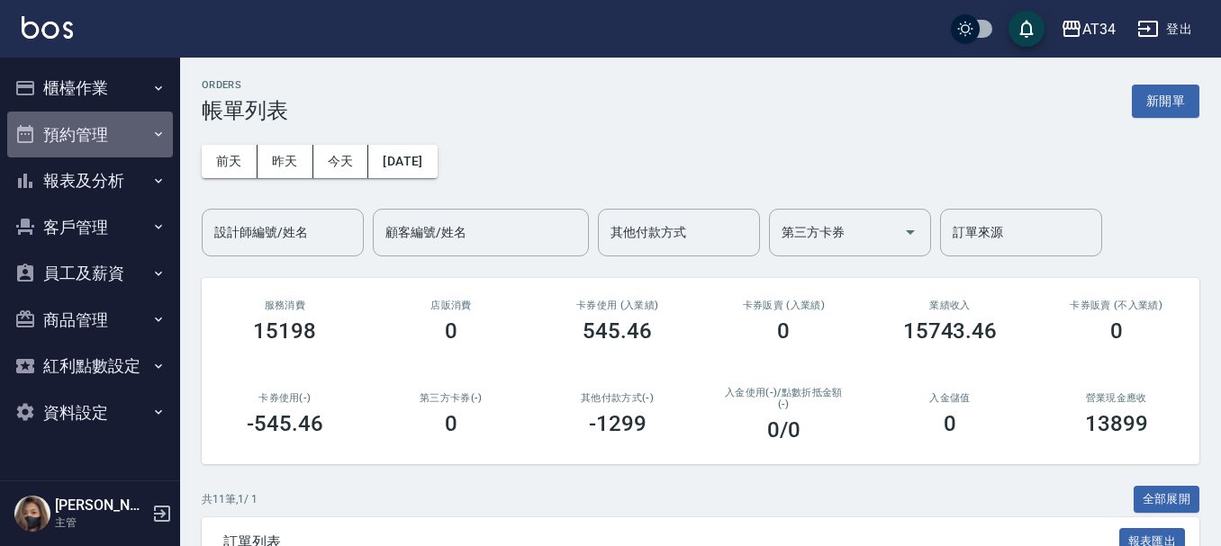
click at [123, 125] on button "預約管理" at bounding box center [90, 135] width 166 height 47
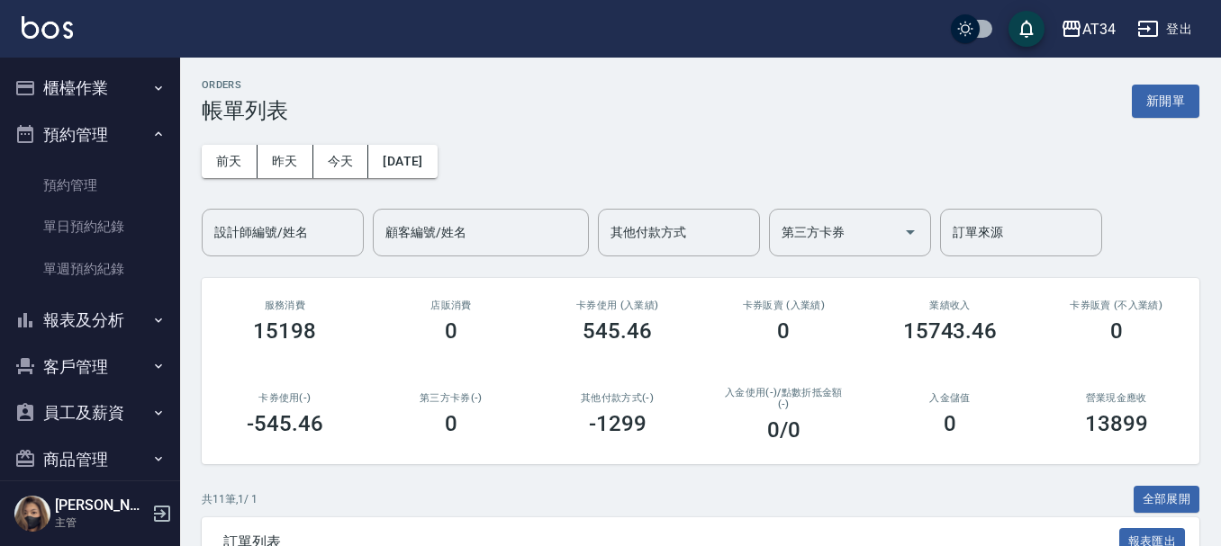
click at [131, 114] on button "預約管理" at bounding box center [90, 135] width 166 height 47
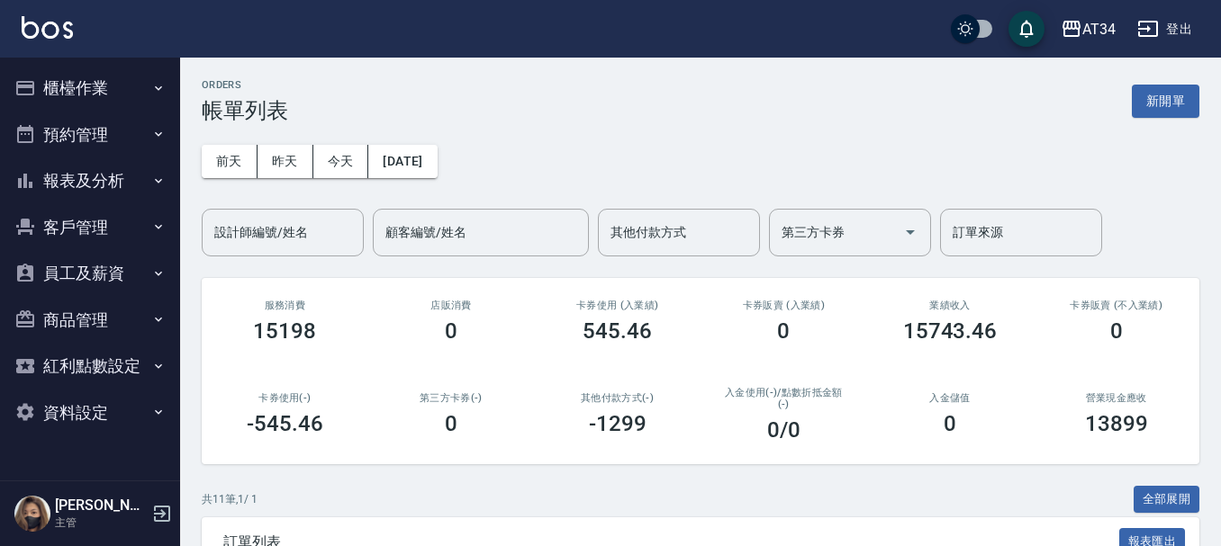
click at [121, 92] on button "櫃檯作業" at bounding box center [90, 88] width 166 height 47
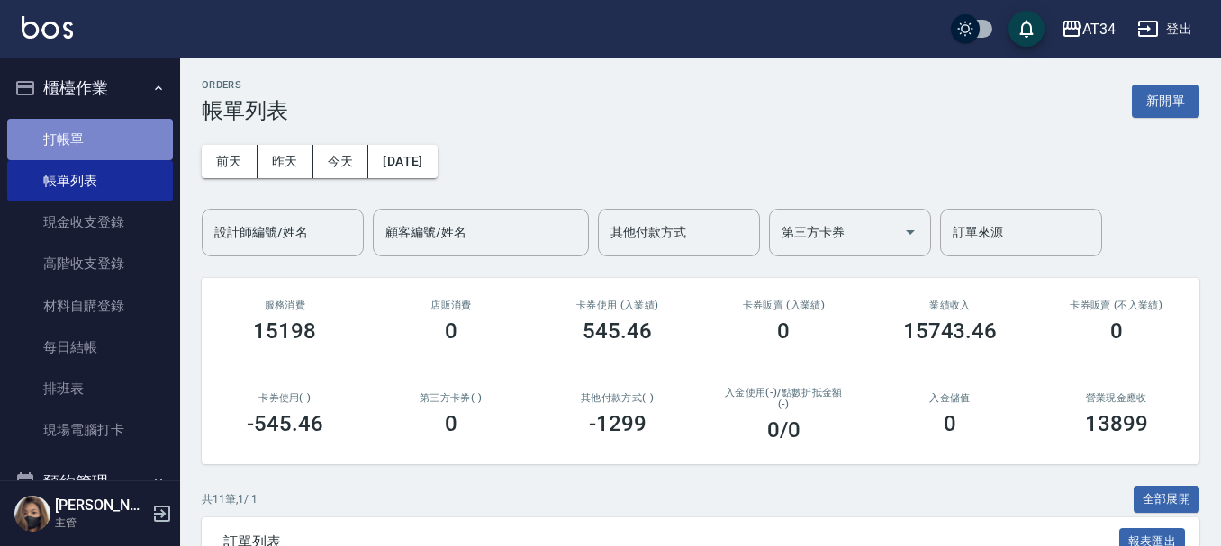
click at [115, 131] on link "打帳單" at bounding box center [90, 139] width 166 height 41
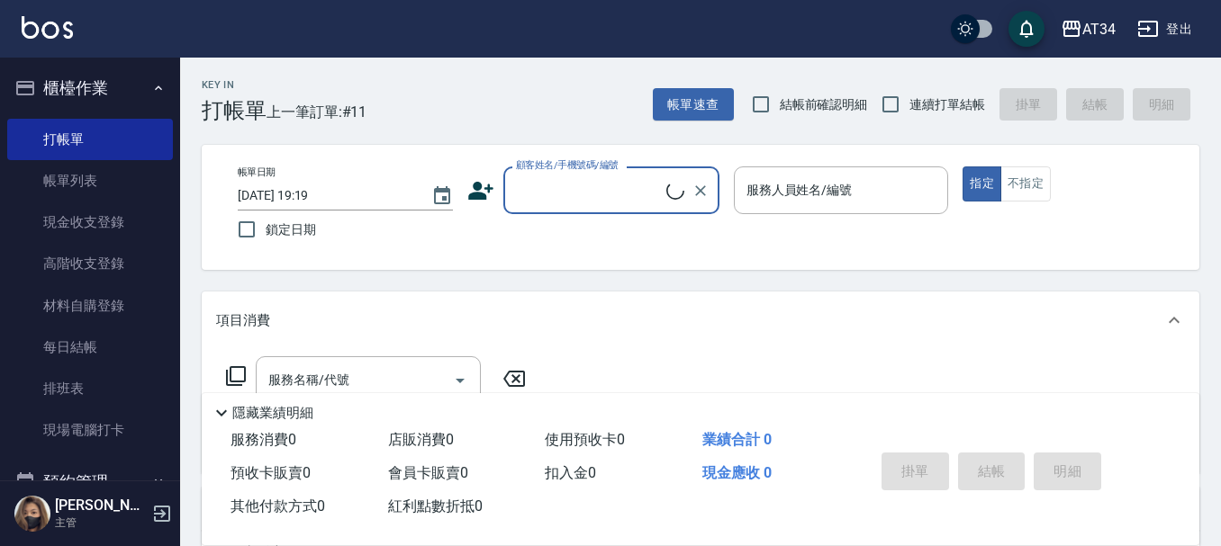
click at [649, 195] on input "顧客姓名/手機號碼/編號" at bounding box center [588, 191] width 155 height 32
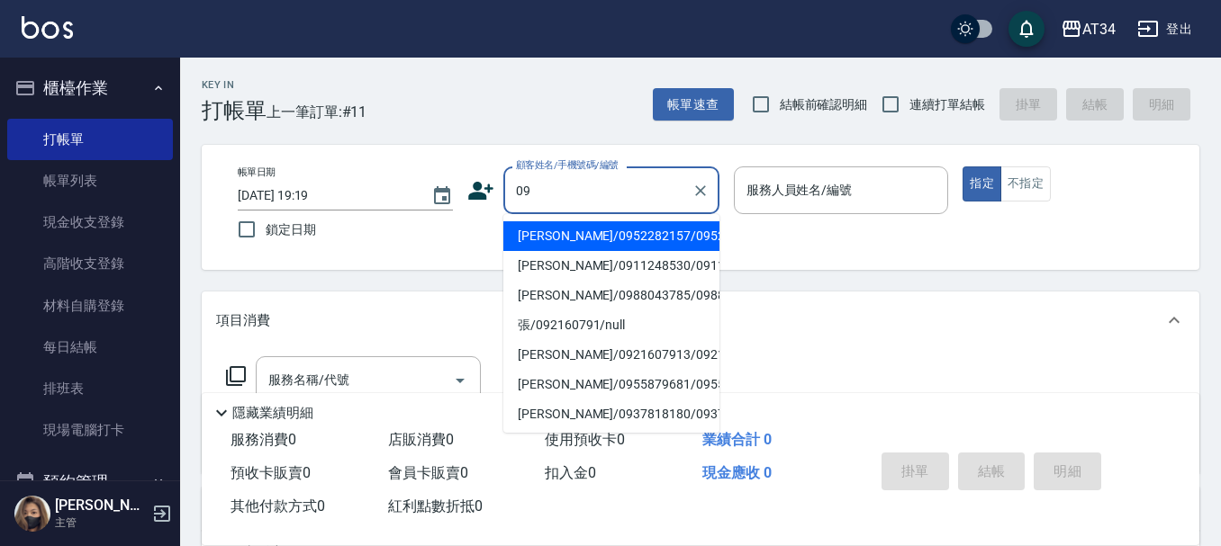
type input "[PERSON_NAME]/0952282157/0952282157"
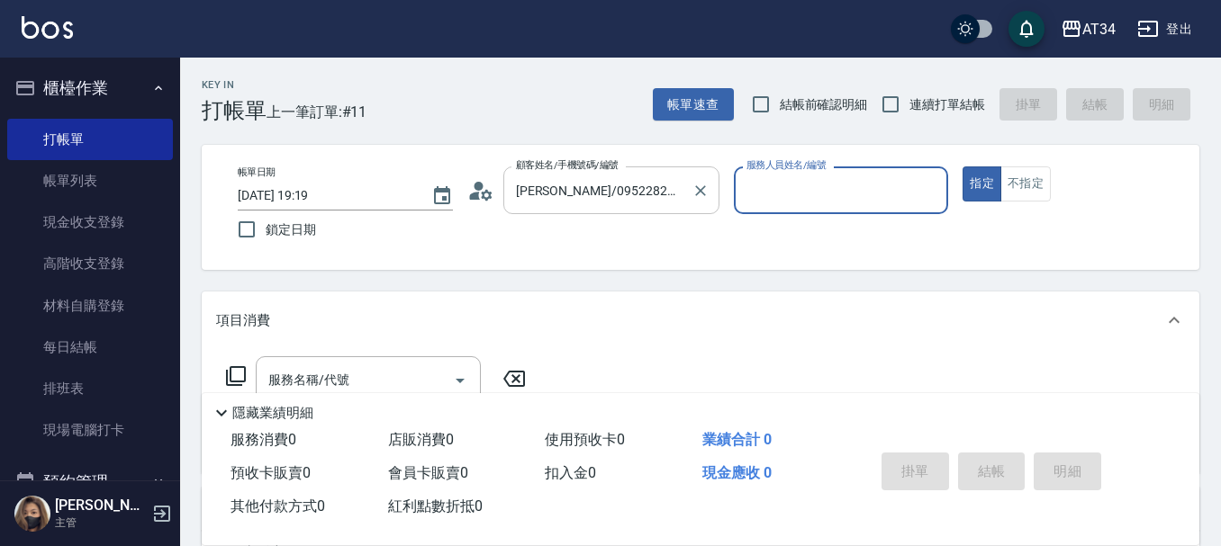
type input "[PERSON_NAME]-04"
click at [962, 167] on button "指定" at bounding box center [981, 184] width 39 height 35
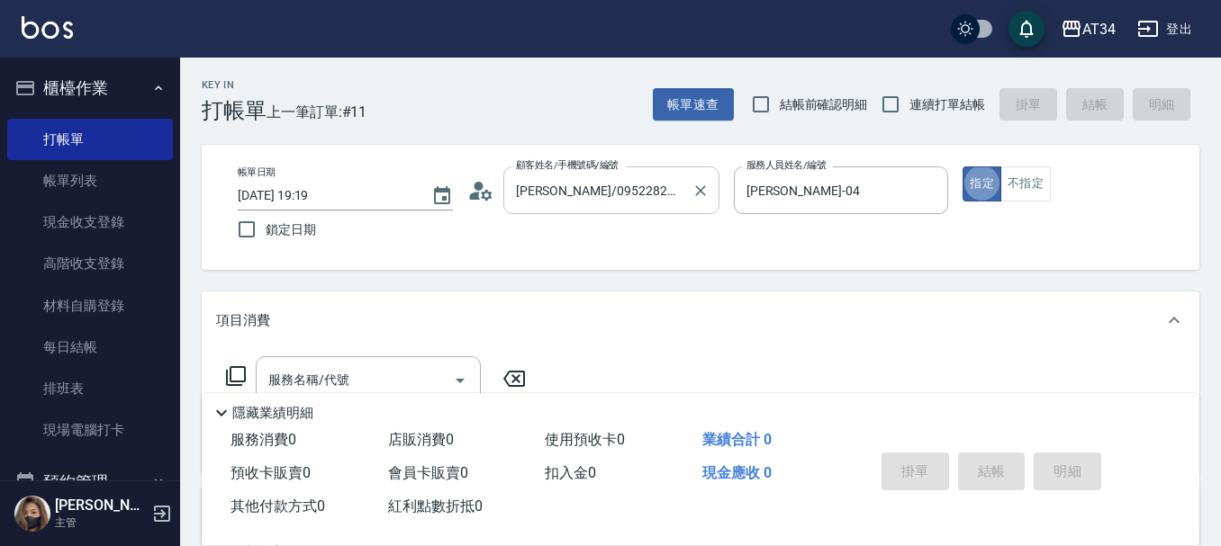
type button "true"
type input "[PERSON_NAME]/[PERSON_NAME]09/09"
type input "公司-00"
click at [700, 192] on icon "Clear" at bounding box center [700, 190] width 11 height 11
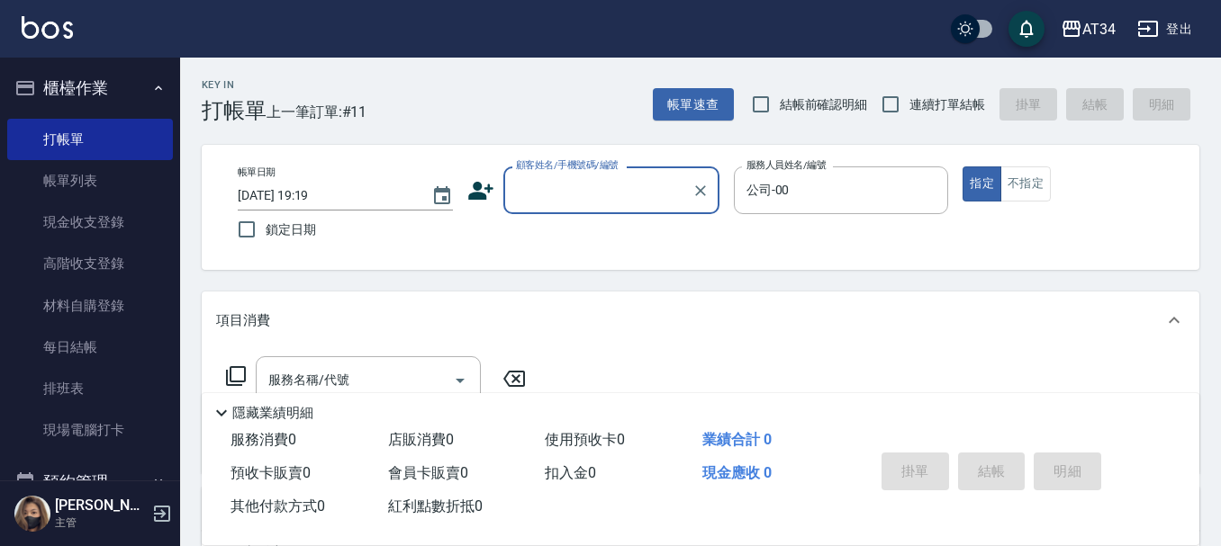
click at [657, 194] on input "顧客姓名/手機號碼/編號" at bounding box center [597, 191] width 173 height 32
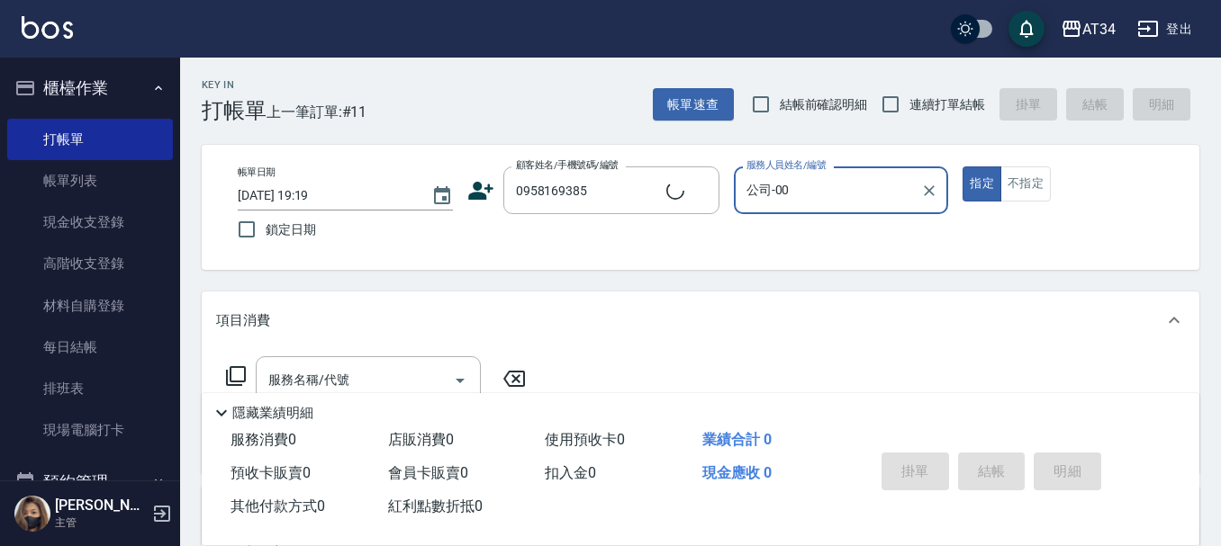
type input "[PERSON_NAME] /0958169385/0958169385"
type input "[PERSON_NAME]-12"
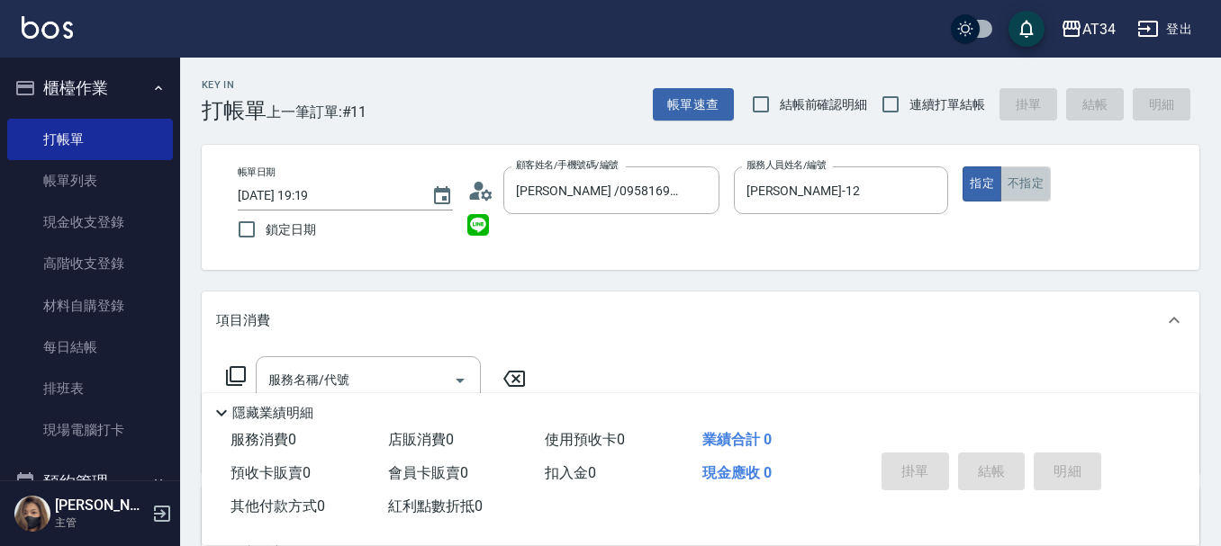
click at [1019, 188] on button "不指定" at bounding box center [1025, 184] width 50 height 35
click at [417, 366] on input "服務名稱/代號" at bounding box center [355, 381] width 182 height 32
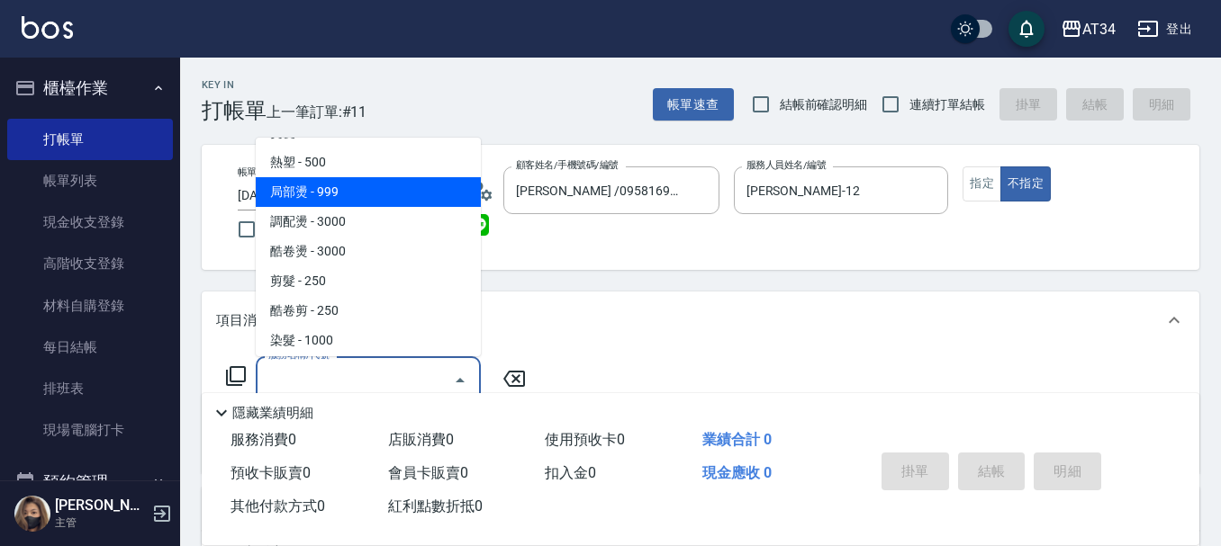
scroll to position [360, 0]
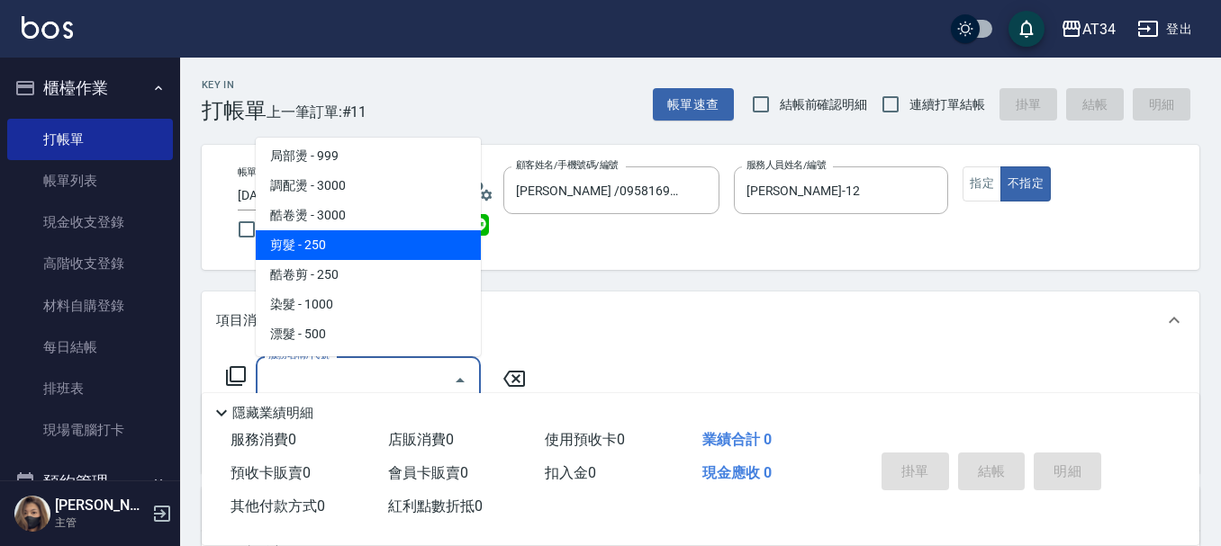
click at [366, 248] on span "剪髮 - 250" at bounding box center [368, 245] width 225 height 30
type input "剪髮(401)"
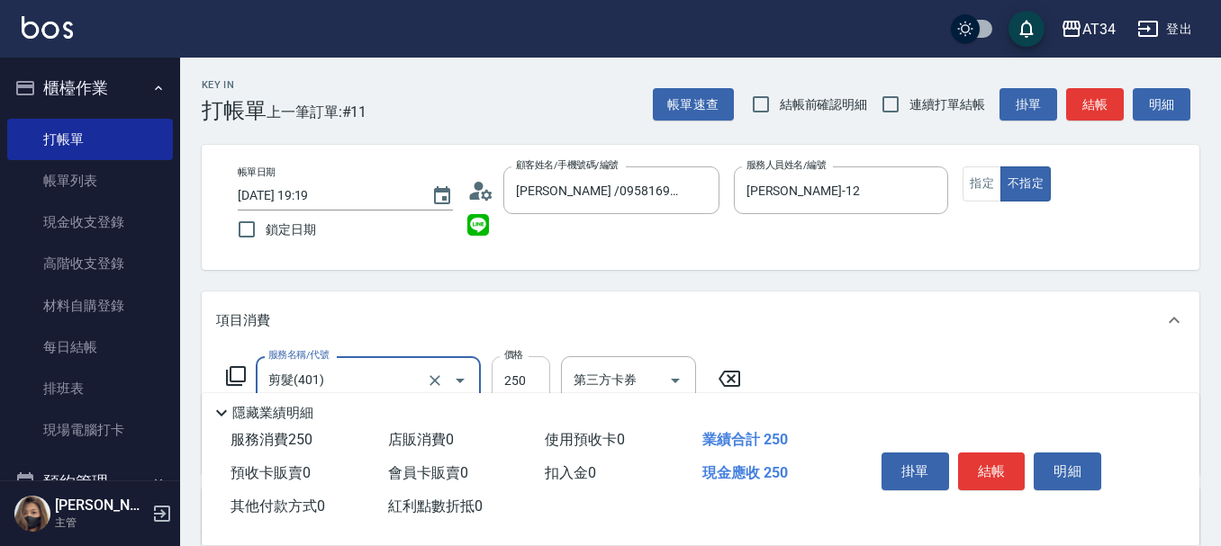
click at [504, 373] on input "250" at bounding box center [521, 381] width 59 height 49
type input "0"
type input "299"
type input "20"
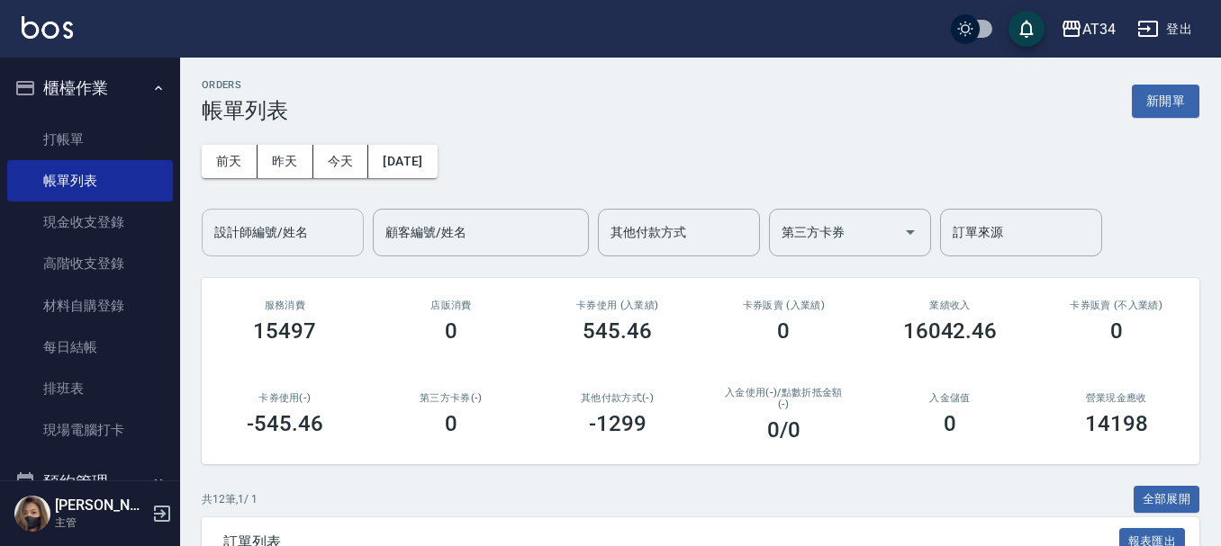
click at [325, 246] on input "設計師編號/姓名" at bounding box center [283, 233] width 146 height 32
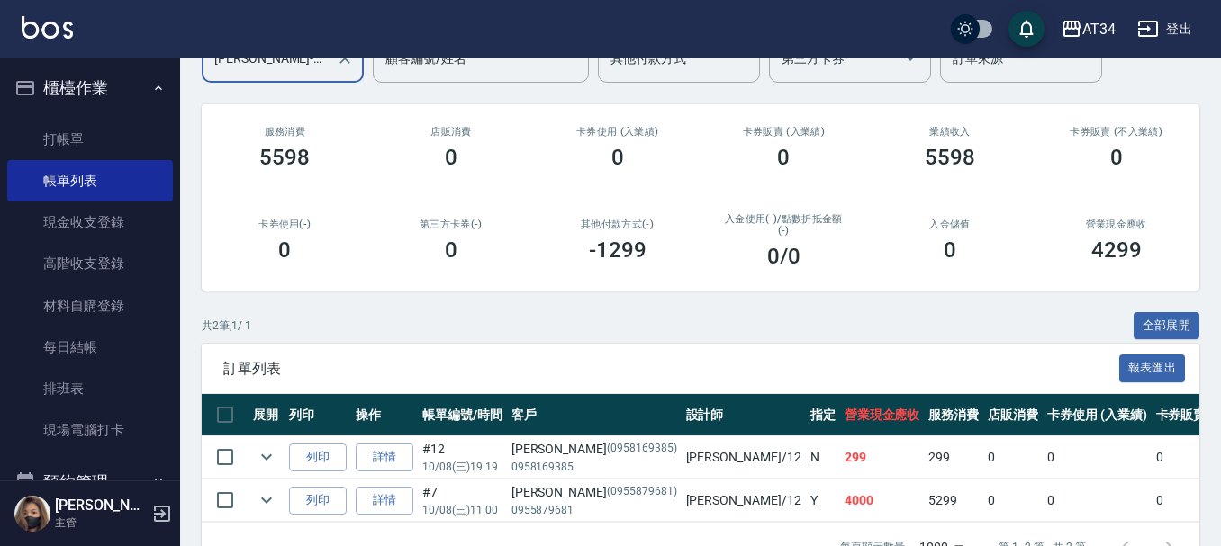
scroll to position [180, 0]
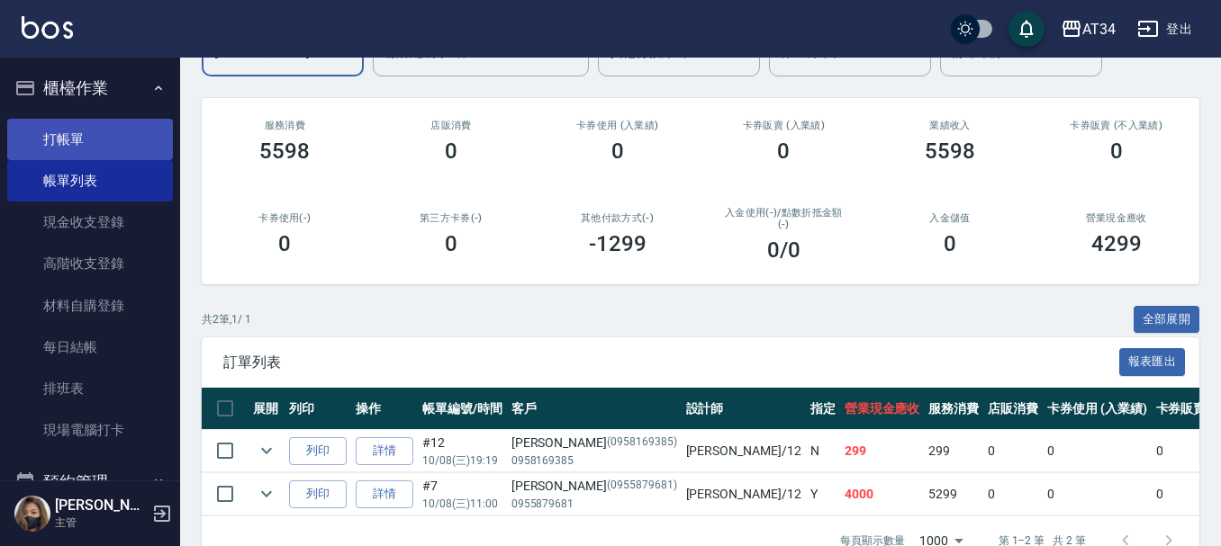
type input "[PERSON_NAME]-12"
click at [89, 158] on link "打帳單" at bounding box center [90, 139] width 166 height 41
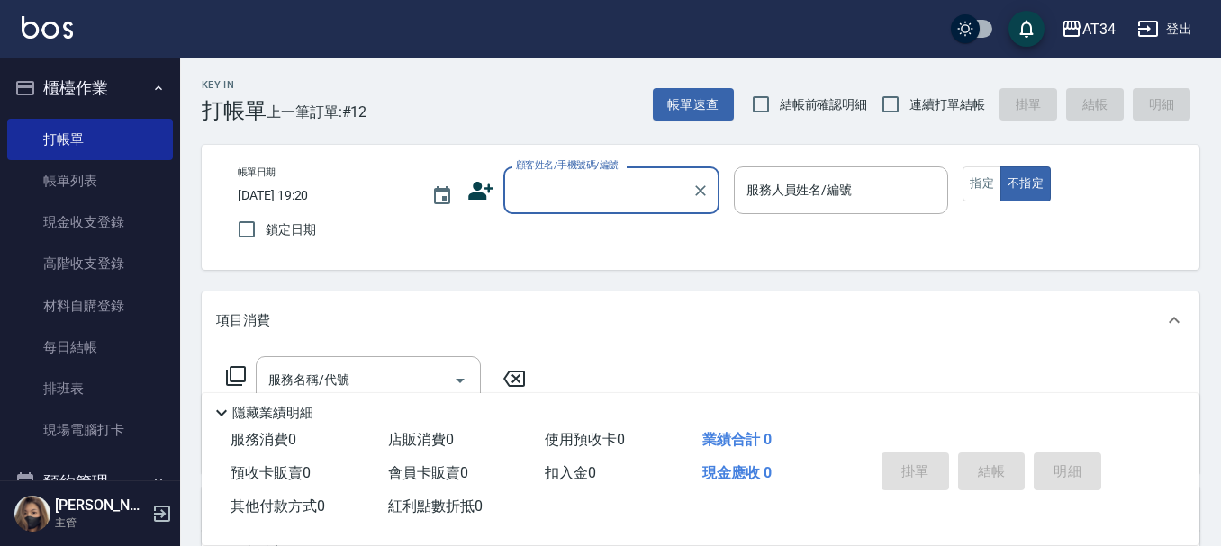
click at [110, 87] on button "櫃檯作業" at bounding box center [90, 88] width 166 height 47
